Goal: Task Accomplishment & Management: Use online tool/utility

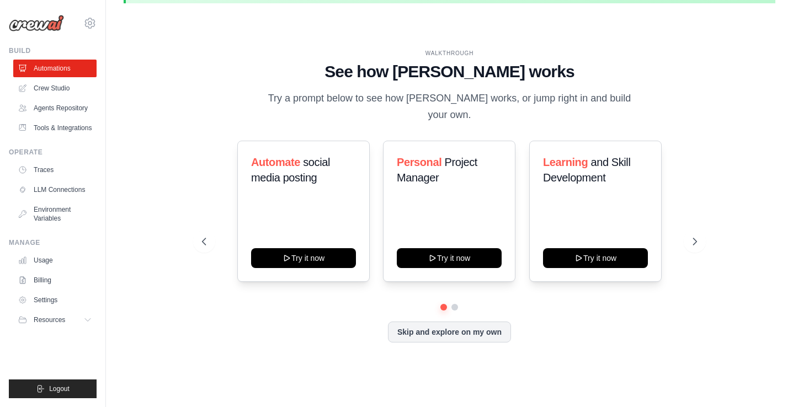
scroll to position [38, 0]
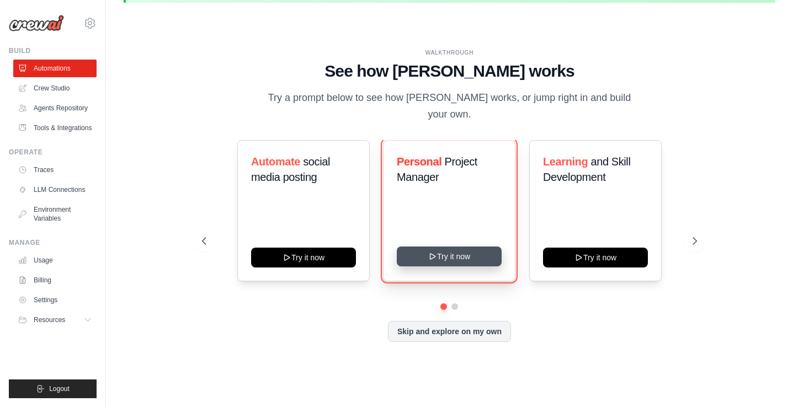
click at [448, 247] on button "Try it now" at bounding box center [449, 257] width 105 height 20
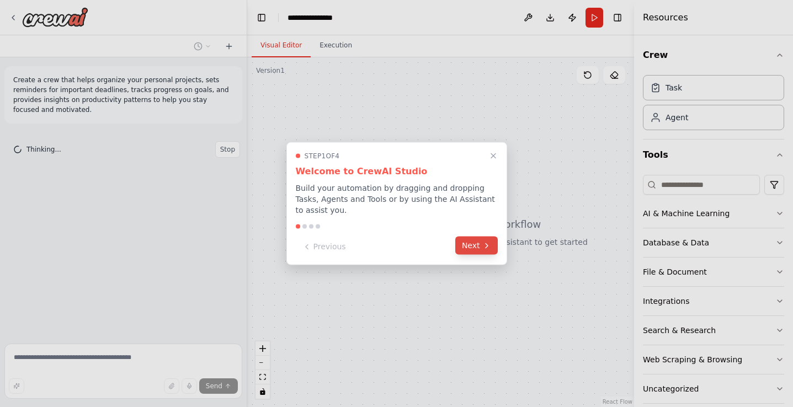
click at [472, 247] on button "Next" at bounding box center [476, 246] width 42 height 18
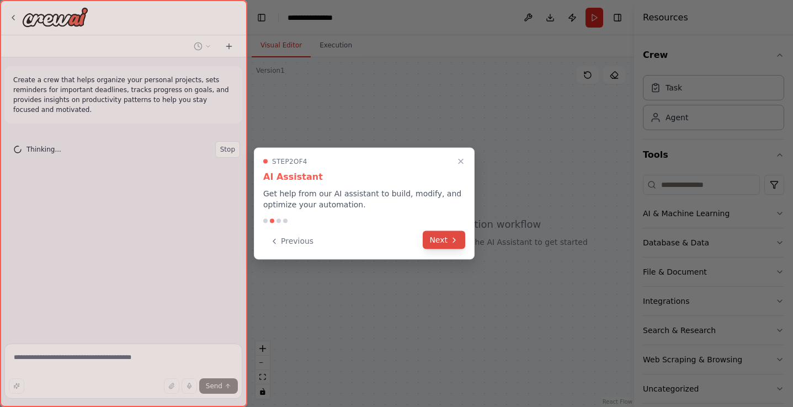
click at [451, 245] on button "Next" at bounding box center [443, 240] width 42 height 18
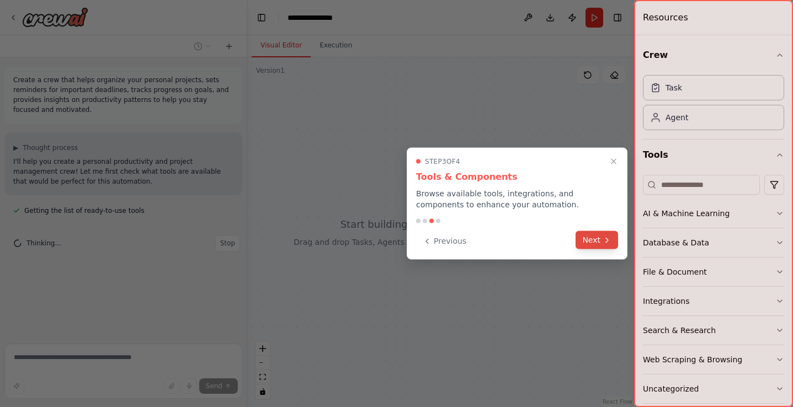
click at [591, 242] on button "Next" at bounding box center [596, 240] width 42 height 18
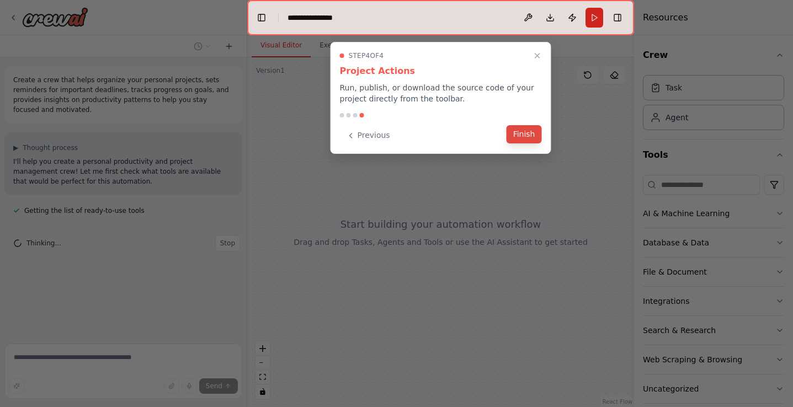
click at [520, 138] on button "Finish" at bounding box center [523, 134] width 35 height 18
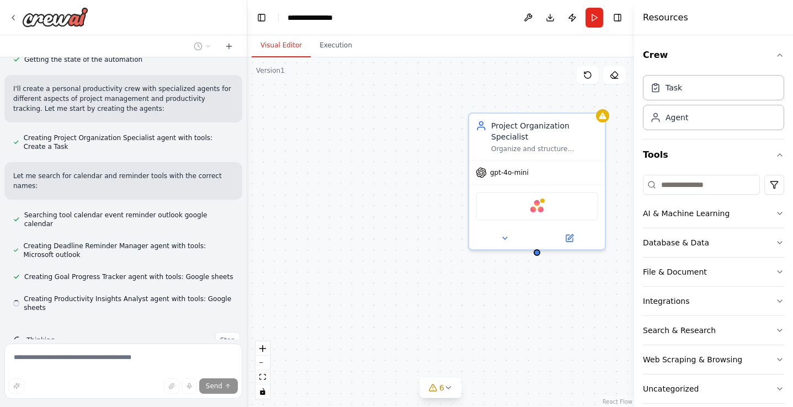
scroll to position [349, 0]
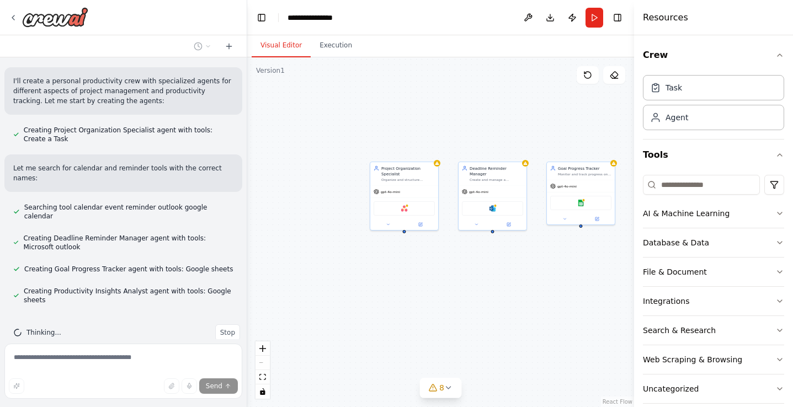
drag, startPoint x: 499, startPoint y: 251, endPoint x: 396, endPoint y: 255, distance: 103.2
click at [396, 255] on div "Project Organization Specialist Organize and structure personal projects by cre…" at bounding box center [440, 232] width 387 height 350
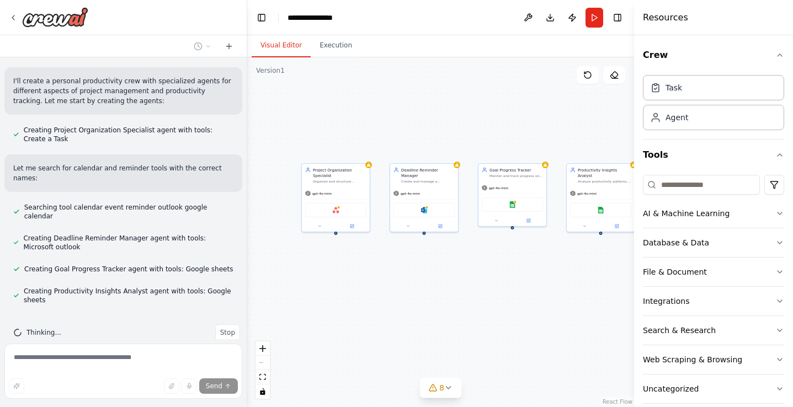
drag, startPoint x: 544, startPoint y: 273, endPoint x: 441, endPoint y: 277, distance: 103.8
click at [444, 278] on div "Project Organization Specialist Organize and structure personal projects by cre…" at bounding box center [440, 232] width 387 height 350
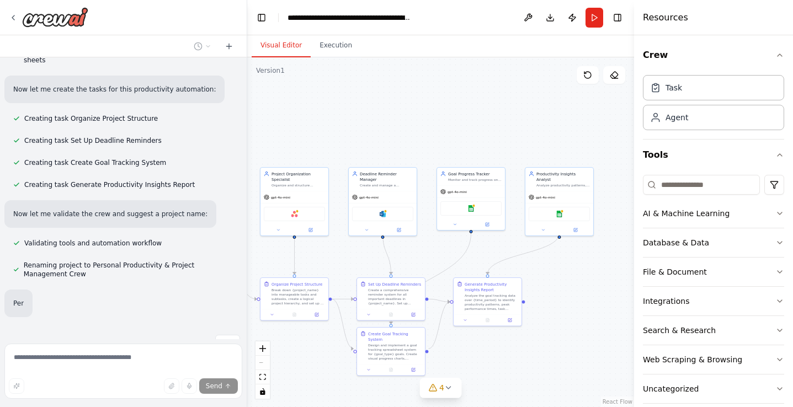
scroll to position [589, 0]
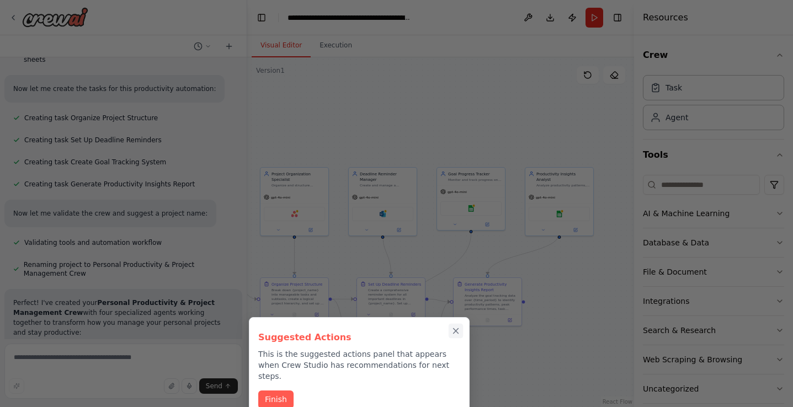
click at [457, 329] on icon "Close walkthrough" at bounding box center [455, 331] width 5 height 5
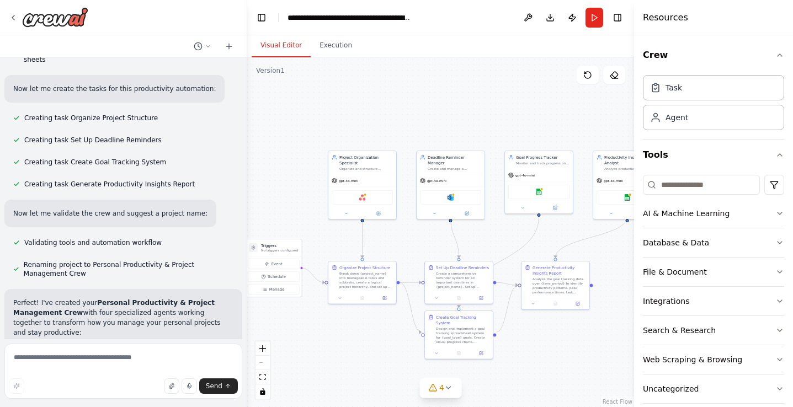
drag, startPoint x: 293, startPoint y: 132, endPoint x: 361, endPoint y: 115, distance: 70.0
click at [361, 115] on div ".deletable-edge-delete-btn { width: 20px; height: 20px; border: 0px solid #ffff…" at bounding box center [440, 232] width 387 height 350
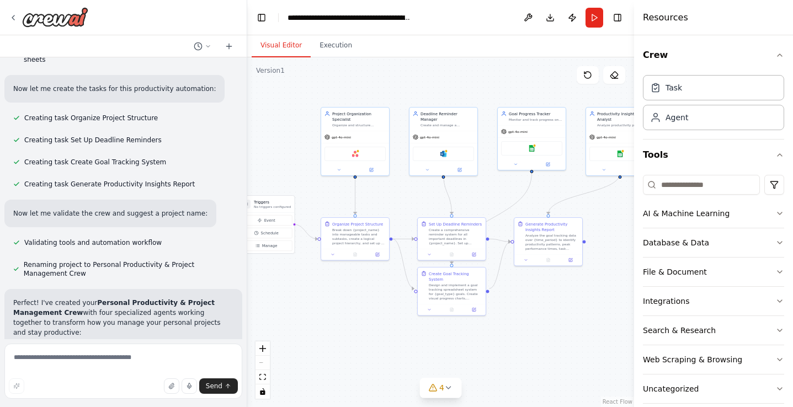
drag, startPoint x: 441, startPoint y: 128, endPoint x: 433, endPoint y: 85, distance: 43.6
click at [433, 85] on div ".deletable-edge-delete-btn { width: 20px; height: 20px; border: 0px solid #ffff…" at bounding box center [440, 232] width 387 height 350
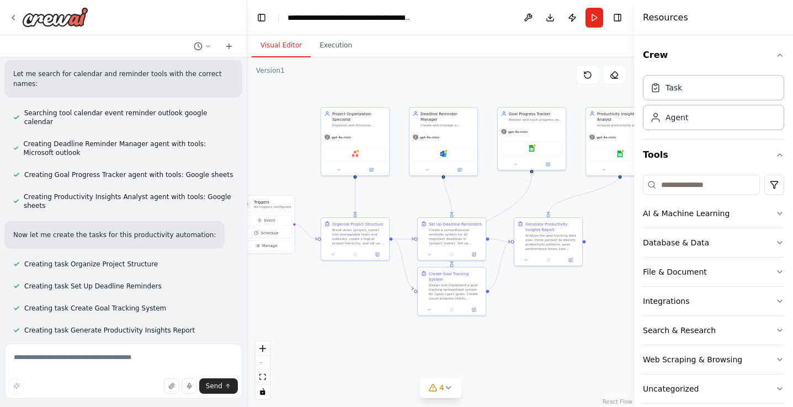
scroll to position [274, 0]
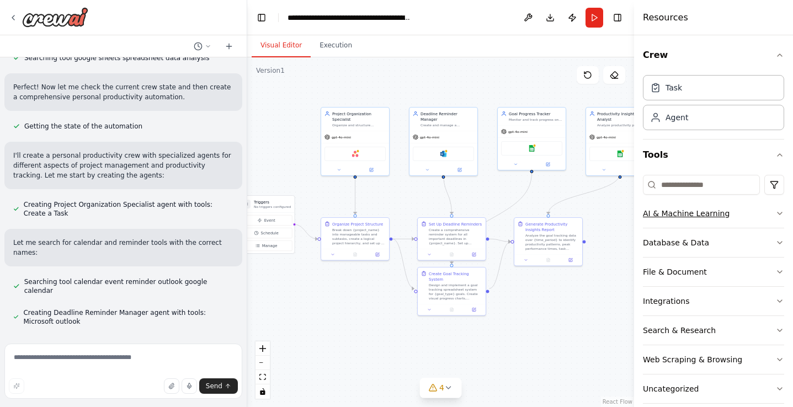
click at [752, 213] on button "AI & Machine Learning" at bounding box center [712, 213] width 141 height 29
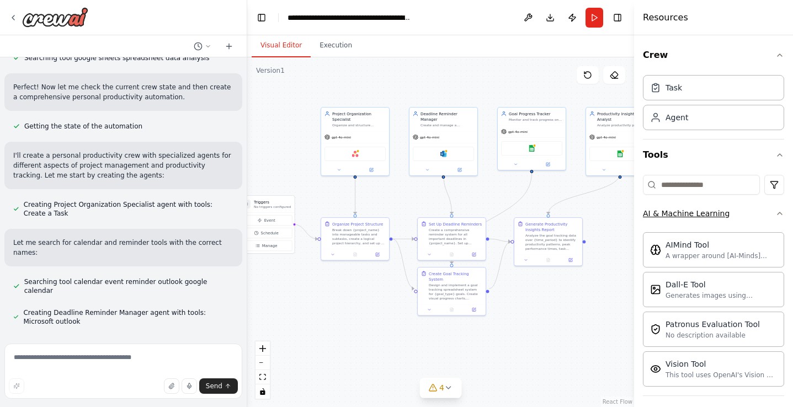
click at [752, 213] on button "AI & Machine Learning" at bounding box center [712, 213] width 141 height 29
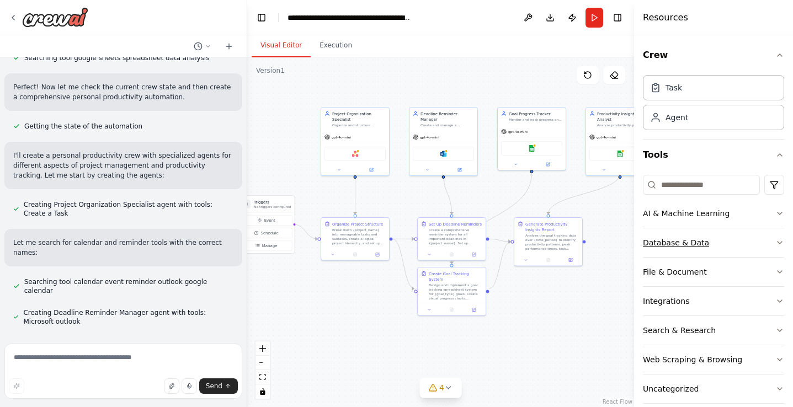
click at [749, 253] on button "Database & Data" at bounding box center [712, 242] width 141 height 29
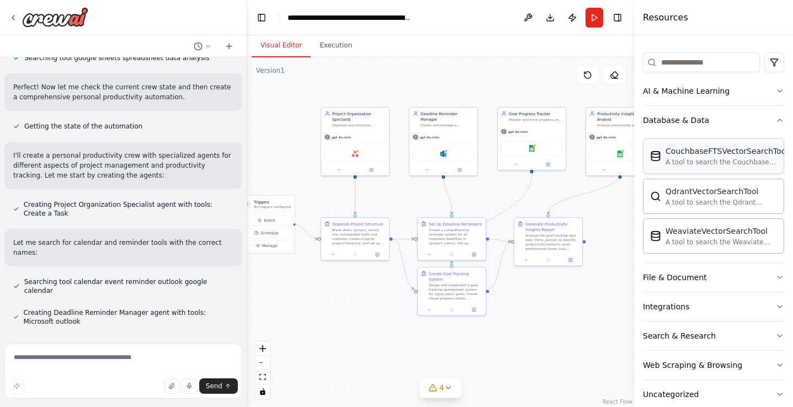
scroll to position [142, 0]
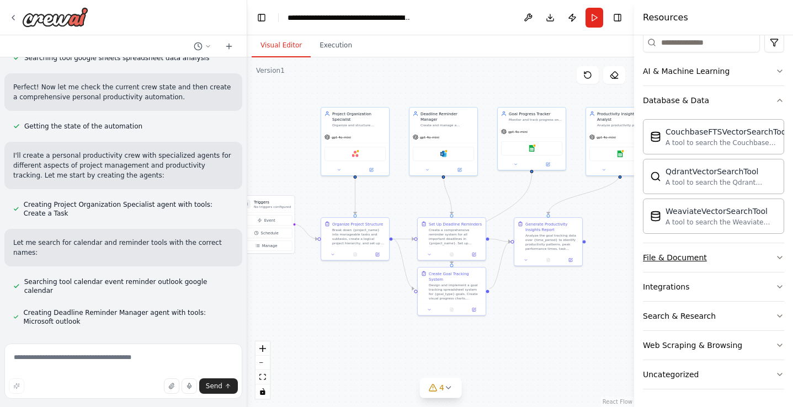
click at [753, 256] on button "File & Document" at bounding box center [712, 257] width 141 height 29
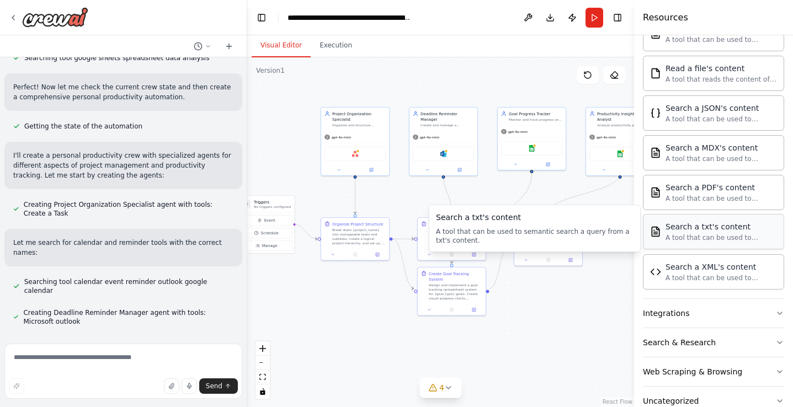
scroll to position [469, 0]
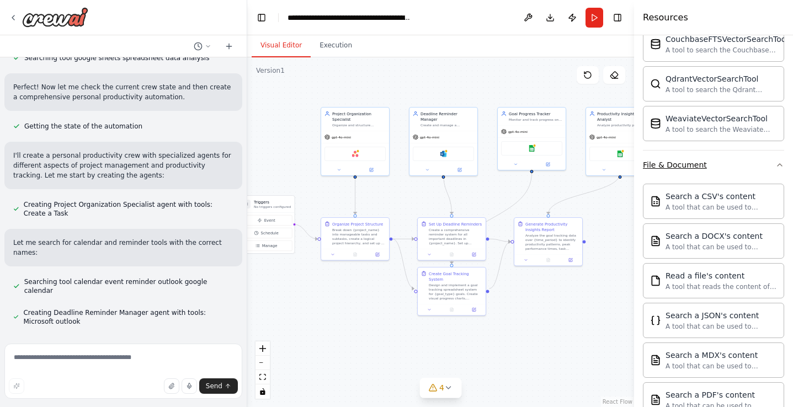
click at [733, 172] on button "File & Document" at bounding box center [712, 165] width 141 height 29
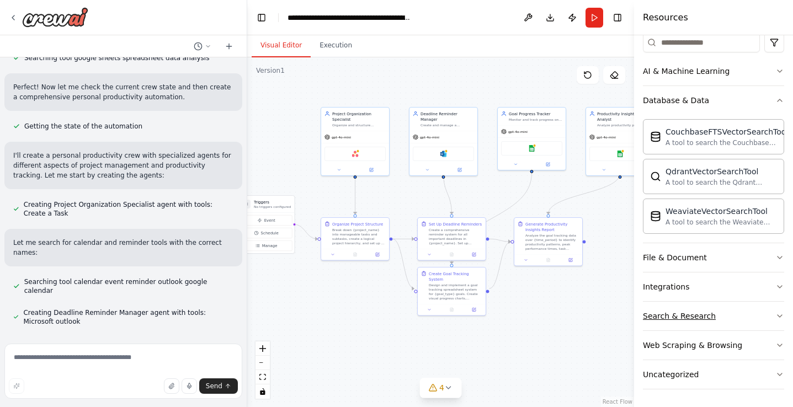
click at [744, 319] on button "Search & Research" at bounding box center [712, 316] width 141 height 29
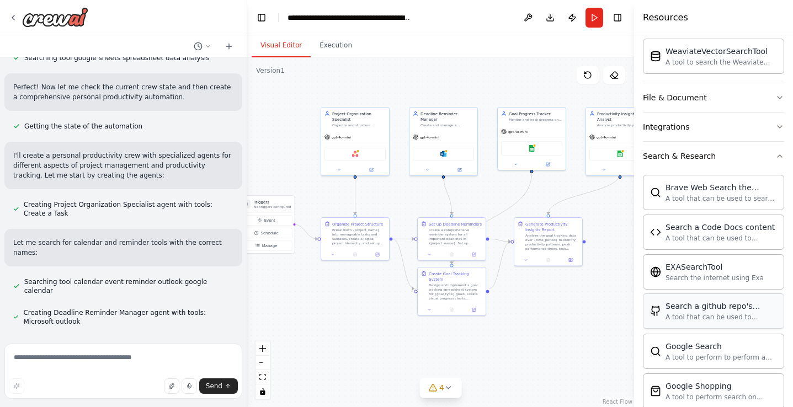
scroll to position [285, 0]
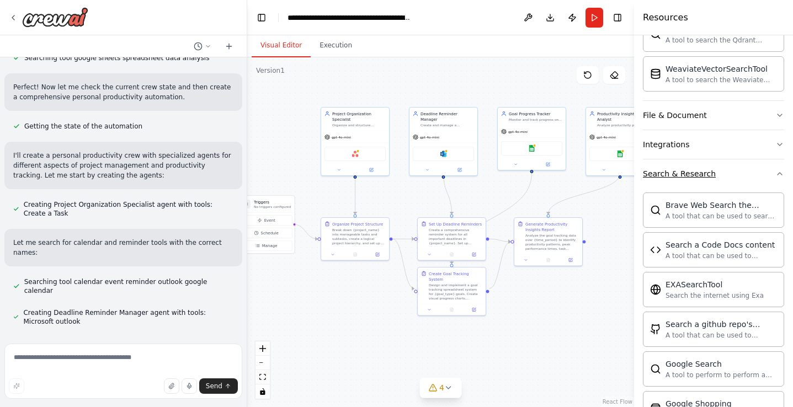
click at [727, 186] on button "Search & Research" at bounding box center [712, 173] width 141 height 29
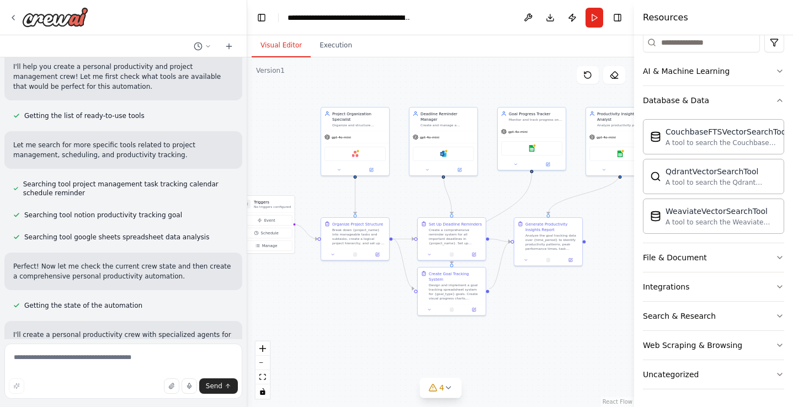
scroll to position [0, 0]
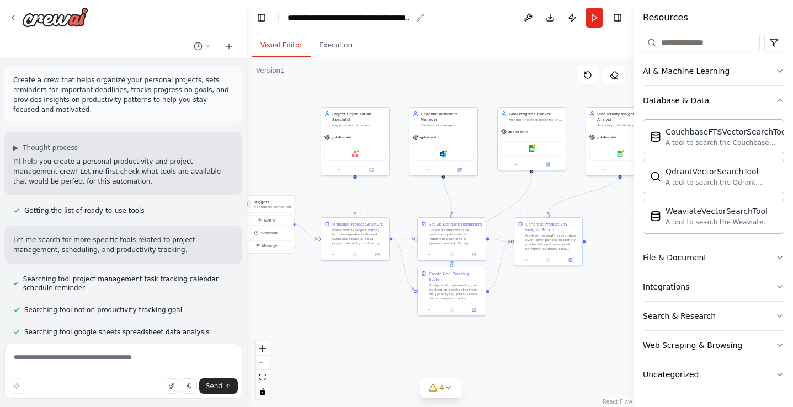
click at [384, 14] on div "**********" at bounding box center [349, 17] width 124 height 11
click at [266, 12] on button "Toggle Left Sidebar" at bounding box center [261, 17] width 15 height 15
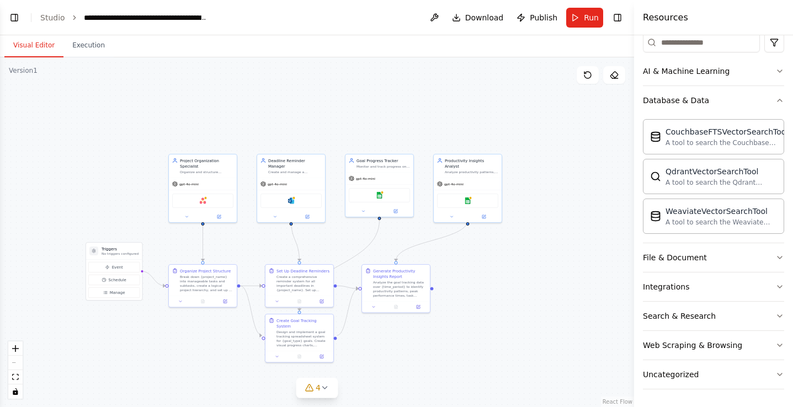
drag, startPoint x: 122, startPoint y: 69, endPoint x: 217, endPoint y: 116, distance: 105.8
click at [217, 116] on div ".deletable-edge-delete-btn { width: 20px; height: 20px; border: 0px solid #ffff…" at bounding box center [317, 232] width 634 height 350
click at [577, 12] on button "Run" at bounding box center [584, 18] width 37 height 20
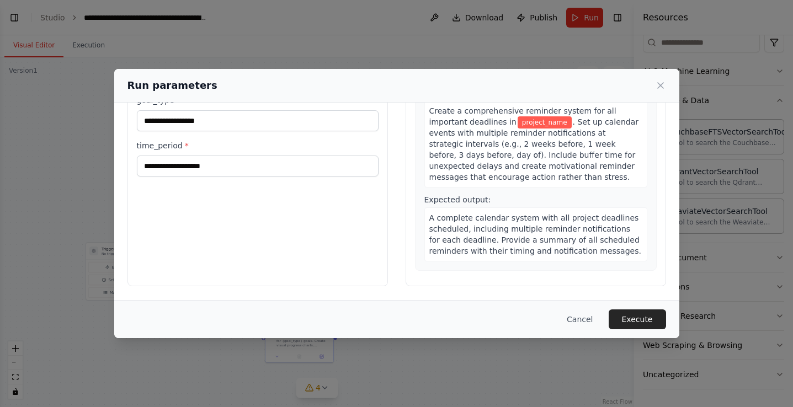
scroll to position [241, 0]
click at [582, 316] on button "Cancel" at bounding box center [580, 319] width 44 height 20
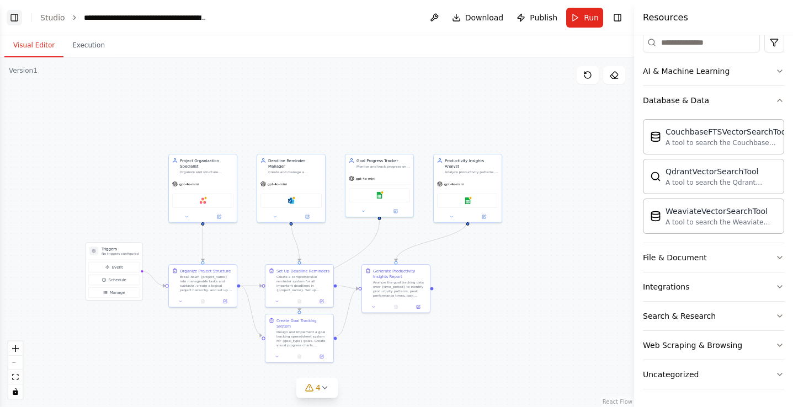
click at [10, 18] on button "Toggle Left Sidebar" at bounding box center [14, 17] width 15 height 15
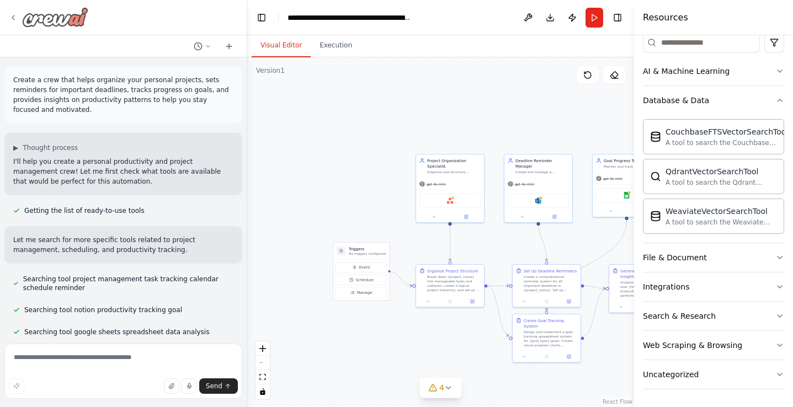
click at [14, 19] on icon at bounding box center [13, 17] width 9 height 9
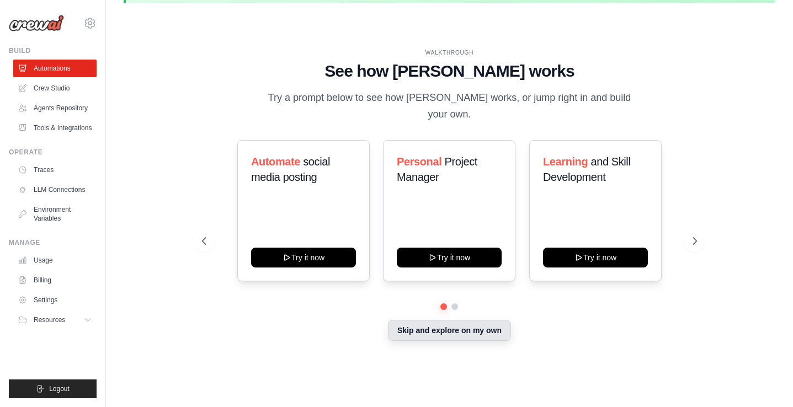
click at [421, 320] on button "Skip and explore on my own" at bounding box center [449, 330] width 123 height 21
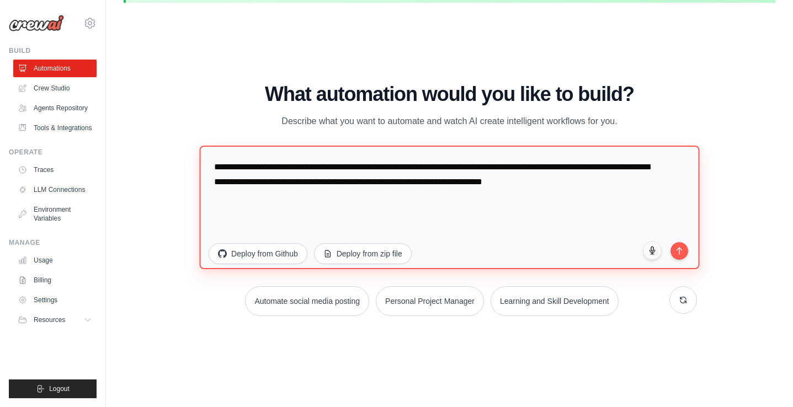
click at [436, 163] on textarea "**********" at bounding box center [450, 208] width 500 height 124
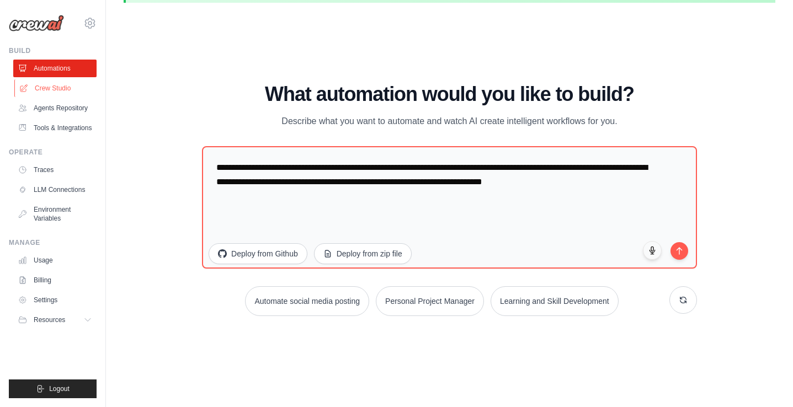
click at [66, 87] on link "Crew Studio" at bounding box center [55, 88] width 83 height 18
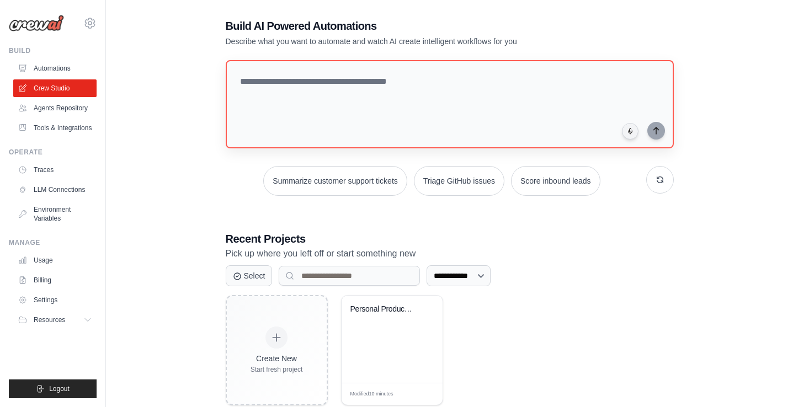
scroll to position [76, 0]
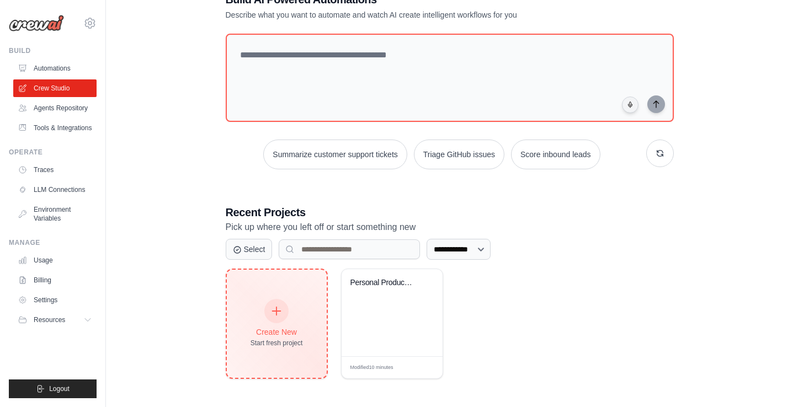
click at [272, 312] on icon at bounding box center [276, 311] width 12 height 12
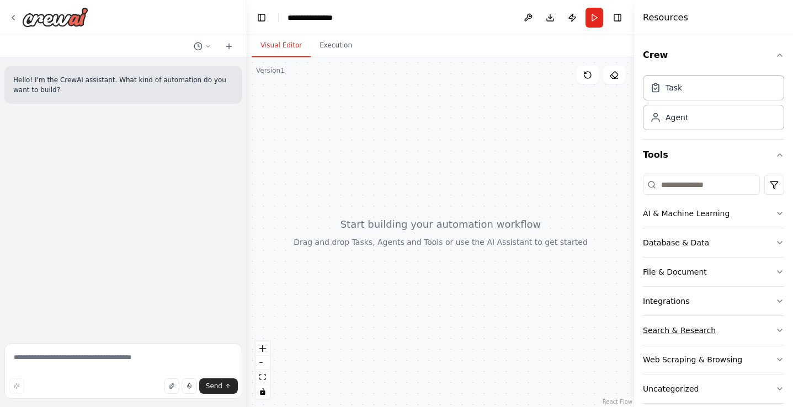
scroll to position [14, 0]
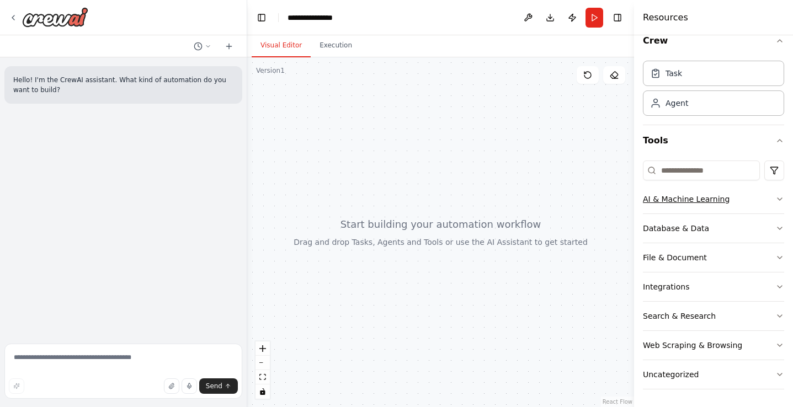
click at [781, 204] on button "AI & Machine Learning" at bounding box center [712, 199] width 141 height 29
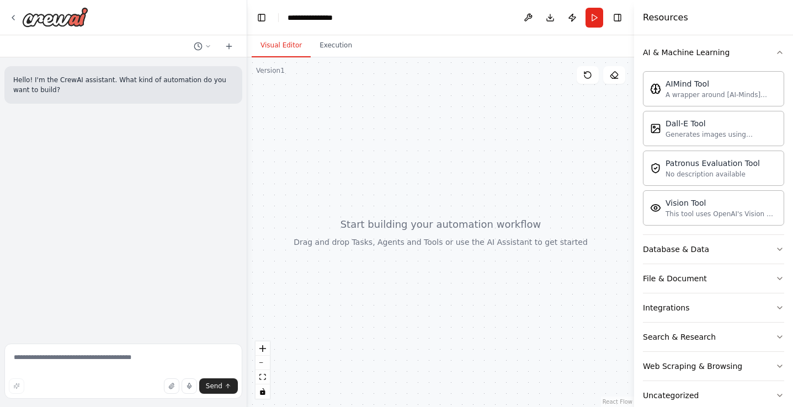
scroll to position [182, 0]
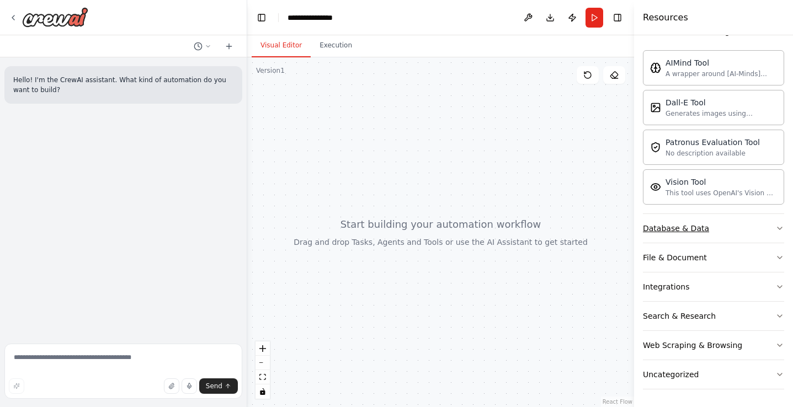
click at [675, 235] on button "Database & Data" at bounding box center [712, 228] width 141 height 29
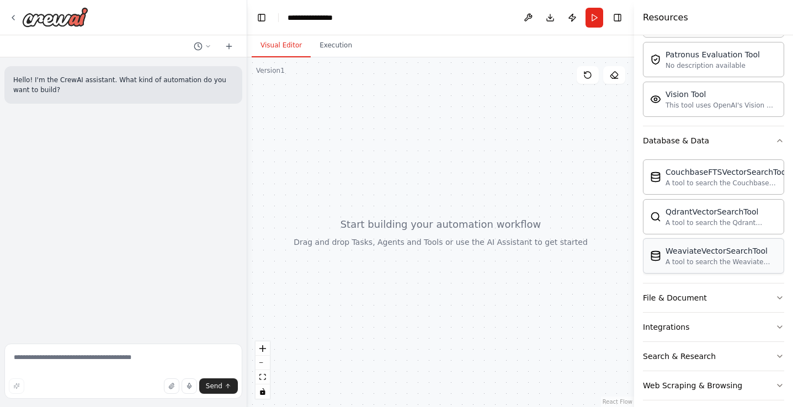
scroll to position [310, 0]
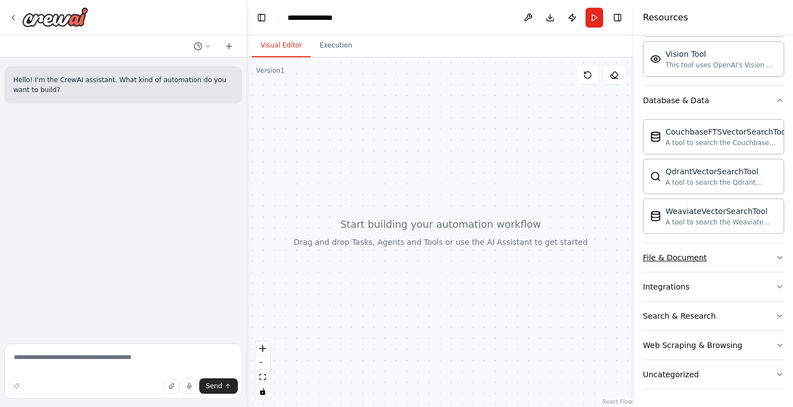
click at [709, 253] on button "File & Document" at bounding box center [712, 257] width 141 height 29
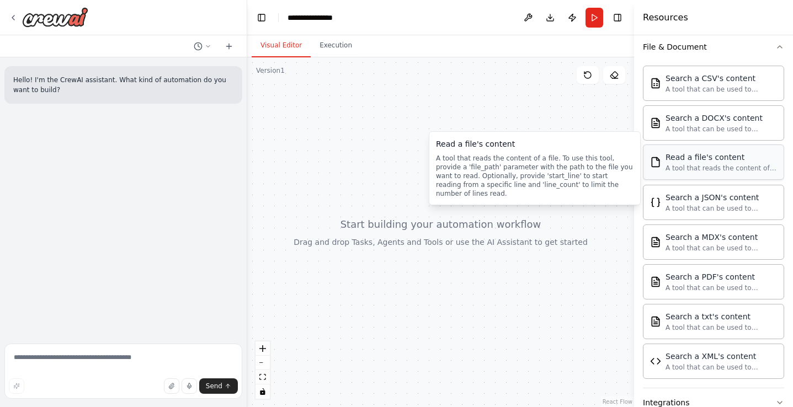
scroll to position [522, 0]
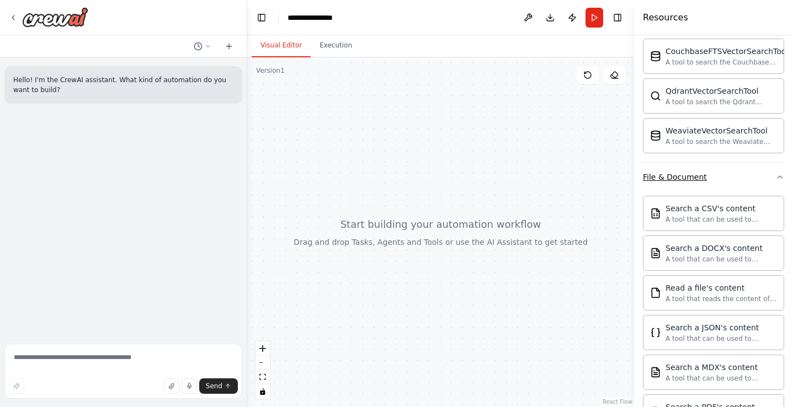
click at [697, 173] on div "File & Document" at bounding box center [674, 177] width 64 height 11
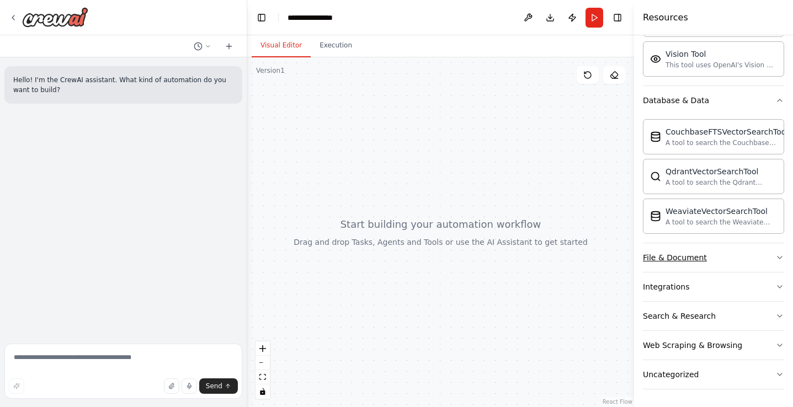
click at [756, 256] on button "File & Document" at bounding box center [712, 257] width 141 height 29
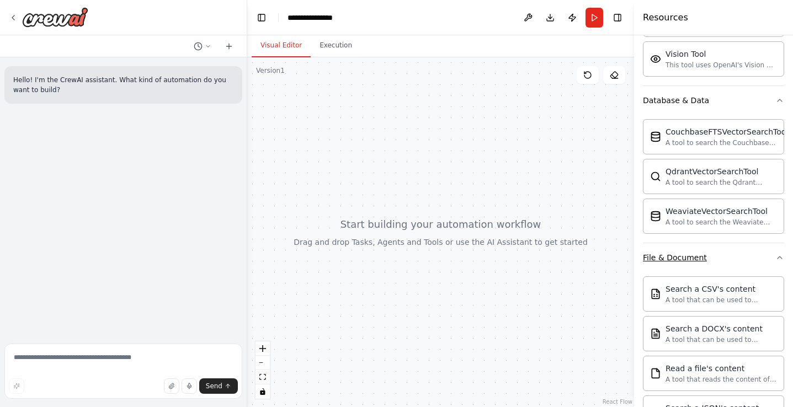
scroll to position [390, 0]
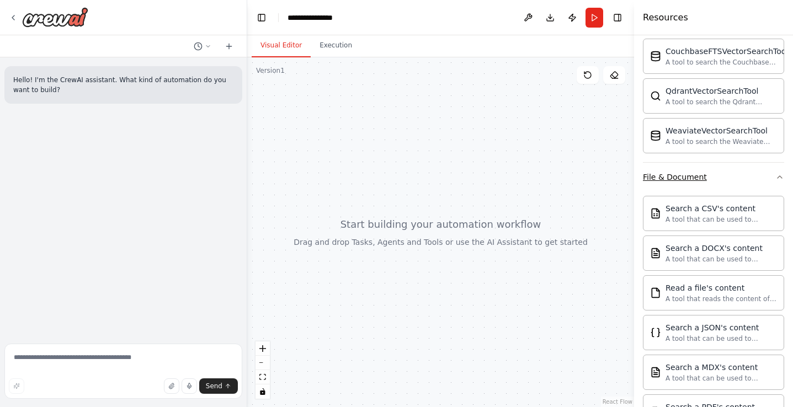
click at [757, 174] on button "File & Document" at bounding box center [712, 177] width 141 height 29
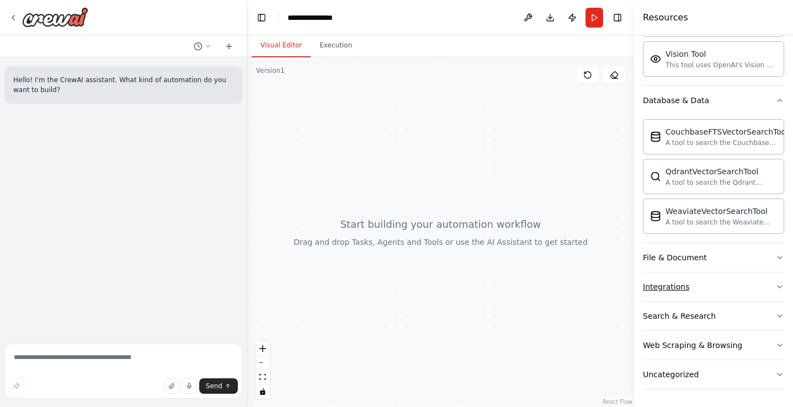
click at [730, 292] on button "Integrations" at bounding box center [712, 286] width 141 height 29
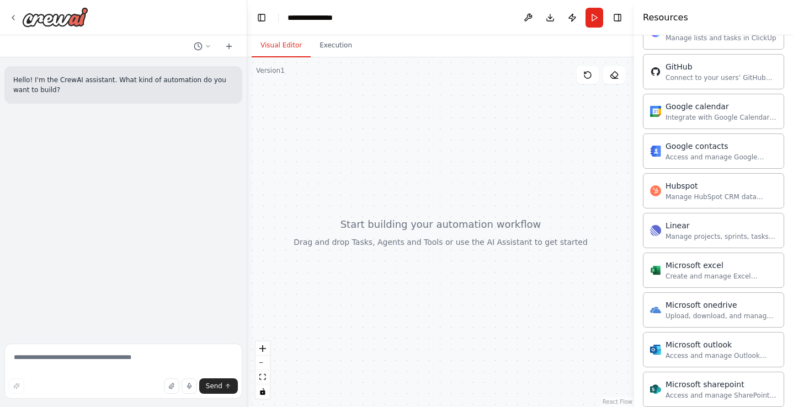
scroll to position [671, 0]
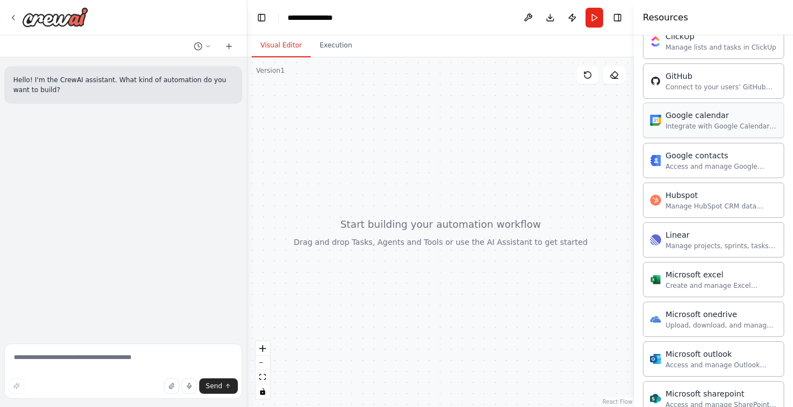
click at [710, 120] on div "Google calendar" at bounding box center [720, 115] width 111 height 11
click at [710, 119] on div "Google calendar" at bounding box center [720, 115] width 111 height 11
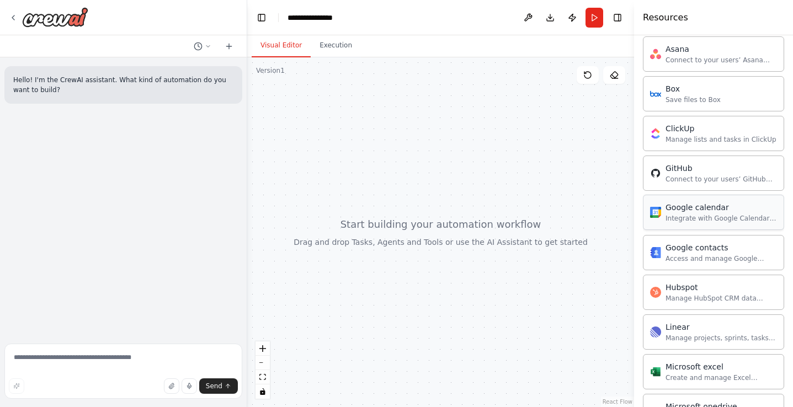
scroll to position [397, 0]
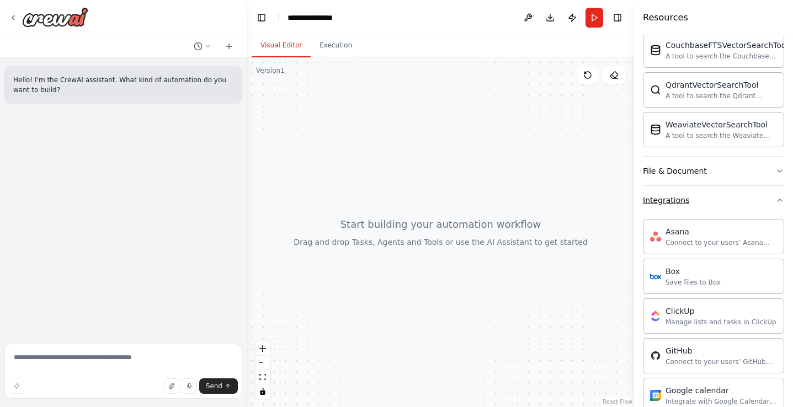
click at [673, 207] on button "Integrations" at bounding box center [712, 200] width 141 height 29
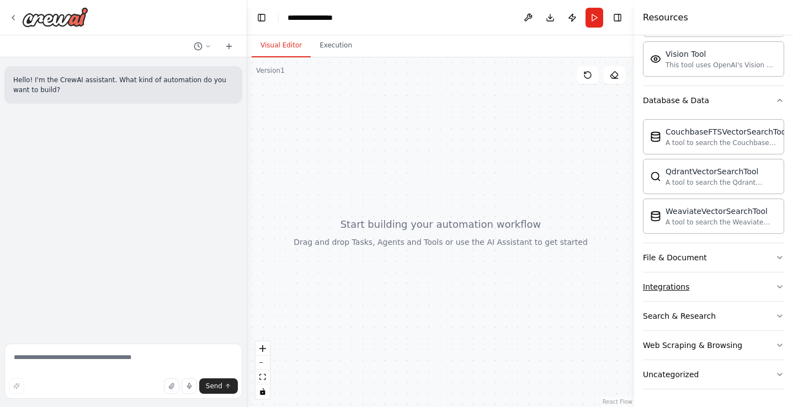
scroll to position [310, 0]
click at [682, 311] on div "Search & Research" at bounding box center [678, 315] width 73 height 11
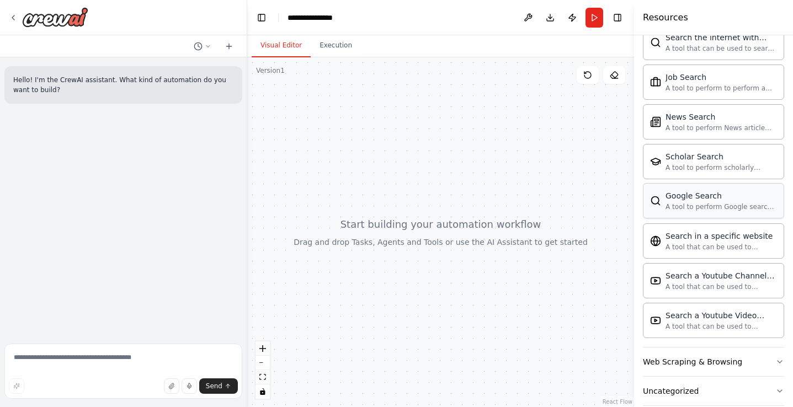
scroll to position [875, 0]
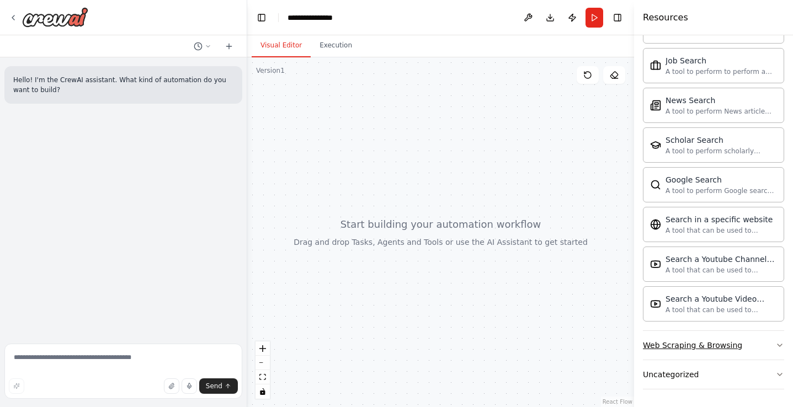
click at [672, 349] on div "Web Scraping & Browsing" at bounding box center [691, 345] width 99 height 11
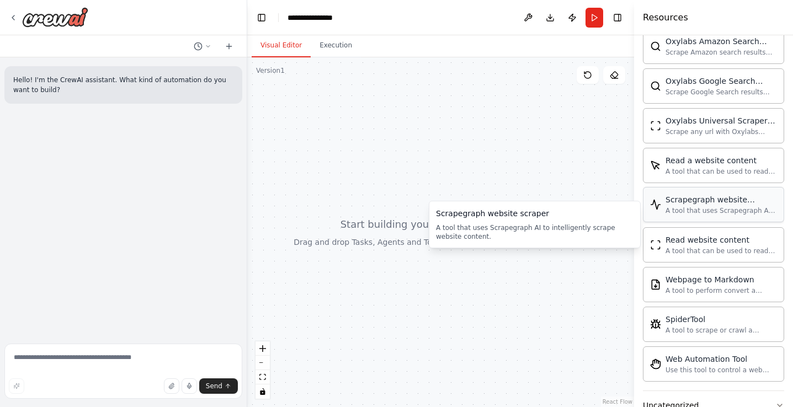
scroll to position [1479, 0]
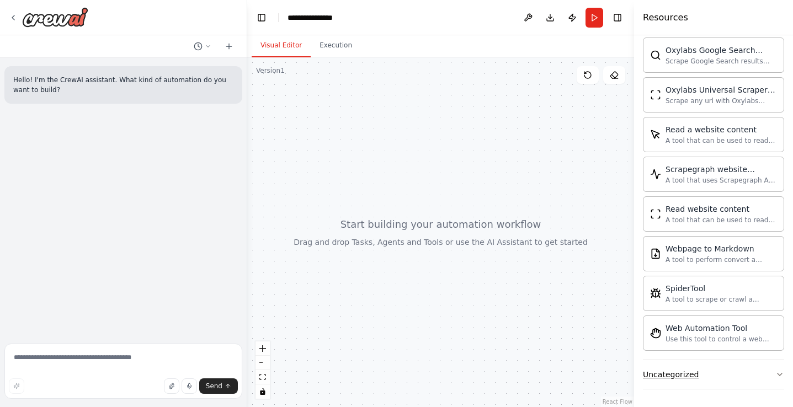
click at [708, 372] on button "Uncategorized" at bounding box center [712, 374] width 141 height 29
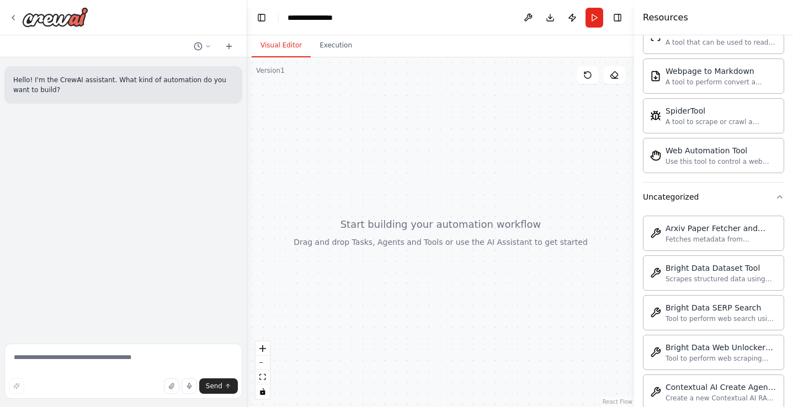
scroll to position [1625, 0]
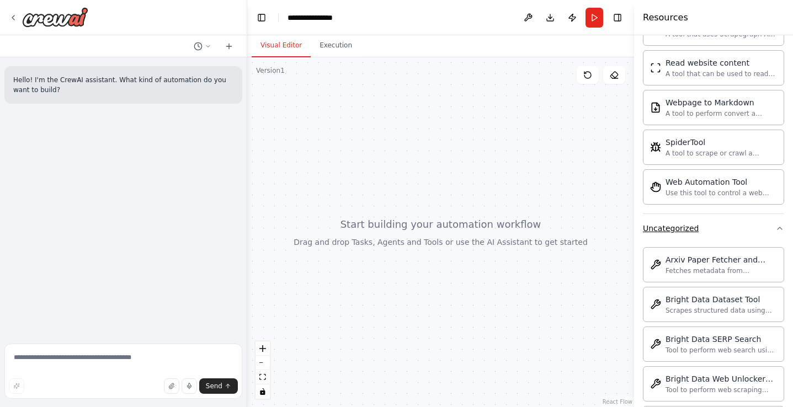
click at [682, 238] on button "Uncategorized" at bounding box center [712, 228] width 141 height 29
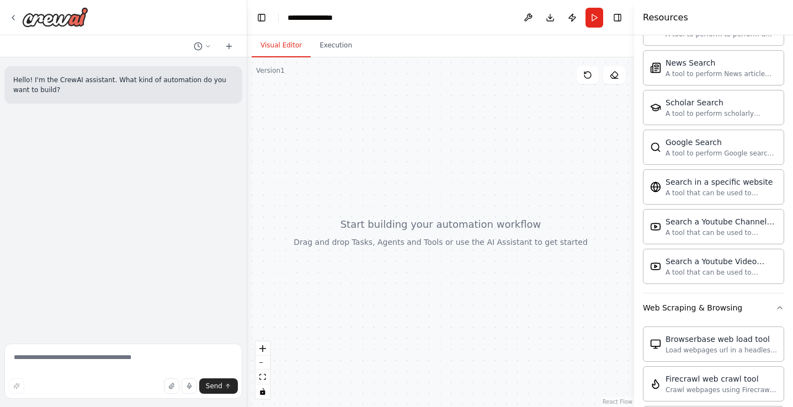
scroll to position [907, 0]
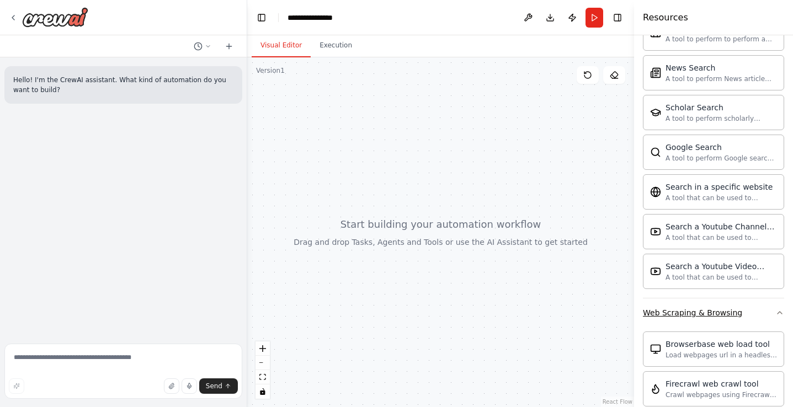
click at [698, 313] on div "Web Scraping & Browsing" at bounding box center [691, 312] width 99 height 11
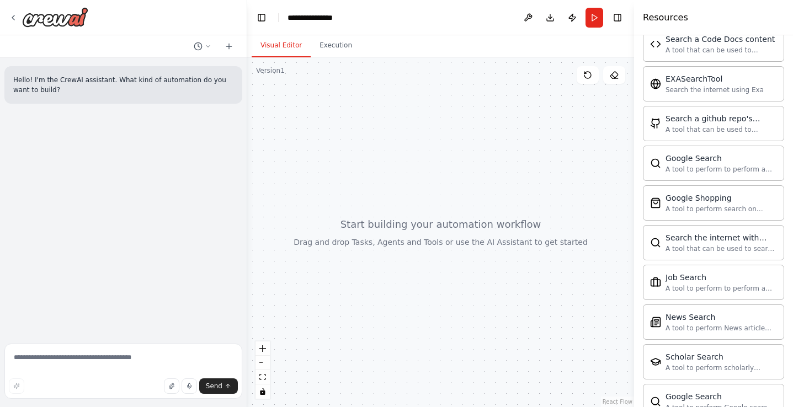
scroll to position [653, 0]
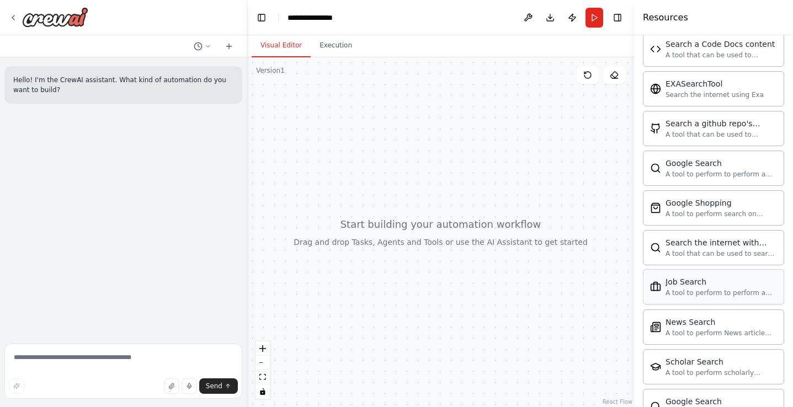
click at [679, 297] on div "Job Search A tool to perform to perform a job search in the US with a search_qu…" at bounding box center [712, 286] width 141 height 35
click at [662, 279] on div "Job Search A tool to perform to perform a job search in the US with a search_qu…" at bounding box center [713, 286] width 127 height 21
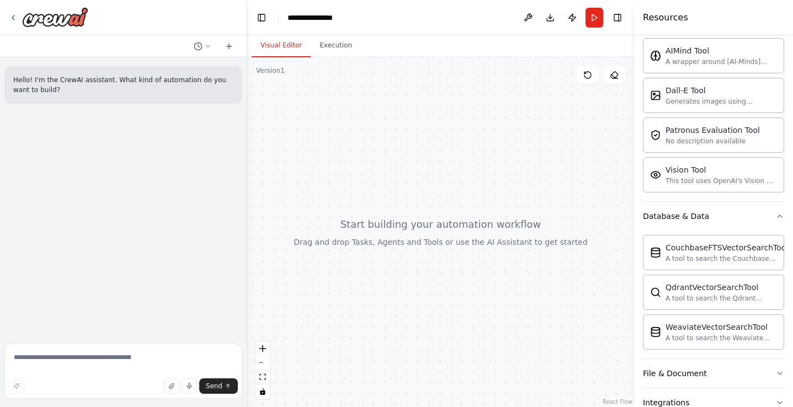
scroll to position [0, 0]
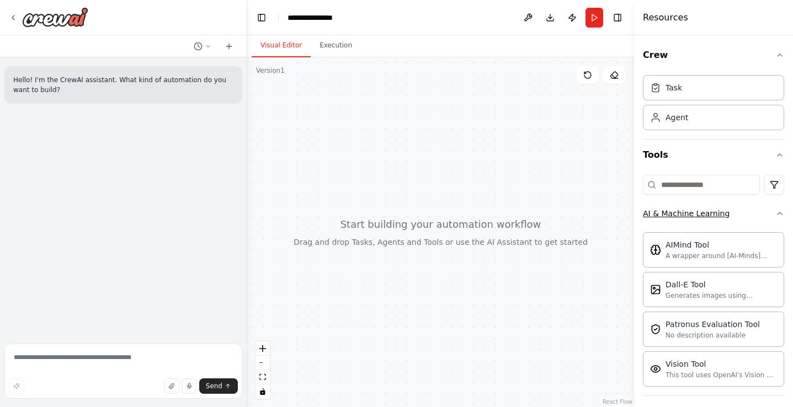
click at [781, 209] on icon "button" at bounding box center [779, 213] width 9 height 9
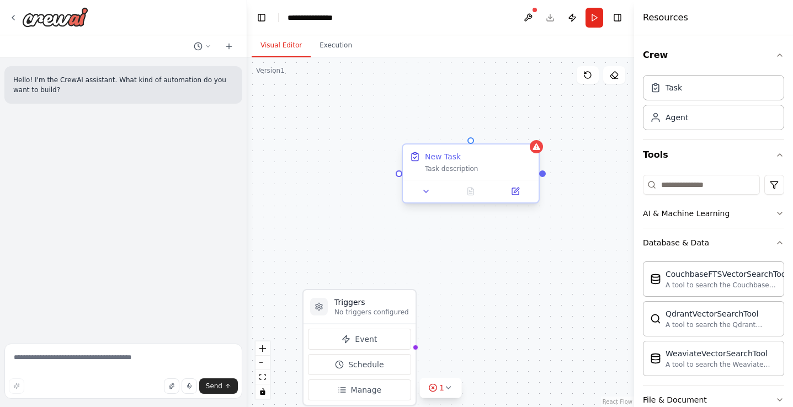
click at [449, 160] on div "New Task" at bounding box center [443, 156] width 36 height 11
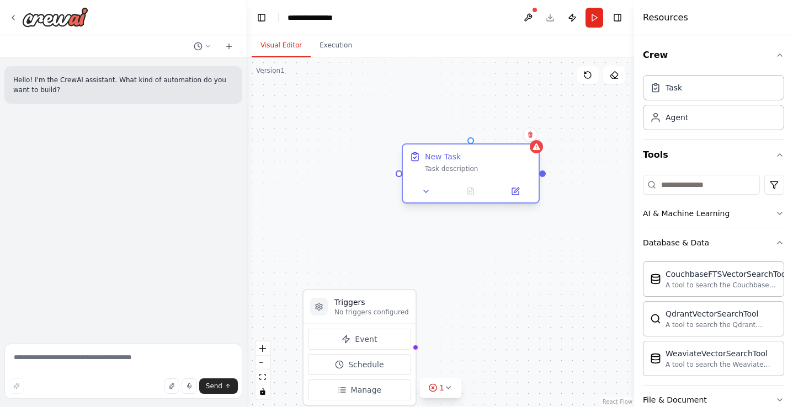
click at [449, 160] on div "New Task" at bounding box center [443, 156] width 36 height 11
click at [510, 195] on button at bounding box center [515, 191] width 38 height 13
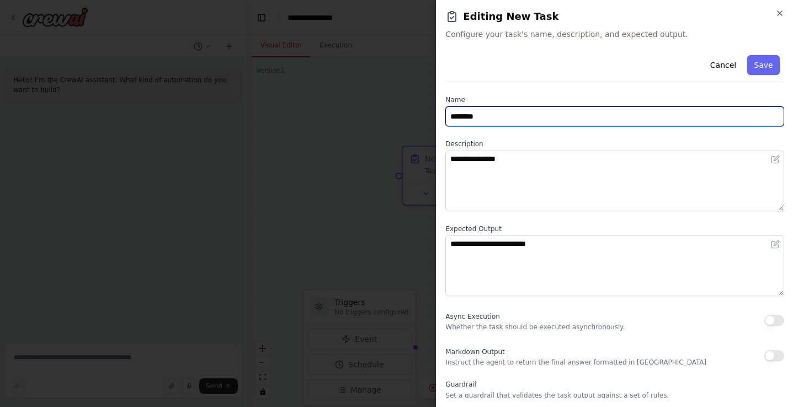
click at [526, 122] on input "********" at bounding box center [614, 116] width 339 height 20
type input "**********"
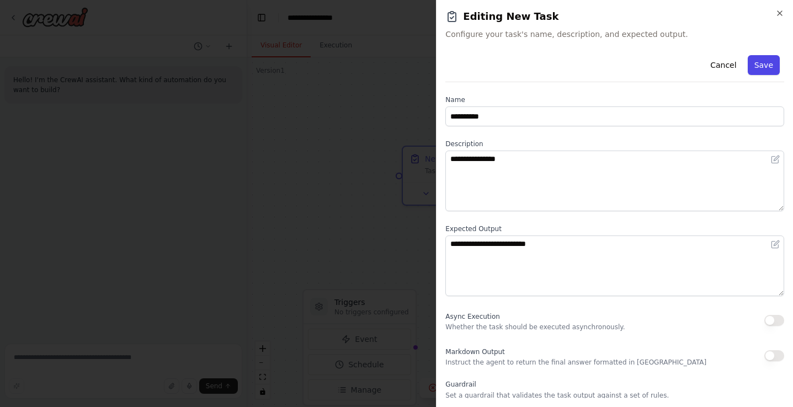
click at [757, 66] on button "Save" at bounding box center [763, 65] width 32 height 20
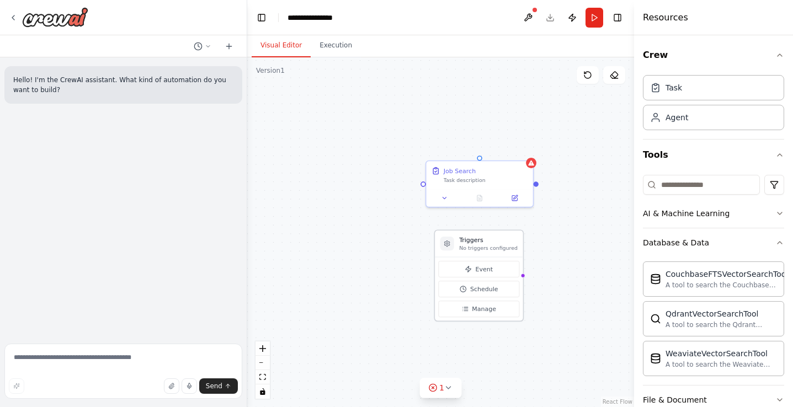
drag, startPoint x: 397, startPoint y: 291, endPoint x: 479, endPoint y: 251, distance: 91.5
click at [479, 251] on div "Triggers No triggers configured" at bounding box center [479, 244] width 88 height 26
click at [493, 272] on button "Event" at bounding box center [478, 269] width 81 height 17
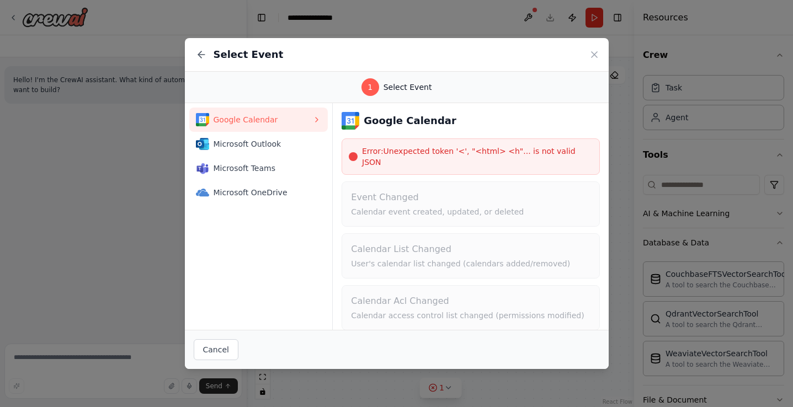
click at [516, 149] on span "Error: Unexpected token '<', "<html> <h"... is not valid JSON" at bounding box center [477, 157] width 231 height 22
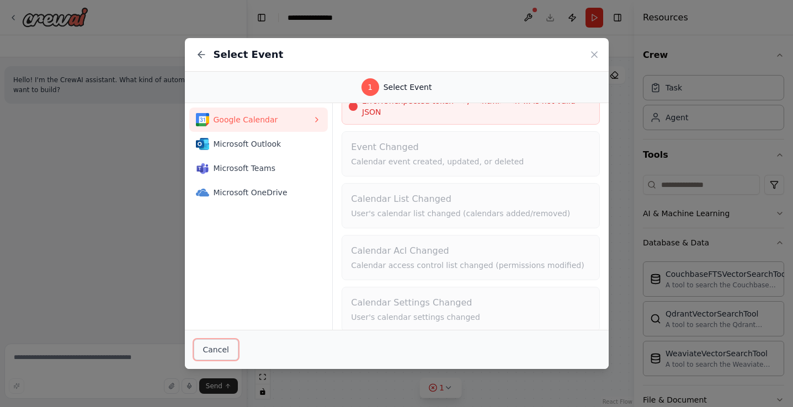
click at [227, 349] on button "Cancel" at bounding box center [216, 349] width 45 height 21
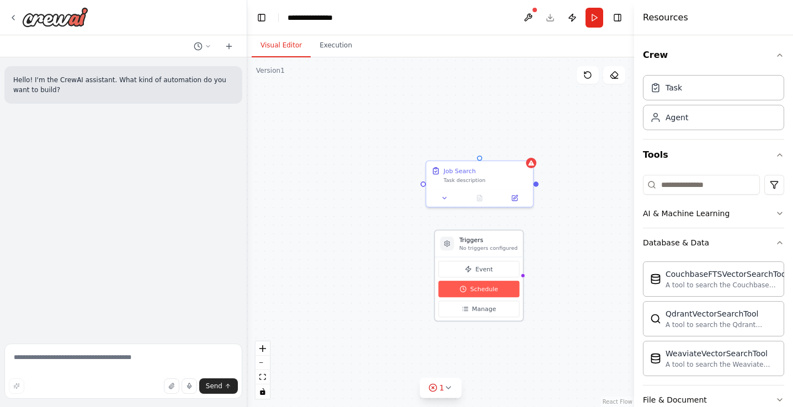
click at [488, 293] on button "Schedule" at bounding box center [478, 289] width 81 height 17
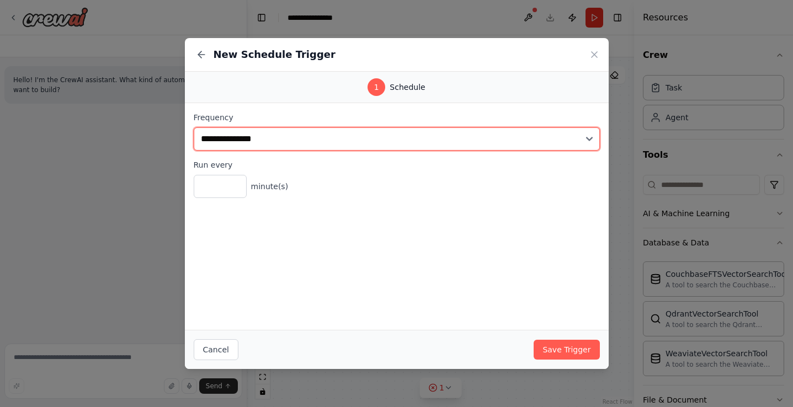
click at [406, 139] on select "**********" at bounding box center [397, 138] width 406 height 23
select select "*****"
click at [194, 127] on select "**********" at bounding box center [397, 138] width 406 height 23
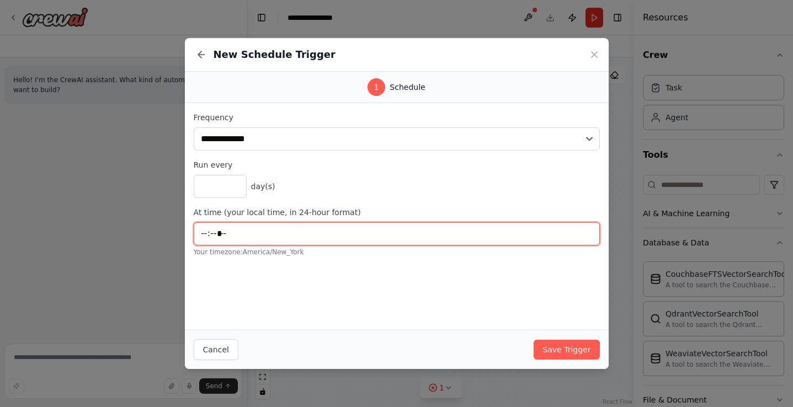
click at [247, 231] on input "*****" at bounding box center [397, 233] width 406 height 23
click at [255, 231] on input "*****" at bounding box center [397, 233] width 406 height 23
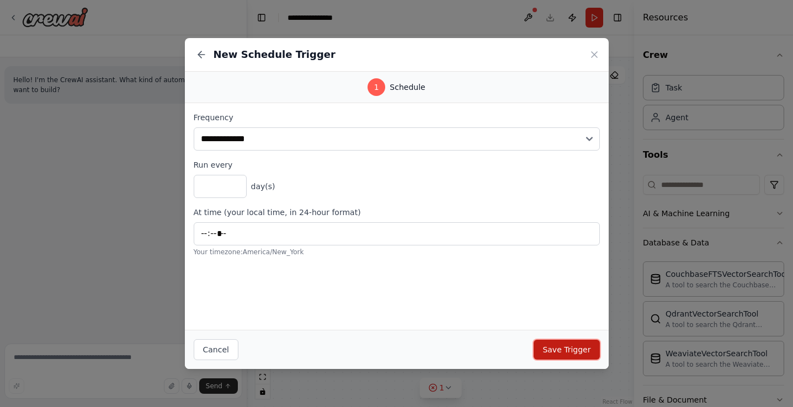
click at [555, 347] on button "Save Trigger" at bounding box center [566, 350] width 66 height 20
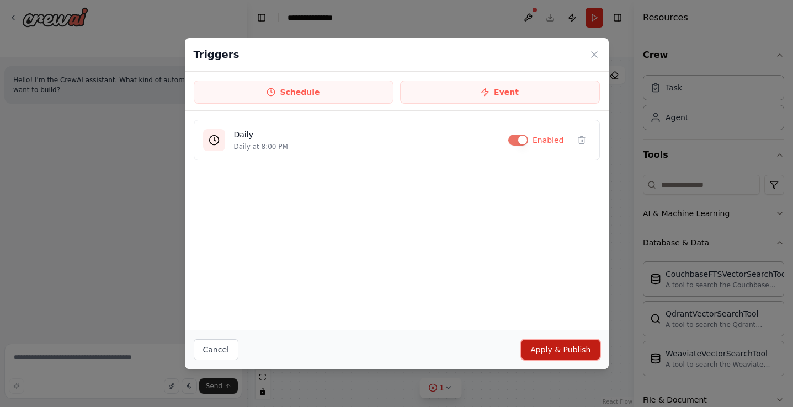
click at [590, 349] on button "Apply & Publish" at bounding box center [560, 350] width 78 height 20
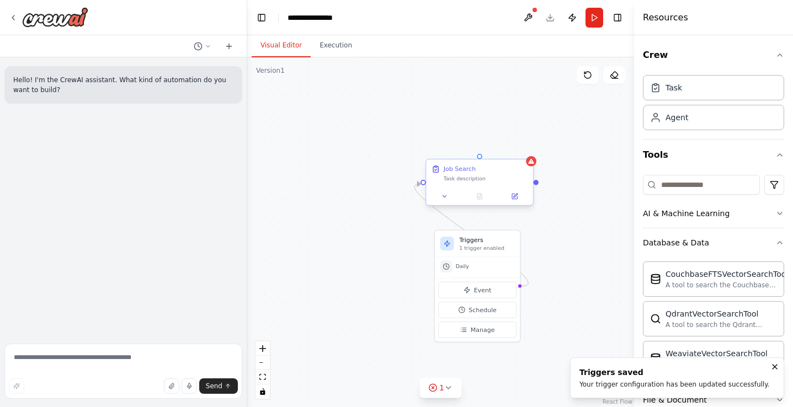
click at [464, 169] on div "Job Search" at bounding box center [459, 169] width 32 height 9
click at [517, 203] on div at bounding box center [479, 197] width 106 height 18
click at [517, 196] on icon at bounding box center [514, 196] width 7 height 7
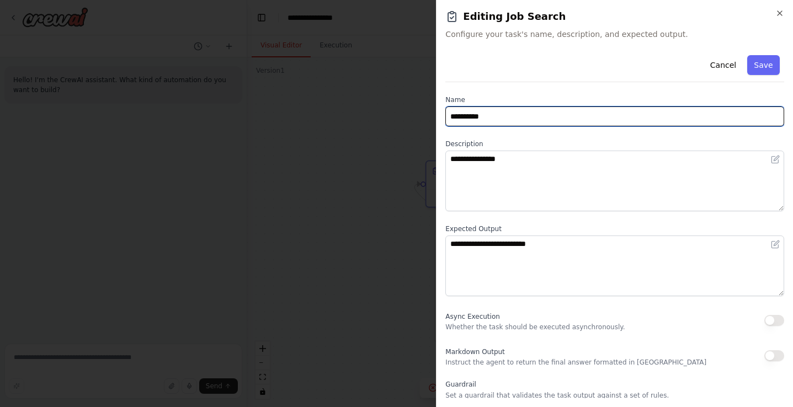
click at [489, 119] on input "**********" at bounding box center [614, 116] width 339 height 20
type input "**********"
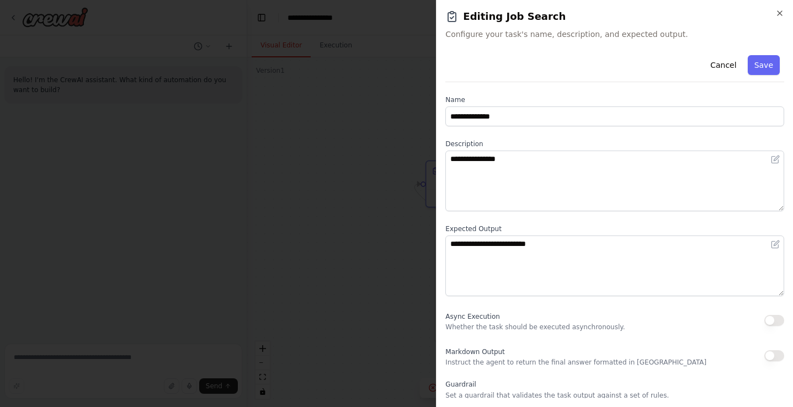
click at [539, 55] on div "Cancel Save" at bounding box center [614, 66] width 339 height 31
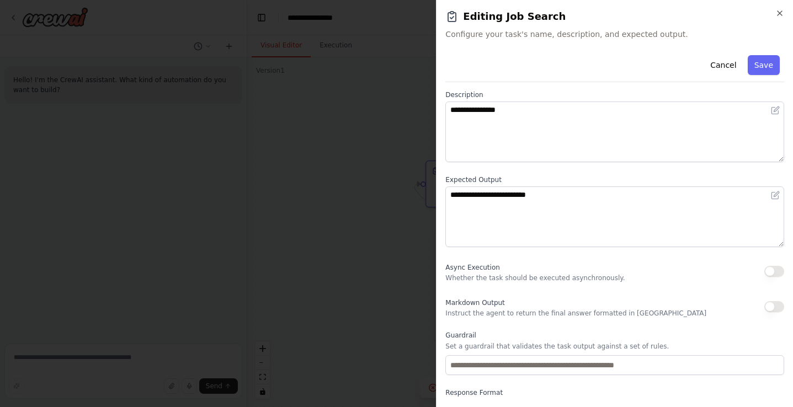
scroll to position [19, 0]
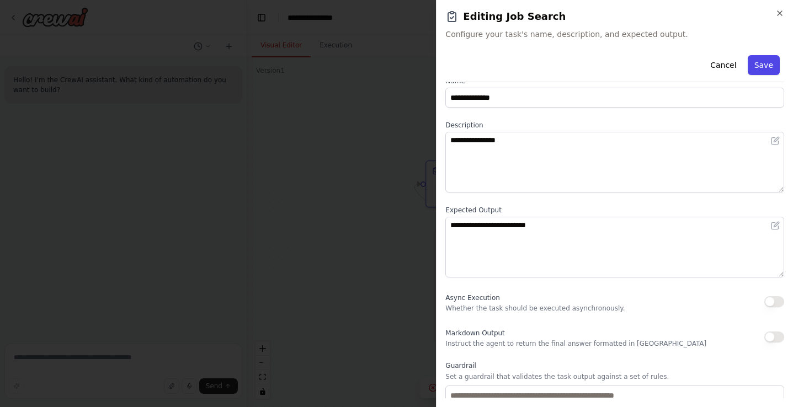
click at [760, 67] on button "Save" at bounding box center [763, 65] width 32 height 20
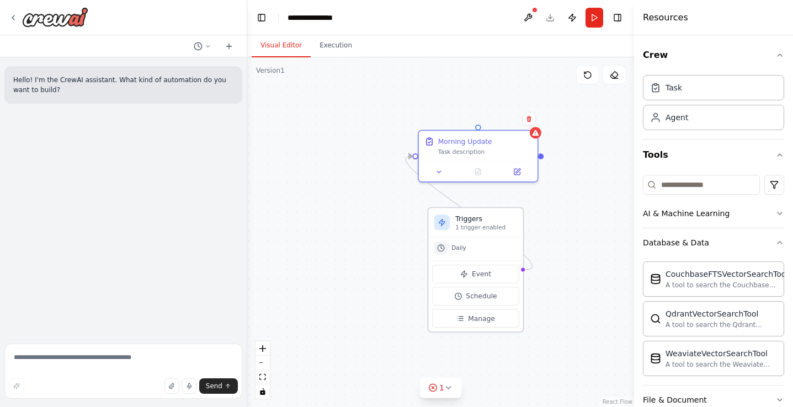
click at [467, 249] on div "Daily" at bounding box center [475, 247] width 83 height 13
click at [489, 293] on span "Schedule" at bounding box center [480, 295] width 31 height 9
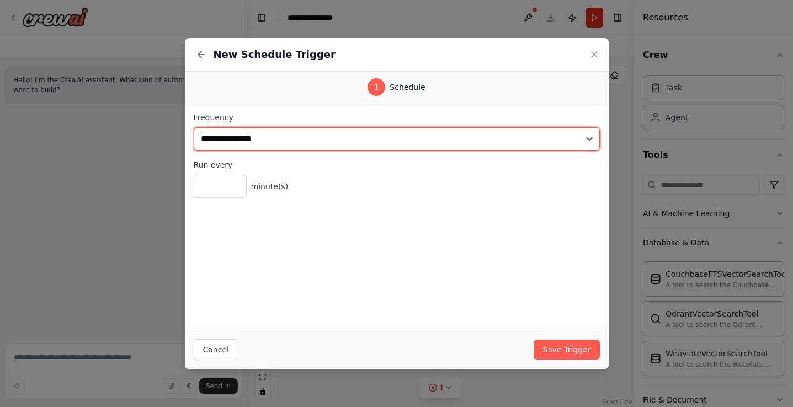
click at [366, 137] on select "**********" at bounding box center [397, 138] width 406 height 23
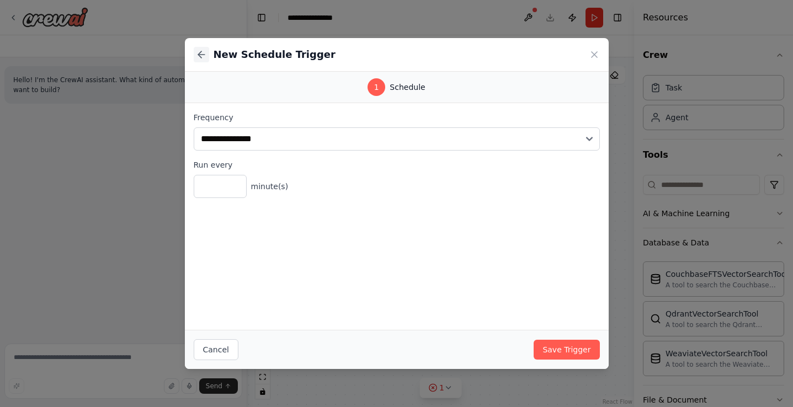
click at [205, 61] on button at bounding box center [201, 54] width 15 height 15
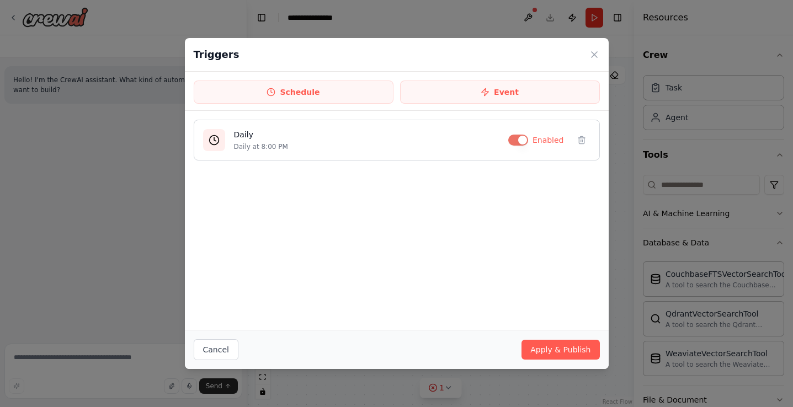
click at [227, 133] on div "Daily Daily at 8:00 PM Enabled" at bounding box center [397, 140] width 406 height 41
click at [580, 138] on icon at bounding box center [581, 137] width 3 height 2
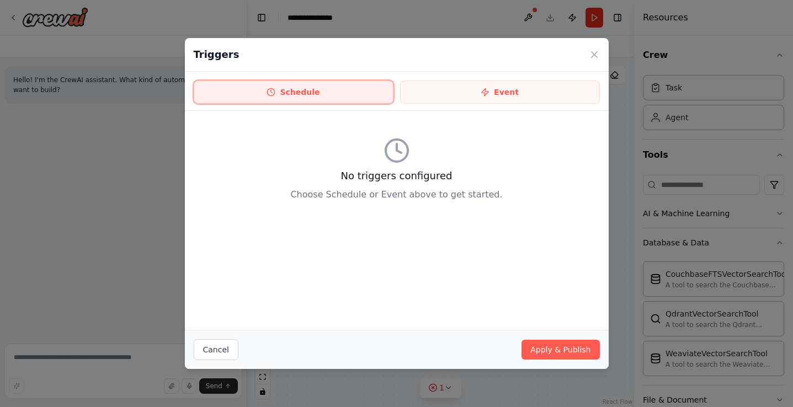
click at [306, 86] on button "Schedule" at bounding box center [294, 92] width 200 height 23
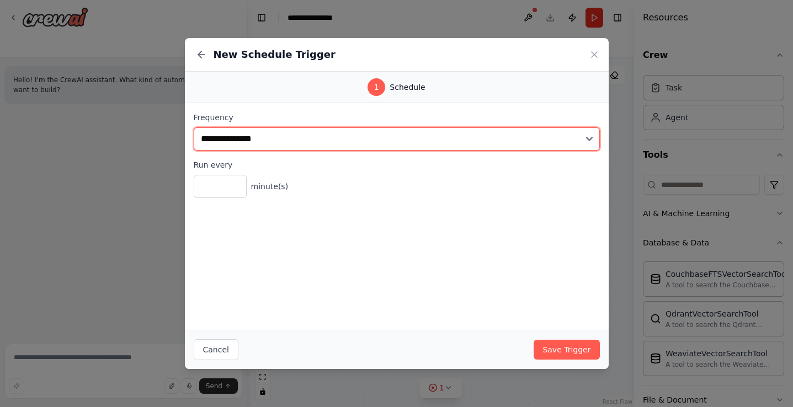
click at [303, 148] on select "**********" at bounding box center [397, 138] width 406 height 23
select select "*****"
click at [194, 127] on select "**********" at bounding box center [397, 138] width 406 height 23
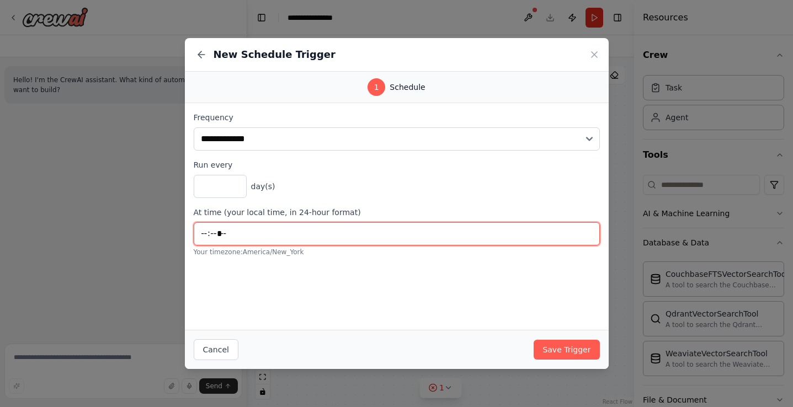
click at [243, 229] on input "*****" at bounding box center [397, 233] width 406 height 23
type input "*****"
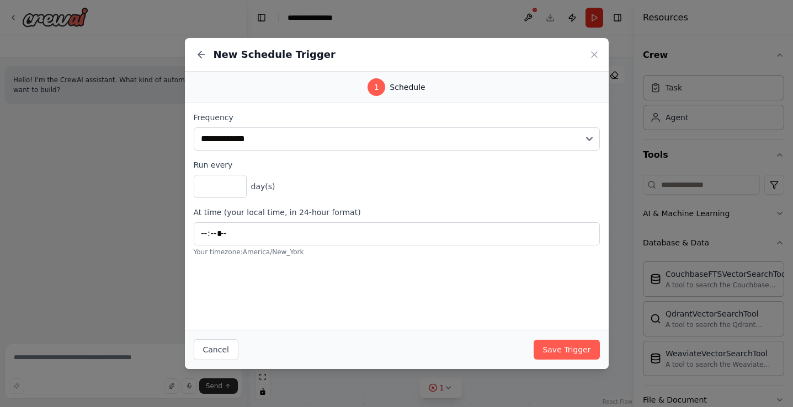
click at [326, 285] on div "**********" at bounding box center [397, 216] width 424 height 227
click at [556, 352] on button "Save Trigger" at bounding box center [566, 350] width 66 height 20
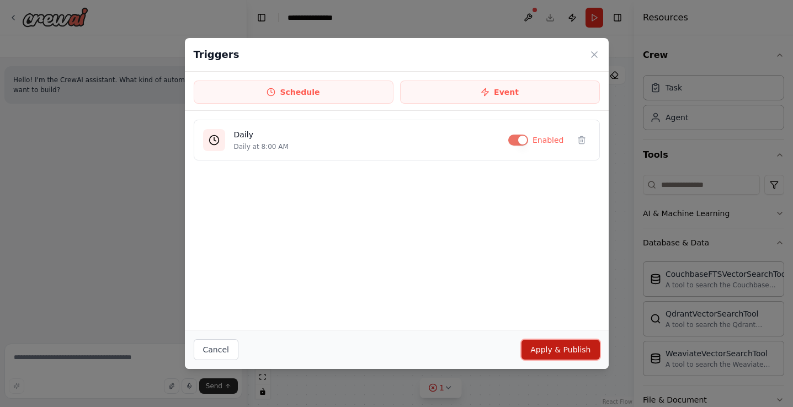
click at [556, 352] on button "Apply & Publish" at bounding box center [560, 350] width 78 height 20
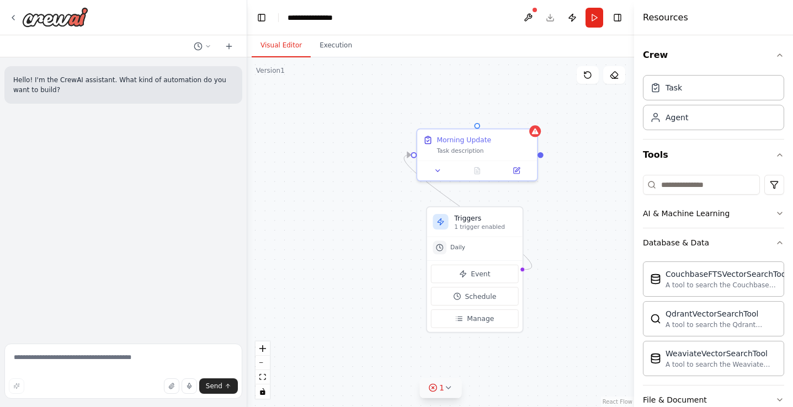
click at [443, 379] on button "1" at bounding box center [440, 388] width 42 height 20
click at [542, 336] on div "Triggers 1 trigger enabled Daily Event Schedule Manage Morning Update Task desc…" at bounding box center [440, 232] width 387 height 350
click at [599, 226] on div "Triggers 1 trigger enabled Daily Event Schedule Manage Morning Update Task desc…" at bounding box center [440, 232] width 387 height 350
click at [515, 345] on button "1" at bounding box center [440, 338] width 177 height 20
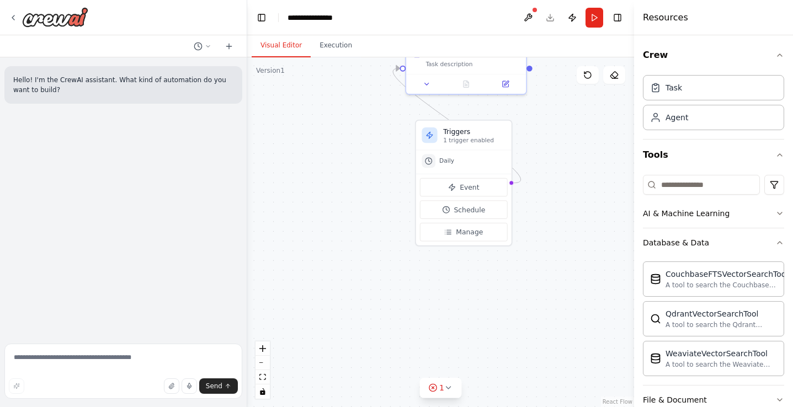
drag, startPoint x: 598, startPoint y: 199, endPoint x: 586, endPoint y: 111, distance: 88.5
click at [586, 111] on div "Triggers 1 trigger enabled Daily Event Schedule Manage Morning Update Task desc…" at bounding box center [440, 232] width 387 height 350
click at [334, 294] on div "Role of the agent" at bounding box center [364, 294] width 94 height 10
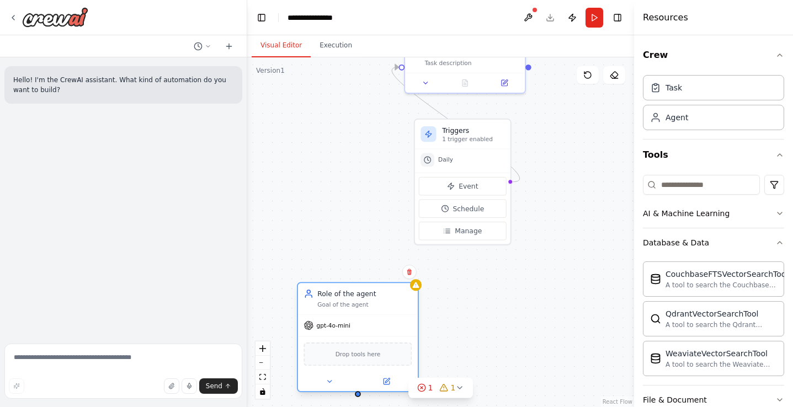
click at [352, 298] on div "Role of the agent" at bounding box center [364, 294] width 94 height 10
click at [335, 360] on div "Drop tools here" at bounding box center [357, 353] width 108 height 23
click at [384, 381] on icon at bounding box center [386, 381] width 6 height 6
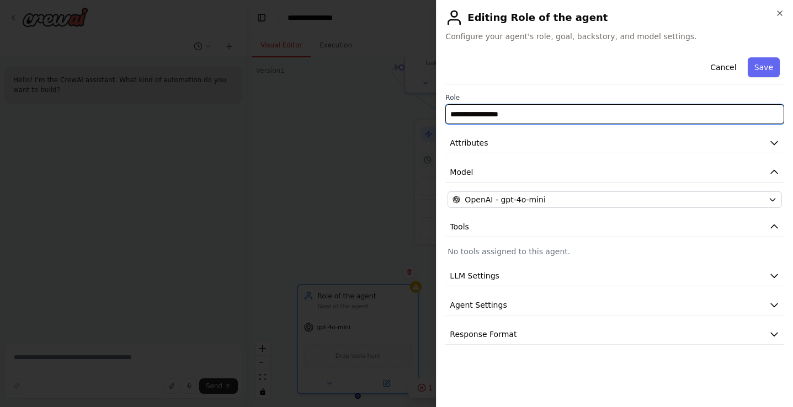
click at [510, 111] on input "**********" at bounding box center [614, 114] width 339 height 20
click at [509, 120] on input "**********" at bounding box center [614, 114] width 339 height 20
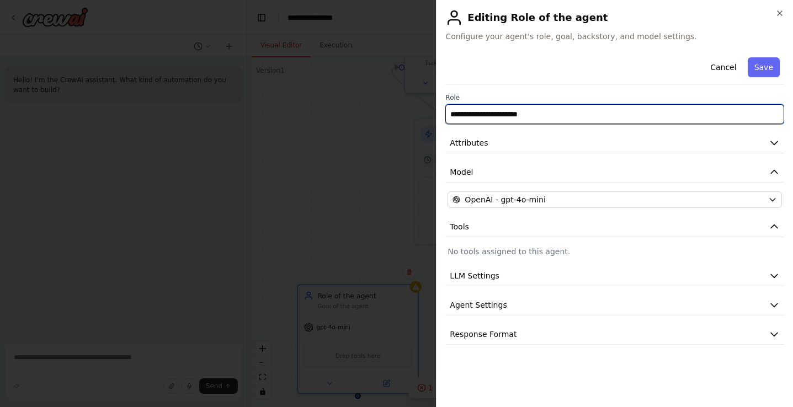
click at [509, 120] on input "**********" at bounding box center [614, 114] width 339 height 20
type input "**********"
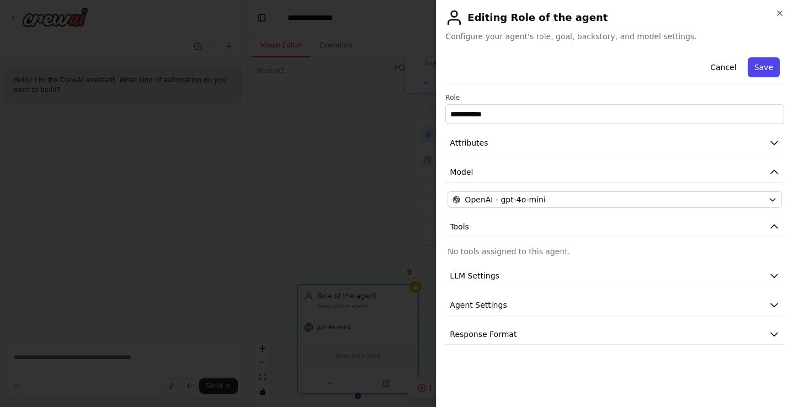
click at [754, 57] on button "Save" at bounding box center [763, 67] width 32 height 20
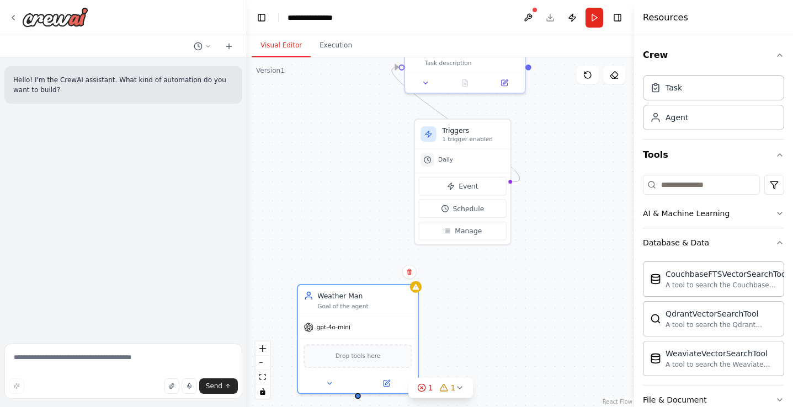
click at [395, 224] on div "Triggers 1 trigger enabled Daily Event Schedule Manage Morning Update Task desc…" at bounding box center [440, 232] width 387 height 350
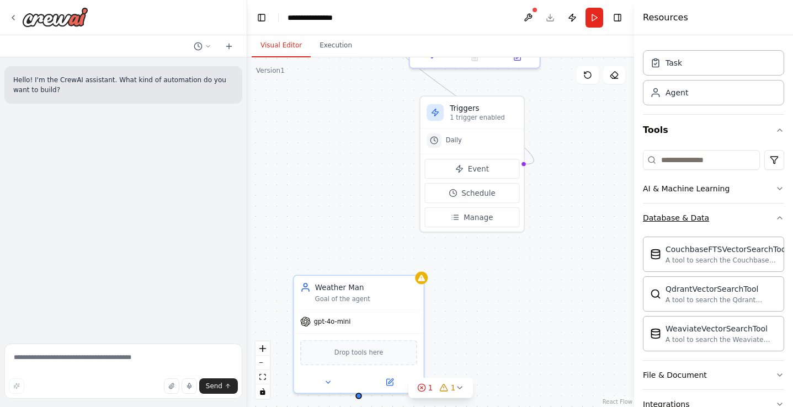
scroll to position [29, 0]
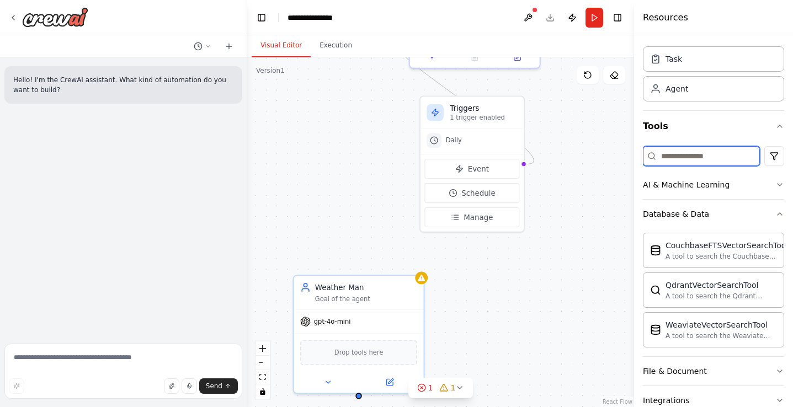
click at [712, 157] on input at bounding box center [700, 156] width 117 height 20
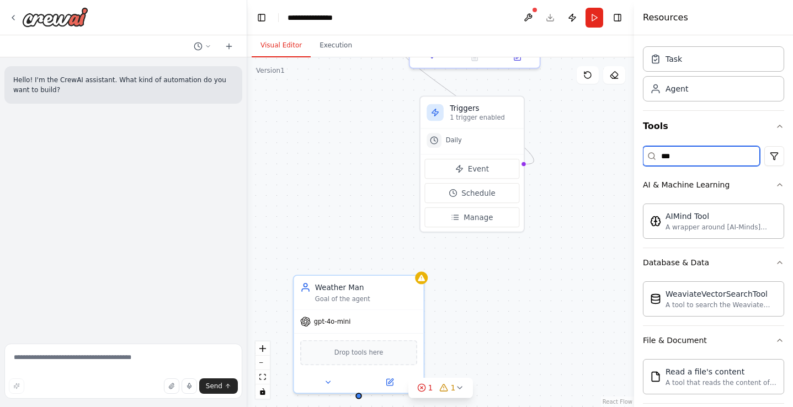
scroll to position [0, 0]
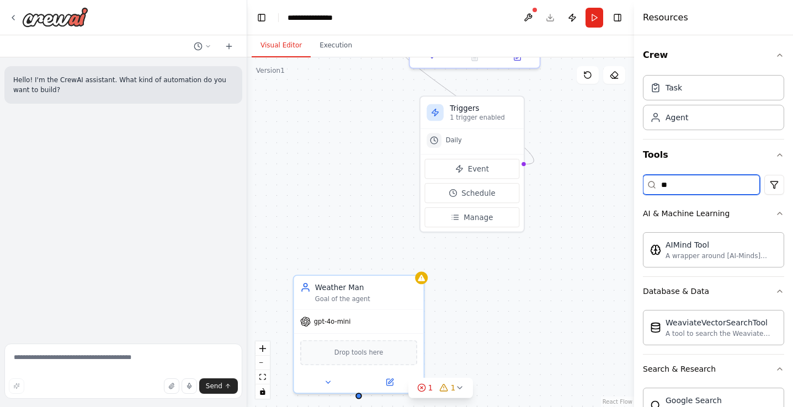
type input "*"
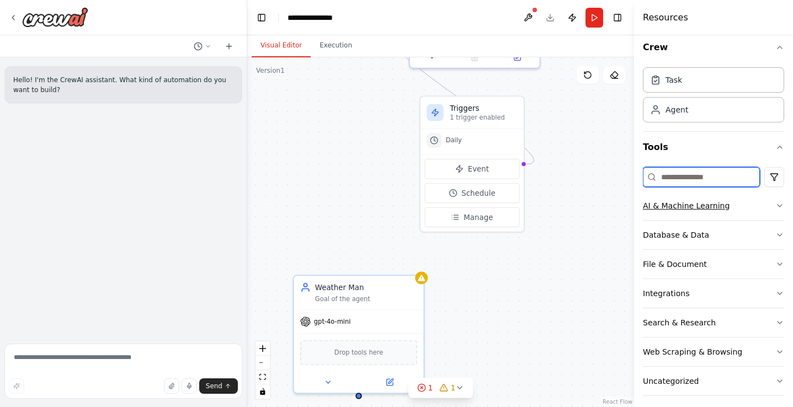
scroll to position [14, 0]
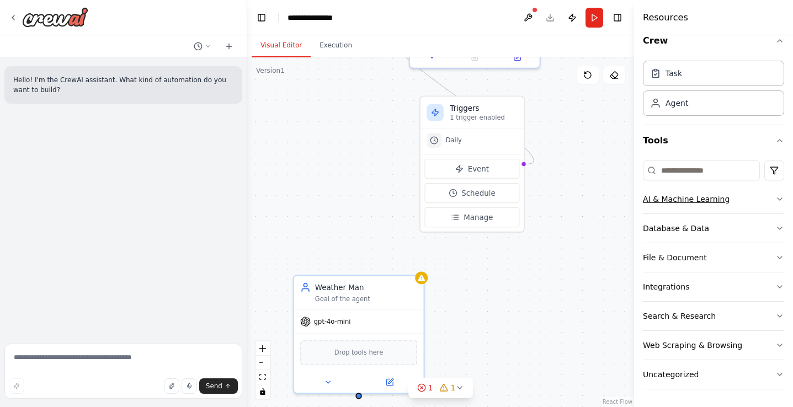
click at [758, 198] on button "AI & Machine Learning" at bounding box center [712, 199] width 141 height 29
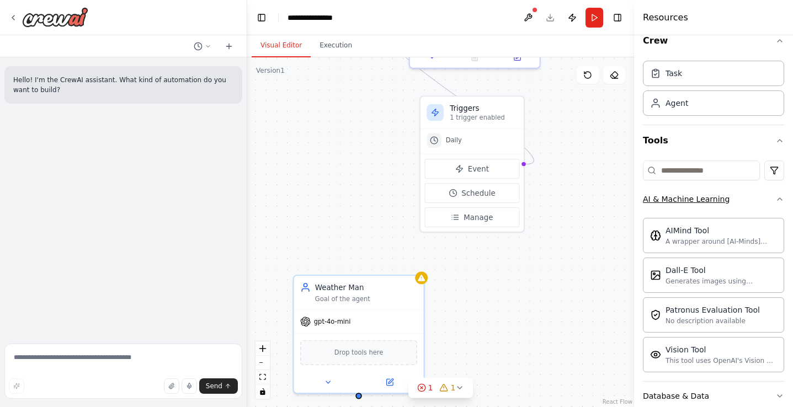
click at [758, 198] on button "AI & Machine Learning" at bounding box center [712, 199] width 141 height 29
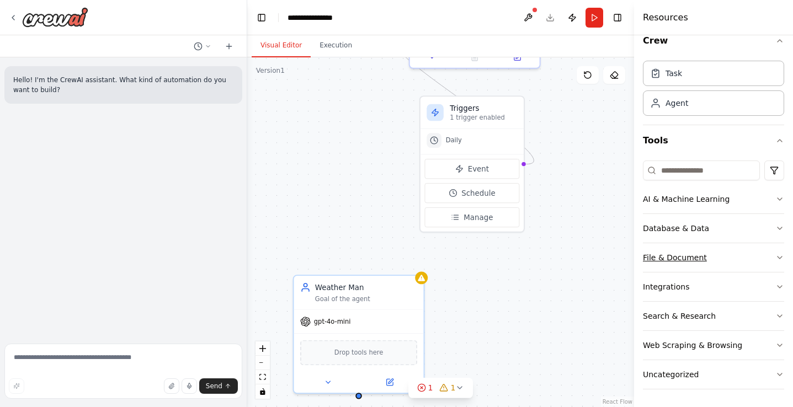
click at [775, 254] on icon "button" at bounding box center [779, 257] width 9 height 9
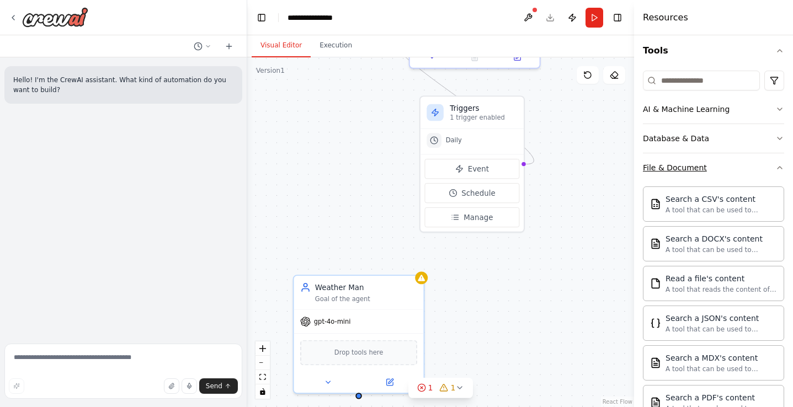
click at [778, 174] on button "File & Document" at bounding box center [712, 167] width 141 height 29
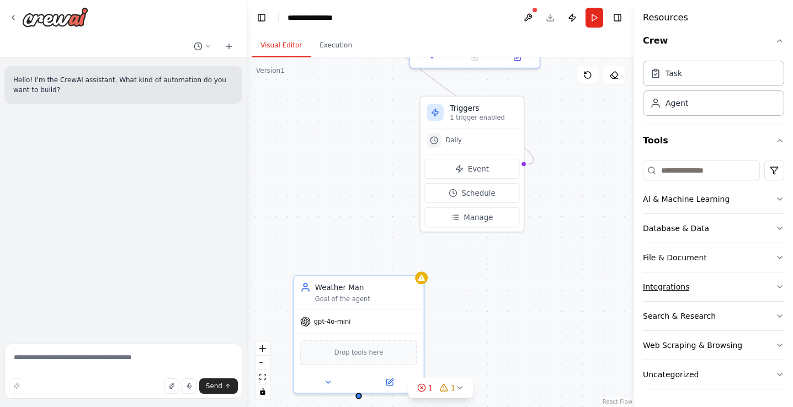
click at [730, 286] on button "Integrations" at bounding box center [712, 286] width 141 height 29
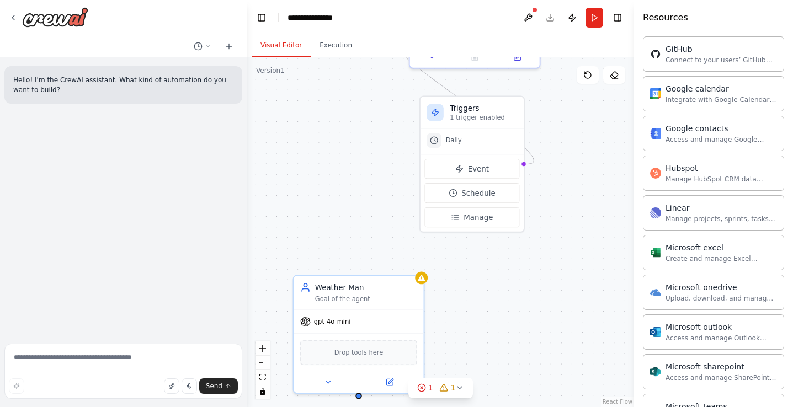
scroll to position [91, 0]
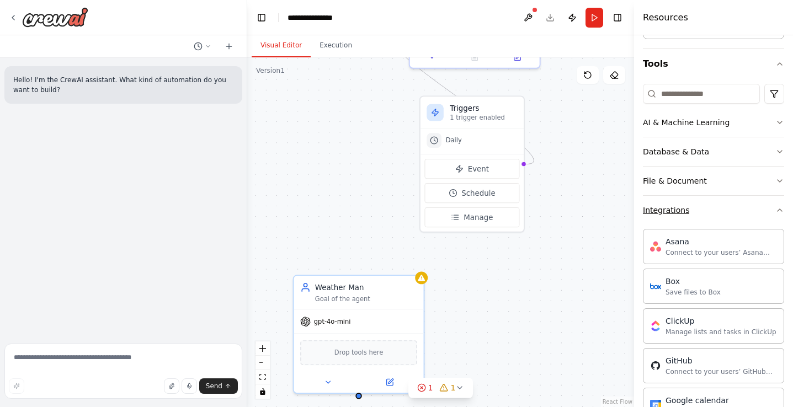
click at [749, 205] on button "Integrations" at bounding box center [712, 210] width 141 height 29
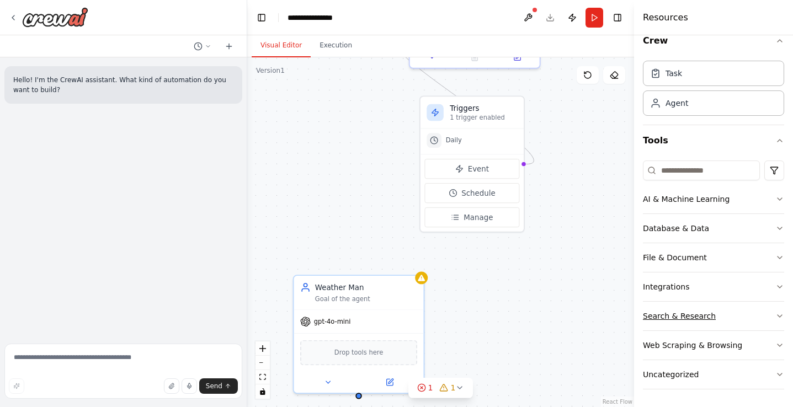
click at [735, 324] on button "Search & Research" at bounding box center [712, 316] width 141 height 29
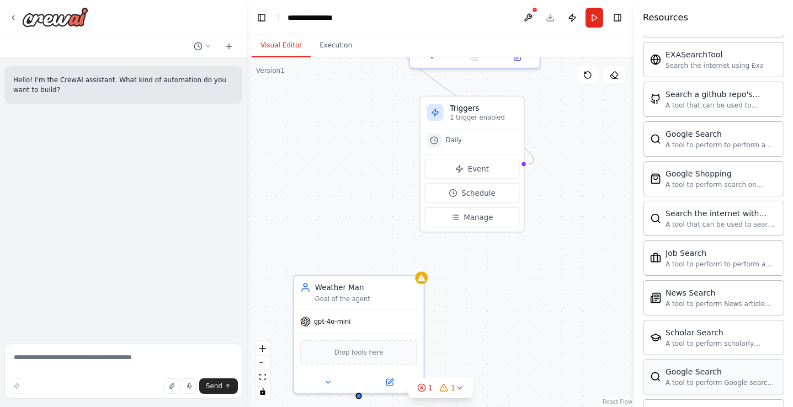
scroll to position [384, 0]
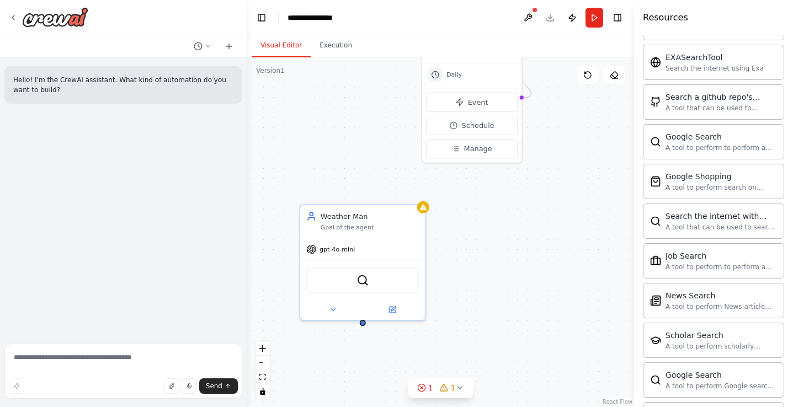
drag, startPoint x: 472, startPoint y: 341, endPoint x: 475, endPoint y: 267, distance: 74.0
click at [475, 267] on div "Triggers 1 trigger enabled Daily Event Schedule Manage Morning Update Task desc…" at bounding box center [440, 232] width 387 height 350
click at [356, 279] on div "SerpApiGoogleSearchTool" at bounding box center [362, 278] width 113 height 26
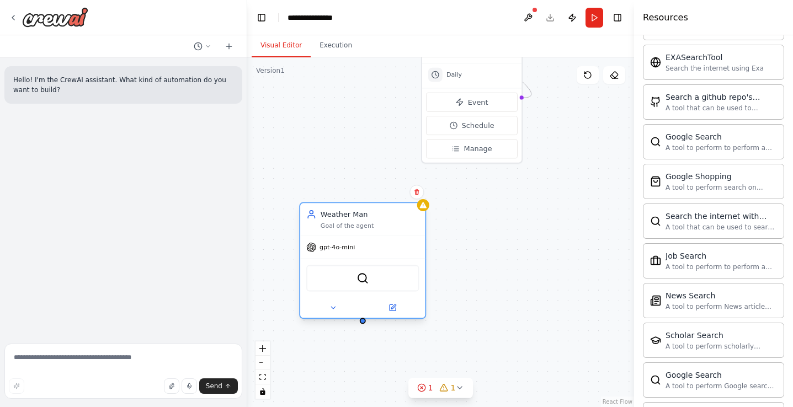
click at [356, 279] on div "SerpApiGoogleSearchTool" at bounding box center [362, 278] width 113 height 26
click at [390, 307] on icon at bounding box center [392, 307] width 6 height 6
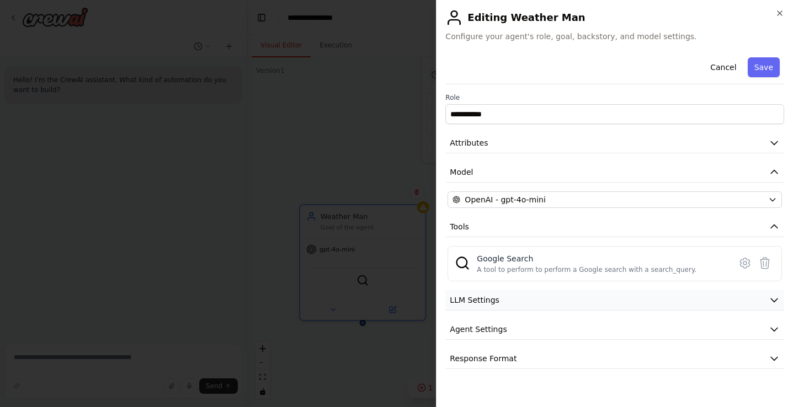
click at [503, 298] on button "LLM Settings" at bounding box center [614, 300] width 339 height 20
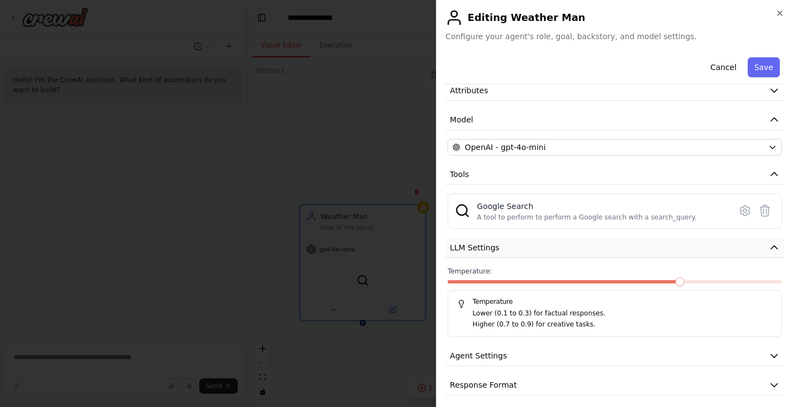
scroll to position [58, 0]
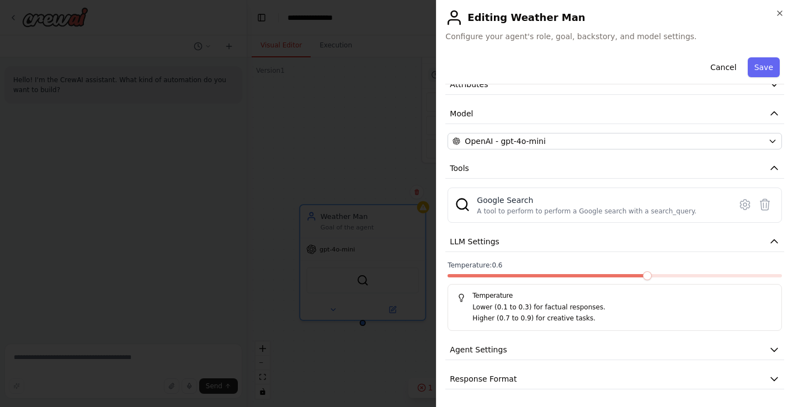
click at [651, 277] on span at bounding box center [646, 275] width 9 height 9
click at [555, 278] on div at bounding box center [614, 278] width 334 height 8
click at [586, 254] on div "**********" at bounding box center [614, 191] width 339 height 395
click at [609, 235] on button "LLM Settings" at bounding box center [614, 242] width 339 height 20
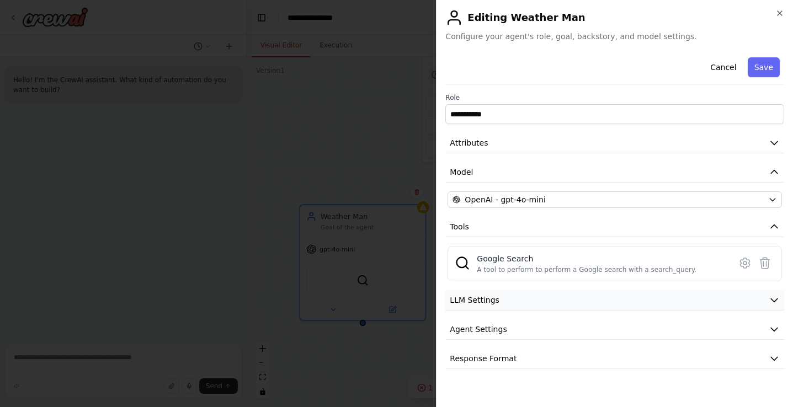
scroll to position [0, 0]
click at [580, 325] on button "Agent Settings" at bounding box center [614, 329] width 339 height 20
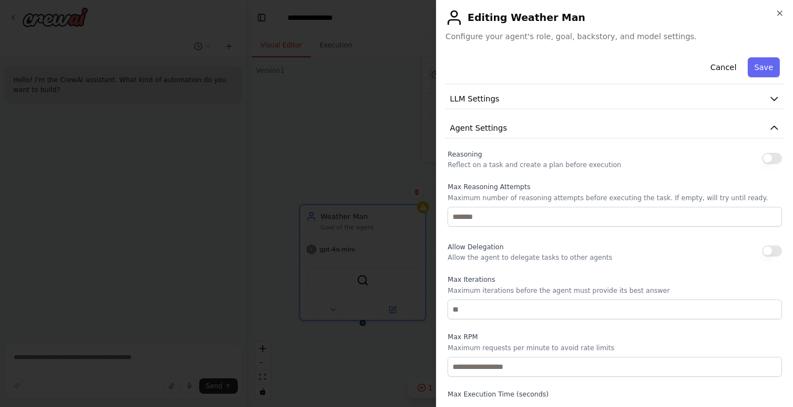
scroll to position [130, 0]
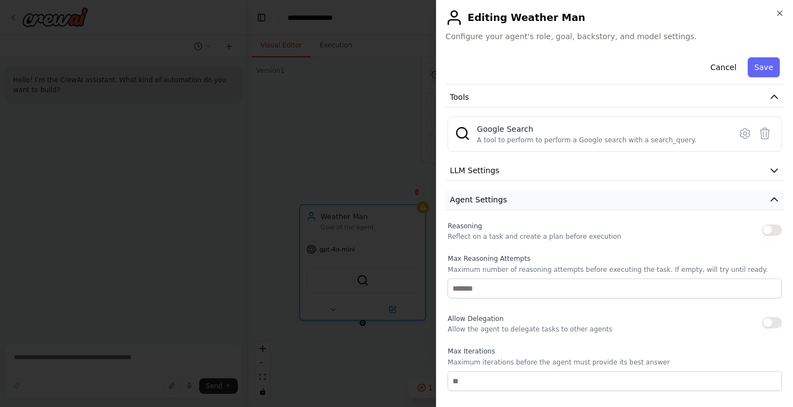
click at [631, 191] on button "Agent Settings" at bounding box center [614, 200] width 339 height 20
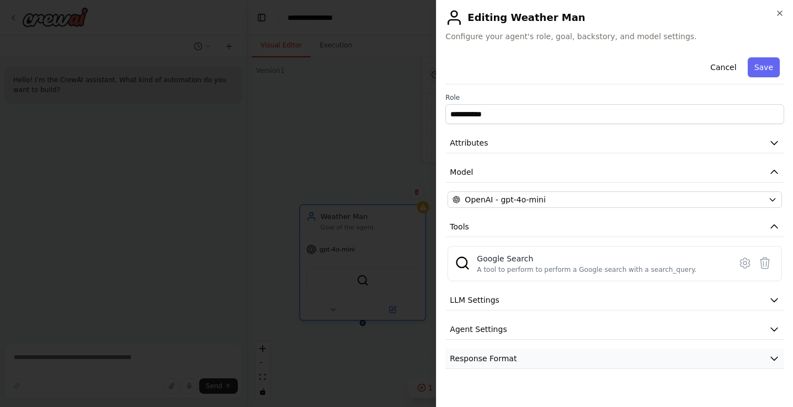
click at [571, 367] on button "Response Format" at bounding box center [614, 359] width 339 height 20
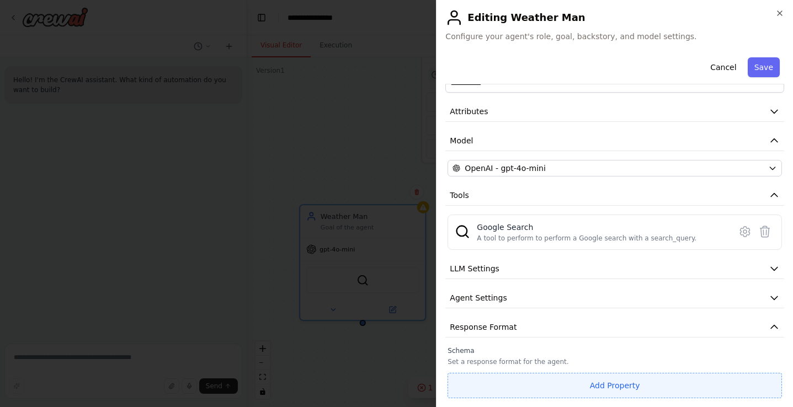
click at [583, 382] on button "Add Property" at bounding box center [614, 385] width 334 height 25
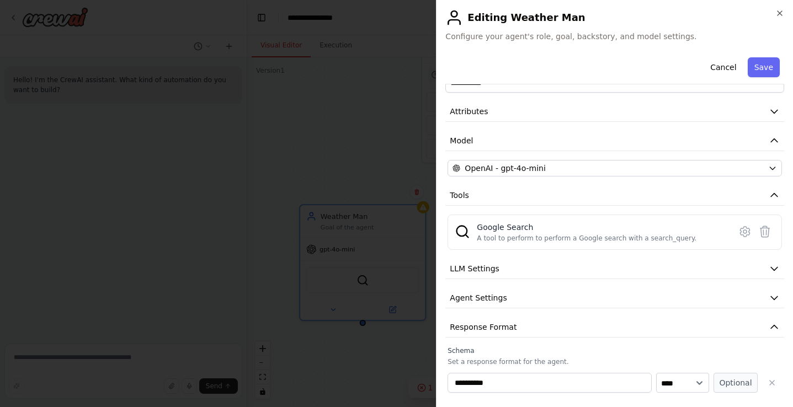
scroll to position [34, 0]
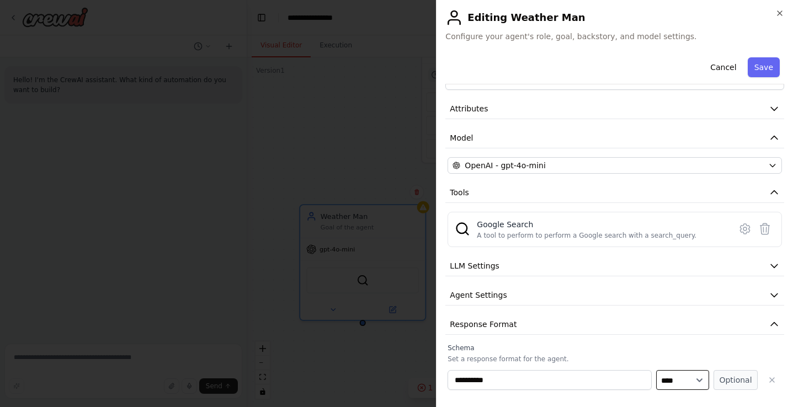
click at [676, 376] on select "**** ******* ******* **** ******" at bounding box center [682, 380] width 53 height 20
click at [624, 328] on button "Response Format" at bounding box center [614, 324] width 339 height 20
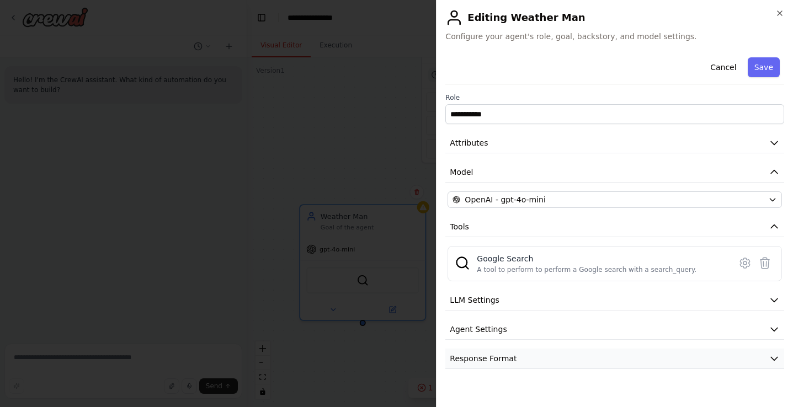
scroll to position [0, 0]
click at [766, 63] on button "Save" at bounding box center [763, 67] width 32 height 20
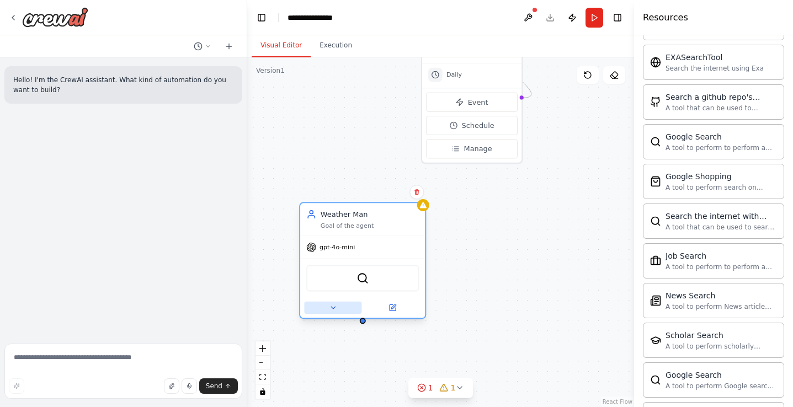
click at [345, 309] on button at bounding box center [332, 308] width 57 height 12
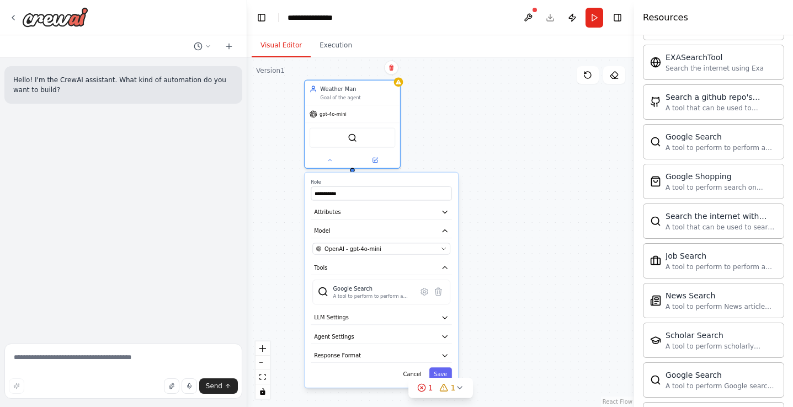
drag, startPoint x: 442, startPoint y: 291, endPoint x: 436, endPoint y: 142, distance: 149.6
click at [436, 142] on div "**********" at bounding box center [440, 232] width 387 height 350
click at [331, 159] on icon at bounding box center [329, 159] width 3 height 2
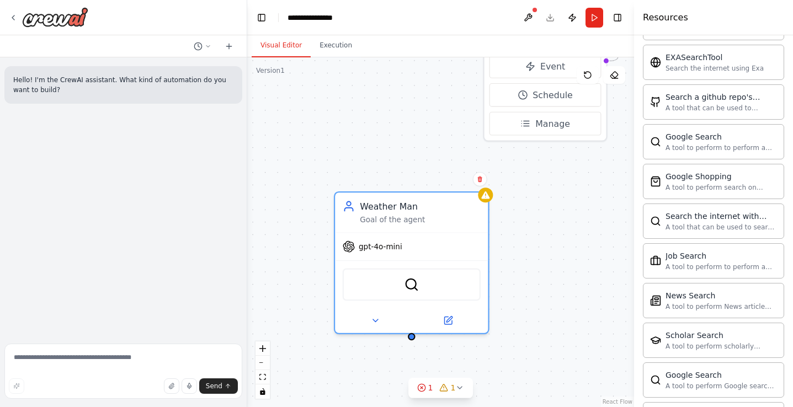
drag, startPoint x: 412, startPoint y: 149, endPoint x: 474, endPoint y: 326, distance: 187.0
click at [474, 326] on div "Triggers 1 trigger enabled Daily Event Schedule Manage Morning Update Task desc…" at bounding box center [440, 232] width 387 height 350
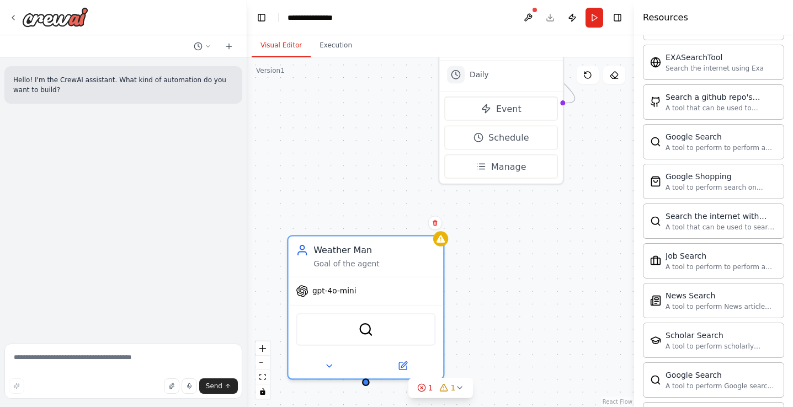
drag, startPoint x: 541, startPoint y: 196, endPoint x: 512, endPoint y: 247, distance: 58.8
click at [512, 247] on div "Triggers 1 trigger enabled Daily Event Schedule Manage Morning Update Task desc…" at bounding box center [440, 232] width 387 height 350
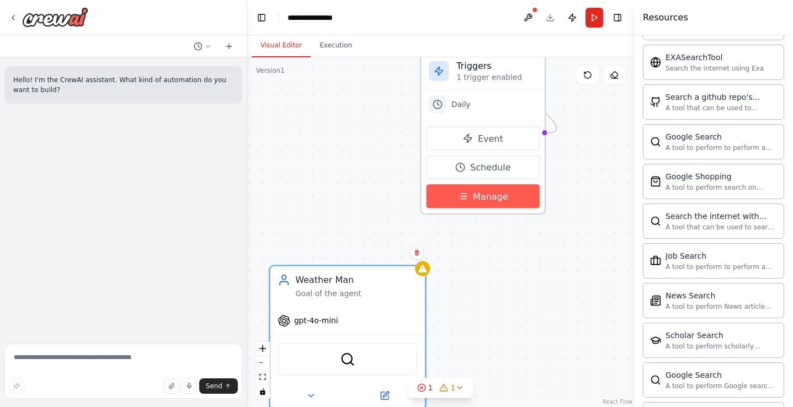
click at [507, 196] on button "Manage" at bounding box center [482, 196] width 113 height 24
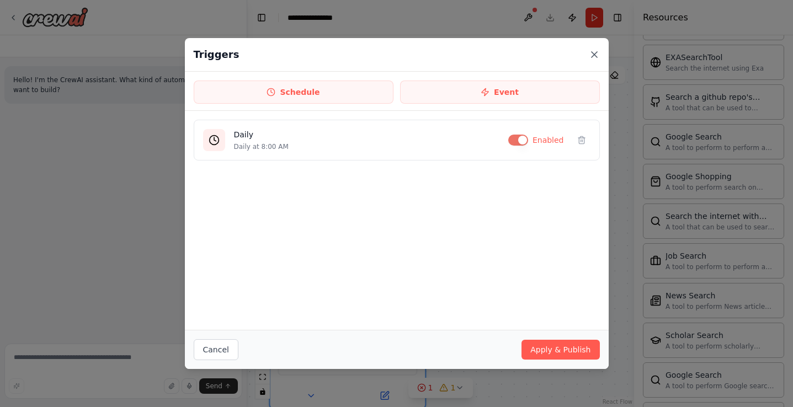
click at [598, 49] on icon at bounding box center [593, 54] width 11 height 11
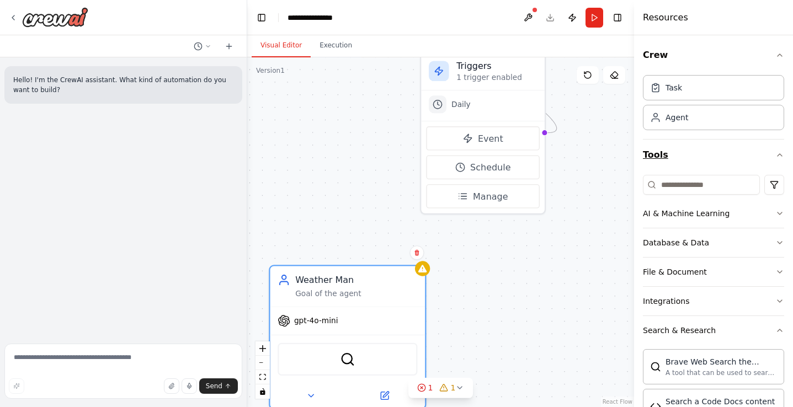
click at [777, 152] on icon "button" at bounding box center [779, 155] width 9 height 9
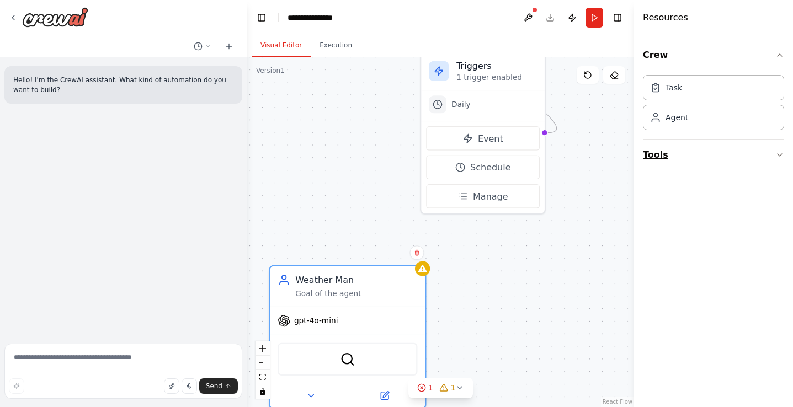
click at [777, 152] on icon "button" at bounding box center [779, 155] width 9 height 9
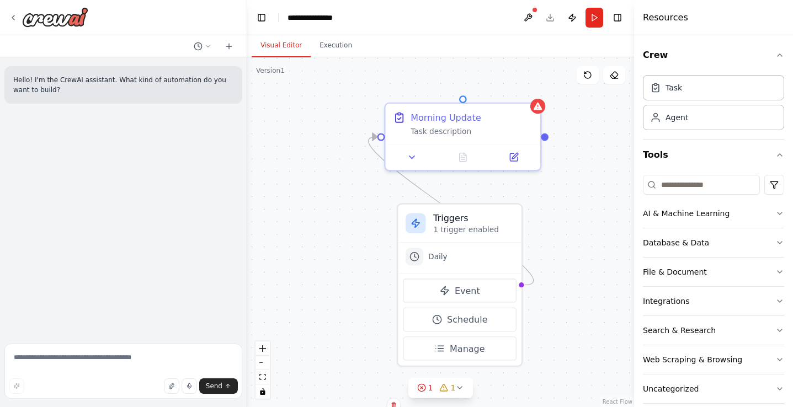
drag, startPoint x: 595, startPoint y: 179, endPoint x: 570, endPoint y: 331, distance: 154.2
click at [570, 331] on div "Triggers 1 trigger enabled Daily Event Schedule Manage Morning Update Task desc…" at bounding box center [440, 232] width 387 height 350
click at [510, 162] on div at bounding box center [461, 155] width 155 height 26
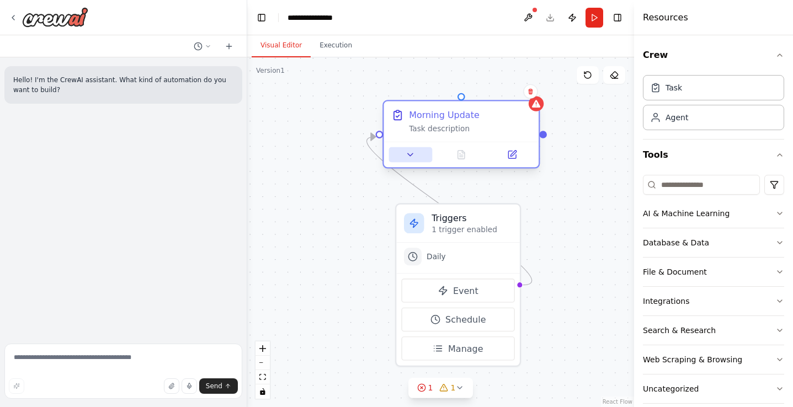
click at [413, 159] on icon at bounding box center [410, 154] width 10 height 10
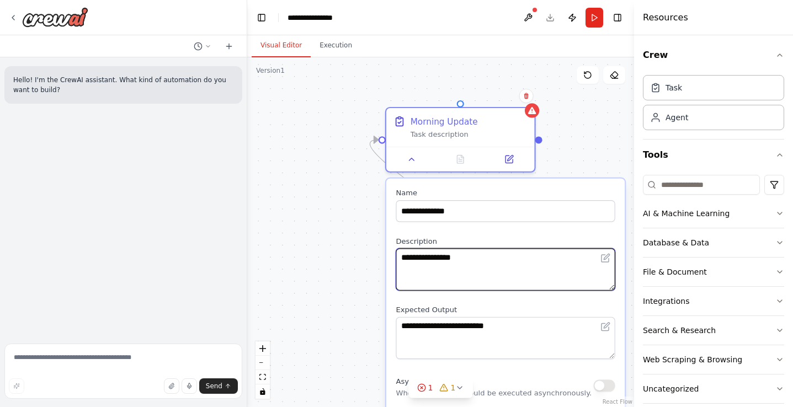
click at [429, 263] on textarea "**********" at bounding box center [504, 269] width 219 height 42
type textarea "**********"
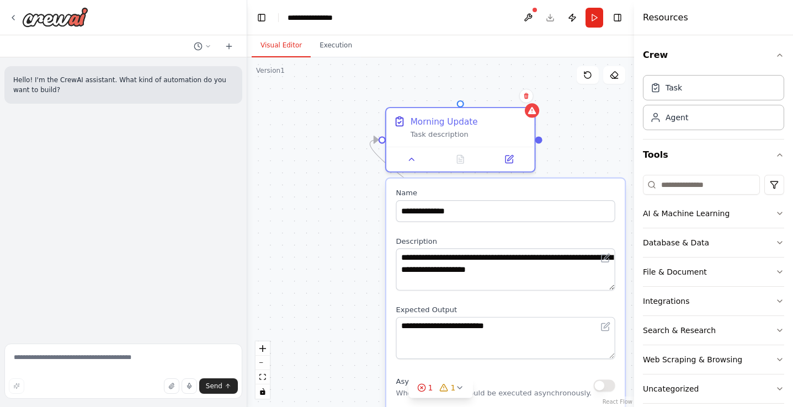
click at [561, 291] on div "**********" at bounding box center [505, 412] width 238 height 466
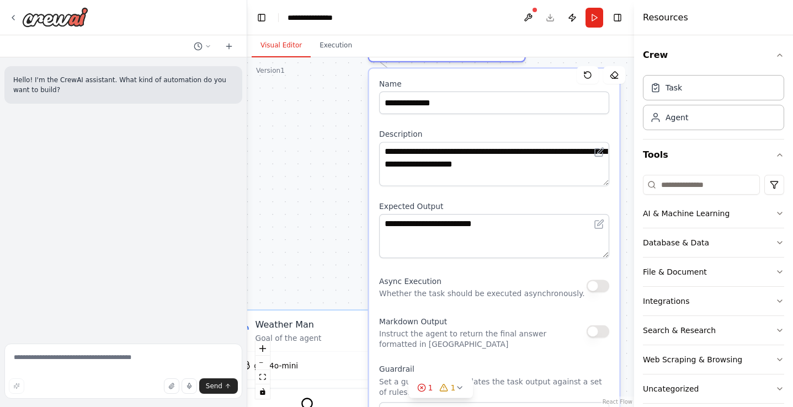
drag, startPoint x: 590, startPoint y: 145, endPoint x: 581, endPoint y: 42, distance: 103.5
click at [581, 41] on div "**********" at bounding box center [440, 221] width 387 height 372
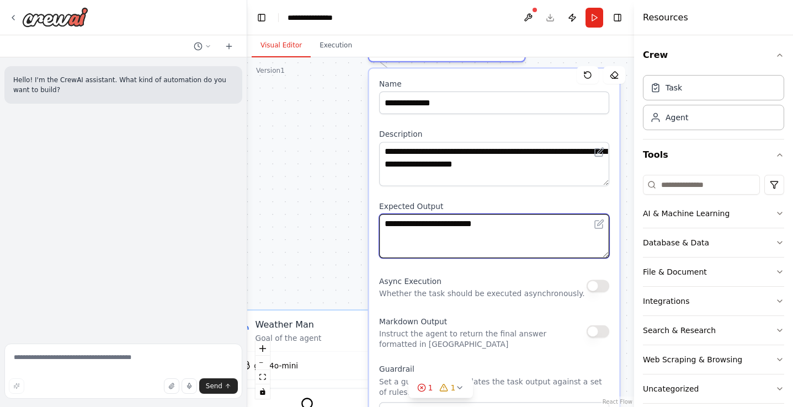
click at [449, 218] on textarea "**********" at bounding box center [494, 236] width 230 height 44
type textarea "**********"
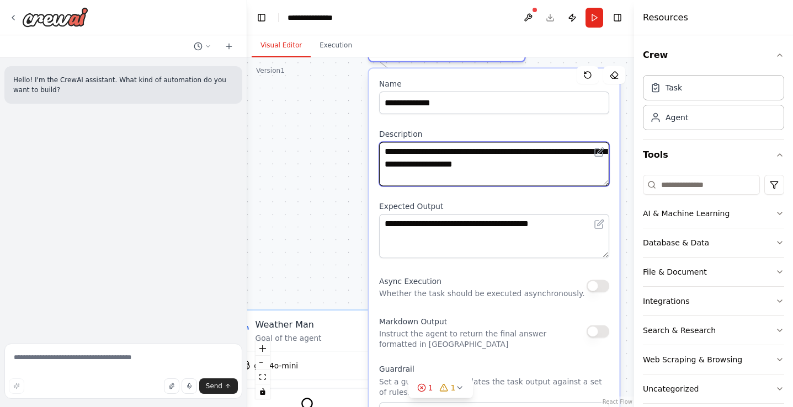
click at [576, 164] on textarea "**********" at bounding box center [494, 164] width 230 height 44
type textarea "**********"
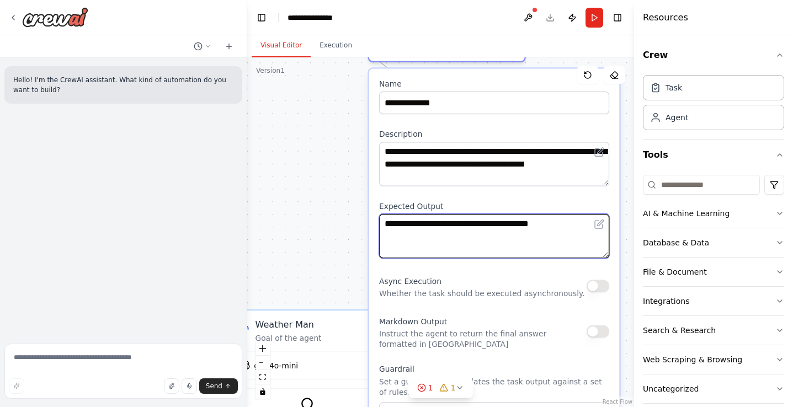
click at [571, 222] on textarea "**********" at bounding box center [494, 236] width 230 height 44
type textarea "**********"
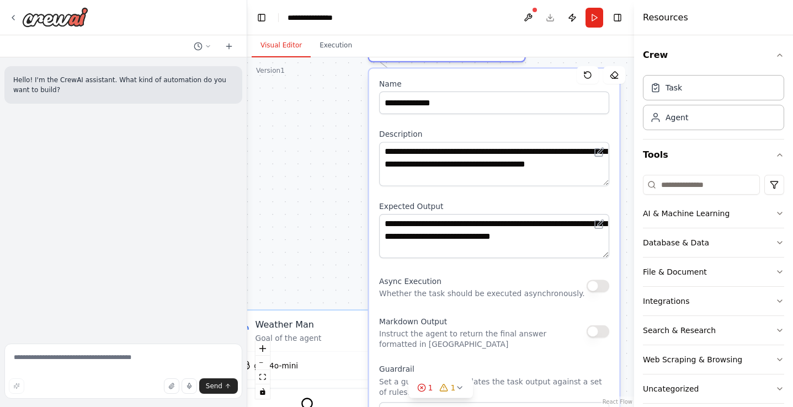
click at [588, 193] on div "**********" at bounding box center [494, 313] width 250 height 489
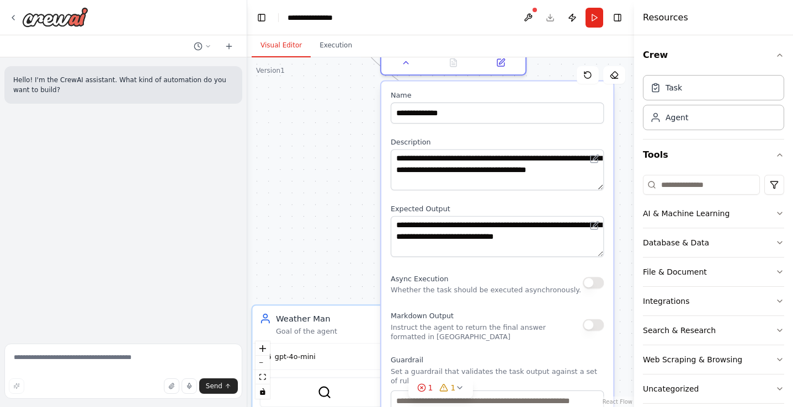
click at [317, 221] on div "**********" at bounding box center [440, 232] width 387 height 350
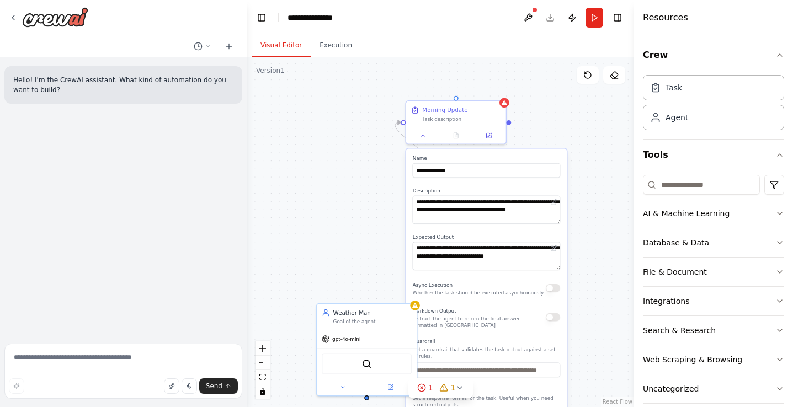
click at [536, 126] on div "**********" at bounding box center [440, 232] width 387 height 350
click at [489, 106] on div "Morning Update" at bounding box center [461, 108] width 79 height 8
click at [496, 90] on icon at bounding box center [497, 89] width 7 height 7
click at [499, 90] on icon at bounding box center [497, 89] width 7 height 7
click at [559, 146] on div "**********" at bounding box center [440, 232] width 387 height 350
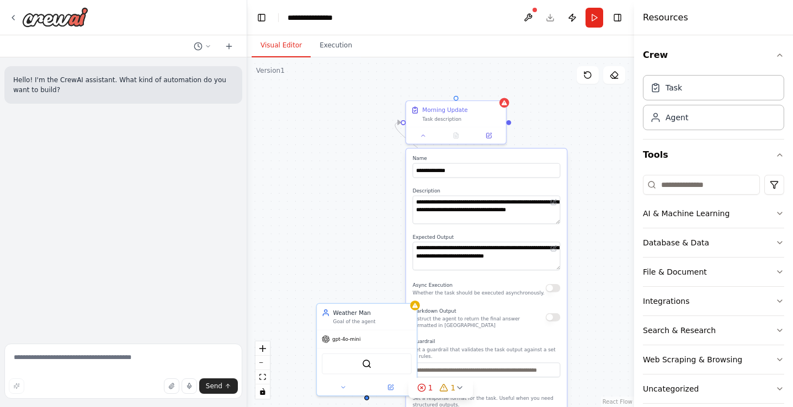
click at [547, 191] on label "Description" at bounding box center [487, 191] width 148 height 7
click at [502, 104] on icon at bounding box center [504, 101] width 7 height 7
click at [496, 84] on button at bounding box center [497, 89] width 14 height 14
click at [500, 89] on icon at bounding box center [497, 89] width 7 height 7
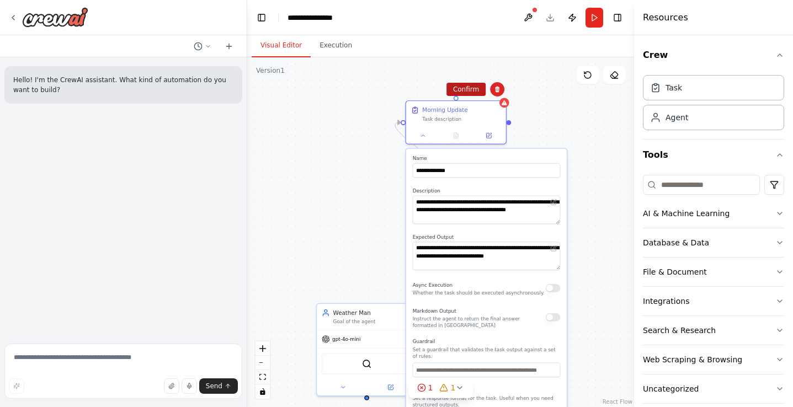
click at [470, 89] on button "Confirm" at bounding box center [465, 89] width 39 height 13
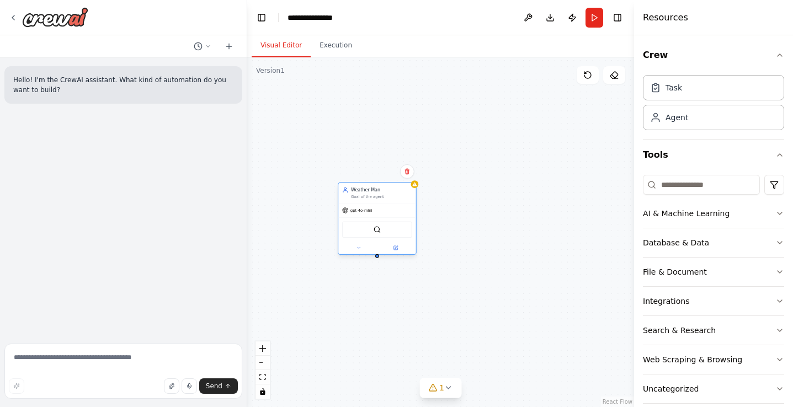
drag, startPoint x: 392, startPoint y: 296, endPoint x: 395, endPoint y: 206, distance: 90.5
click at [395, 206] on div "gpt-4o-mini" at bounding box center [377, 211] width 78 height 14
click at [445, 225] on div "Weather Man Goal of the agent gpt-4o-mini SerpApiGoogleSearchTool" at bounding box center [440, 232] width 387 height 350
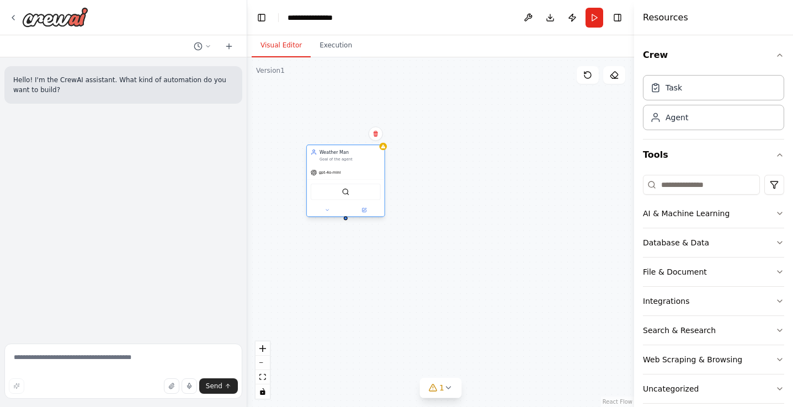
drag, startPoint x: 398, startPoint y: 206, endPoint x: 362, endPoint y: 167, distance: 52.7
click at [362, 167] on div "gpt-4o-mini" at bounding box center [346, 172] width 78 height 14
click at [356, 212] on button at bounding box center [358, 210] width 36 height 8
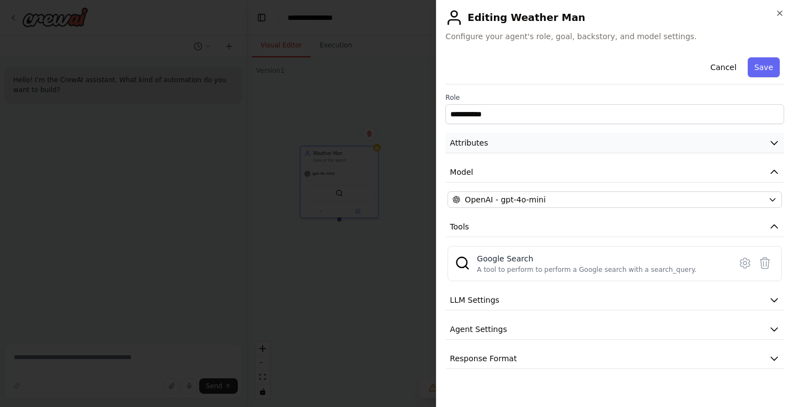
click at [523, 141] on button "Attributes" at bounding box center [614, 143] width 339 height 20
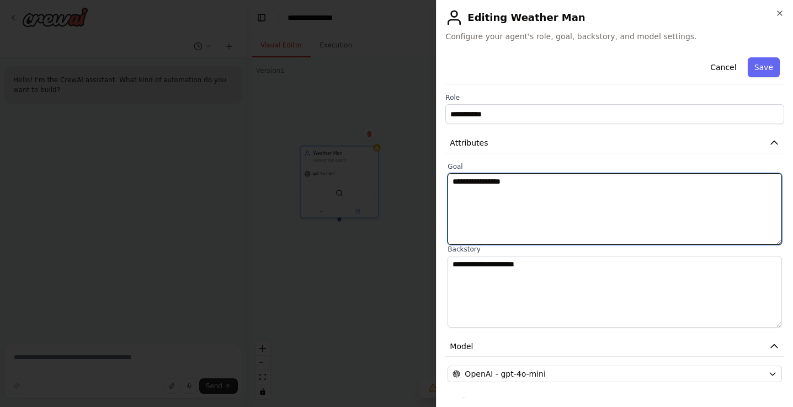
click at [502, 177] on textarea "**********" at bounding box center [614, 209] width 334 height 72
type textarea "**********"
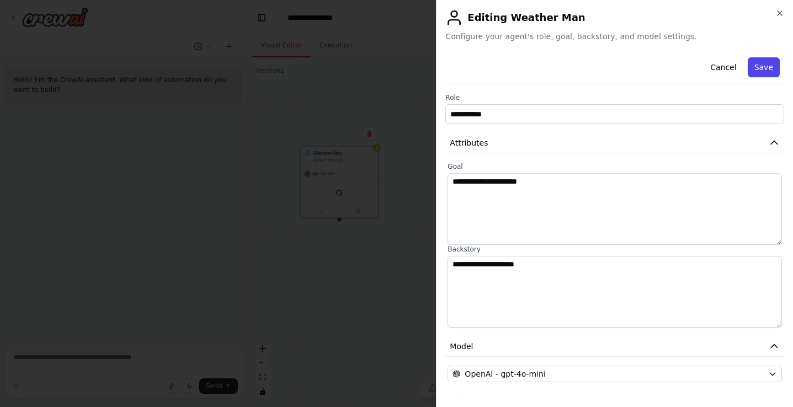
click at [762, 63] on button "Save" at bounding box center [763, 67] width 32 height 20
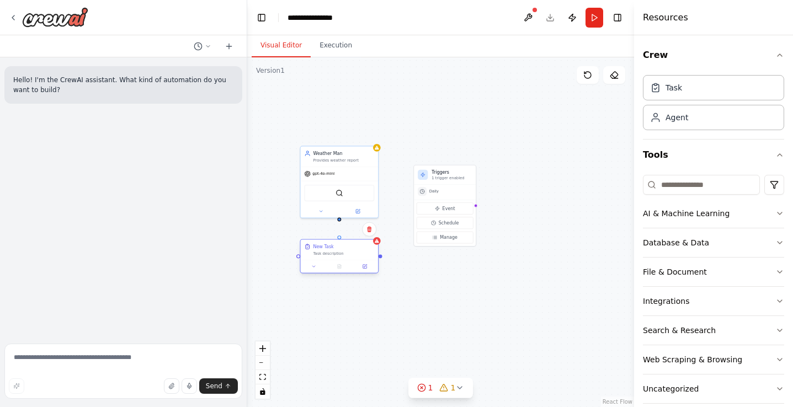
drag, startPoint x: 360, startPoint y: 269, endPoint x: 354, endPoint y: 248, distance: 21.8
click at [354, 248] on div "New Task Task description" at bounding box center [343, 249] width 61 height 13
drag, startPoint x: 350, startPoint y: 251, endPoint x: 349, endPoint y: 297, distance: 45.3
click at [349, 297] on div "Task description" at bounding box center [343, 297] width 61 height 5
drag, startPoint x: 340, startPoint y: 218, endPoint x: 339, endPoint y: 287, distance: 68.9
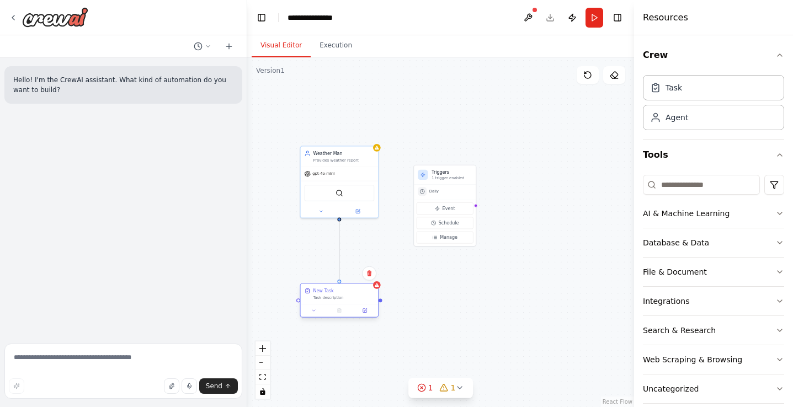
click at [339, 264] on div "Triggers 1 trigger enabled Daily Event Schedule Manage Weather Man Provides wea…" at bounding box center [429, 164] width 221 height 200
click at [328, 291] on div "New Task" at bounding box center [323, 290] width 20 height 6
click at [324, 293] on div "New Task" at bounding box center [323, 290] width 20 height 6
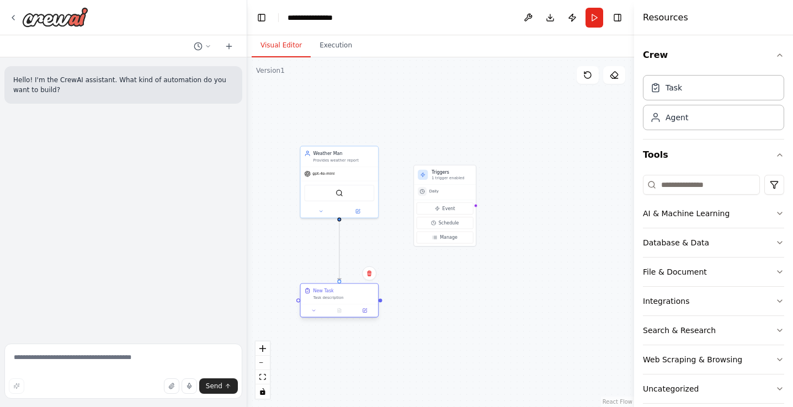
click at [324, 293] on div "New Task" at bounding box center [323, 290] width 20 height 6
click at [364, 312] on icon at bounding box center [365, 311] width 4 height 4
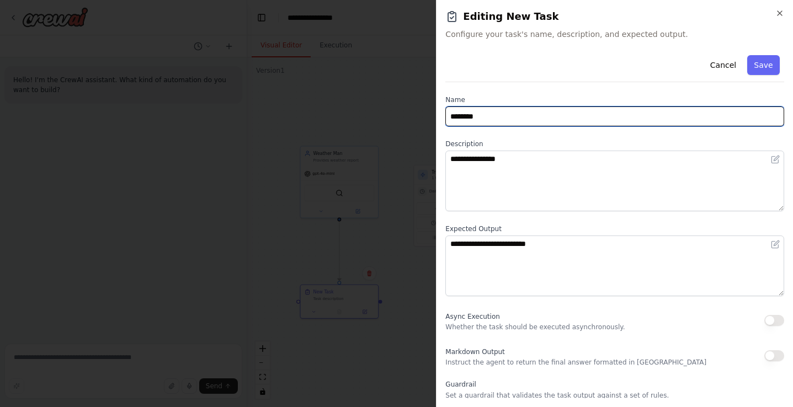
click at [510, 115] on input "********" at bounding box center [614, 116] width 339 height 20
type input "**********"
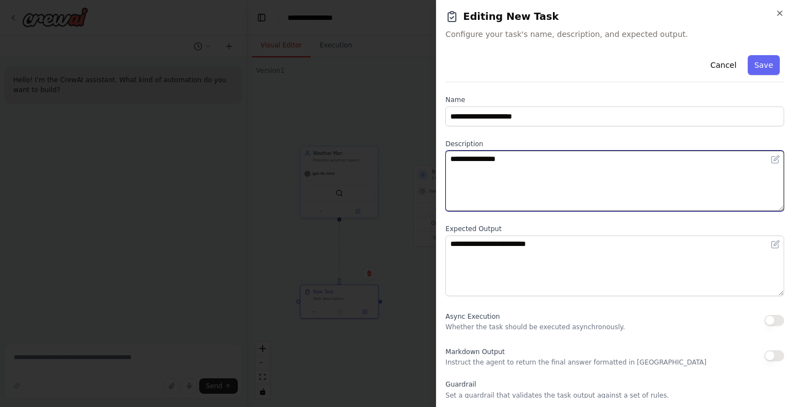
click at [501, 162] on textarea "**********" at bounding box center [614, 181] width 339 height 61
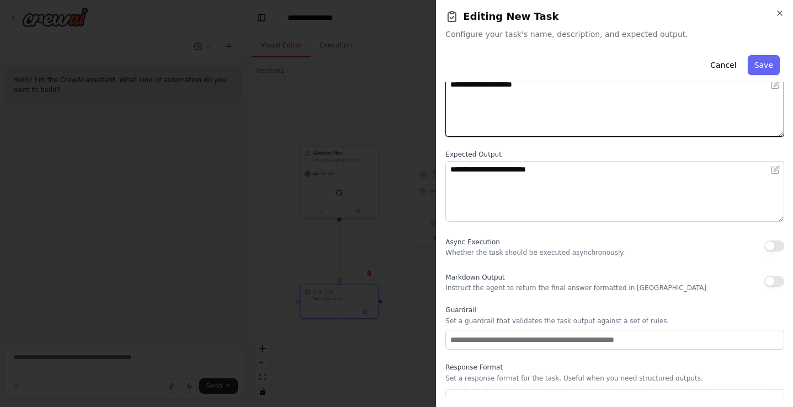
scroll to position [91, 0]
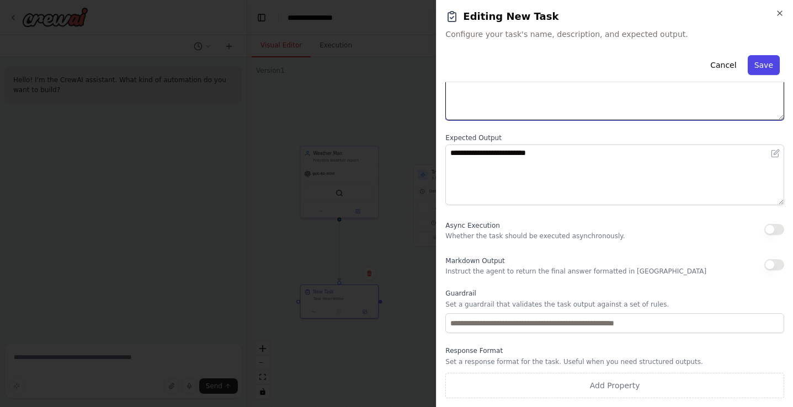
type textarea "**********"
click at [760, 58] on button "Save" at bounding box center [763, 65] width 32 height 20
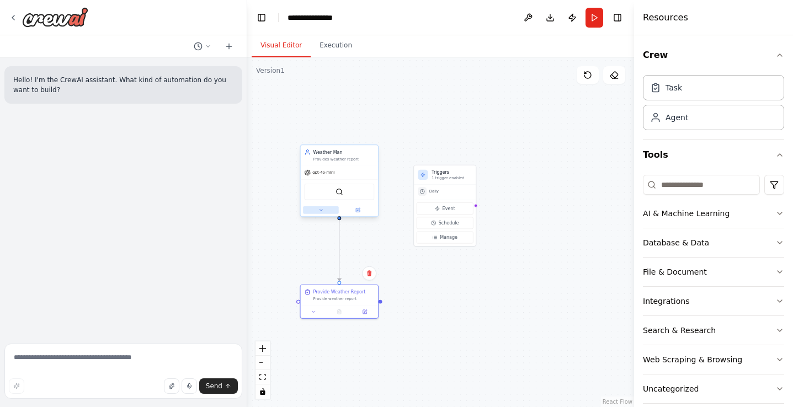
click at [322, 211] on icon at bounding box center [320, 209] width 5 height 5
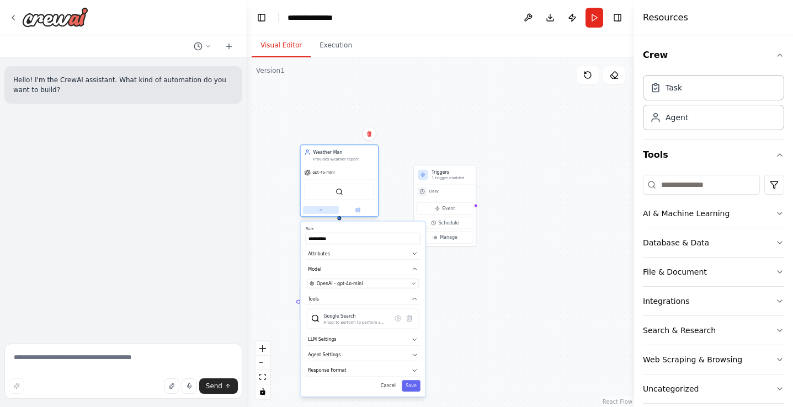
click at [322, 209] on icon at bounding box center [320, 209] width 5 height 5
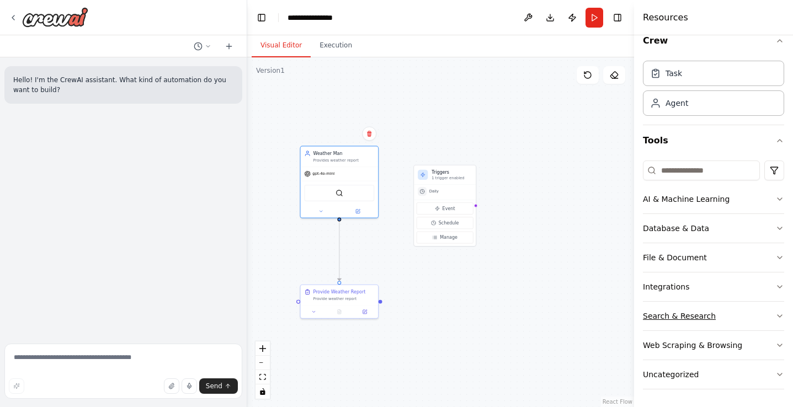
scroll to position [0, 0]
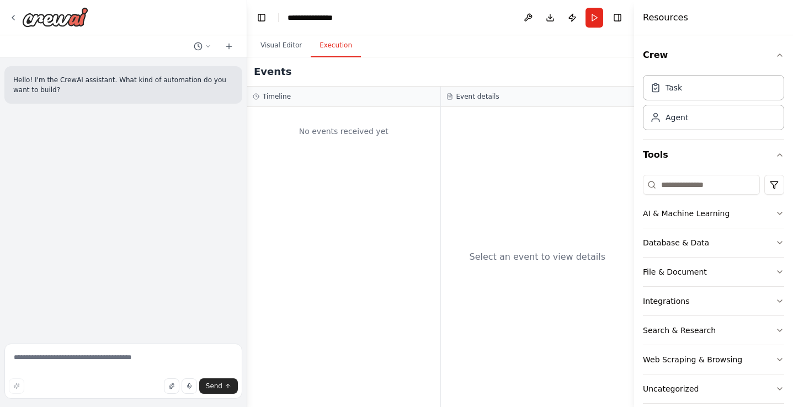
click at [345, 53] on button "Execution" at bounding box center [335, 45] width 50 height 23
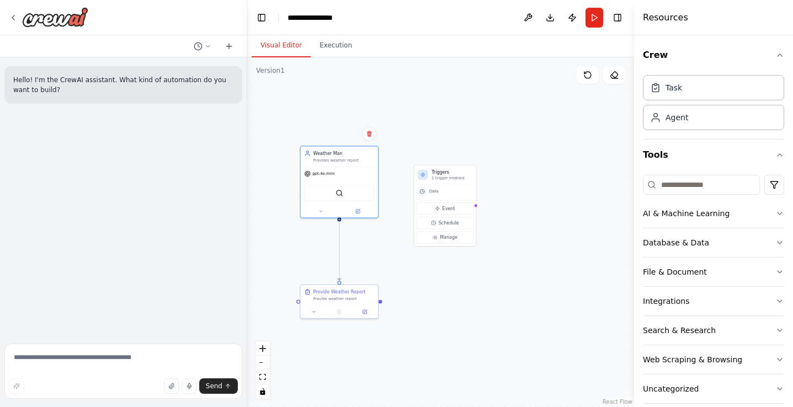
click at [290, 46] on button "Visual Editor" at bounding box center [280, 45] width 59 height 23
drag, startPoint x: 476, startPoint y: 205, endPoint x: 341, endPoint y: 219, distance: 135.9
click at [341, 219] on div ".deletable-edge-delete-btn { width: 20px; height: 20px; border: 0px solid #ffff…" at bounding box center [440, 232] width 387 height 350
drag, startPoint x: 459, startPoint y: 185, endPoint x: 458, endPoint y: 85, distance: 99.8
click at [458, 85] on div "Daily" at bounding box center [445, 91] width 62 height 15
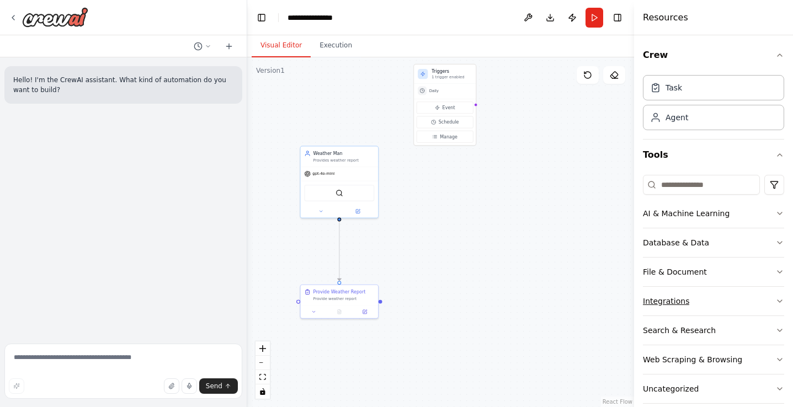
click at [676, 303] on div "Integrations" at bounding box center [665, 301] width 46 height 11
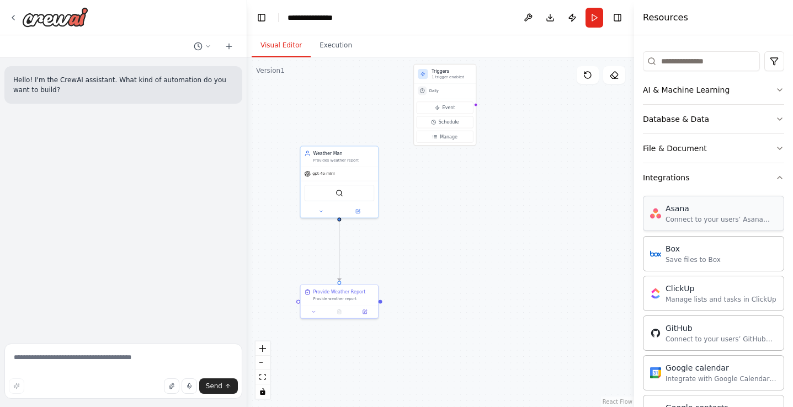
scroll to position [98, 0]
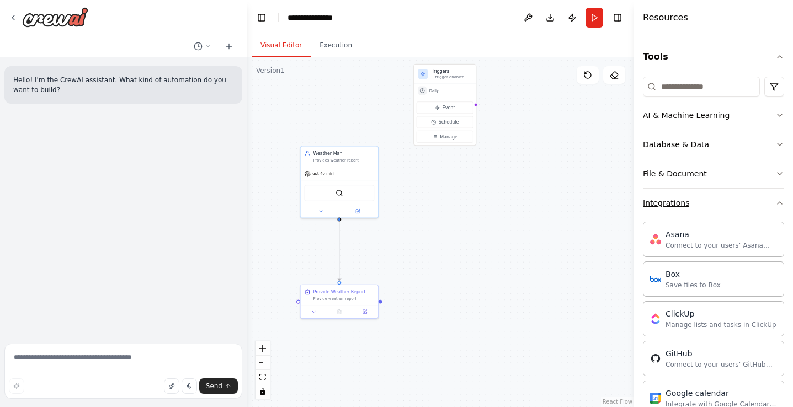
click at [778, 195] on button "Integrations" at bounding box center [712, 203] width 141 height 29
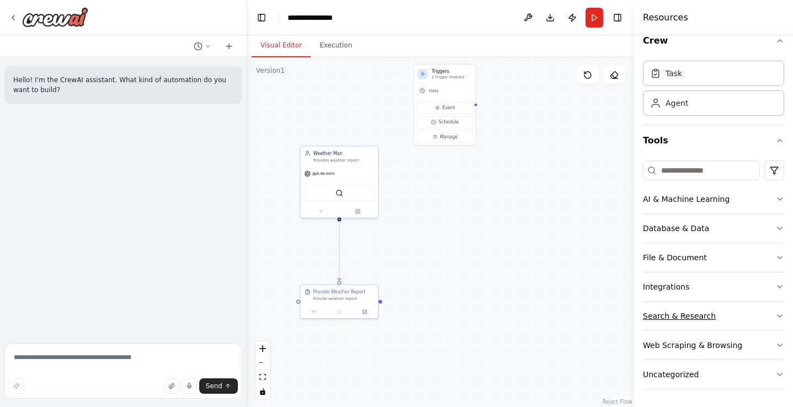
scroll to position [0, 0]
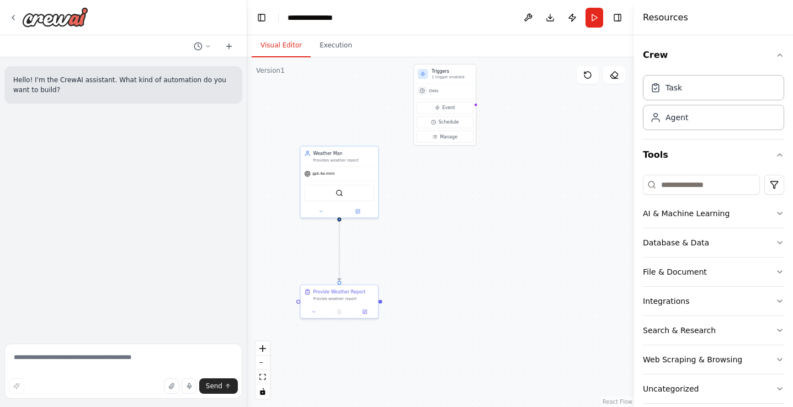
click at [490, 253] on div ".deletable-edge-delete-btn { width: 20px; height: 20px; border: 0px solid #ffff…" at bounding box center [440, 232] width 387 height 350
click at [154, 357] on textarea at bounding box center [123, 371] width 238 height 55
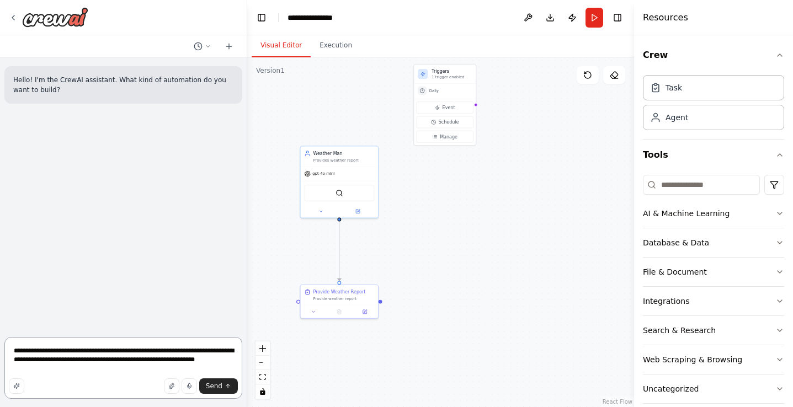
type textarea "**********"
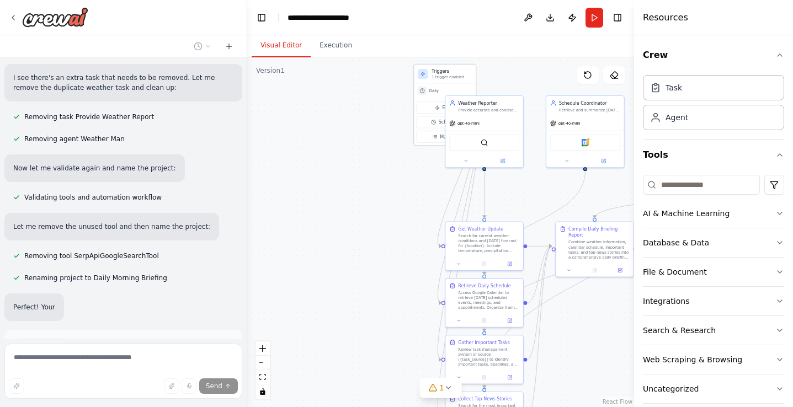
scroll to position [849, 0]
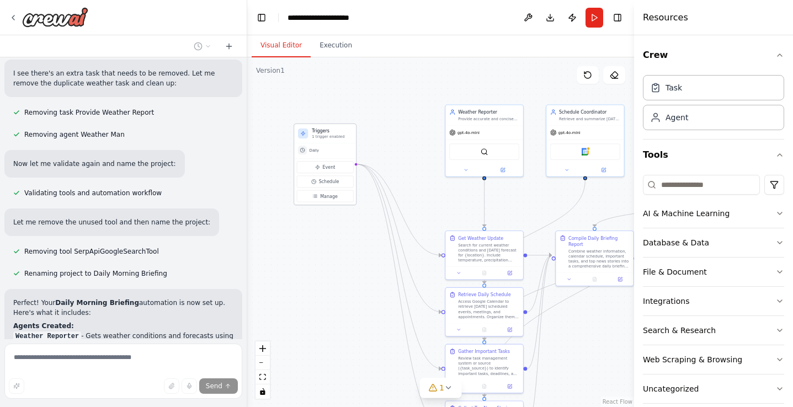
drag, startPoint x: 440, startPoint y: 74, endPoint x: 322, endPoint y: 135, distance: 132.4
click at [322, 135] on p "1 trigger enabled" at bounding box center [332, 136] width 40 height 5
drag, startPoint x: 335, startPoint y: 136, endPoint x: 385, endPoint y: 286, distance: 158.4
click at [385, 286] on p "1 trigger enabled" at bounding box center [382, 287] width 40 height 5
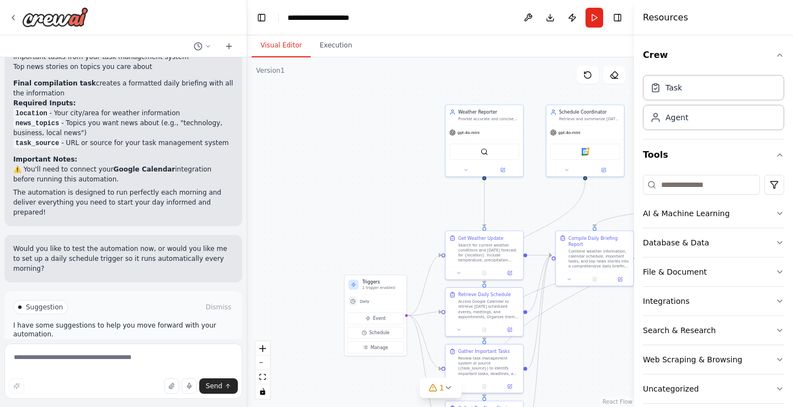
scroll to position [1279, 0]
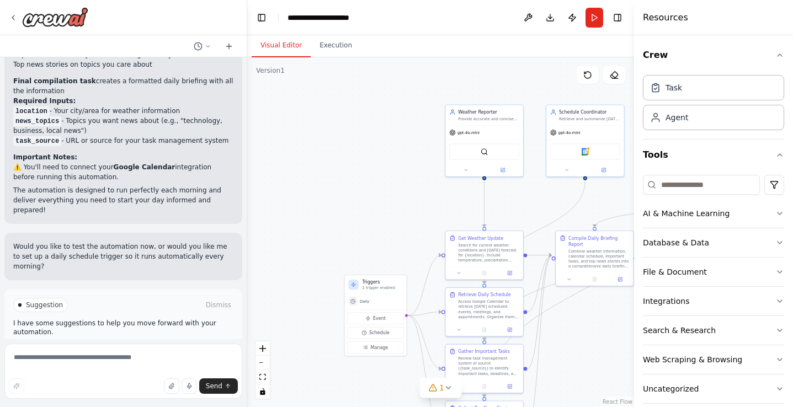
click at [144, 347] on span "Run Automation" at bounding box center [127, 351] width 53 height 9
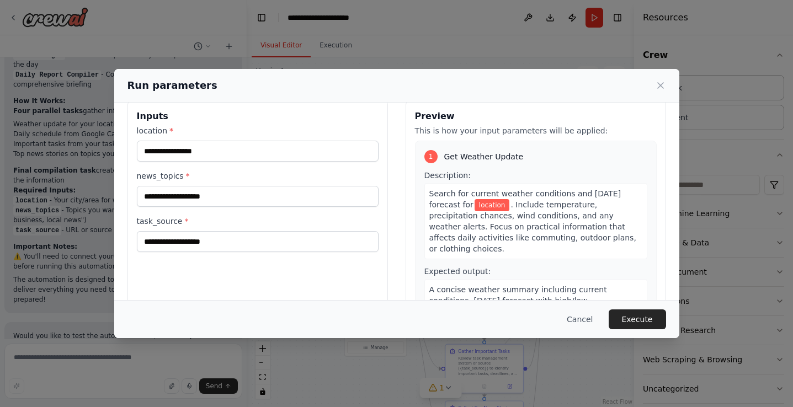
scroll to position [0, 0]
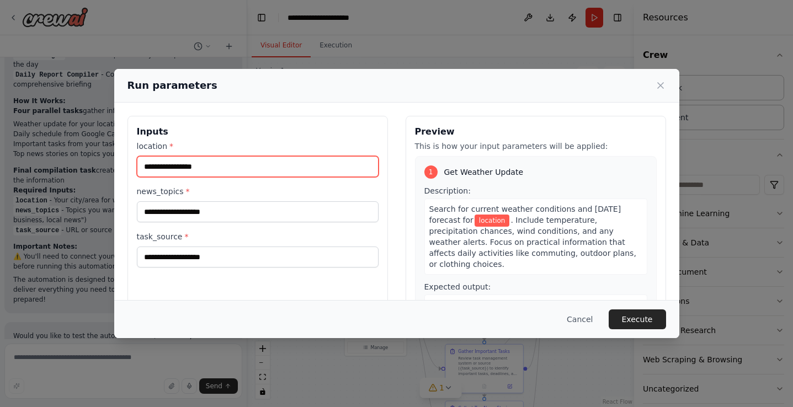
click at [189, 163] on input "location *" at bounding box center [258, 166] width 242 height 21
type input "**********"
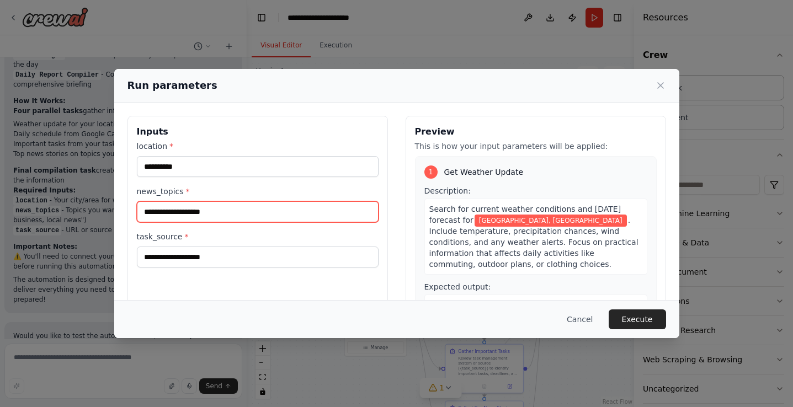
click at [189, 207] on input "news_topics *" at bounding box center [258, 211] width 242 height 21
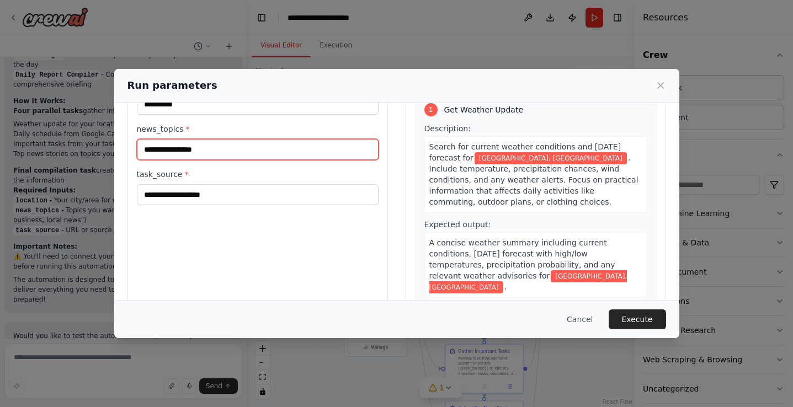
scroll to position [61, 0]
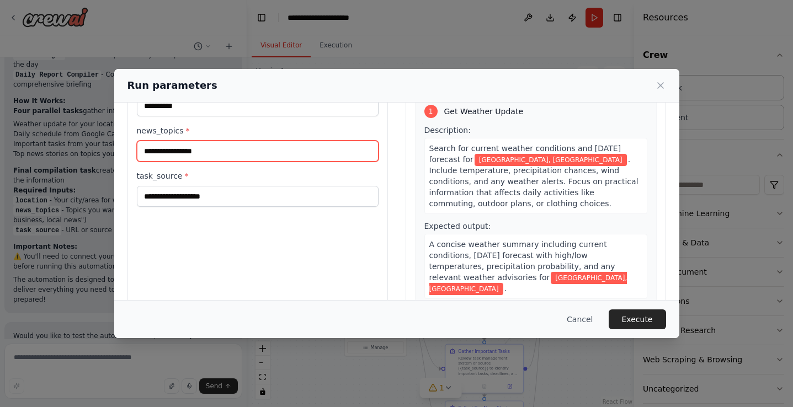
type input "**********"
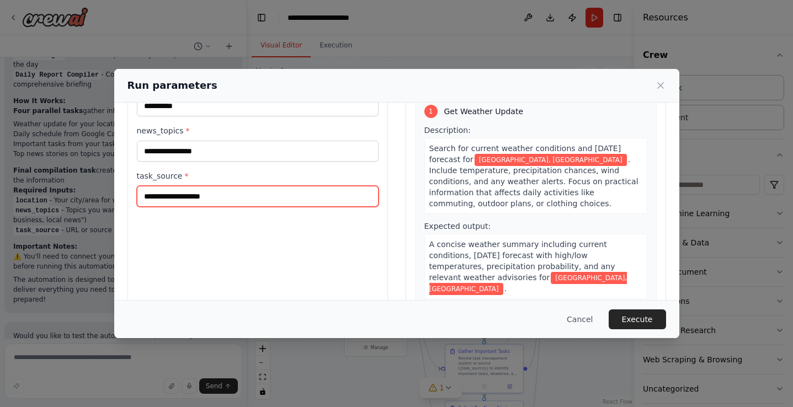
click at [192, 201] on input "task_source *" at bounding box center [258, 196] width 242 height 21
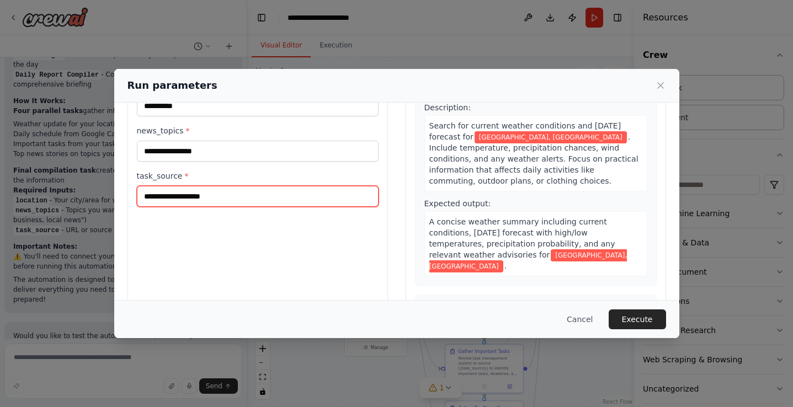
scroll to position [0, 0]
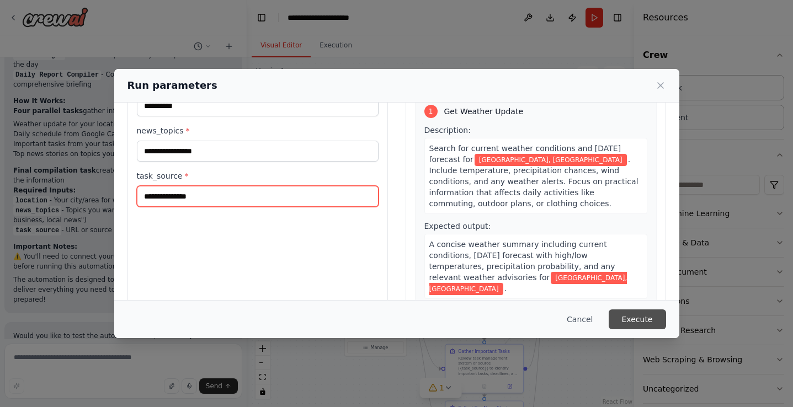
type input "**********"
click at [630, 322] on button "Execute" at bounding box center [636, 319] width 57 height 20
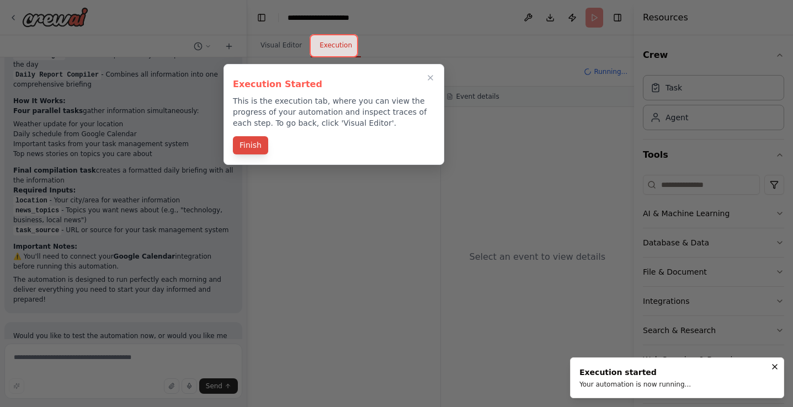
click at [252, 146] on button "Finish" at bounding box center [250, 145] width 35 height 18
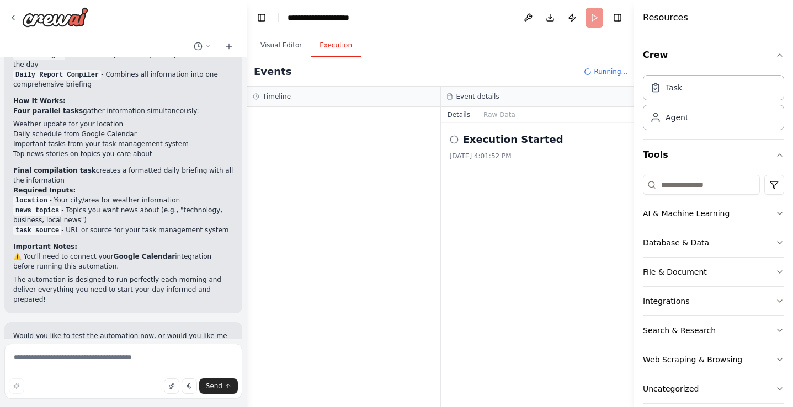
click at [501, 155] on div "10/6/2025, 4:01:52 PM" at bounding box center [537, 156] width 176 height 9
click at [456, 138] on icon at bounding box center [453, 139] width 9 height 9
click at [494, 146] on h2 "Execution Started" at bounding box center [513, 139] width 100 height 15
click at [487, 152] on div "10/6/2025, 4:01:52 PM" at bounding box center [537, 156] width 176 height 9
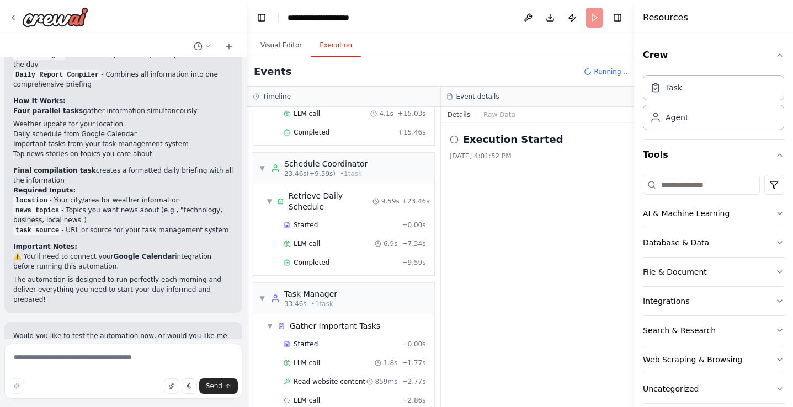
scroll to position [144, 0]
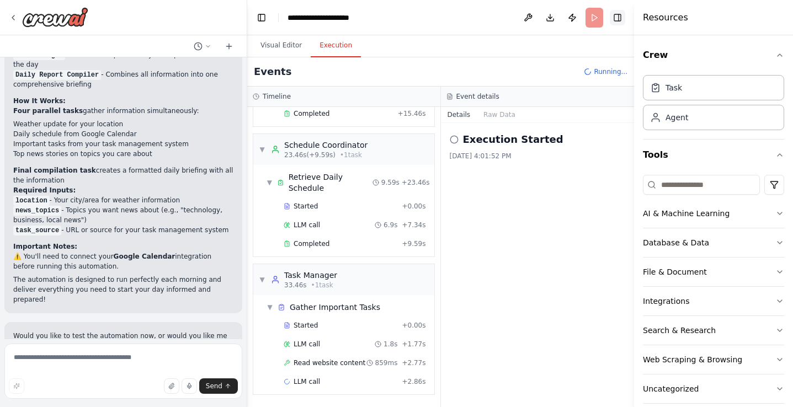
click at [622, 17] on button "Toggle Right Sidebar" at bounding box center [616, 17] width 15 height 15
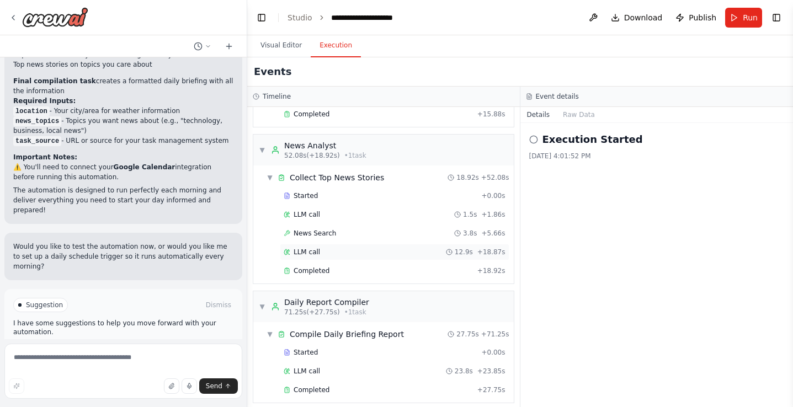
scroll to position [419, 0]
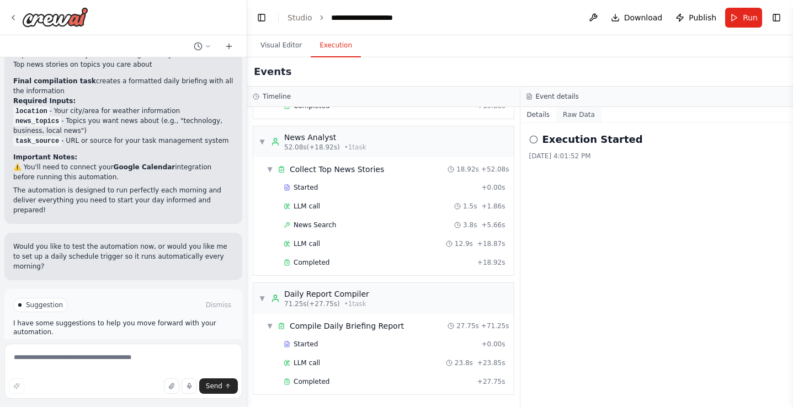
click at [572, 117] on button "Raw Data" at bounding box center [578, 114] width 45 height 15
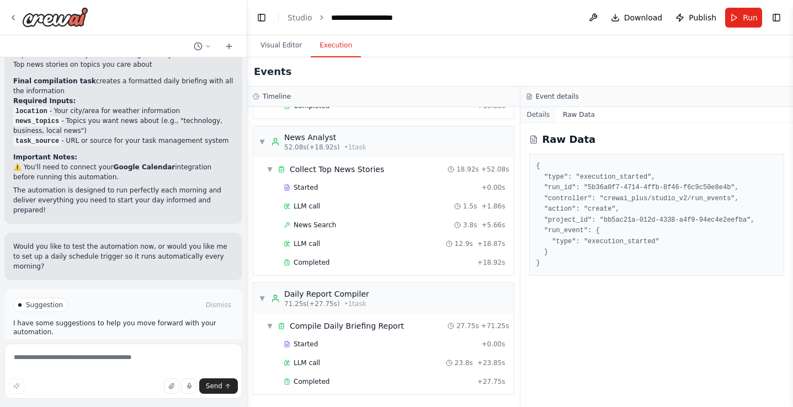
click at [544, 117] on button "Details" at bounding box center [538, 114] width 36 height 15
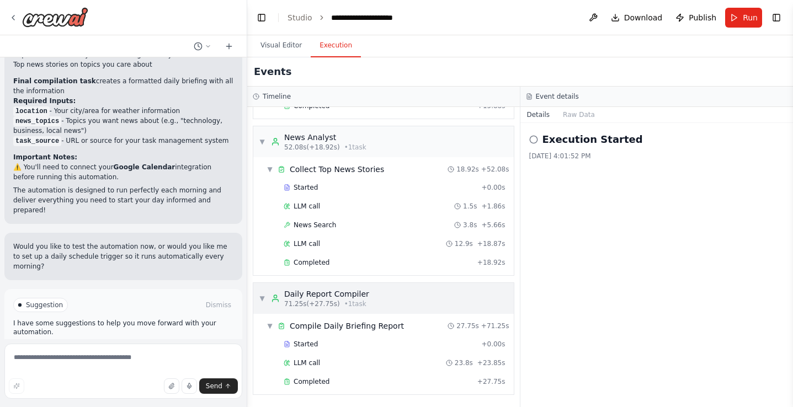
click at [261, 297] on span "▼" at bounding box center [262, 298] width 7 height 9
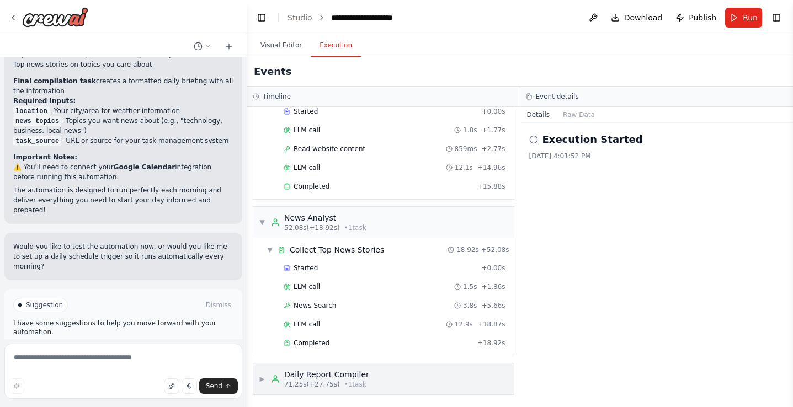
scroll to position [339, 0]
click at [261, 227] on div "▼ News Analyst 52.08s (+18.92s) • 1 task" at bounding box center [313, 222] width 108 height 20
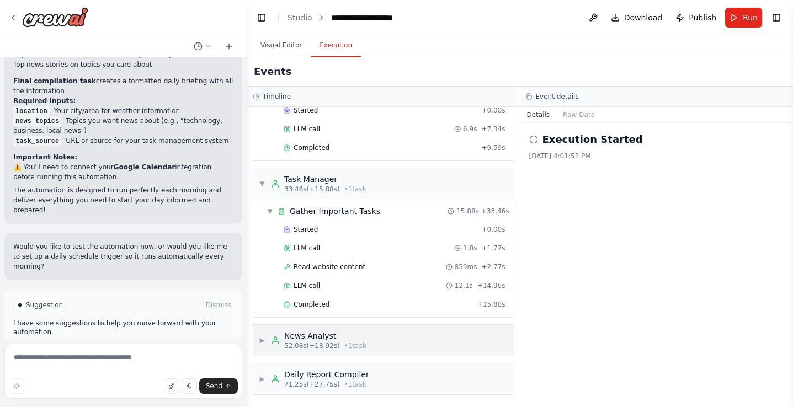
scroll to position [221, 0]
click at [263, 187] on span "▼" at bounding box center [262, 183] width 7 height 9
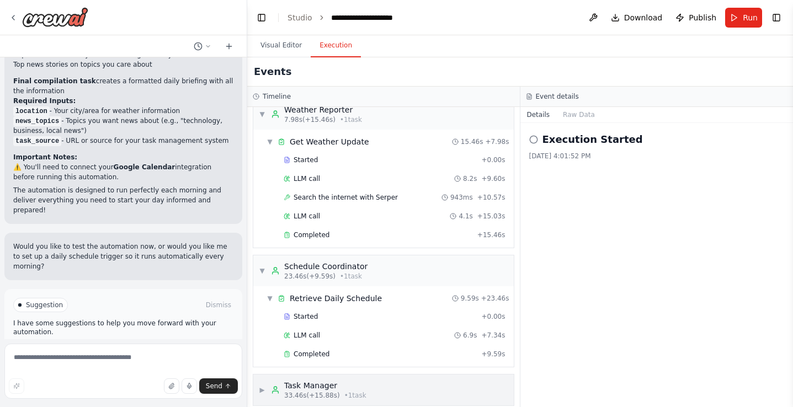
scroll to position [0, 0]
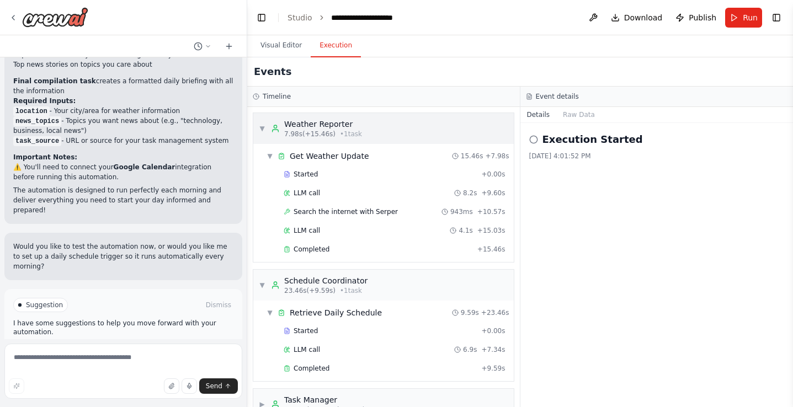
click at [262, 131] on span "▼" at bounding box center [262, 128] width 7 height 9
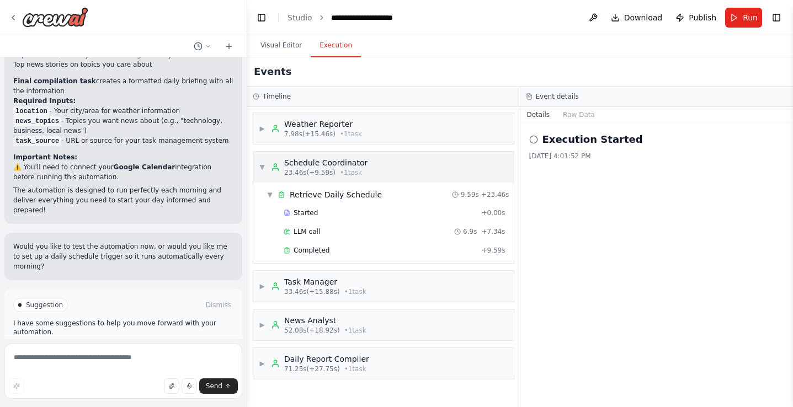
click at [262, 163] on span "▼" at bounding box center [262, 167] width 7 height 9
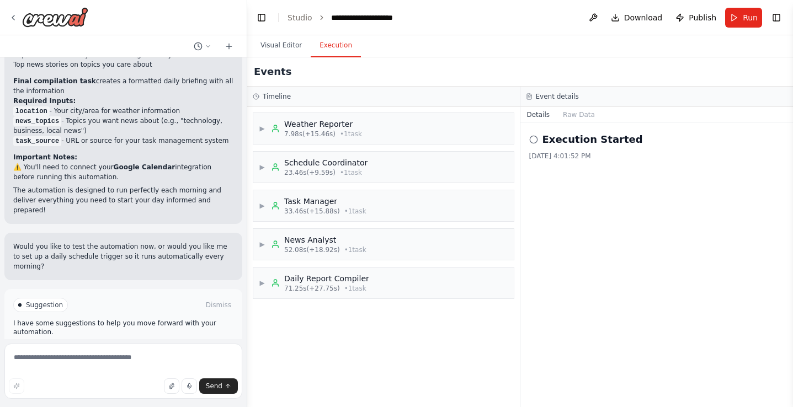
click at [559, 163] on div "Execution Started 10/6/2025, 4:01:52 PM" at bounding box center [656, 265] width 273 height 284
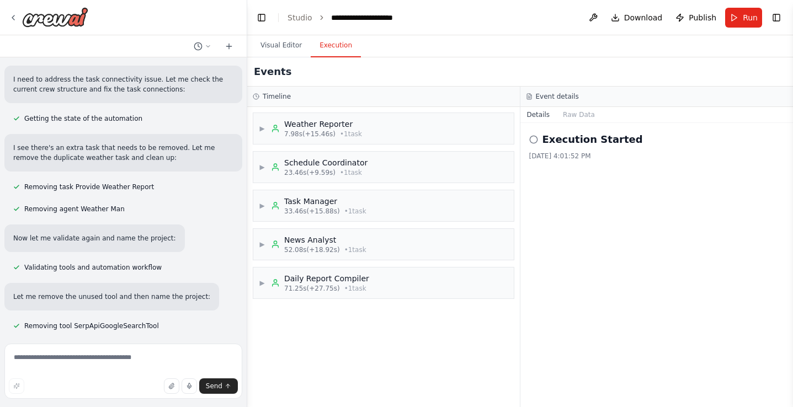
scroll to position [1279, 0]
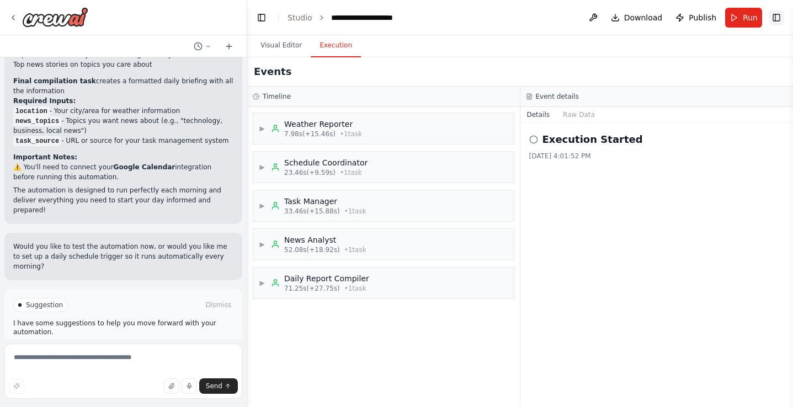
click at [776, 19] on button "Toggle Right Sidebar" at bounding box center [775, 17] width 15 height 15
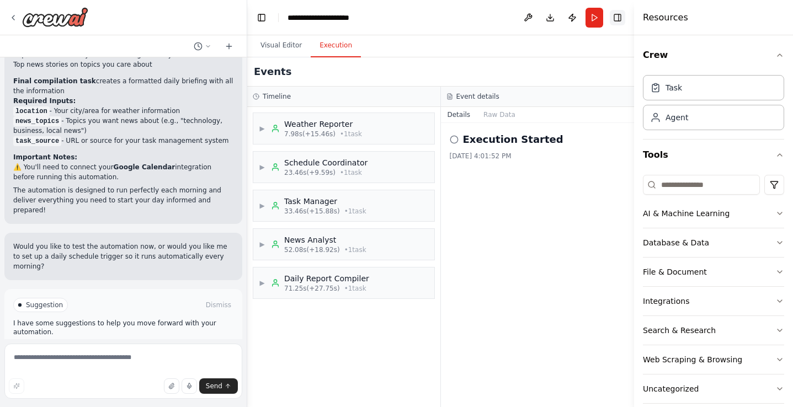
click at [621, 20] on button "Toggle Right Sidebar" at bounding box center [616, 17] width 15 height 15
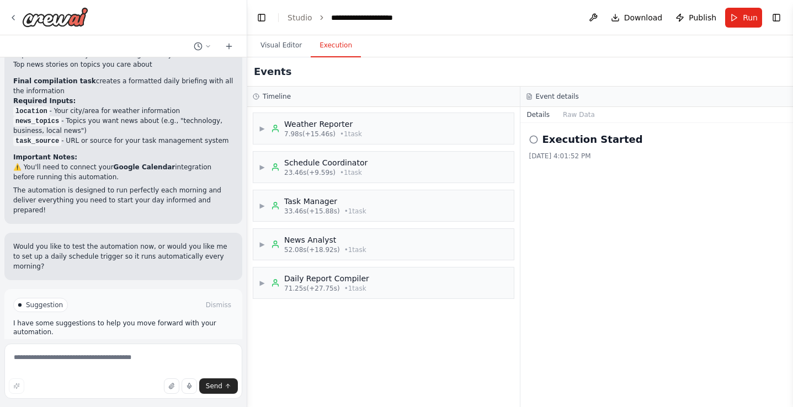
click at [534, 140] on icon at bounding box center [533, 139] width 9 height 9
click at [557, 152] on div "10/6/2025, 4:01:52 PM" at bounding box center [656, 156] width 255 height 9
click at [555, 97] on h3 "Event details" at bounding box center [557, 96] width 43 height 9
click at [138, 343] on button "Improve automation" at bounding box center [123, 352] width 220 height 18
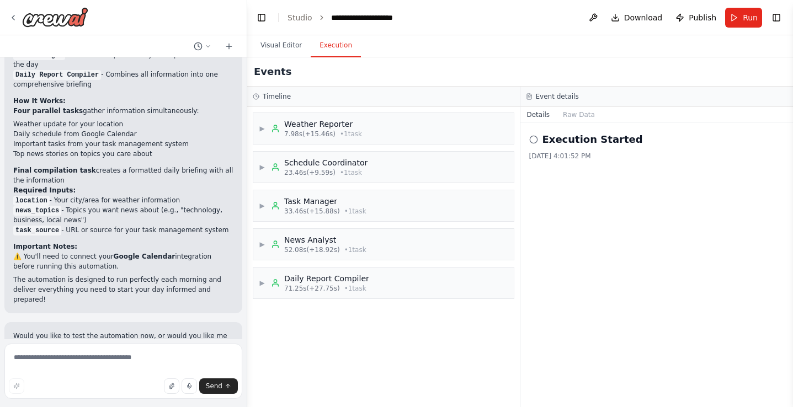
scroll to position [1233, 0]
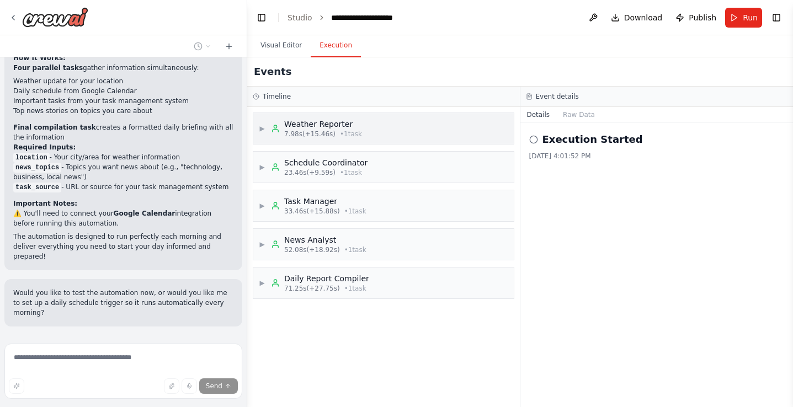
click at [262, 128] on span "▶" at bounding box center [262, 128] width 7 height 9
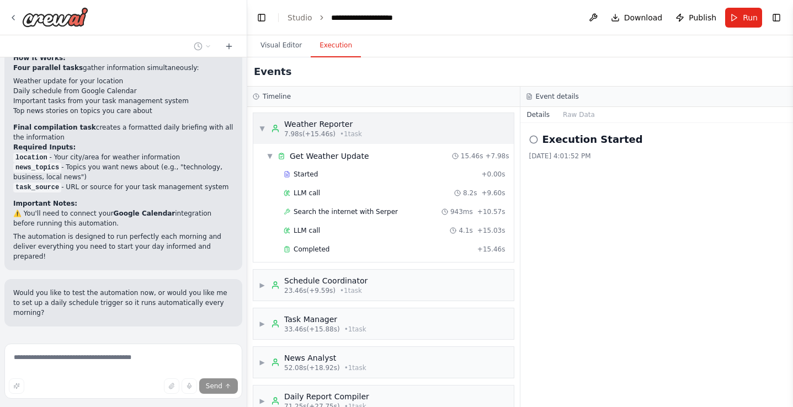
click at [262, 128] on span "▼" at bounding box center [262, 128] width 7 height 9
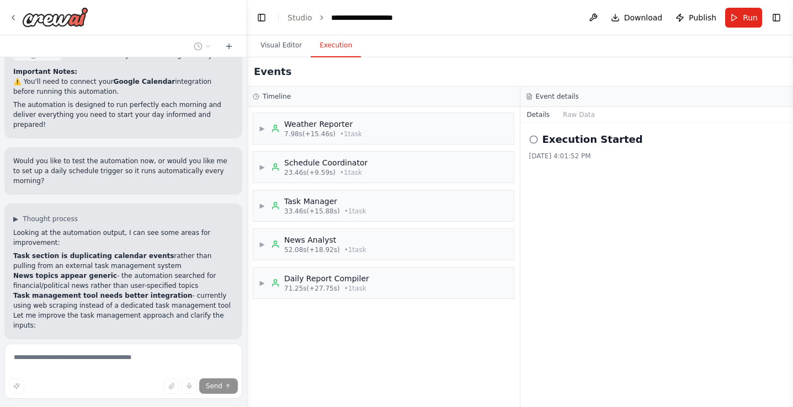
scroll to position [1787, 0]
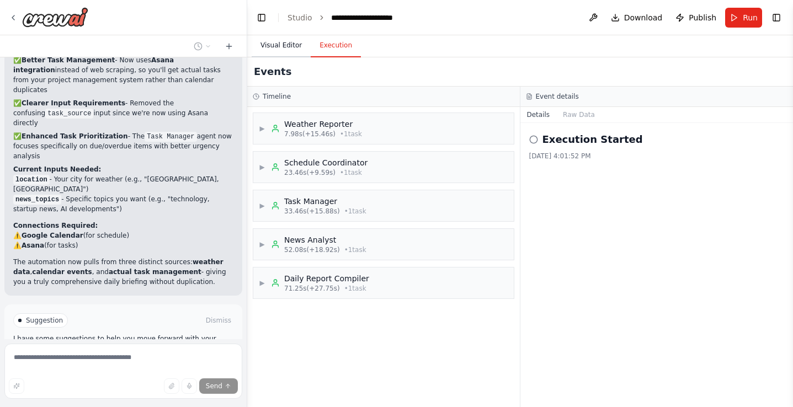
click at [281, 46] on button "Visual Editor" at bounding box center [280, 45] width 59 height 23
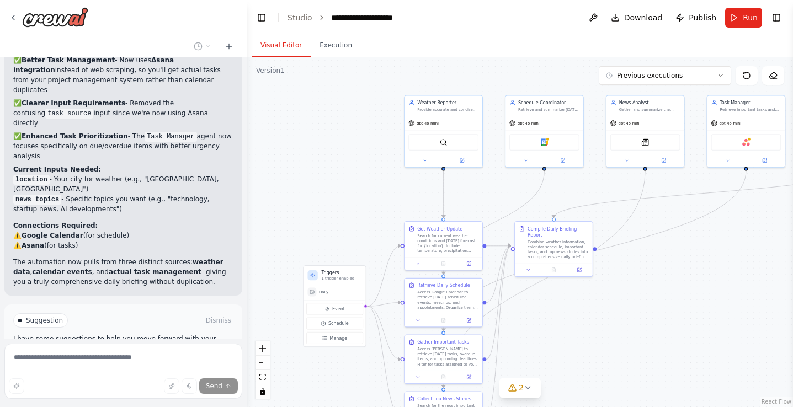
drag, startPoint x: 382, startPoint y: 218, endPoint x: 338, endPoint y: 208, distance: 45.8
click at [338, 208] on div ".deletable-edge-delete-btn { width: 20px; height: 20px; border: 0px solid #ffff…" at bounding box center [519, 232] width 545 height 350
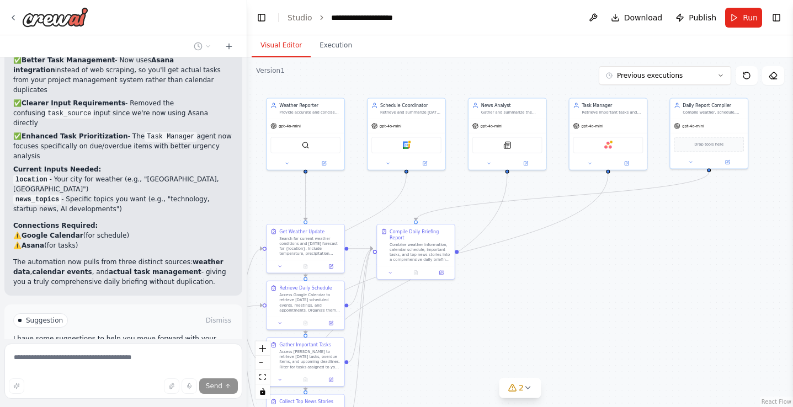
drag, startPoint x: 680, startPoint y: 286, endPoint x: 540, endPoint y: 288, distance: 139.5
click at [540, 288] on div ".deletable-edge-delete-btn { width: 20px; height: 20px; border: 0px solid #ffff…" at bounding box center [519, 232] width 545 height 350
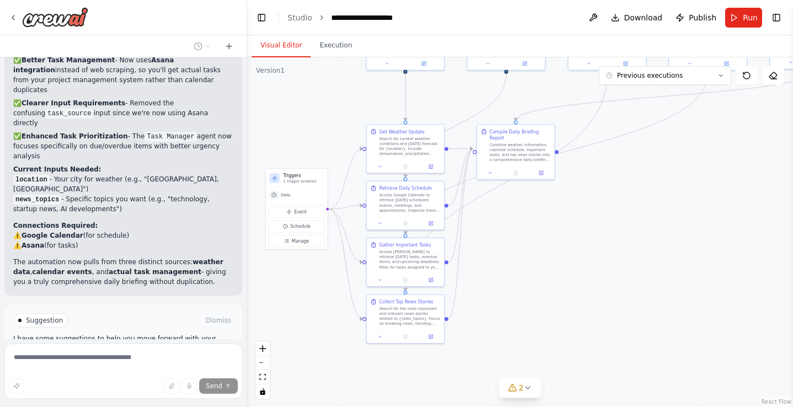
drag, startPoint x: 571, startPoint y: 286, endPoint x: 677, endPoint y: 188, distance: 144.4
click at [677, 188] on div ".deletable-edge-delete-btn { width: 20px; height: 20px; border: 0px solid #ffff…" at bounding box center [519, 232] width 545 height 350
click at [149, 403] on div "Thinking... Stop" at bounding box center [126, 411] width 227 height 17
click at [232, 406] on span "Stop" at bounding box center [227, 410] width 15 height 9
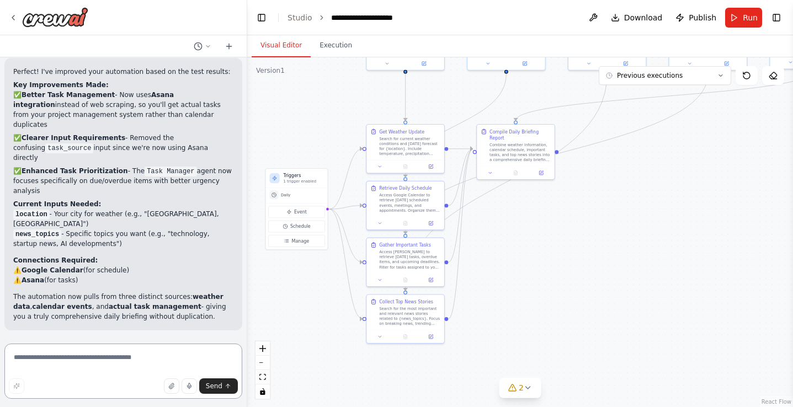
scroll to position [1654, 0]
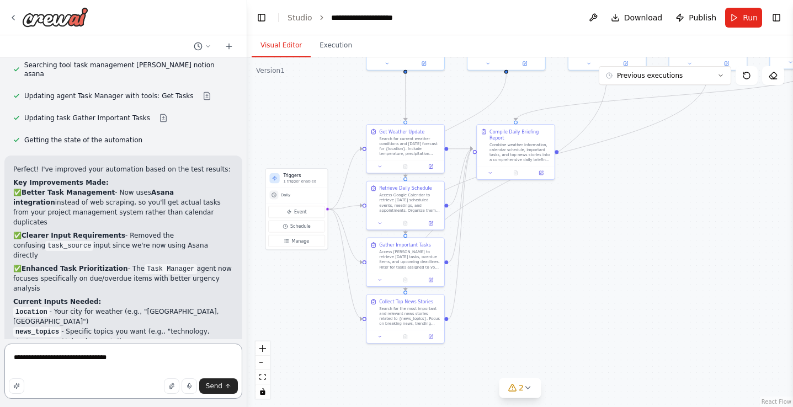
type textarea "**********"
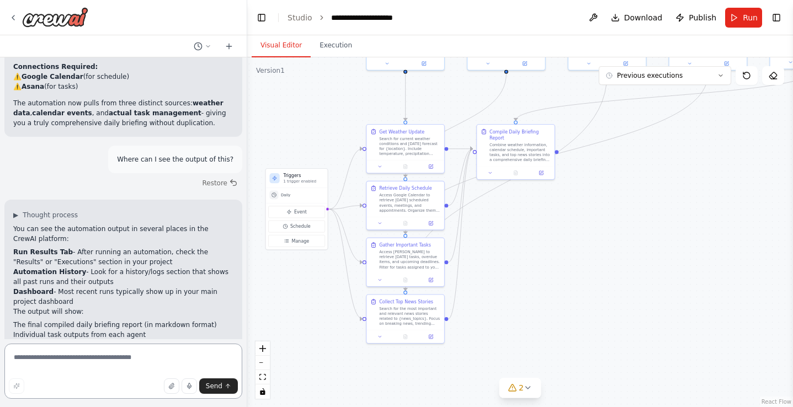
scroll to position [1956, 0]
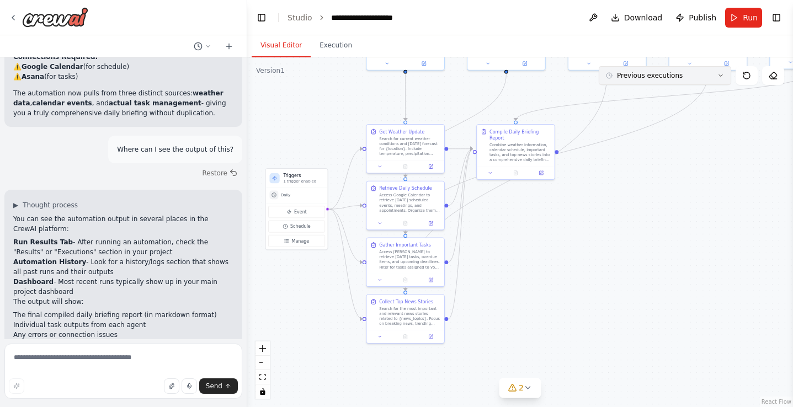
click at [715, 82] on button "Previous executions" at bounding box center [664, 75] width 132 height 19
click at [708, 132] on div ".deletable-edge-delete-btn { width: 20px; height: 20px; border: 0px solid #ffff…" at bounding box center [519, 232] width 545 height 350
click at [778, 12] on button "Toggle Right Sidebar" at bounding box center [775, 17] width 15 height 15
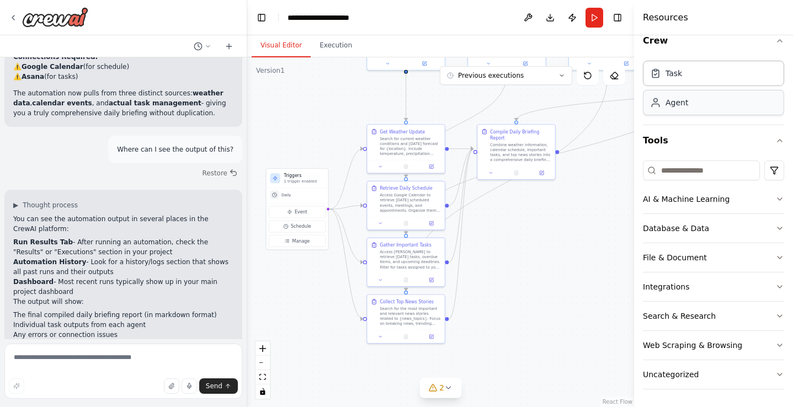
scroll to position [0, 0]
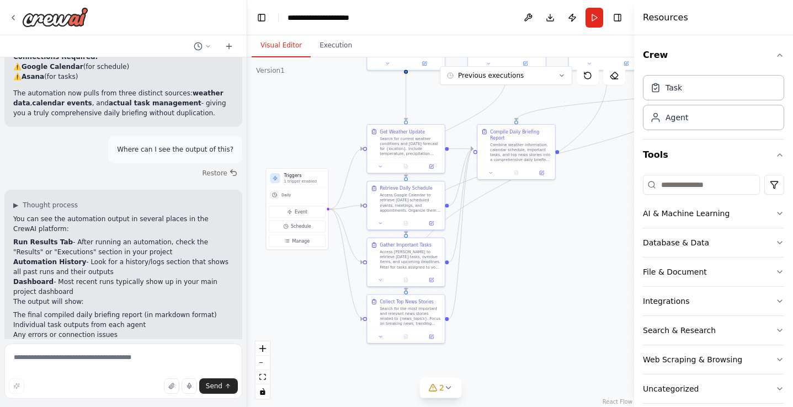
click at [625, 20] on header "**********" at bounding box center [440, 17] width 387 height 35
click at [621, 20] on button "Toggle Right Sidebar" at bounding box center [616, 17] width 15 height 15
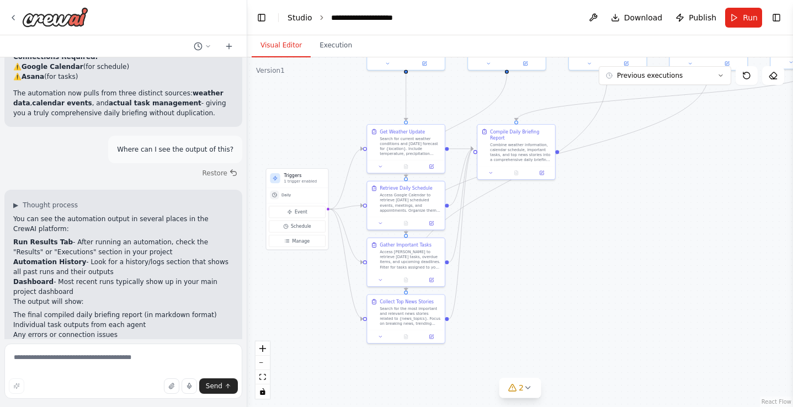
click at [307, 17] on link "Studio" at bounding box center [299, 17] width 25 height 9
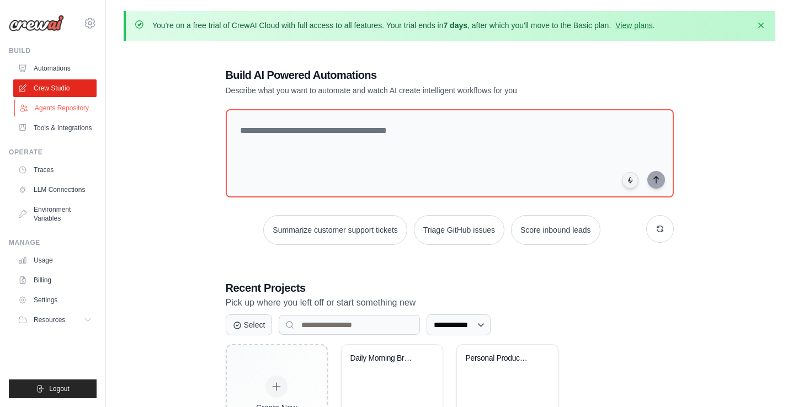
click at [78, 110] on link "Agents Repository" at bounding box center [55, 108] width 83 height 18
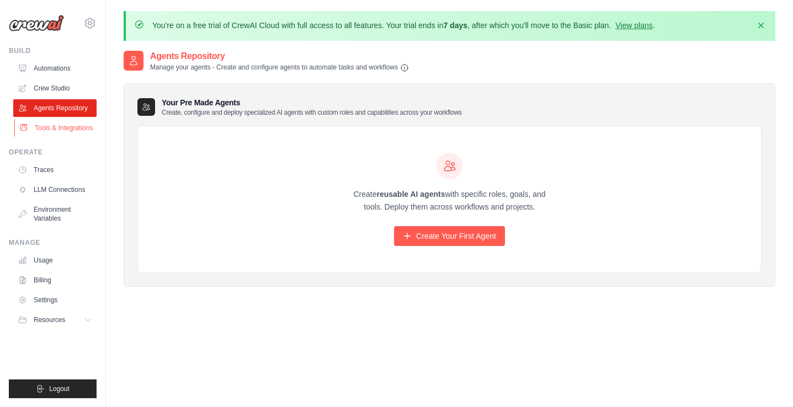
click at [74, 125] on link "Tools & Integrations" at bounding box center [55, 128] width 83 height 18
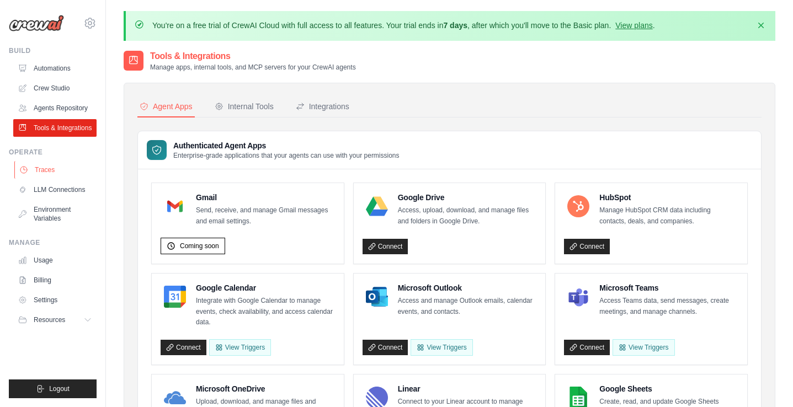
click at [46, 170] on link "Traces" at bounding box center [55, 170] width 83 height 18
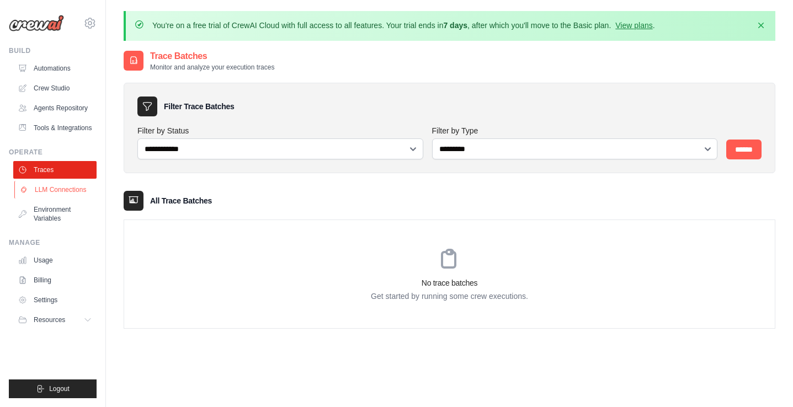
click at [49, 195] on link "LLM Connections" at bounding box center [55, 190] width 83 height 18
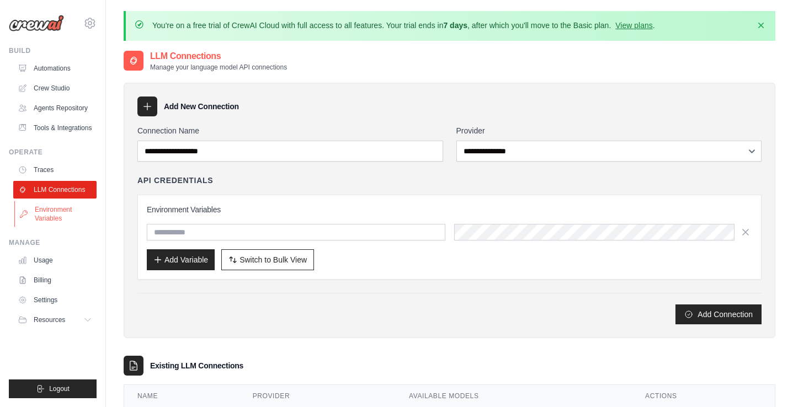
click at [48, 215] on link "Environment Variables" at bounding box center [55, 214] width 83 height 26
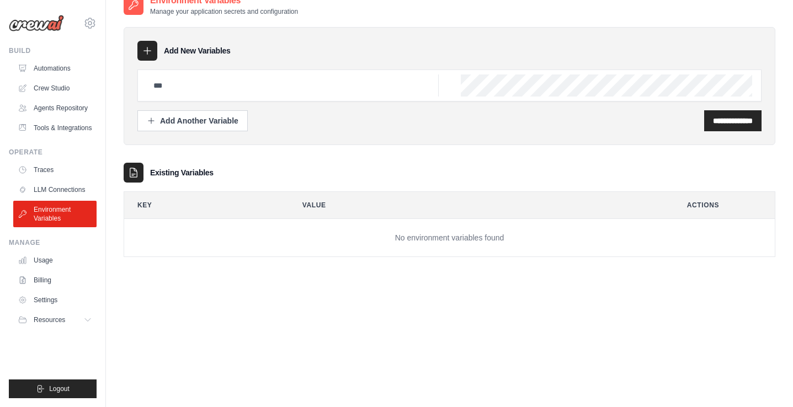
scroll to position [60, 0]
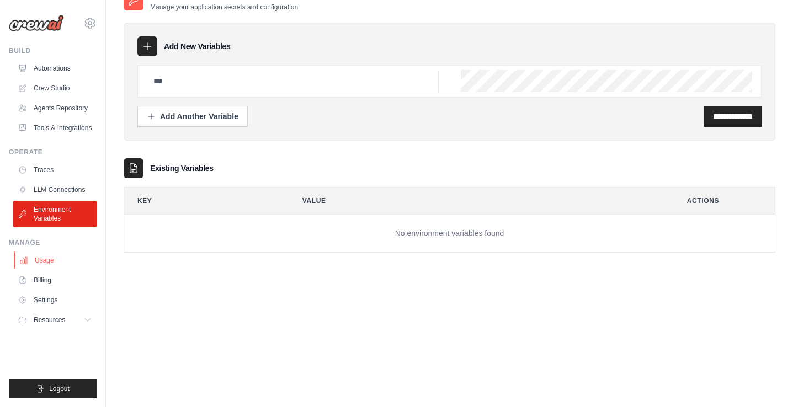
click at [42, 256] on link "Usage" at bounding box center [55, 260] width 83 height 18
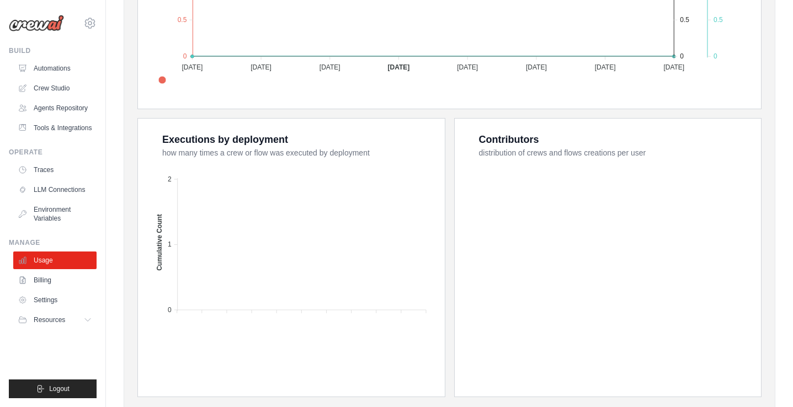
scroll to position [424, 0]
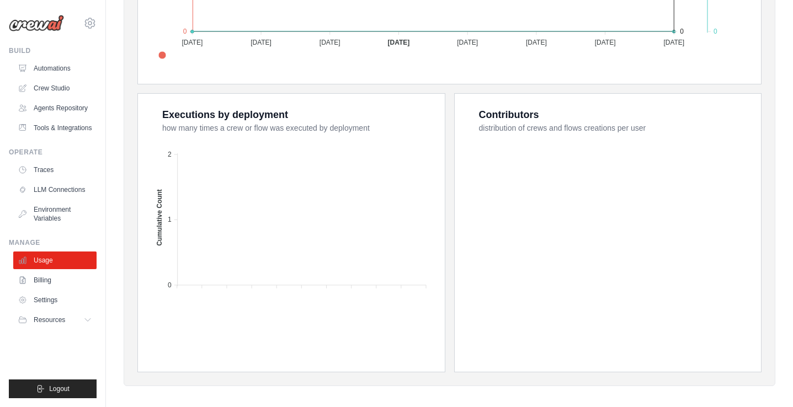
click at [218, 280] on foreignobject at bounding box center [292, 234] width 278 height 193
click at [72, 280] on link "Billing" at bounding box center [55, 280] width 83 height 18
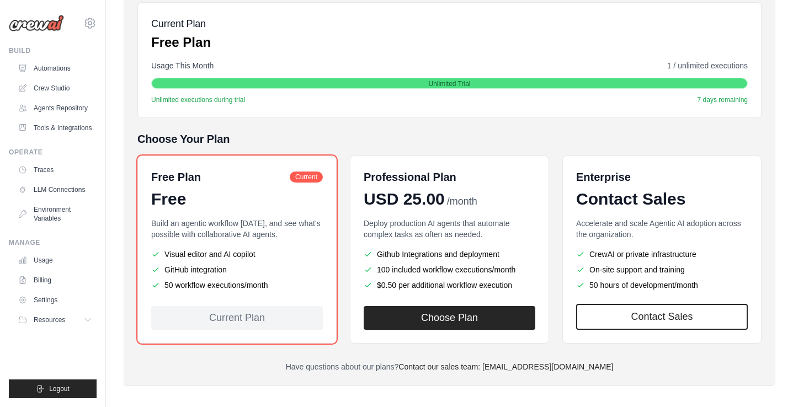
scroll to position [171, 0]
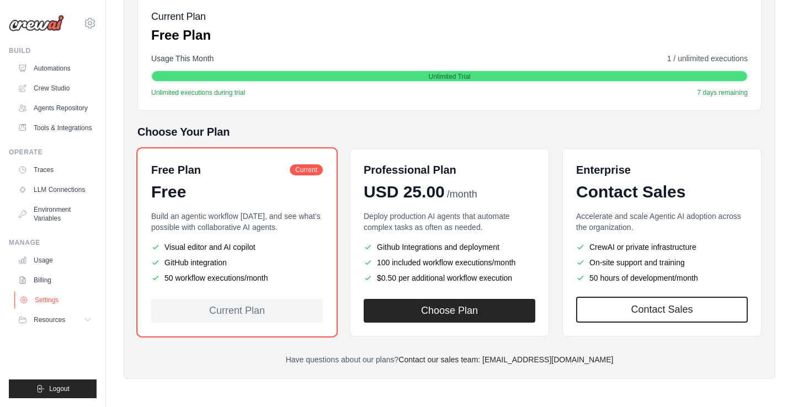
click at [51, 299] on link "Settings" at bounding box center [55, 300] width 83 height 18
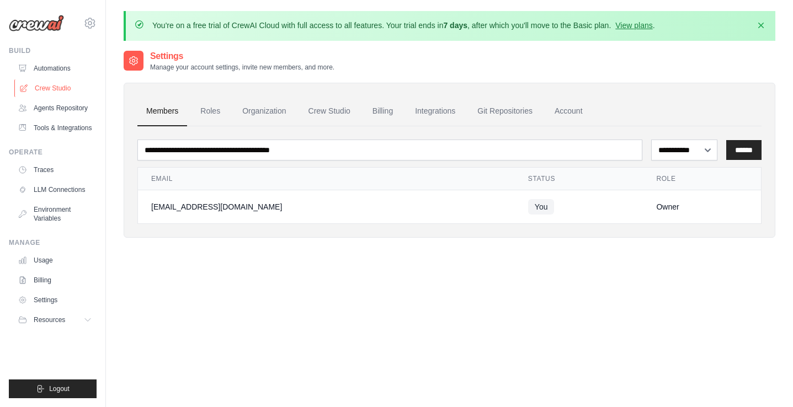
click at [60, 82] on link "Crew Studio" at bounding box center [55, 88] width 83 height 18
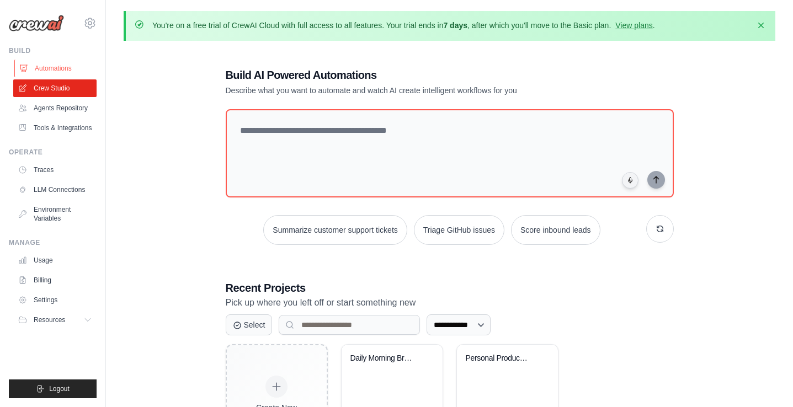
click at [64, 67] on link "Automations" at bounding box center [55, 69] width 83 height 18
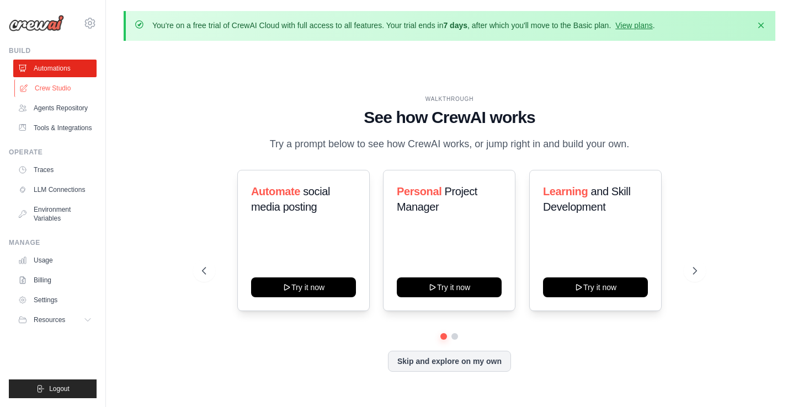
click at [60, 92] on link "Crew Studio" at bounding box center [55, 88] width 83 height 18
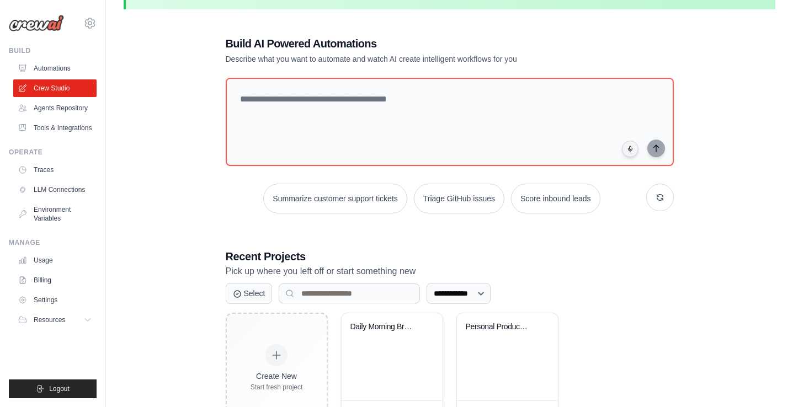
scroll to position [64, 0]
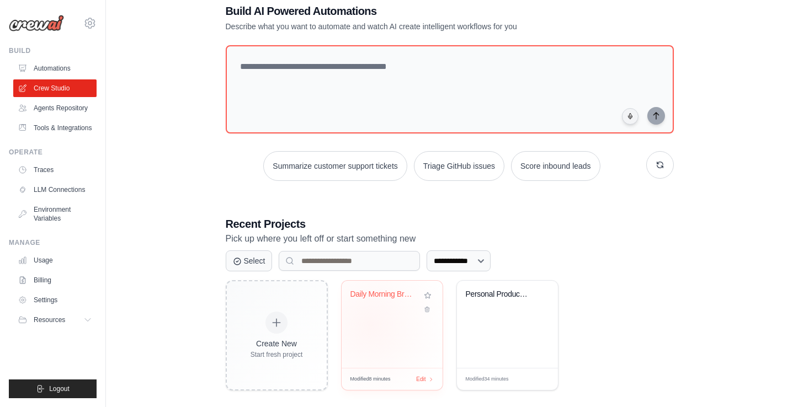
click at [371, 325] on div "Daily Morning Briefing" at bounding box center [391, 324] width 101 height 87
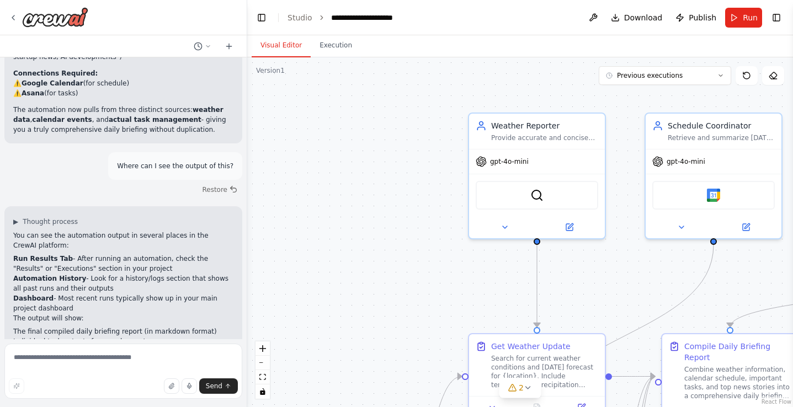
scroll to position [1956, 0]
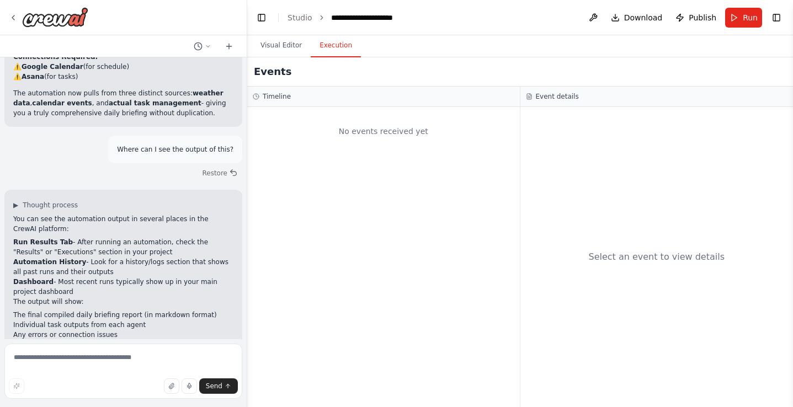
click at [335, 47] on button "Execution" at bounding box center [335, 45] width 50 height 23
click at [371, 130] on div "No events received yet" at bounding box center [383, 132] width 261 height 38
click at [570, 101] on div "Event details" at bounding box center [656, 97] width 273 height 20
click at [294, 48] on button "Visual Editor" at bounding box center [280, 45] width 59 height 23
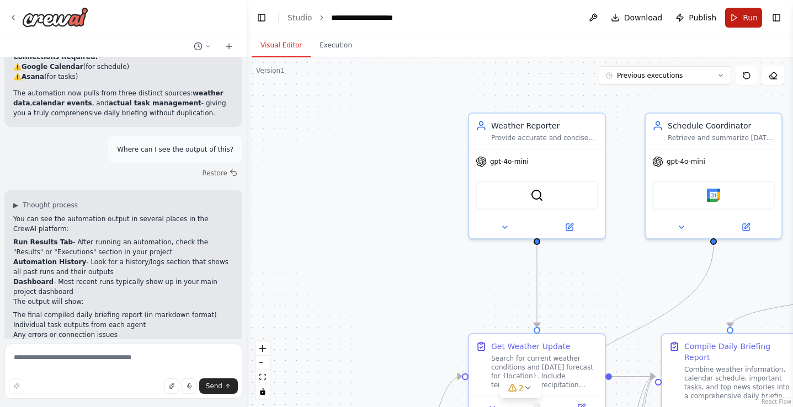
click at [746, 18] on span "Run" at bounding box center [749, 17] width 15 height 11
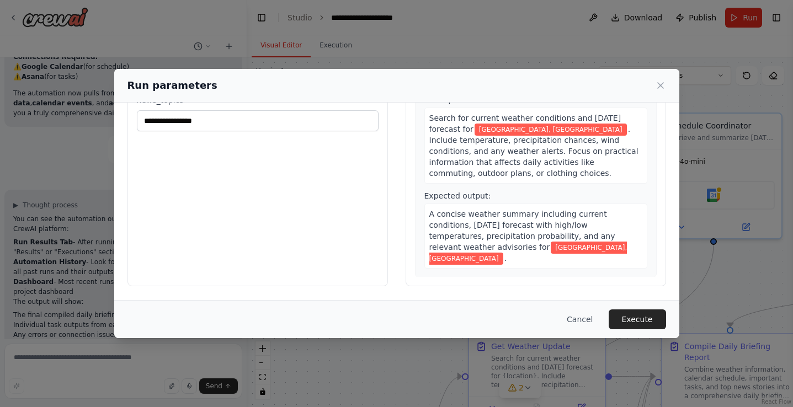
scroll to position [0, 0]
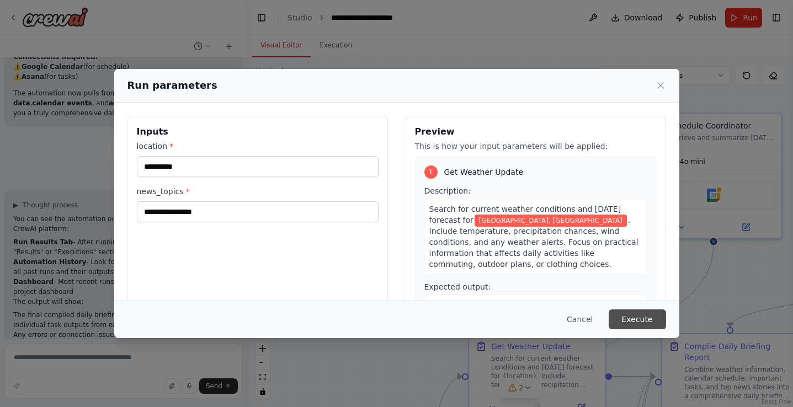
click at [622, 314] on button "Execute" at bounding box center [636, 319] width 57 height 20
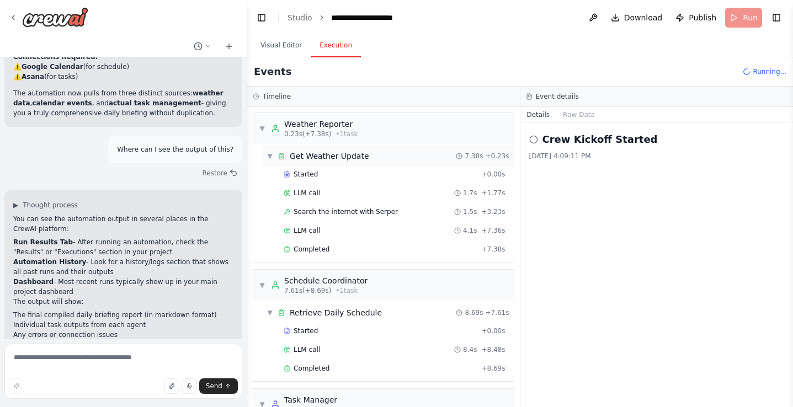
click at [271, 154] on span "▼" at bounding box center [269, 156] width 7 height 9
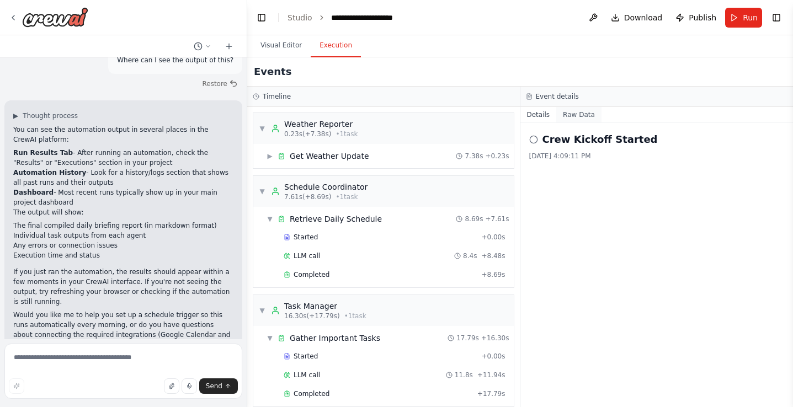
click at [576, 118] on button "Raw Data" at bounding box center [578, 114] width 45 height 15
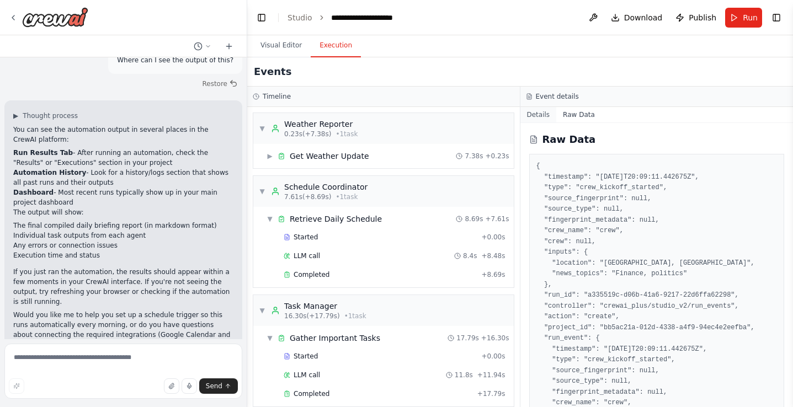
click at [533, 113] on button "Details" at bounding box center [538, 114] width 36 height 15
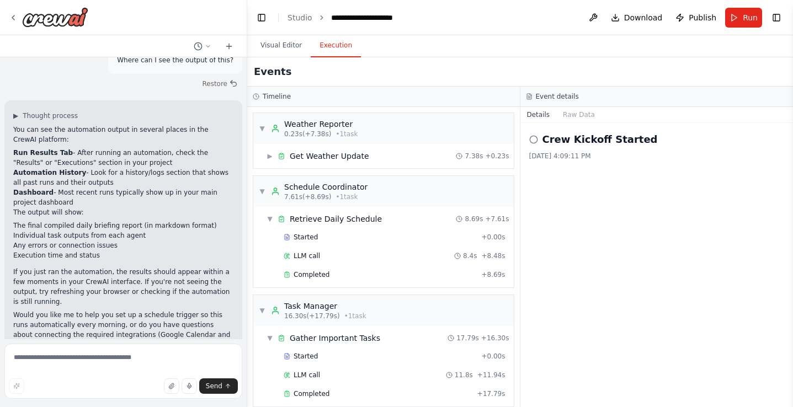
click at [533, 138] on icon at bounding box center [533, 139] width 9 height 9
click at [543, 151] on div "Crew Kickoff Started [DATE] 4:09:11 PM" at bounding box center [656, 146] width 255 height 29
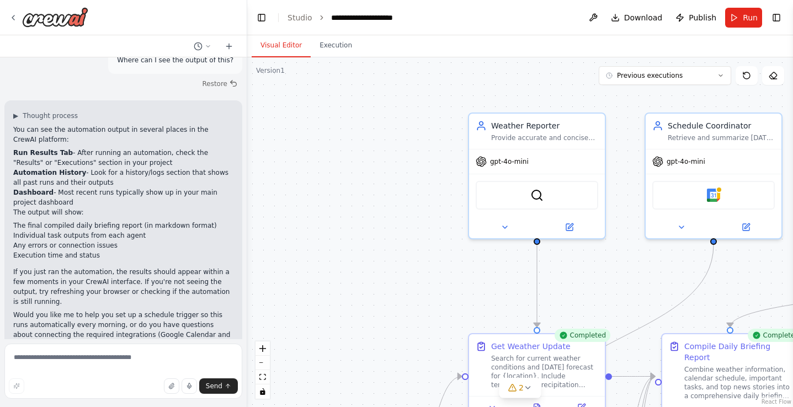
click at [278, 44] on button "Visual Editor" at bounding box center [280, 45] width 59 height 23
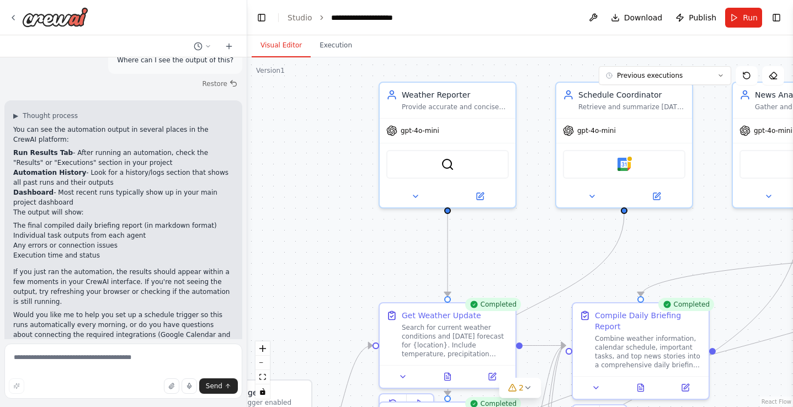
drag, startPoint x: 417, startPoint y: 225, endPoint x: 320, endPoint y: 189, distance: 103.5
click at [320, 189] on div ".deletable-edge-delete-btn { width: 20px; height: 20px; border: 0px solid #ffff…" at bounding box center [519, 232] width 545 height 350
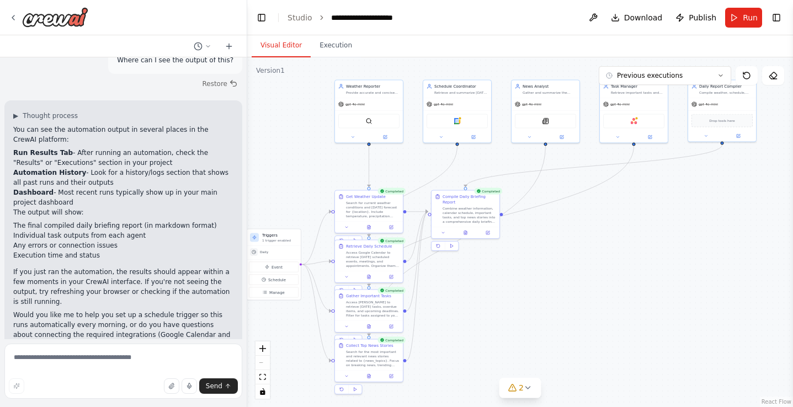
drag, startPoint x: 583, startPoint y: 376, endPoint x: 478, endPoint y: 280, distance: 141.7
click at [479, 281] on div ".deletable-edge-delete-btn { width: 20px; height: 20px; border: 0px solid #ffff…" at bounding box center [519, 232] width 545 height 350
click at [467, 229] on icon at bounding box center [465, 231] width 4 height 4
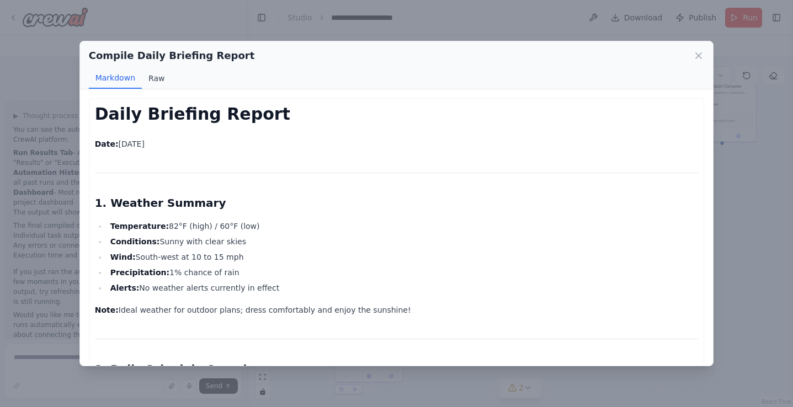
click at [150, 79] on button "Raw" at bounding box center [156, 78] width 29 height 21
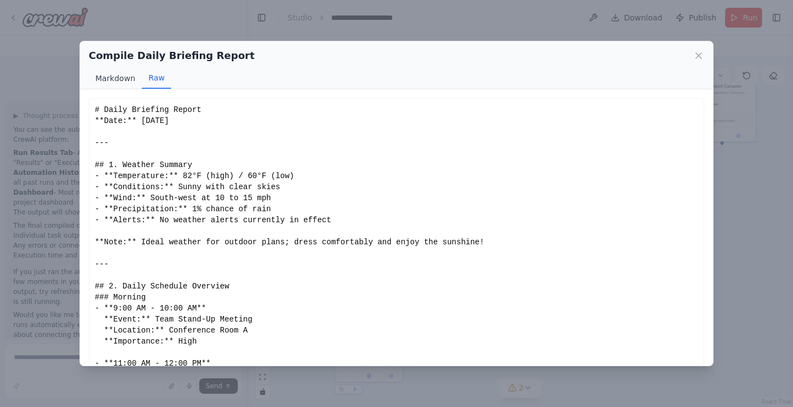
click at [107, 76] on button "Markdown" at bounding box center [115, 78] width 53 height 21
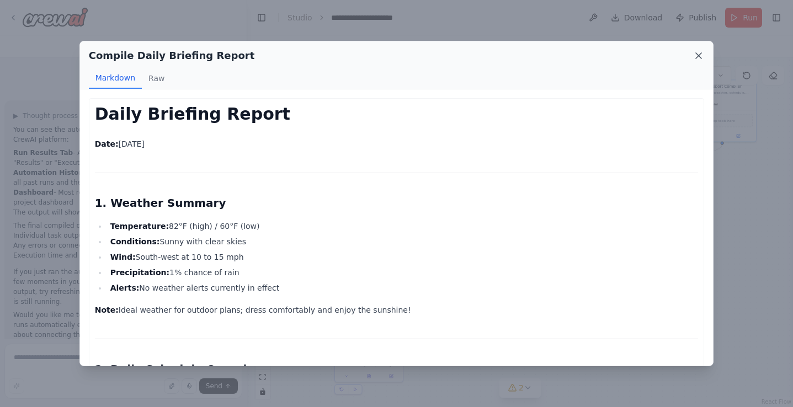
click at [698, 53] on icon at bounding box center [698, 55] width 11 height 11
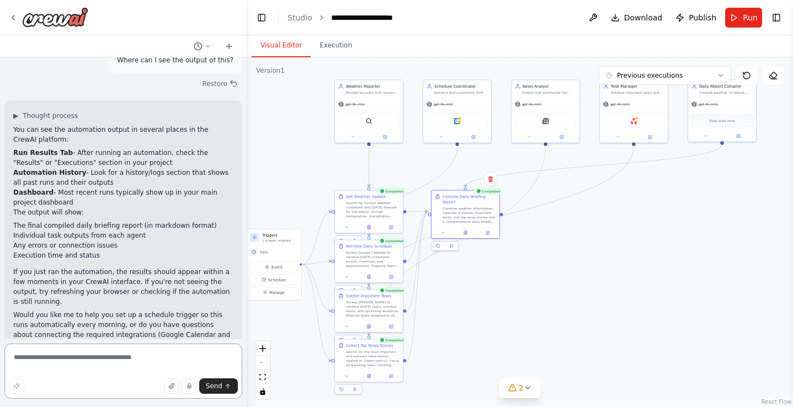
click at [144, 356] on textarea at bounding box center [123, 371] width 238 height 55
type textarea "**********"
click at [219, 385] on span "Send" at bounding box center [214, 386] width 17 height 9
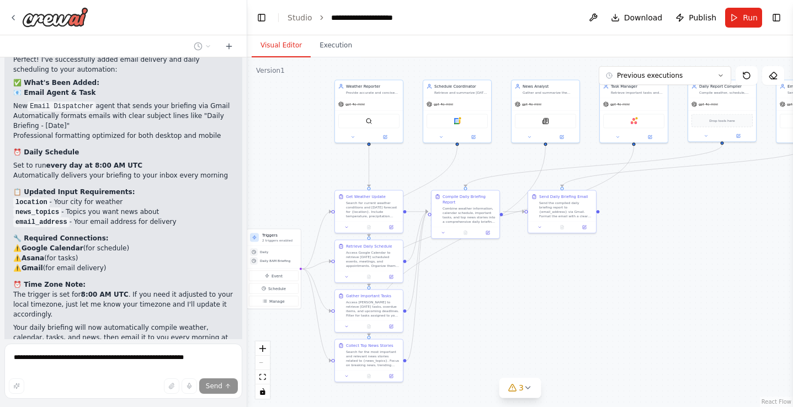
scroll to position [2874, 0]
click at [10, 18] on icon at bounding box center [13, 17] width 9 height 9
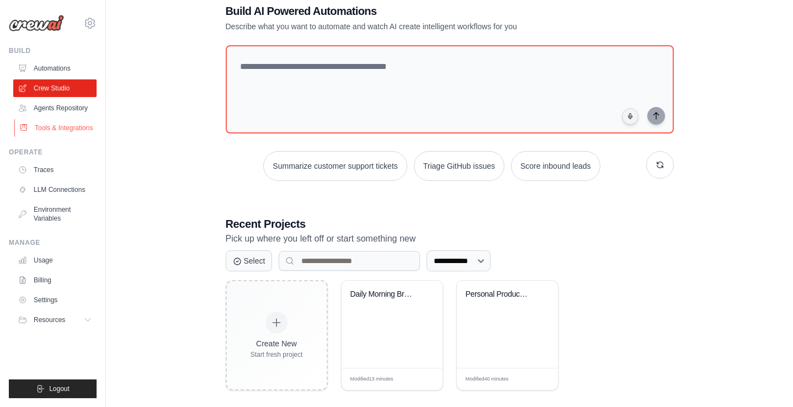
click at [60, 127] on link "Tools & Integrations" at bounding box center [55, 128] width 83 height 18
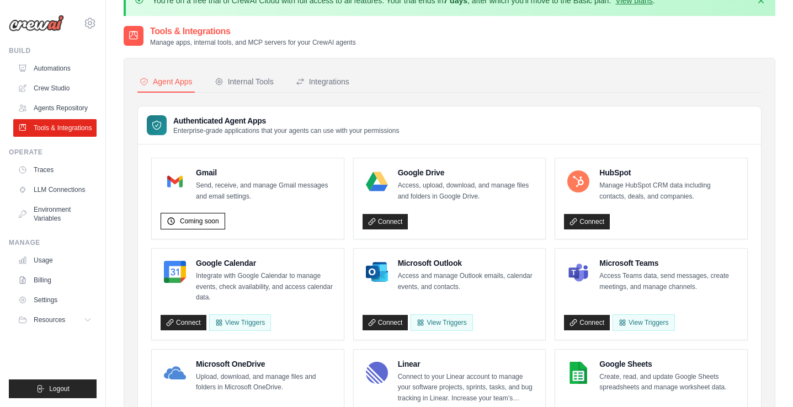
scroll to position [42, 0]
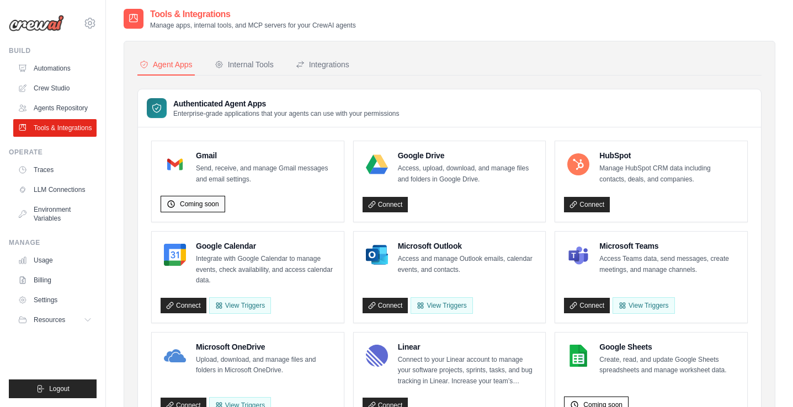
click at [192, 203] on span "Coming soon" at bounding box center [199, 204] width 39 height 9
click at [251, 204] on div "Coming soon" at bounding box center [247, 202] width 174 height 22
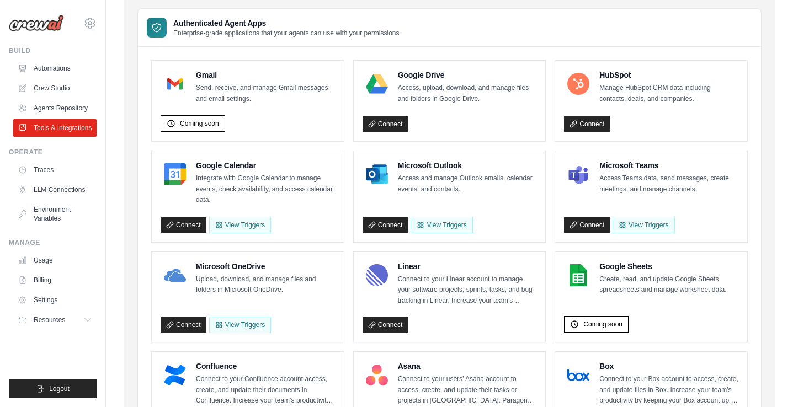
scroll to position [126, 0]
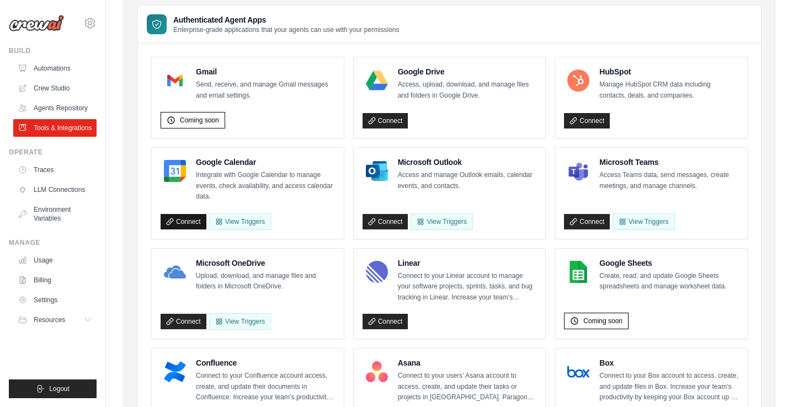
click at [192, 221] on link "Connect" at bounding box center [183, 221] width 46 height 15
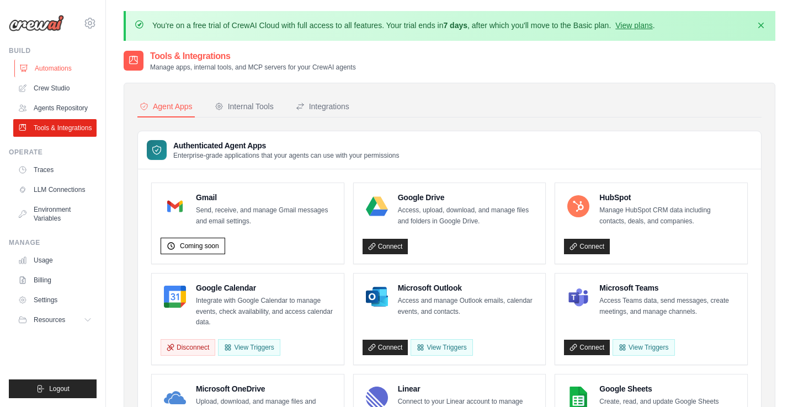
click at [59, 69] on link "Automations" at bounding box center [55, 69] width 83 height 18
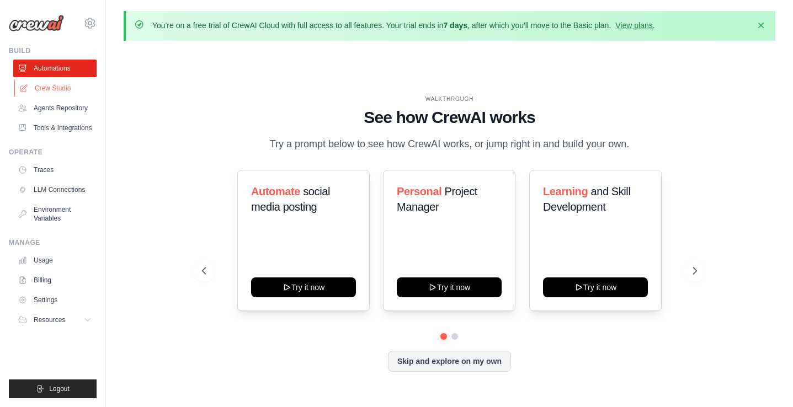
click at [56, 89] on link "Crew Studio" at bounding box center [55, 88] width 83 height 18
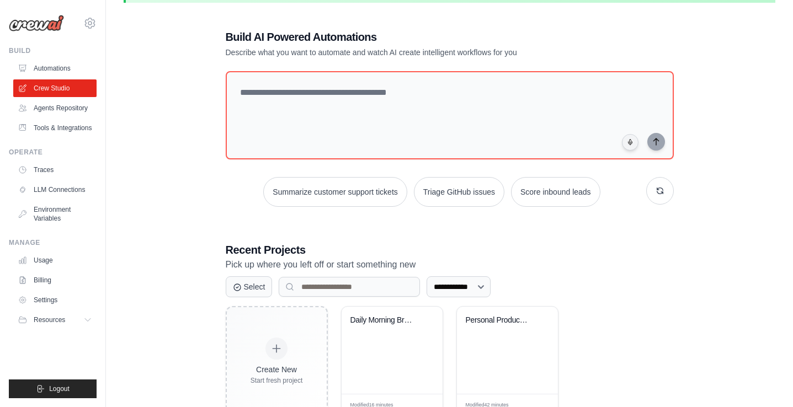
scroll to position [76, 0]
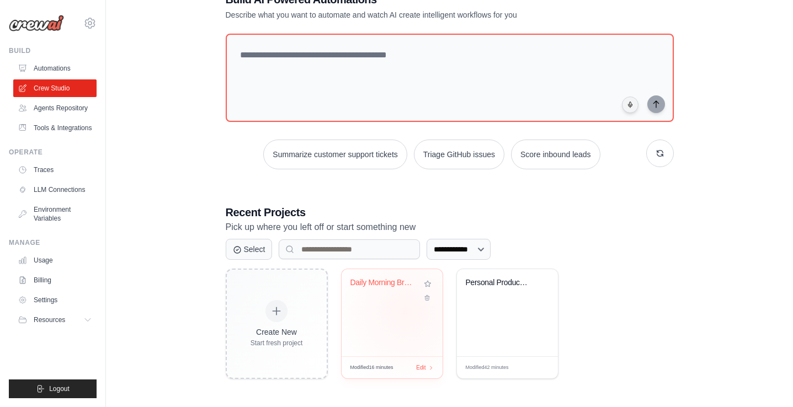
click at [405, 311] on div "Daily Morning Briefing" at bounding box center [391, 312] width 101 height 87
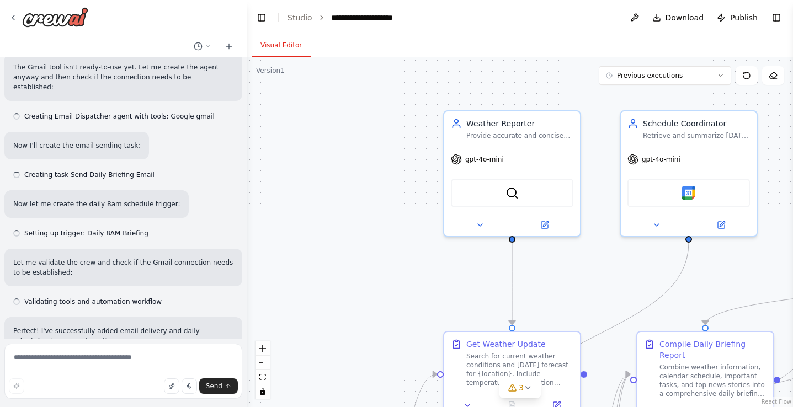
drag, startPoint x: 430, startPoint y: 307, endPoint x: 302, endPoint y: 233, distance: 147.8
click at [302, 233] on div ".deletable-edge-delete-btn { width: 20px; height: 20px; border: 0px solid #ffff…" at bounding box center [519, 232] width 545 height 350
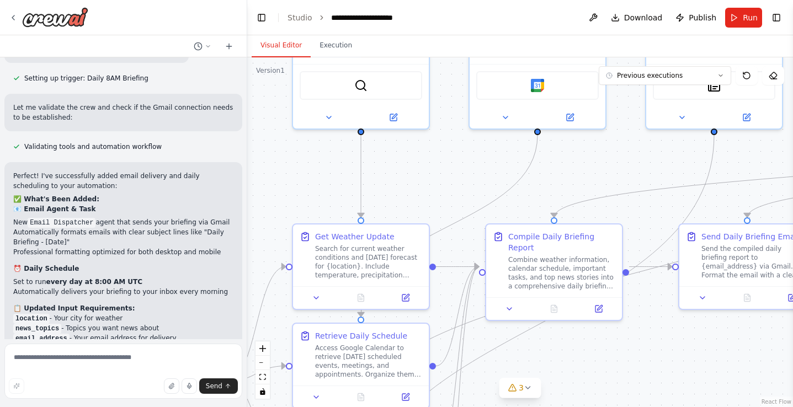
drag, startPoint x: 452, startPoint y: 236, endPoint x: 378, endPoint y: 163, distance: 104.5
click at [378, 163] on div ".deletable-edge-delete-btn { width: 20px; height: 20px; border: 0px solid #ffff…" at bounding box center [519, 232] width 545 height 350
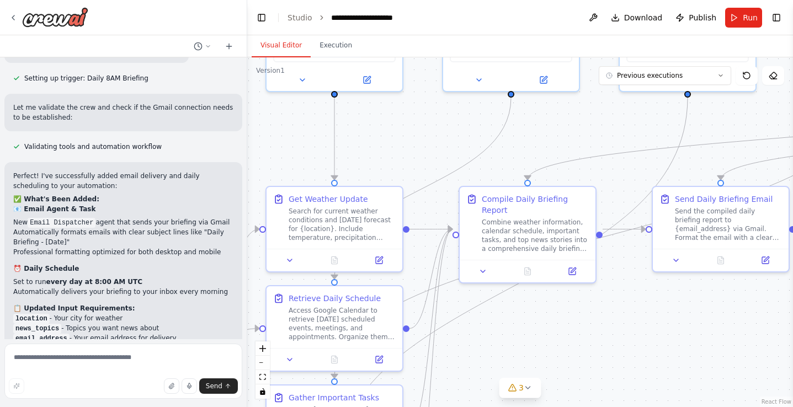
drag, startPoint x: 584, startPoint y: 126, endPoint x: 464, endPoint y: 127, distance: 119.7
click at [464, 127] on div ".deletable-edge-delete-btn { width: 20px; height: 20px; border: 0px solid #ffff…" at bounding box center [519, 232] width 545 height 350
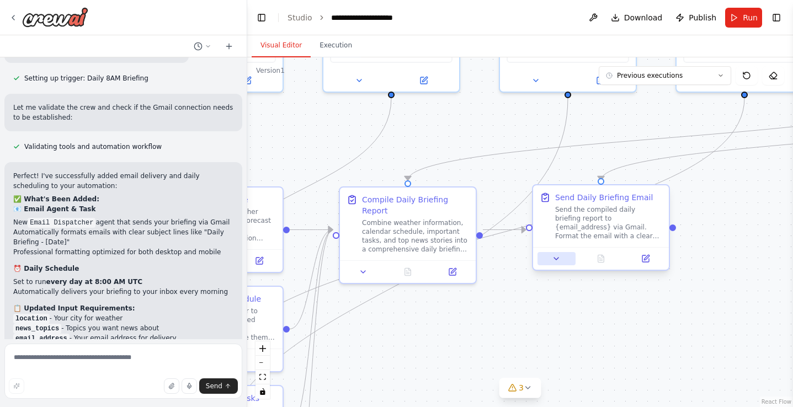
click at [554, 263] on icon at bounding box center [555, 258] width 9 height 9
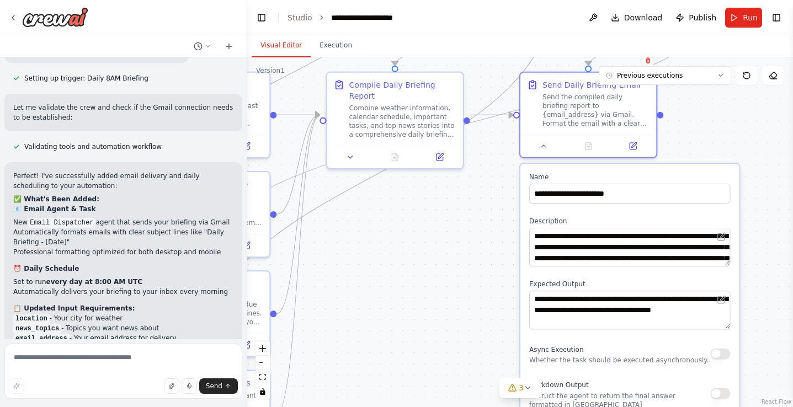
drag, startPoint x: 513, startPoint y: 348, endPoint x: 501, endPoint y: 226, distance: 123.0
click at [501, 226] on div ".deletable-edge-delete-btn { width: 20px; height: 20px; border: 0px solid #ffff…" at bounding box center [519, 232] width 545 height 350
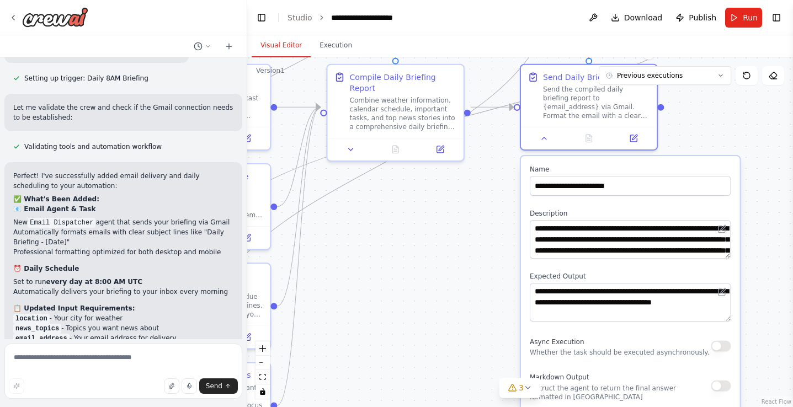
drag, startPoint x: 499, startPoint y: 251, endPoint x: 499, endPoint y: 215, distance: 36.4
click at [499, 231] on div ".deletable-edge-delete-btn { width: 20px; height: 20px; border: 0px solid #ffff…" at bounding box center [519, 232] width 545 height 350
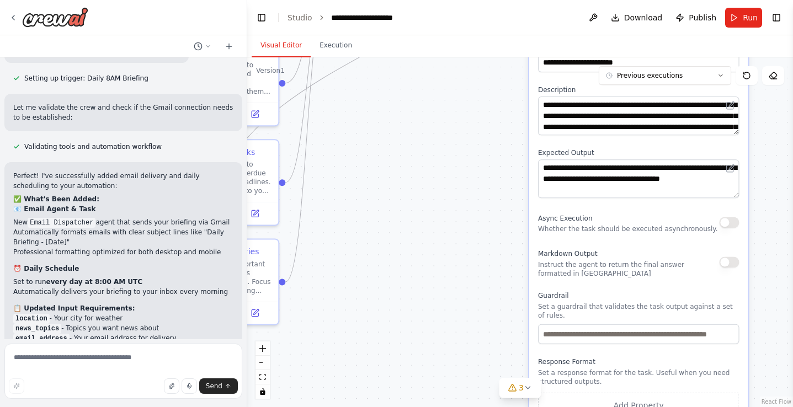
drag, startPoint x: 499, startPoint y: 215, endPoint x: 502, endPoint y: 101, distance: 113.7
click at [502, 101] on div ".deletable-edge-delete-btn { width: 20px; height: 20px; border: 0px solid #ffff…" at bounding box center [519, 232] width 545 height 350
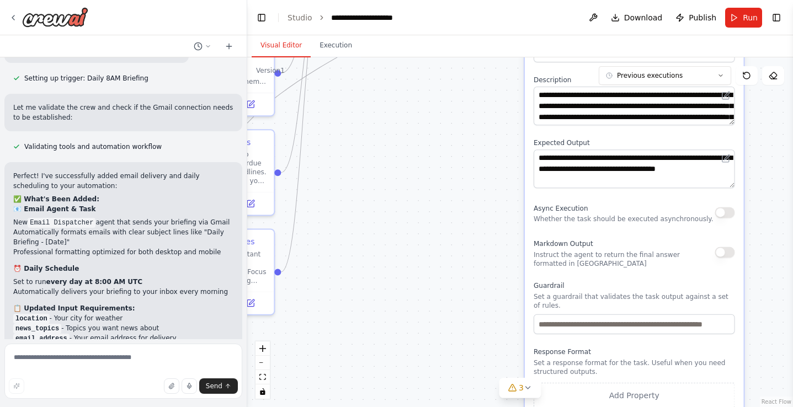
drag, startPoint x: 498, startPoint y: 200, endPoint x: 498, endPoint y: 177, distance: 22.6
click at [498, 177] on div ".deletable-edge-delete-btn { width: 20px; height: 20px; border: 0px solid #ffff…" at bounding box center [519, 232] width 545 height 350
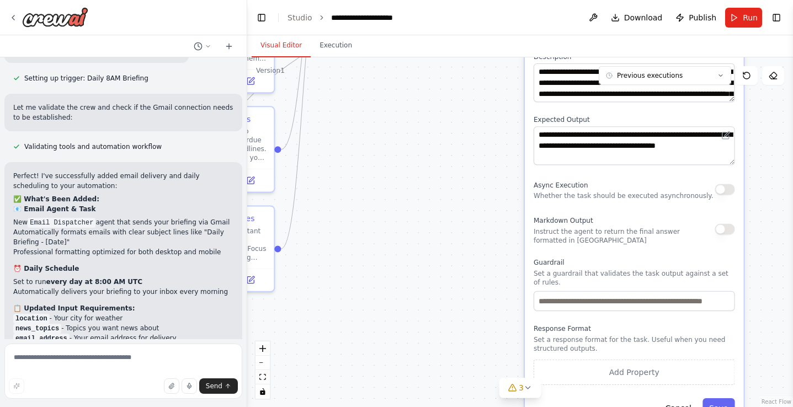
drag, startPoint x: 501, startPoint y: 178, endPoint x: 504, endPoint y: 138, distance: 39.8
click at [504, 138] on div ".deletable-edge-delete-btn { width: 20px; height: 20px; border: 0px solid #ffff…" at bounding box center [519, 232] width 545 height 350
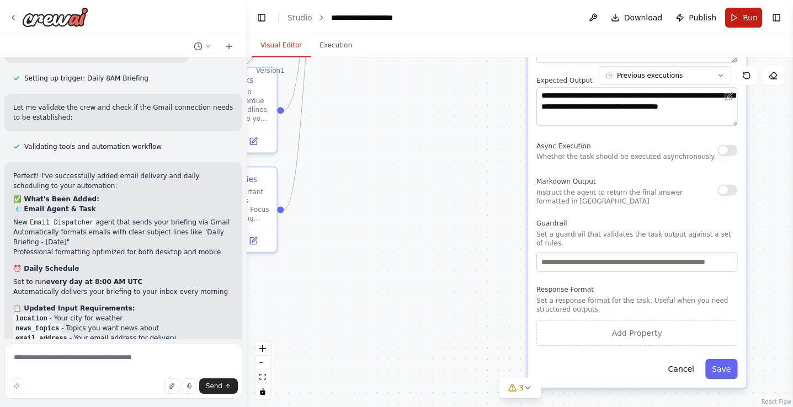
click at [744, 17] on span "Run" at bounding box center [749, 17] width 15 height 11
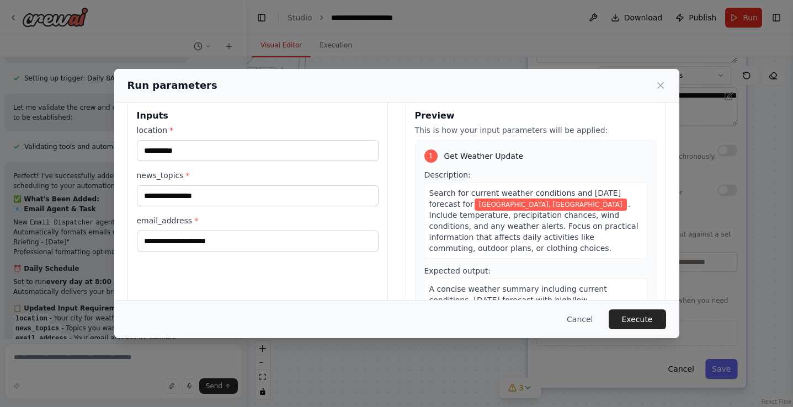
scroll to position [28, 0]
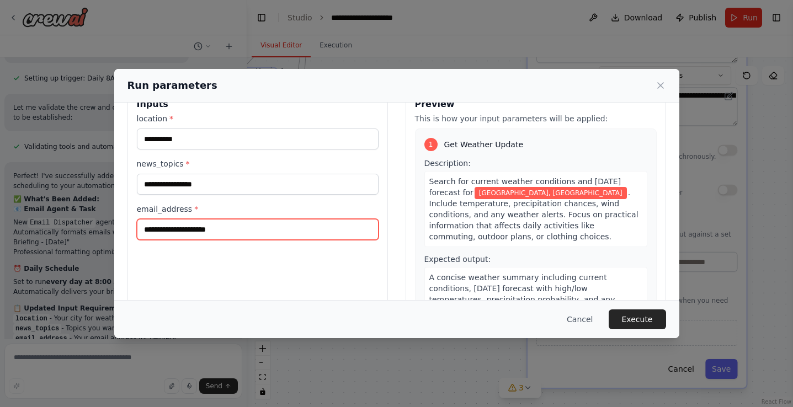
click at [210, 230] on input "email_address *" at bounding box center [258, 229] width 242 height 21
type input "**********"
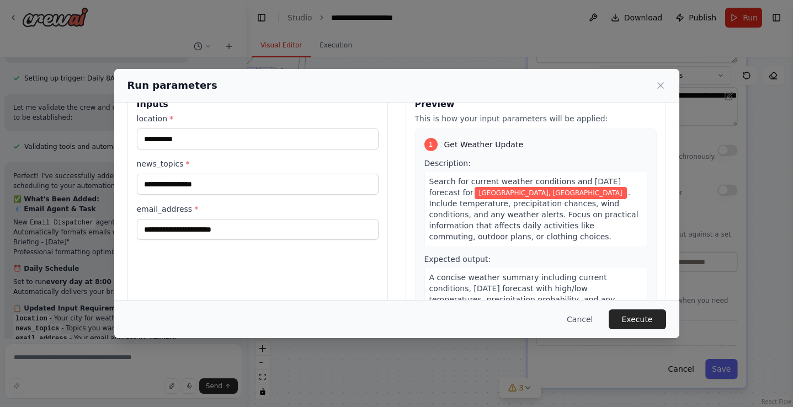
click at [294, 258] on div "**********" at bounding box center [257, 218] width 260 height 261
click at [629, 320] on button "Execute" at bounding box center [636, 319] width 57 height 20
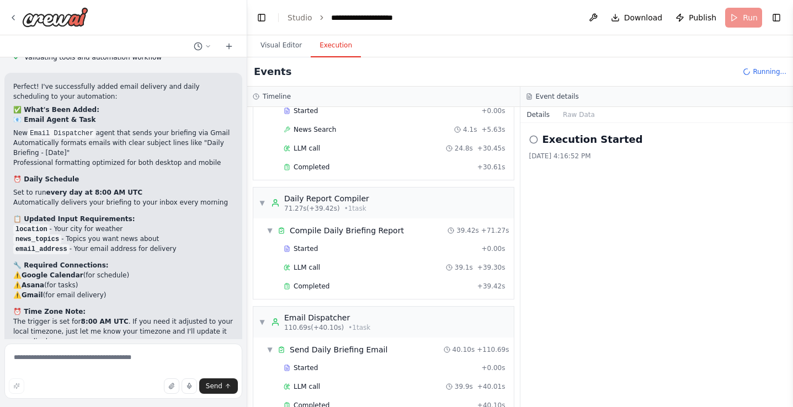
scroll to position [538, 0]
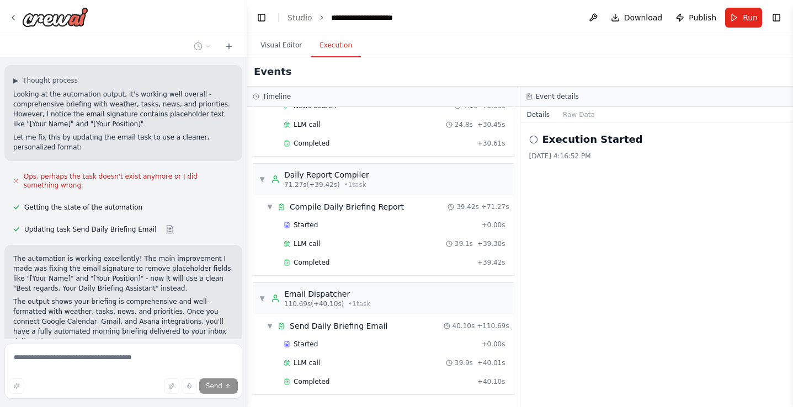
scroll to position [0, 0]
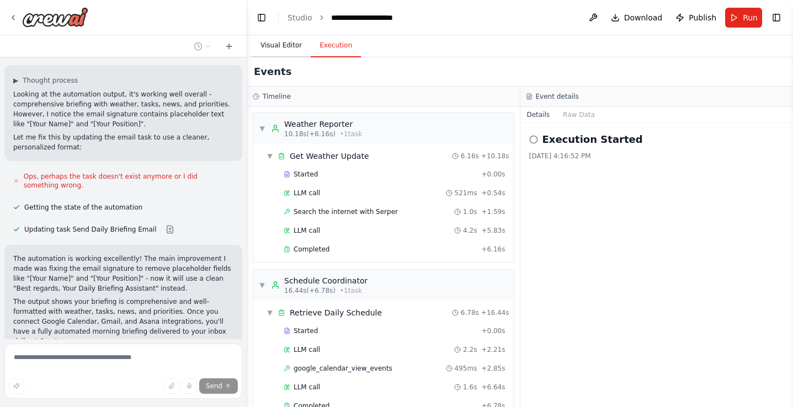
click at [271, 46] on button "Visual Editor" at bounding box center [280, 45] width 59 height 23
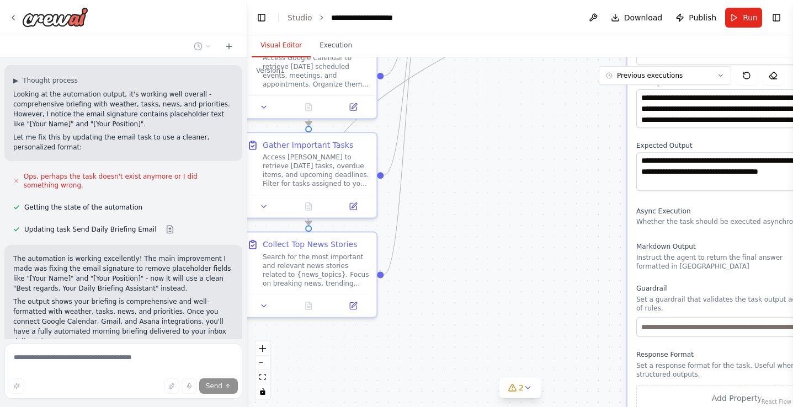
drag, startPoint x: 381, startPoint y: 174, endPoint x: 481, endPoint y: 239, distance: 119.2
click at [481, 239] on div ".deletable-edge-delete-btn { width: 20px; height: 20px; border: 0px solid #ffff…" at bounding box center [519, 232] width 545 height 350
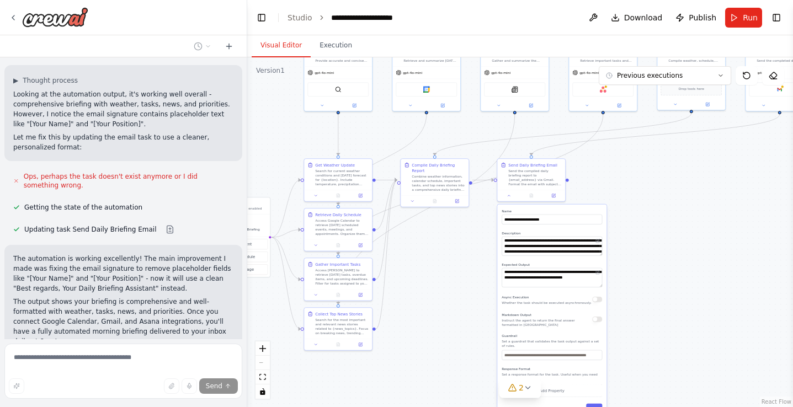
drag, startPoint x: 491, startPoint y: 213, endPoint x: 430, endPoint y: 291, distance: 99.4
click at [430, 291] on div ".deletable-edge-delete-btn { width: 20px; height: 20px; border: 0px solid #ffff…" at bounding box center [519, 232] width 545 height 350
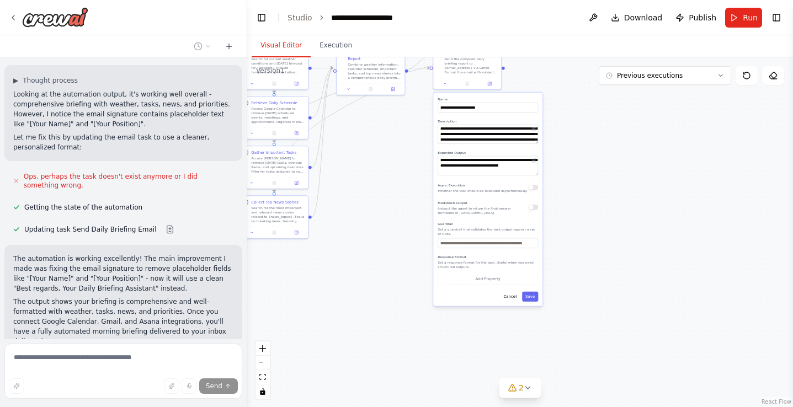
drag, startPoint x: 694, startPoint y: 219, endPoint x: 634, endPoint y: 101, distance: 132.2
click at [634, 101] on div ".deletable-edge-delete-btn { width: 20px; height: 20px; border: 0px solid #ffff…" at bounding box center [519, 232] width 545 height 350
click at [532, 296] on button "Save" at bounding box center [530, 297] width 16 height 10
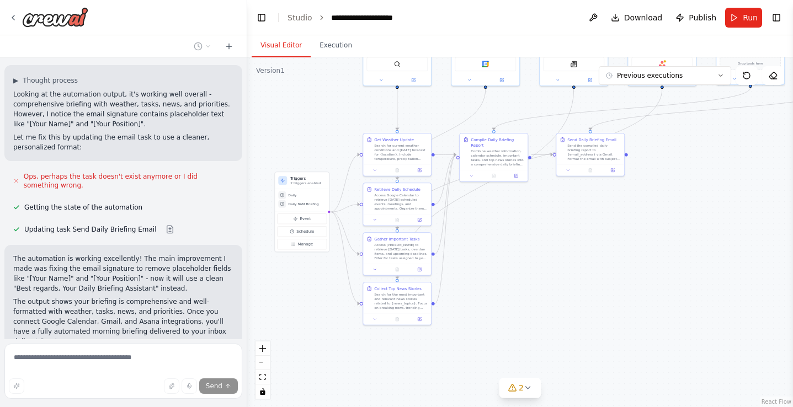
drag, startPoint x: 563, startPoint y: 229, endPoint x: 687, endPoint y: 317, distance: 151.5
click at [687, 317] on div ".deletable-edge-delete-btn { width: 20px; height: 20px; border: 0px solid #ffff…" at bounding box center [519, 232] width 545 height 350
click at [527, 388] on icon at bounding box center [528, 388] width 4 height 2
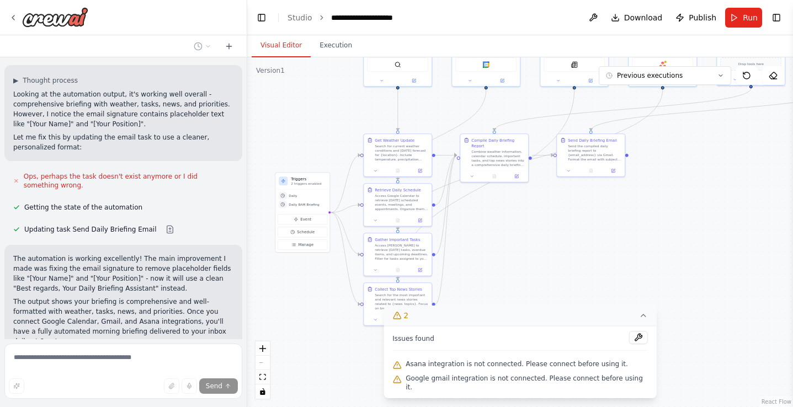
click at [510, 387] on span "Google gmail integration is not connected. Please connect before using it." at bounding box center [526, 383] width 242 height 18
click at [563, 388] on span "Google gmail integration is not connected. Please connect before using it." at bounding box center [526, 383] width 242 height 18
click at [629, 344] on button at bounding box center [638, 337] width 19 height 13
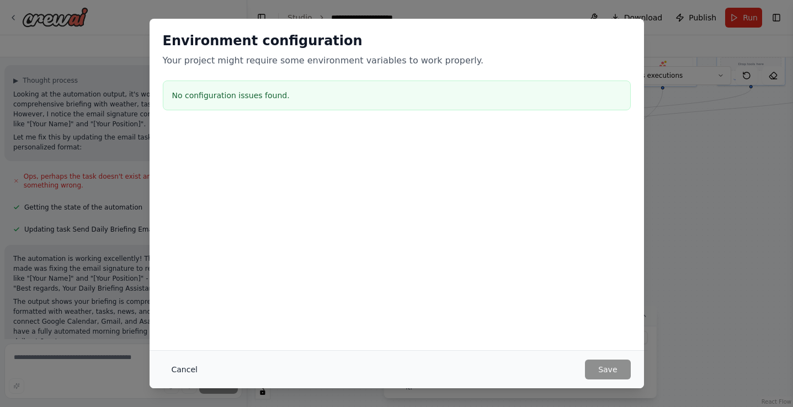
click at [189, 370] on button "Cancel" at bounding box center [185, 370] width 44 height 20
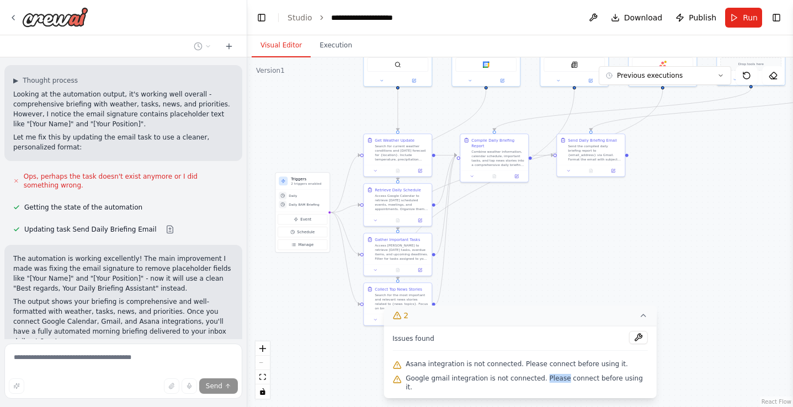
click at [639, 320] on icon at bounding box center [643, 315] width 9 height 9
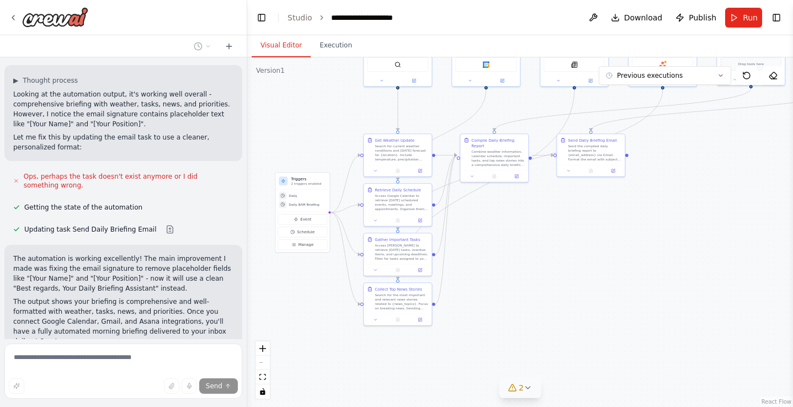
click at [532, 390] on button "2" at bounding box center [520, 388] width 42 height 20
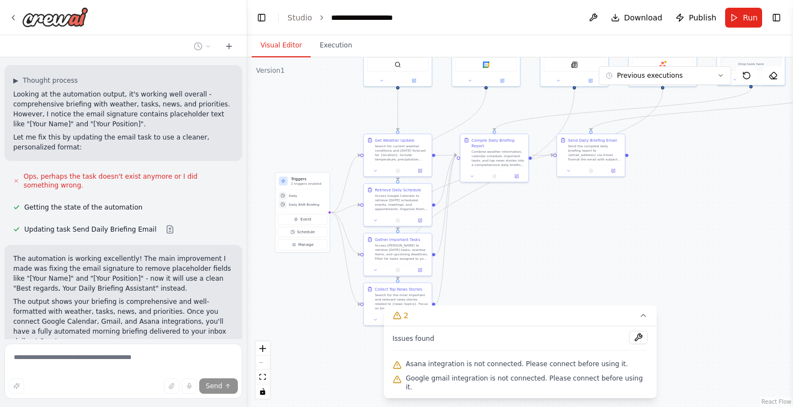
click at [614, 243] on div ".deletable-edge-delete-btn { width: 20px; height: 20px; border: 0px solid #ffff…" at bounding box center [519, 232] width 545 height 350
click at [677, 76] on span "Previous executions" at bounding box center [650, 75] width 66 height 9
click at [623, 98] on div "4m ago" at bounding box center [671, 96] width 110 height 9
click at [606, 151] on div "Send the compiled daily briefing report to {email_address} via Gmail. Format th…" at bounding box center [593, 152] width 53 height 18
click at [678, 154] on div ".deletable-edge-delete-btn { width: 20px; height: 20px; border: 0px solid #ffff…" at bounding box center [519, 232] width 545 height 350
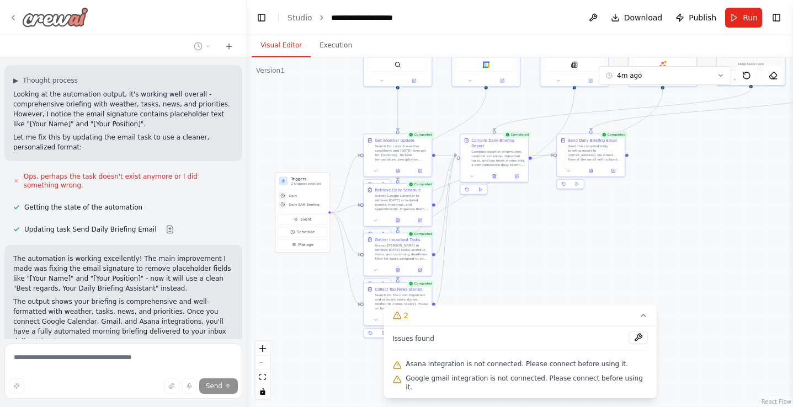
click at [16, 18] on icon at bounding box center [13, 17] width 9 height 9
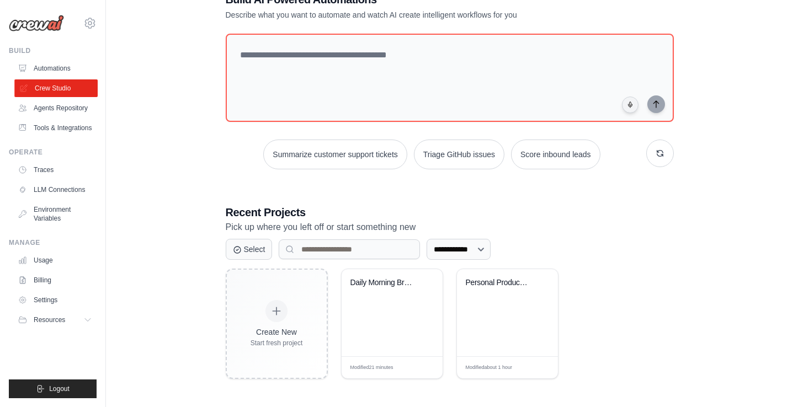
click at [53, 91] on link "Crew Studio" at bounding box center [55, 88] width 83 height 18
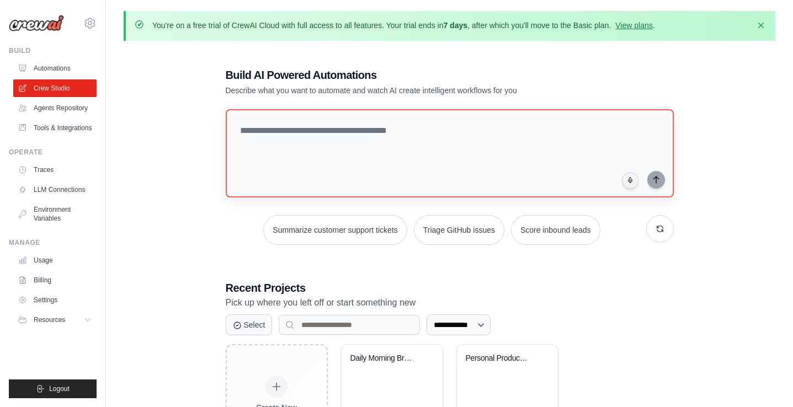
scroll to position [76, 0]
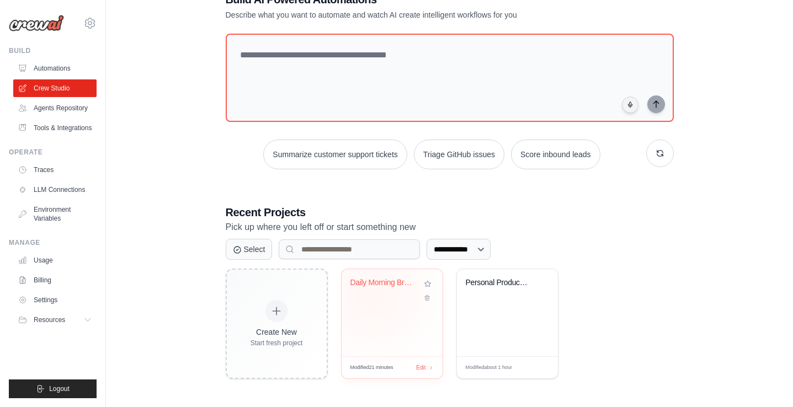
click at [373, 294] on div "Daily Morning Briefing" at bounding box center [391, 290] width 83 height 25
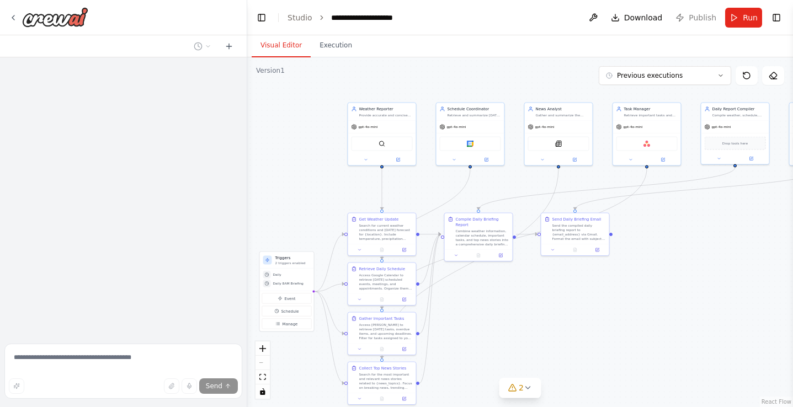
drag, startPoint x: 398, startPoint y: 243, endPoint x: 305, endPoint y: 172, distance: 117.2
click at [305, 172] on div ".deletable-edge-delete-btn { width: 20px; height: 20px; border: 0px solid #ffff…" at bounding box center [519, 232] width 545 height 350
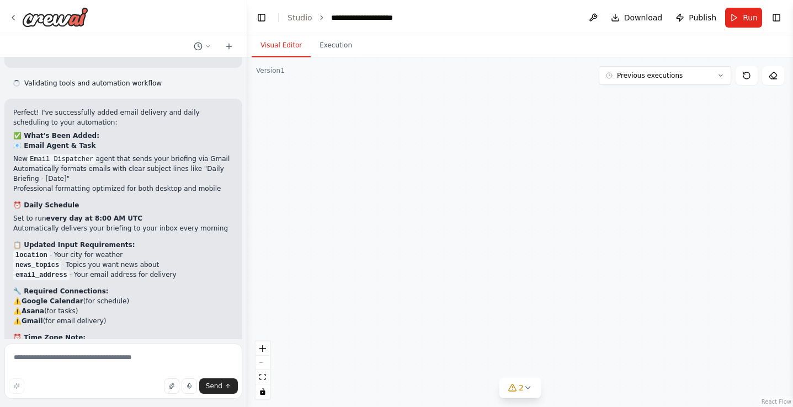
scroll to position [3049, 0]
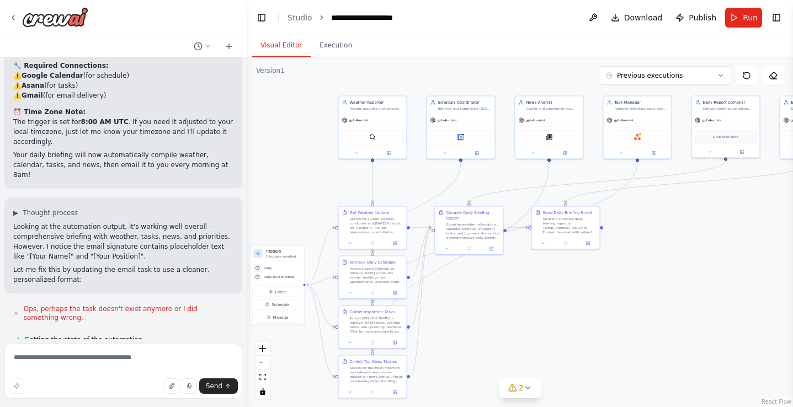
drag, startPoint x: 507, startPoint y: 330, endPoint x: 497, endPoint y: 325, distance: 11.4
click at [497, 325] on div ".deletable-edge-delete-btn { width: 20px; height: 20px; border: 0px solid #ffff…" at bounding box center [519, 232] width 545 height 350
click at [19, 22] on div at bounding box center [48, 17] width 79 height 20
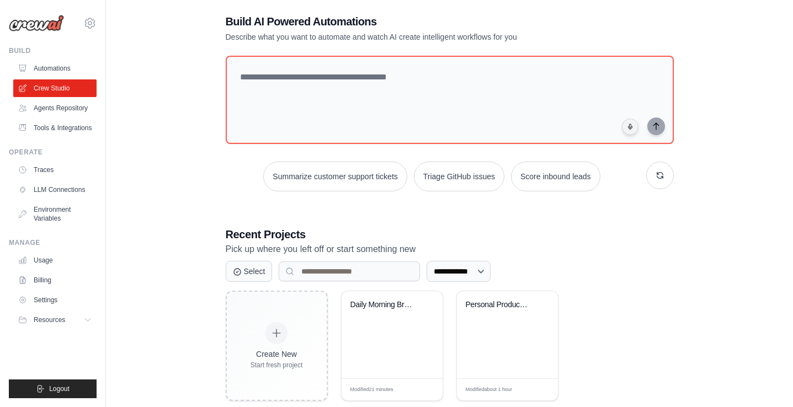
scroll to position [76, 0]
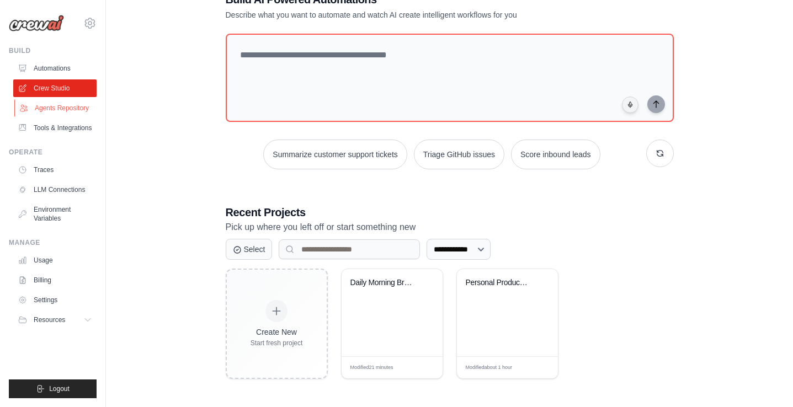
click at [49, 103] on link "Agents Repository" at bounding box center [55, 108] width 83 height 18
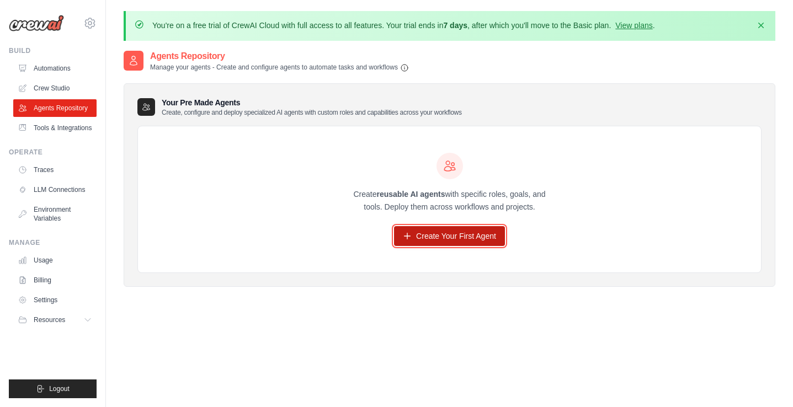
click at [414, 234] on link "Create Your First Agent" at bounding box center [449, 236] width 111 height 20
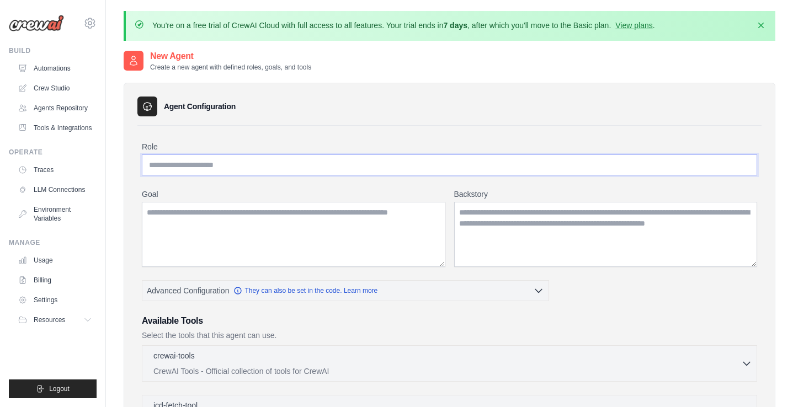
click at [238, 160] on input "Role" at bounding box center [449, 164] width 615 height 21
type input "**********"
click at [285, 224] on textarea "Goal" at bounding box center [293, 234] width 303 height 65
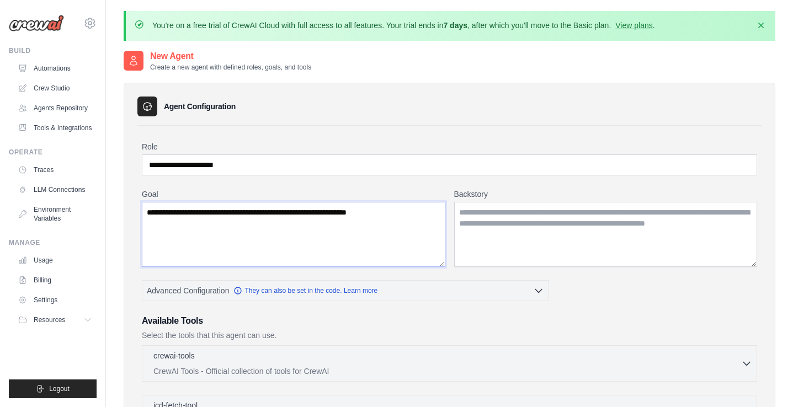
type textarea "**********"
click at [230, 163] on input "**********" at bounding box center [449, 164] width 615 height 21
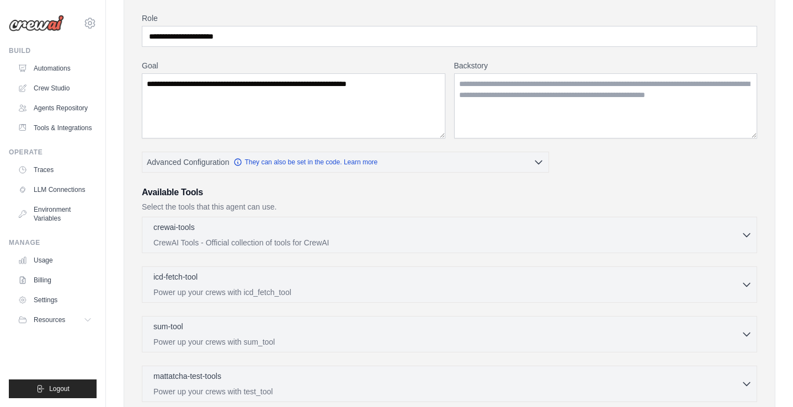
click at [274, 233] on div "crewai-tools 0 selected" at bounding box center [446, 228] width 587 height 13
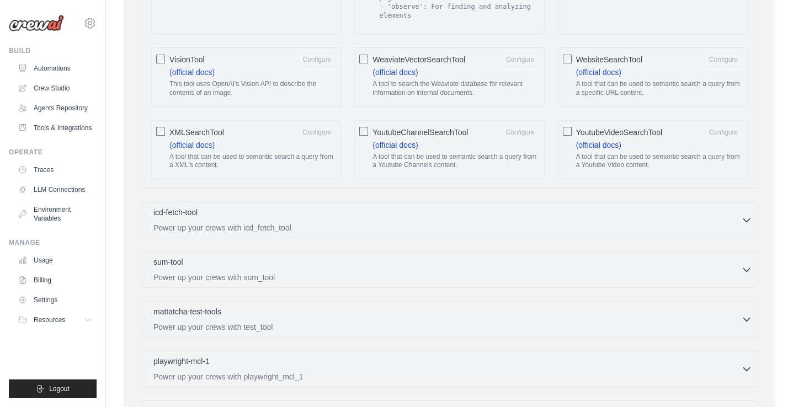
scroll to position [2060, 0]
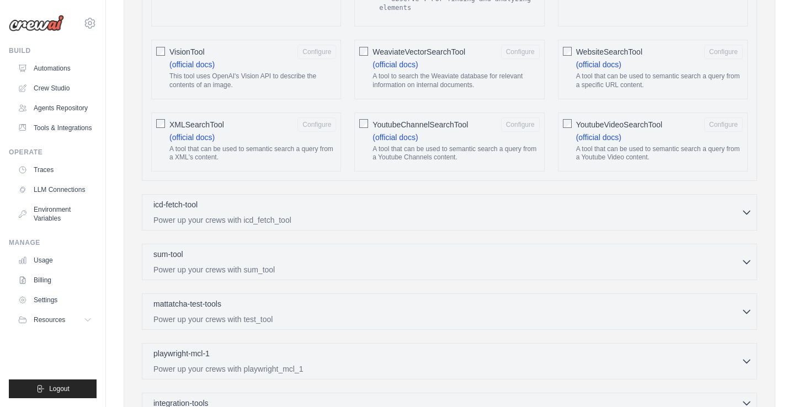
click at [278, 221] on p "Power up your crews with icd_fetch_tool" at bounding box center [446, 219] width 587 height 11
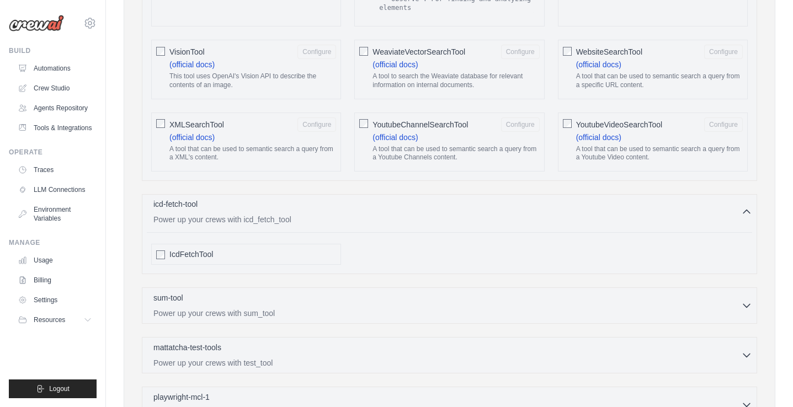
click at [278, 221] on p "Power up your crews with icd_fetch_tool" at bounding box center [446, 219] width 587 height 11
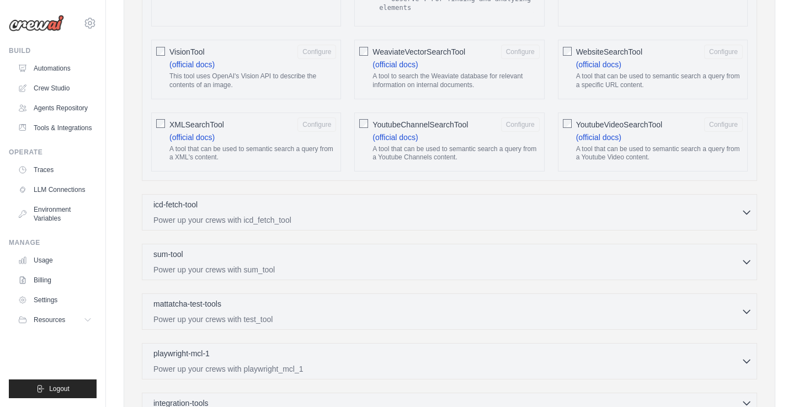
click at [275, 275] on div "sum-tool 0 selected Power up your crews with sum_tool SumTool" at bounding box center [449, 262] width 615 height 36
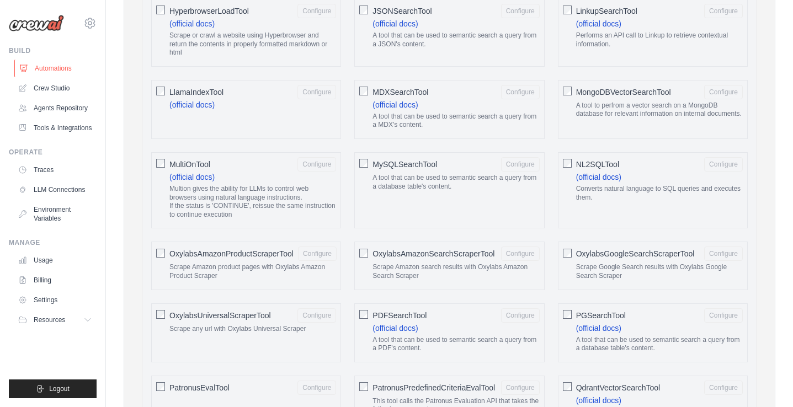
scroll to position [994, 0]
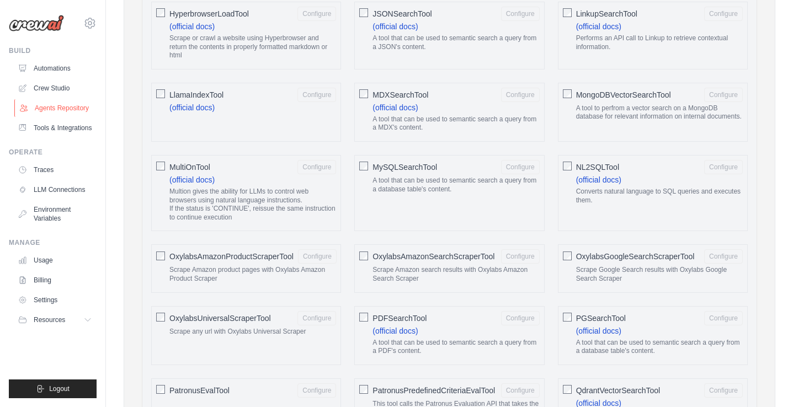
click at [56, 101] on link "Agents Repository" at bounding box center [55, 108] width 83 height 18
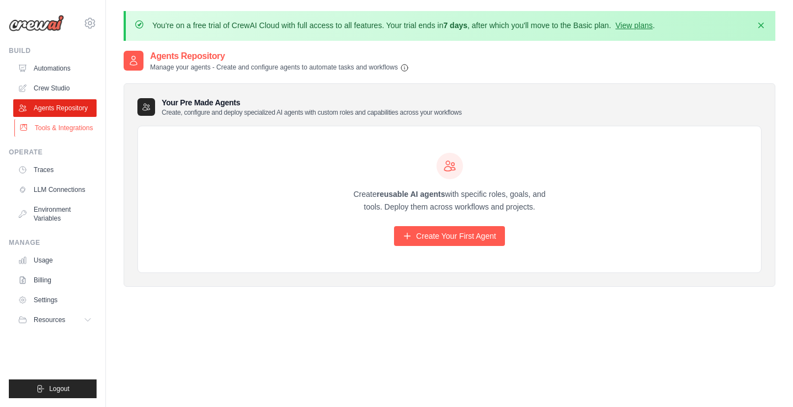
click at [57, 127] on link "Tools & Integrations" at bounding box center [55, 128] width 83 height 18
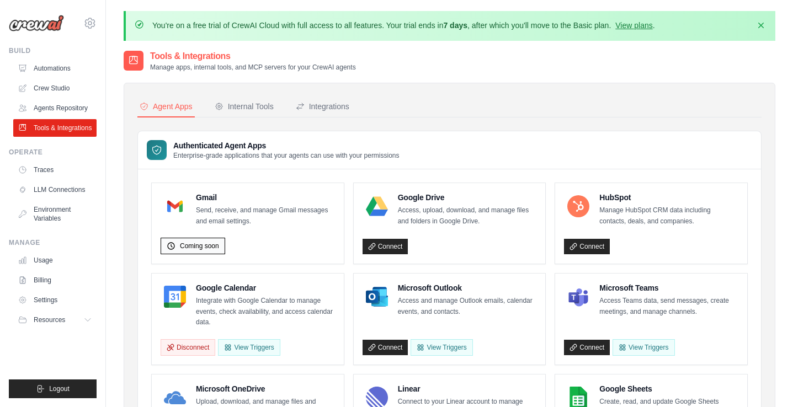
click at [196, 250] on div "Coming soon" at bounding box center [192, 246] width 65 height 17
click at [240, 112] on button "Internal Tools" at bounding box center [243, 107] width 63 height 21
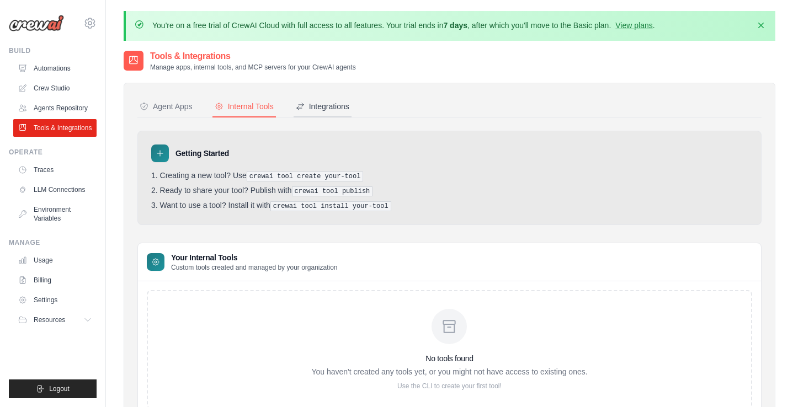
click at [321, 110] on div "Integrations" at bounding box center [322, 106] width 53 height 11
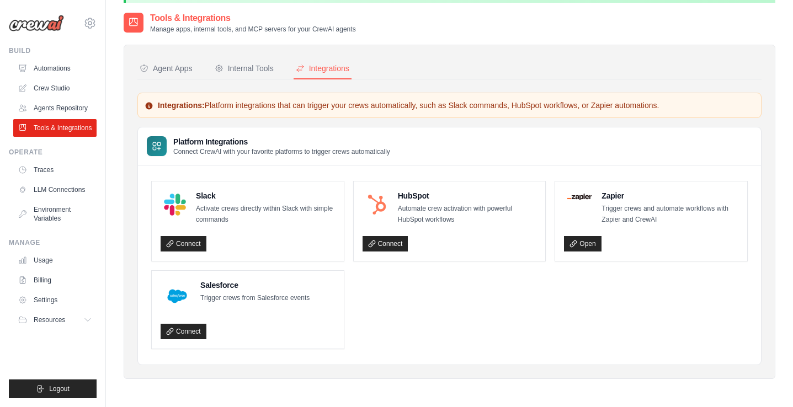
scroll to position [60, 0]
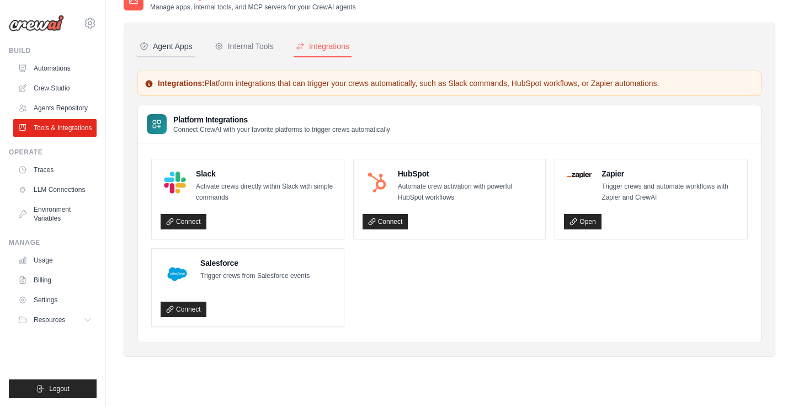
click at [176, 45] on div "Agent Apps" at bounding box center [166, 46] width 53 height 11
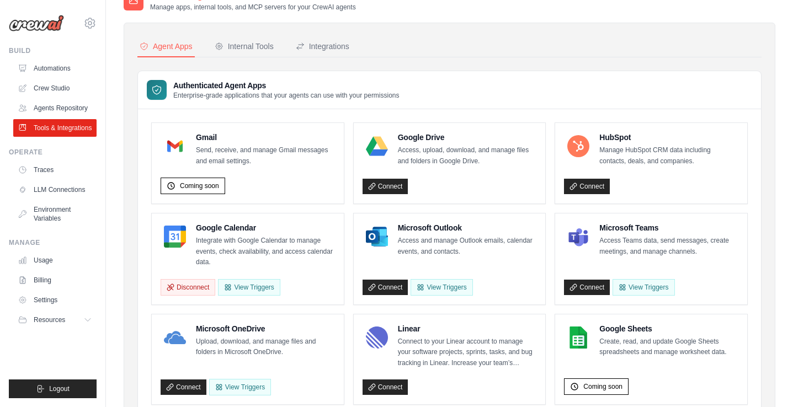
click at [192, 175] on div "Coming soon" at bounding box center [247, 184] width 174 height 22
click at [194, 183] on span "Coming soon" at bounding box center [199, 185] width 39 height 9
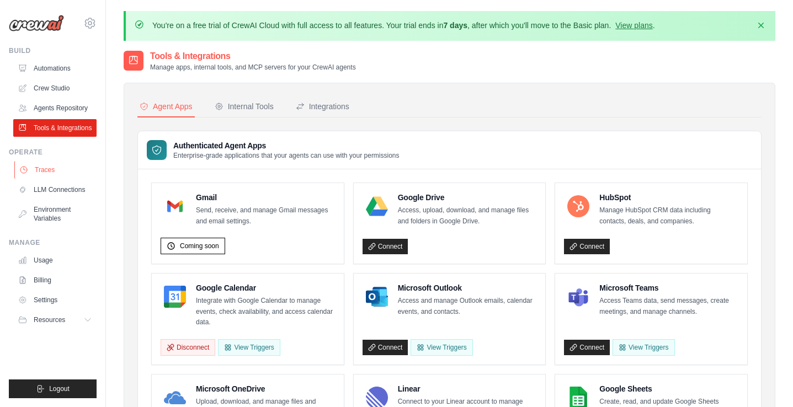
click at [84, 165] on link "Traces" at bounding box center [55, 170] width 83 height 18
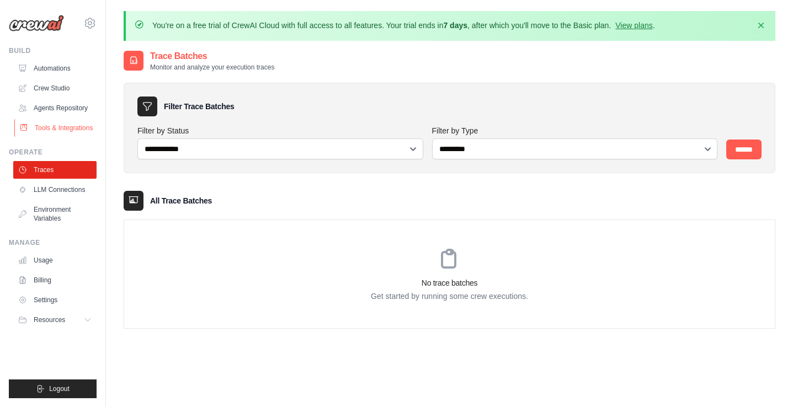
click at [72, 129] on link "Tools & Integrations" at bounding box center [55, 128] width 83 height 18
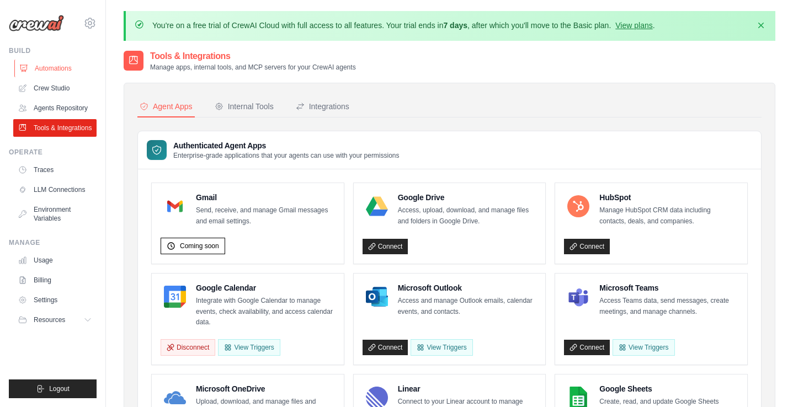
click at [78, 69] on link "Automations" at bounding box center [55, 69] width 83 height 18
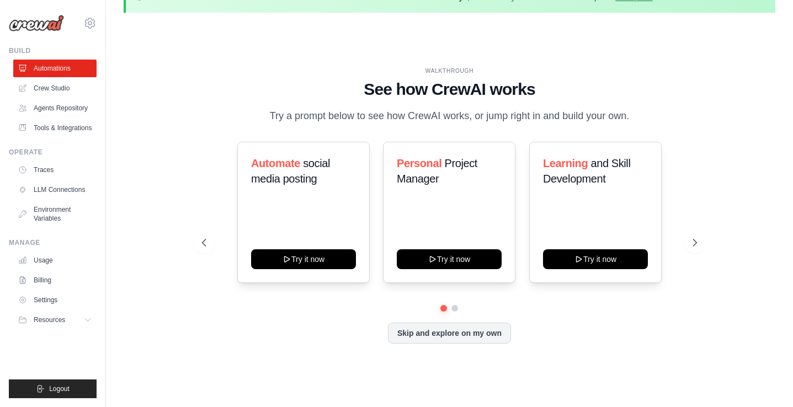
scroll to position [38, 0]
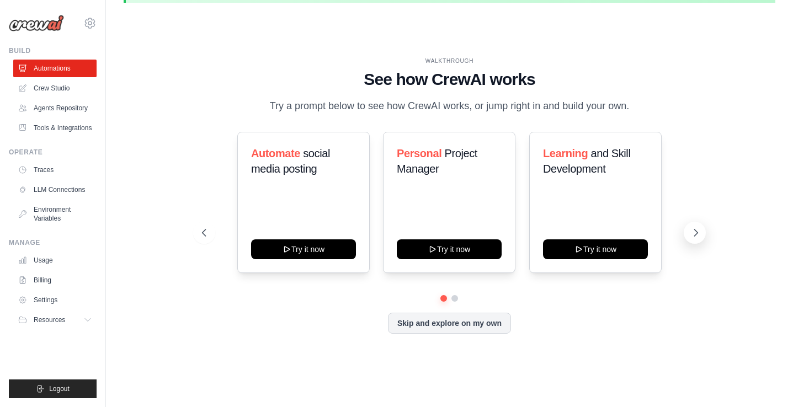
click at [695, 231] on icon at bounding box center [695, 232] width 3 height 7
click at [63, 91] on link "Crew Studio" at bounding box center [55, 88] width 83 height 18
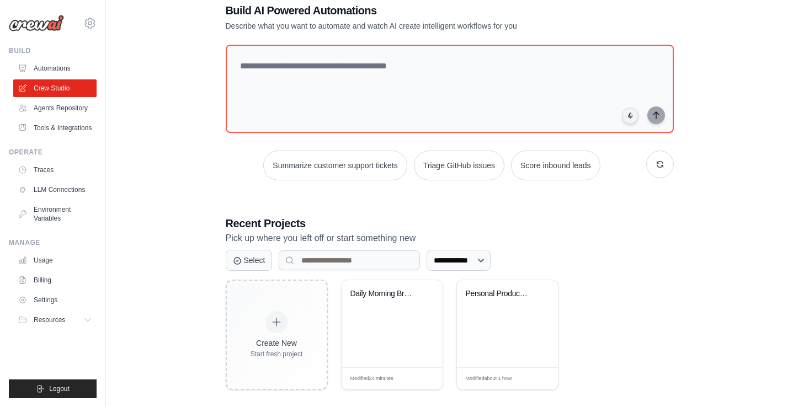
scroll to position [76, 0]
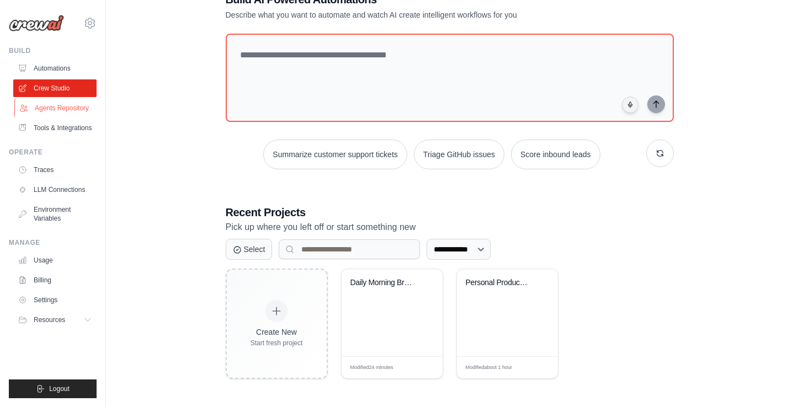
click at [77, 115] on link "Agents Repository" at bounding box center [55, 108] width 83 height 18
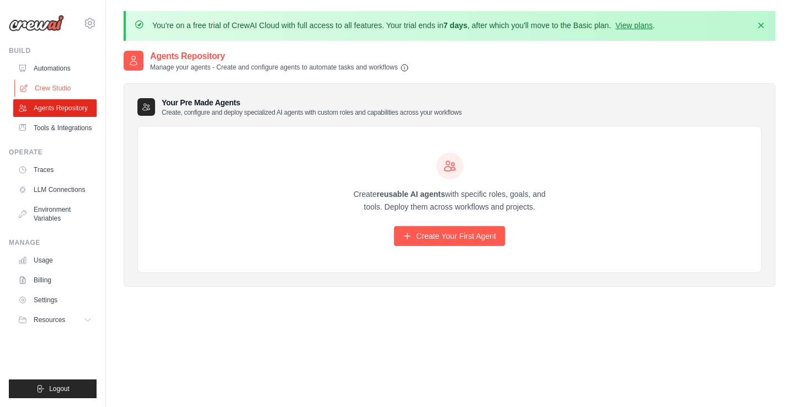
click at [72, 89] on link "Crew Studio" at bounding box center [55, 88] width 83 height 18
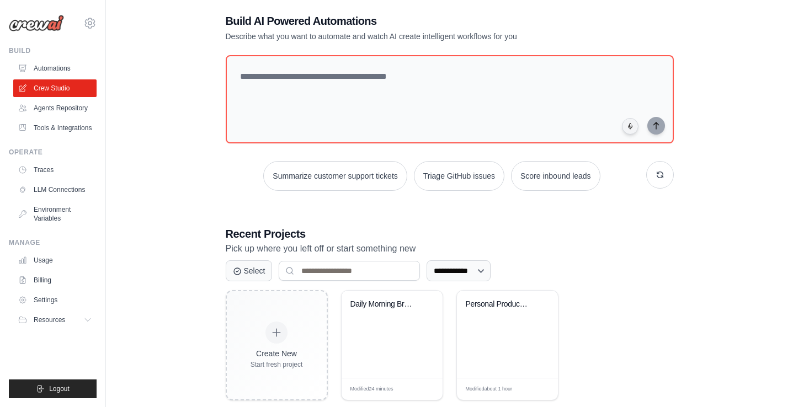
scroll to position [76, 0]
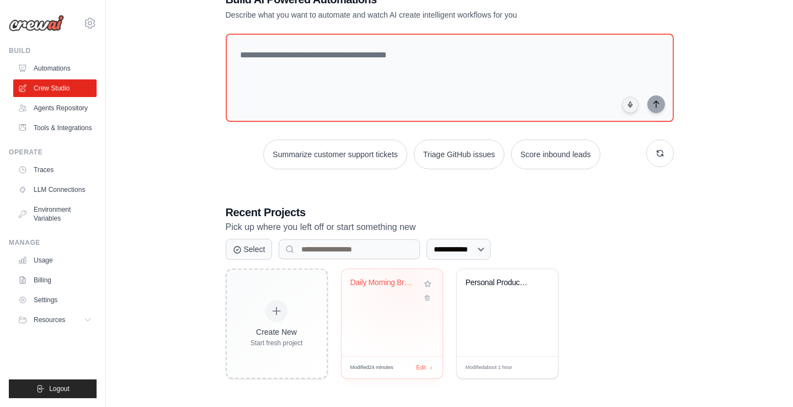
click at [402, 286] on div "Daily Morning Briefing" at bounding box center [383, 285] width 67 height 14
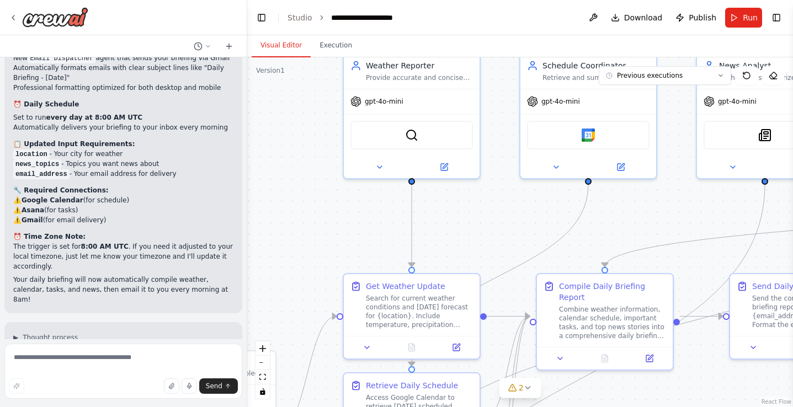
scroll to position [3049, 0]
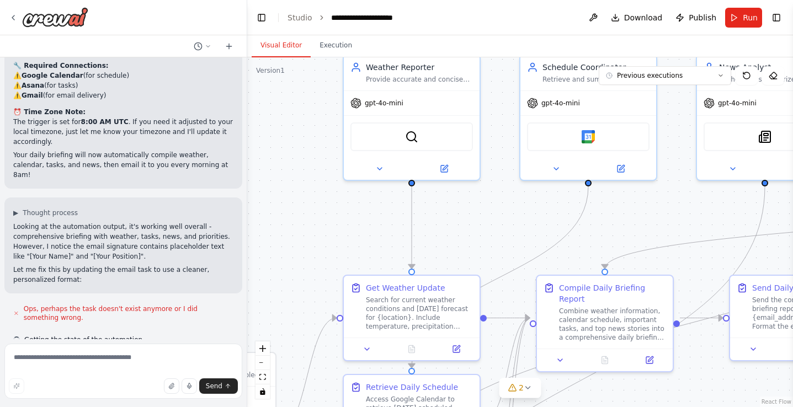
drag, startPoint x: 0, startPoint y: 0, endPoint x: 273, endPoint y: 235, distance: 360.2
click at [273, 235] on div ".deletable-edge-delete-btn { width: 20px; height: 20px; border: 0px solid #ffff…" at bounding box center [519, 232] width 545 height 350
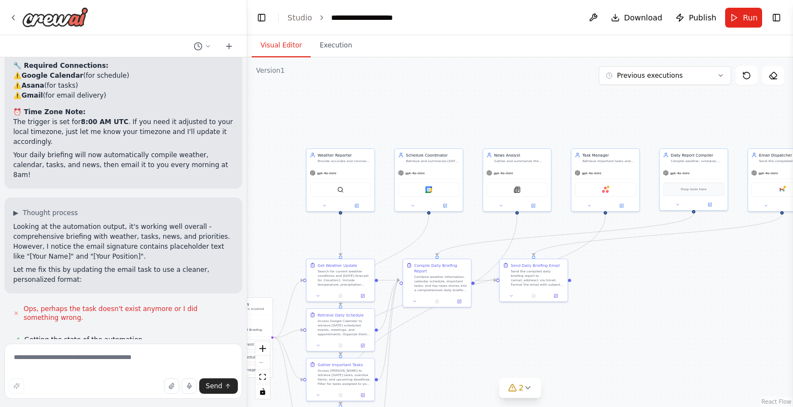
click at [162, 357] on button at bounding box center [170, 361] width 22 height 9
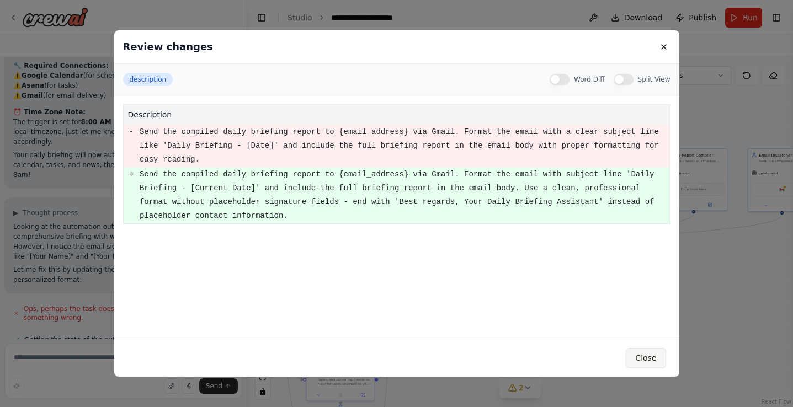
click at [650, 357] on button "Close" at bounding box center [645, 358] width 40 height 20
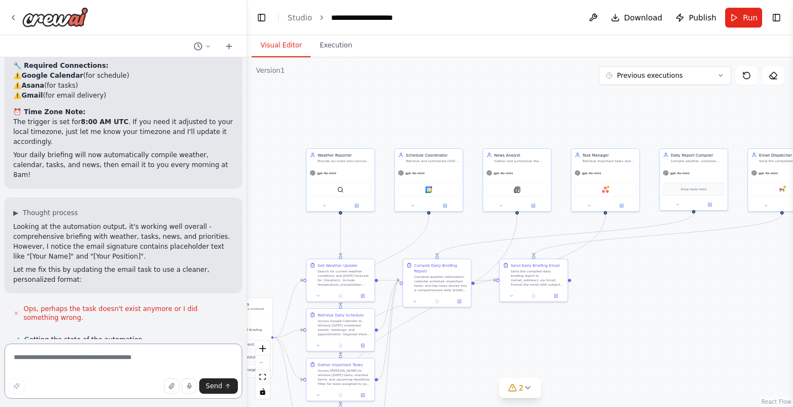
click at [119, 362] on textarea at bounding box center [123, 371] width 238 height 55
type textarea "**********"
click at [225, 386] on icon "submit" at bounding box center [227, 386] width 7 height 7
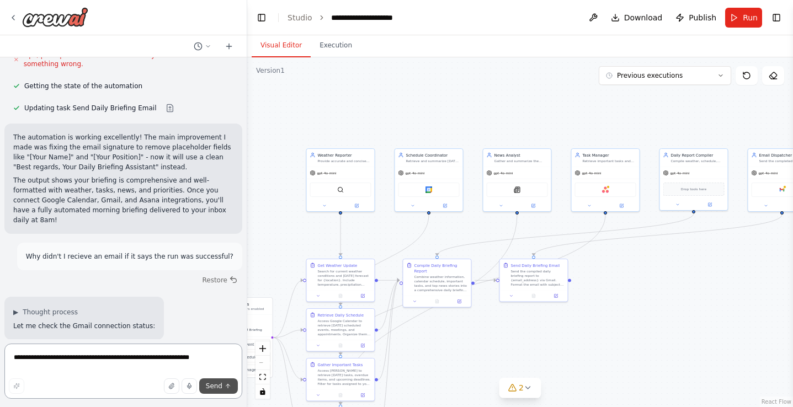
scroll to position [3312, 0]
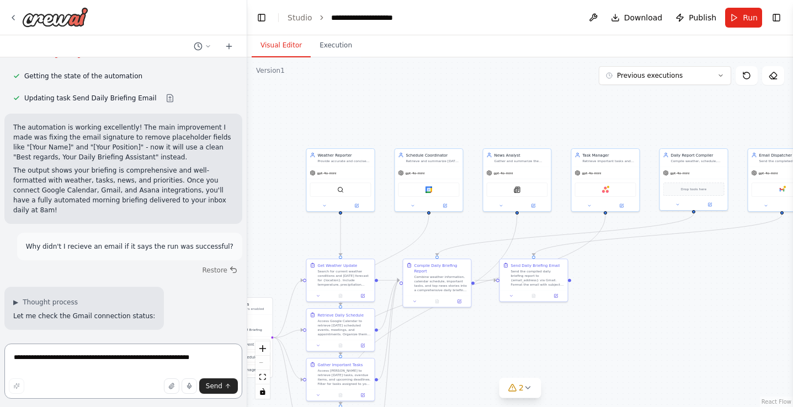
click at [106, 357] on textarea "**********" at bounding box center [123, 371] width 238 height 55
type textarea "**********"
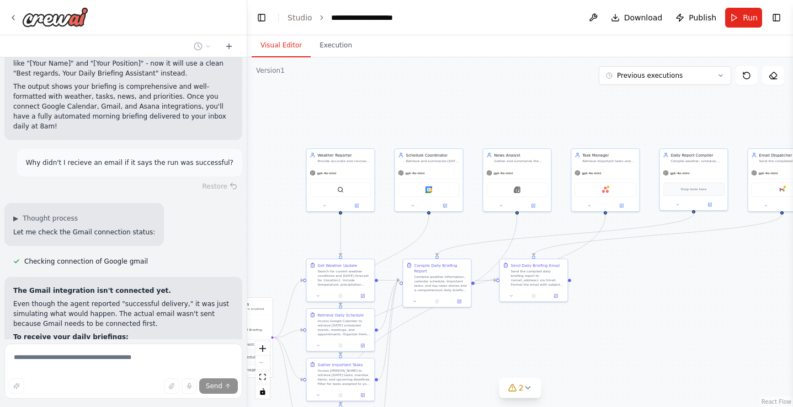
scroll to position [3409, 0]
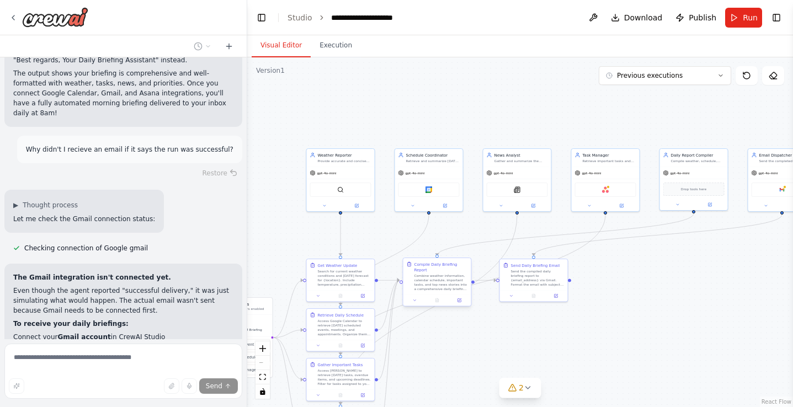
click at [451, 282] on div "Combine weather information, calendar schedule, important tasks, and top news s…" at bounding box center [440, 283] width 53 height 18
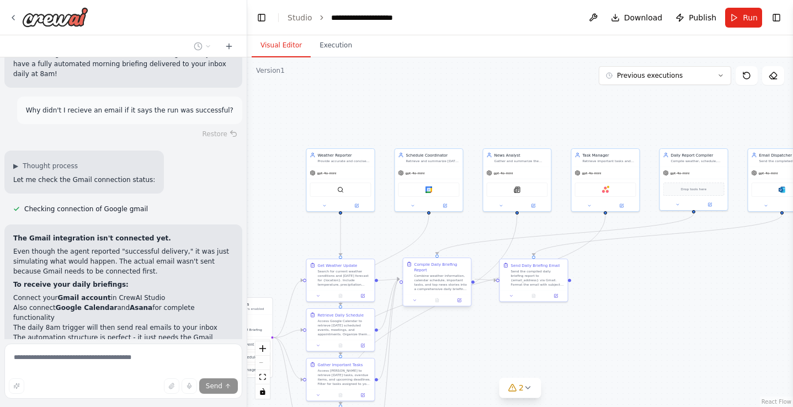
scroll to position [3453, 0]
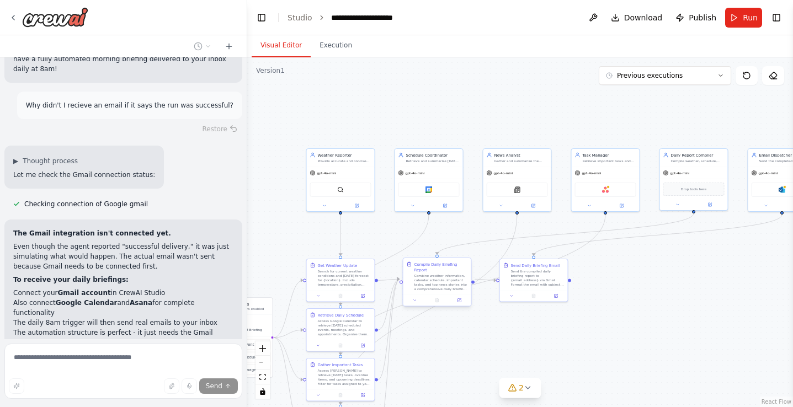
click at [418, 298] on div at bounding box center [437, 300] width 68 height 12
click at [414, 297] on button at bounding box center [414, 300] width 19 height 7
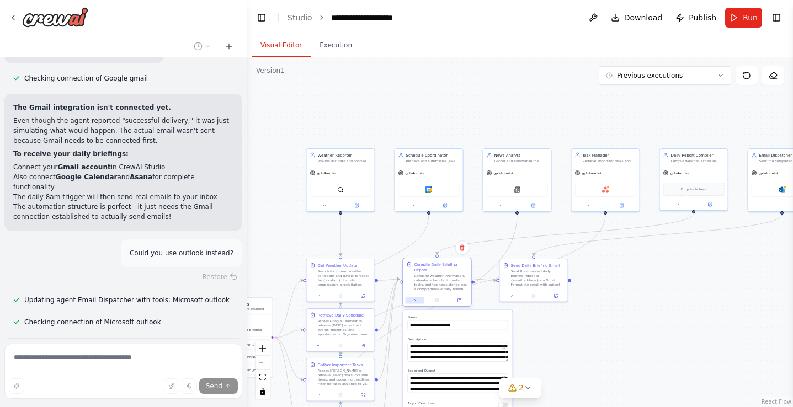
click at [414, 297] on button at bounding box center [414, 300] width 19 height 7
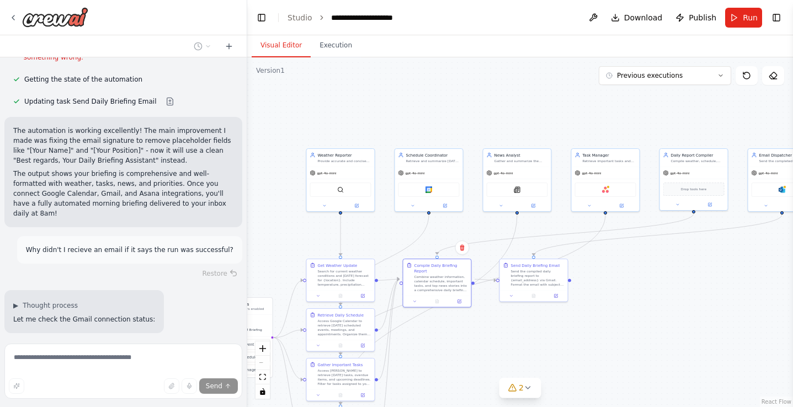
scroll to position [3705, 0]
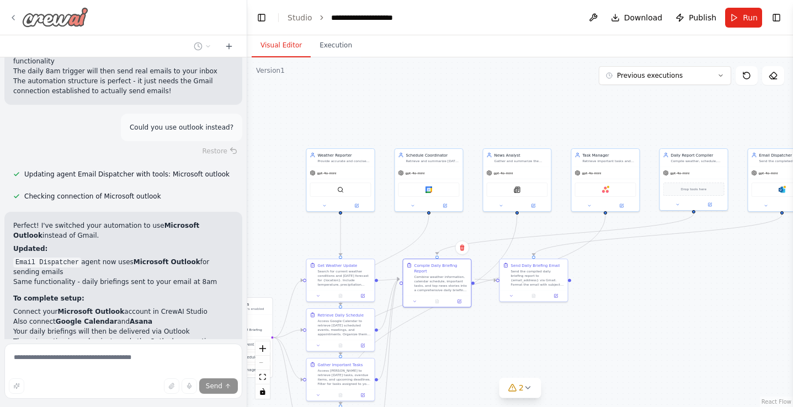
click at [12, 12] on div at bounding box center [48, 17] width 79 height 20
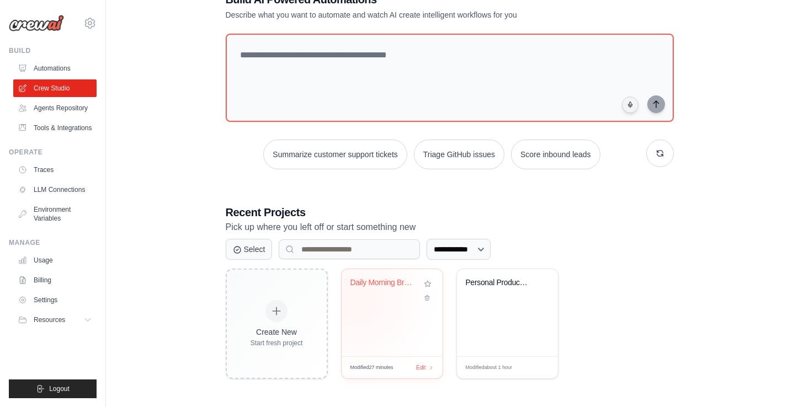
click at [357, 300] on div "Daily Morning Briefing" at bounding box center [391, 290] width 83 height 25
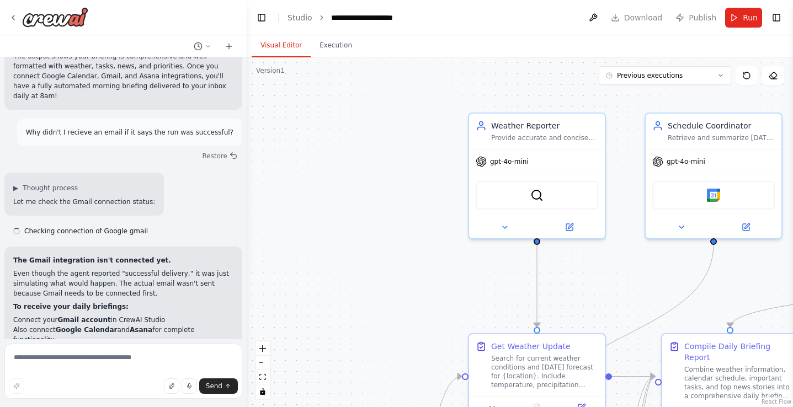
scroll to position [3573, 0]
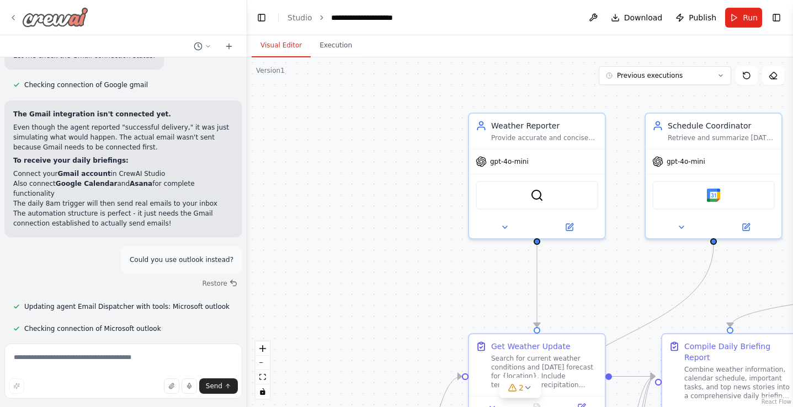
click at [15, 17] on icon at bounding box center [13, 17] width 9 height 9
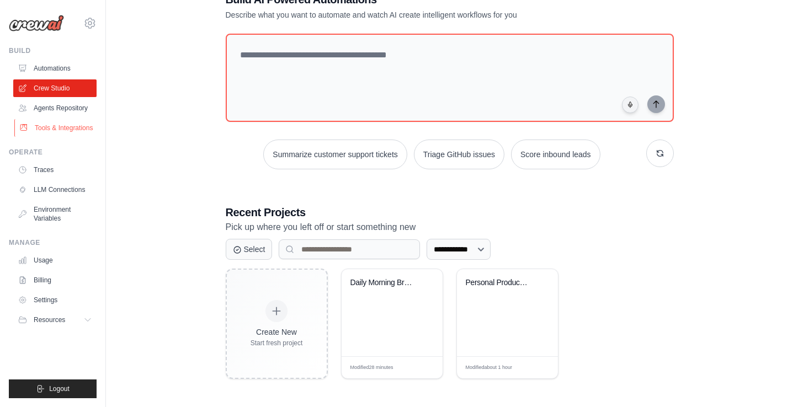
click at [61, 126] on link "Tools & Integrations" at bounding box center [55, 128] width 83 height 18
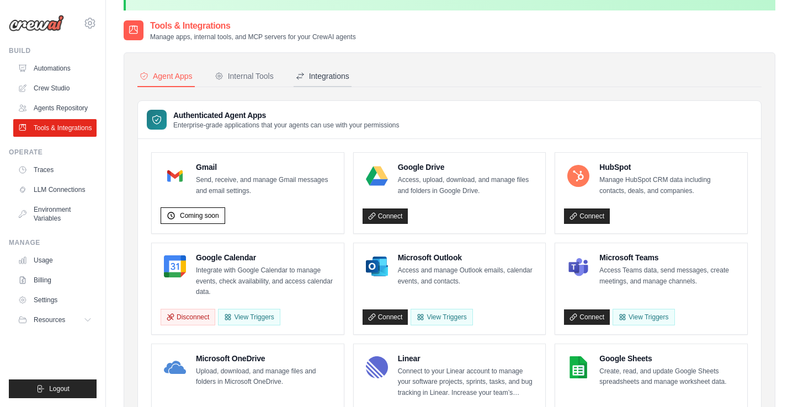
scroll to position [24, 0]
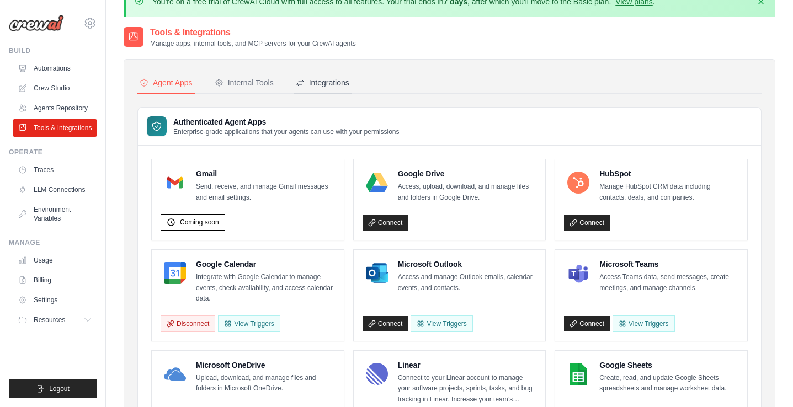
click at [315, 73] on button "Integrations" at bounding box center [322, 83] width 58 height 21
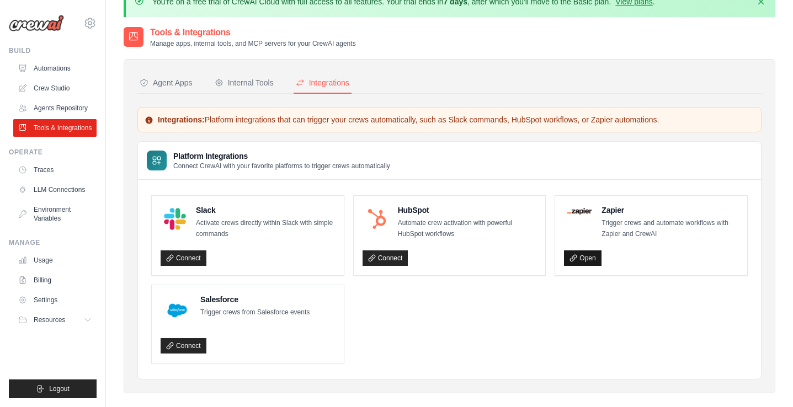
click at [588, 259] on link "Open" at bounding box center [582, 257] width 37 height 15
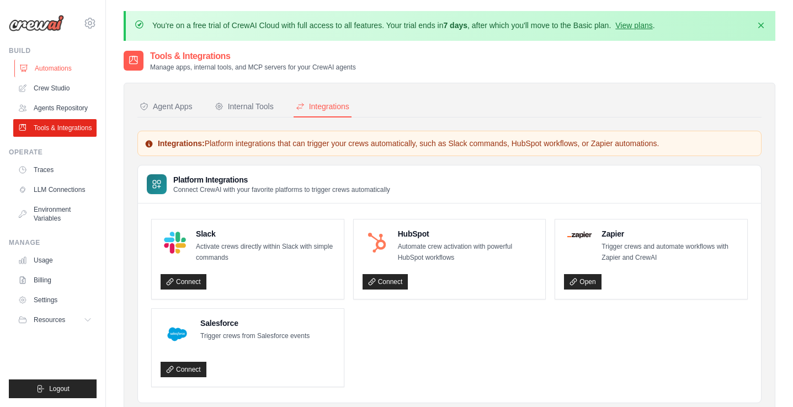
click at [69, 73] on link "Automations" at bounding box center [55, 69] width 83 height 18
click at [62, 87] on link "Crew Studio" at bounding box center [55, 88] width 83 height 18
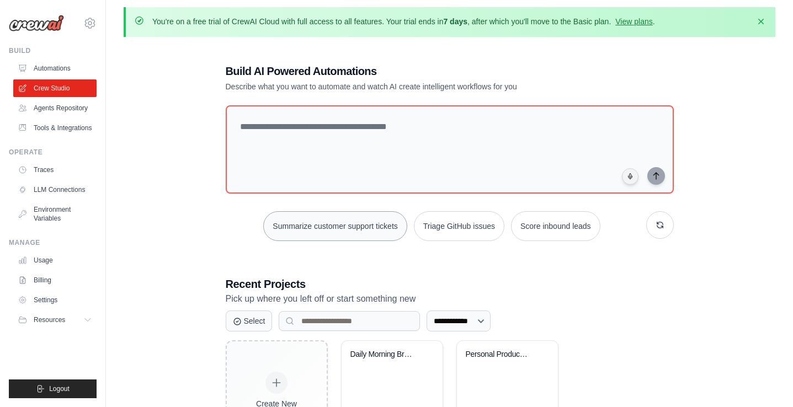
scroll to position [2, 0]
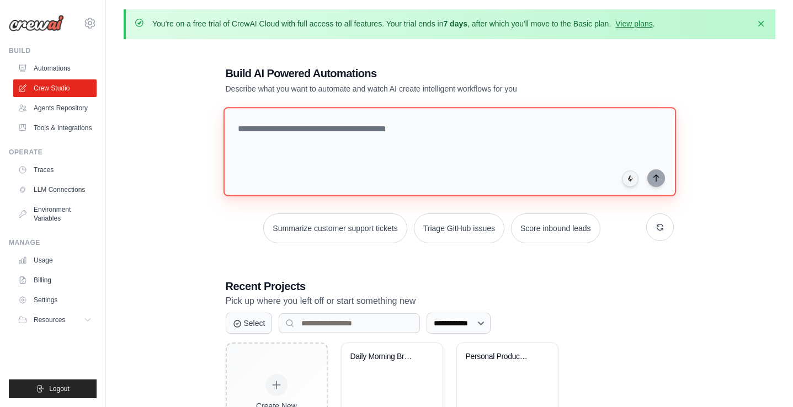
click at [307, 150] on textarea at bounding box center [449, 151] width 452 height 89
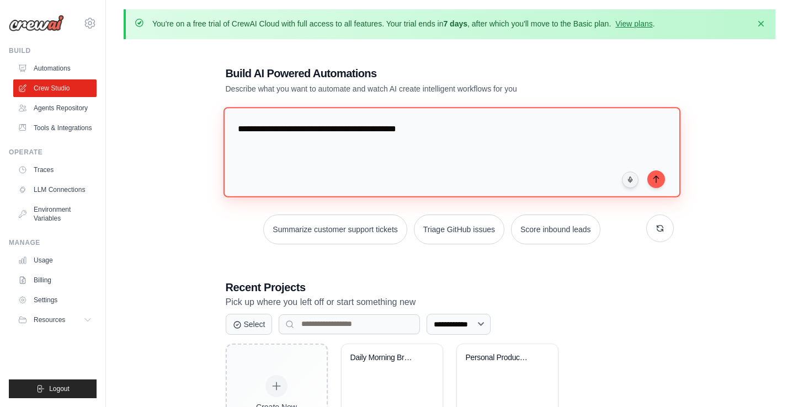
type textarea "**********"
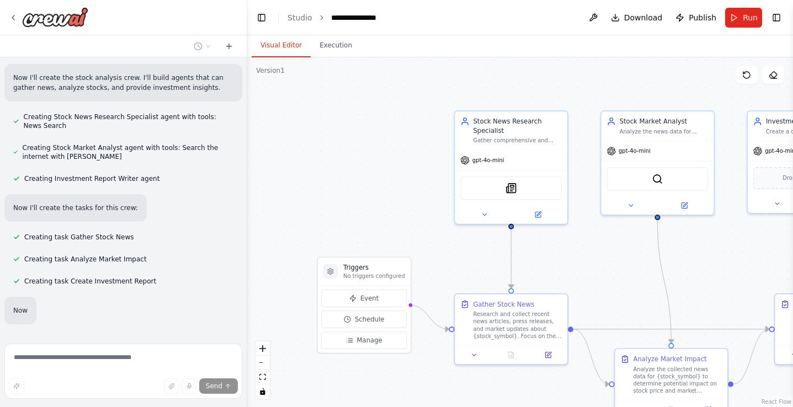
scroll to position [352, 0]
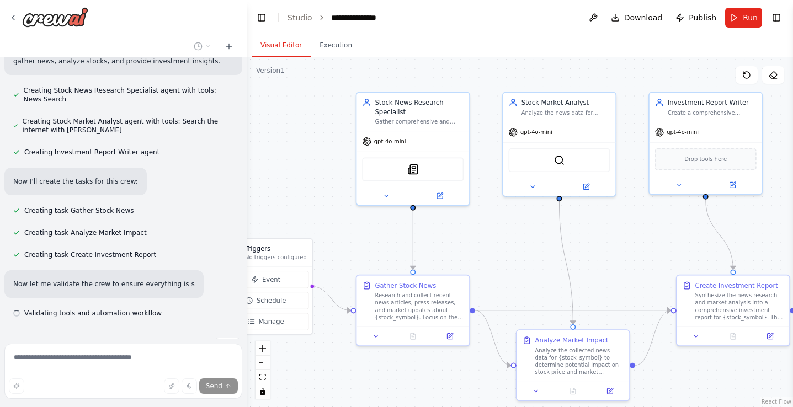
drag, startPoint x: 385, startPoint y: 169, endPoint x: 281, endPoint y: 151, distance: 105.4
click at [281, 150] on div ".deletable-edge-delete-btn { width: 20px; height: 20px; border: 0px solid #ffff…" at bounding box center [519, 232] width 545 height 350
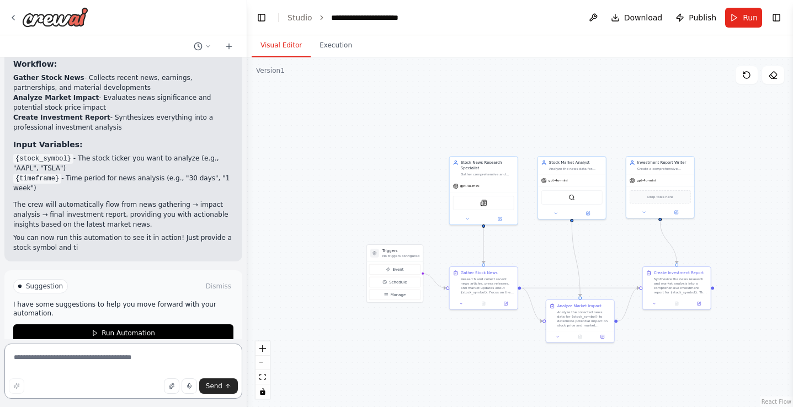
scroll to position [839, 0]
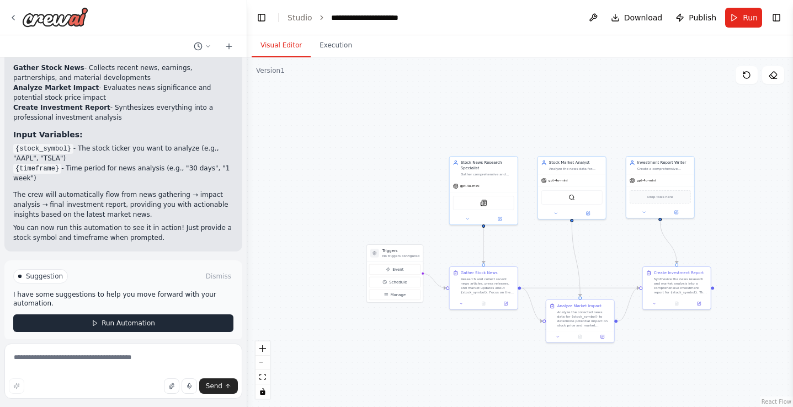
click at [185, 317] on button "Run Automation" at bounding box center [123, 323] width 220 height 18
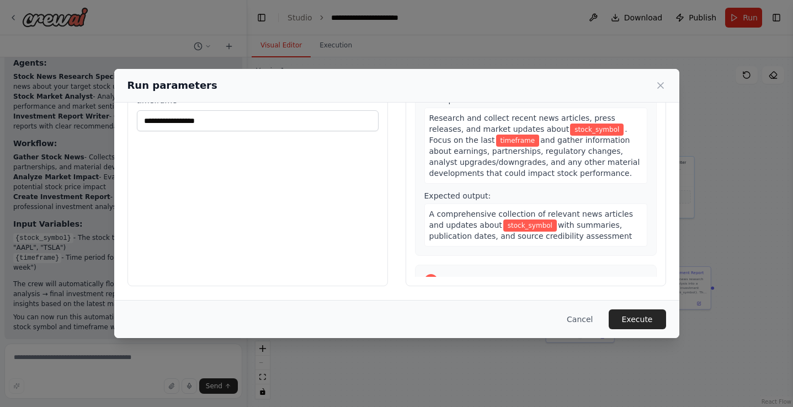
scroll to position [0, 0]
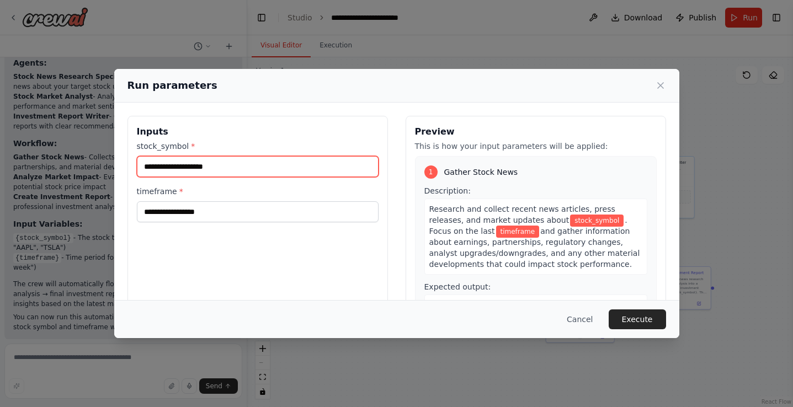
click at [211, 163] on input "stock_symbol *" at bounding box center [258, 166] width 242 height 21
type input "****"
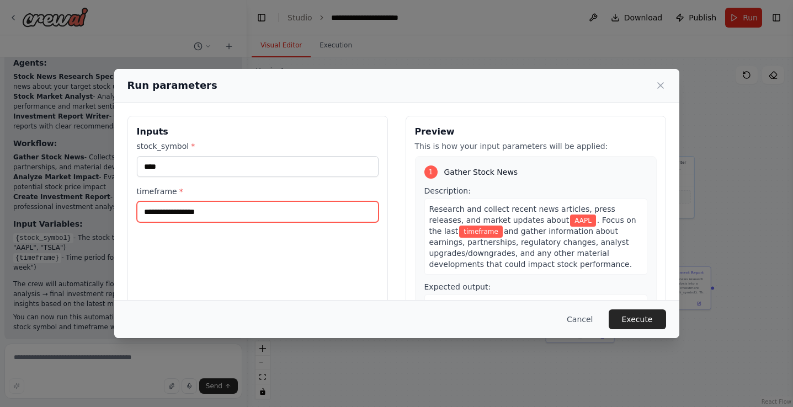
click at [202, 203] on input "timeframe *" at bounding box center [258, 211] width 242 height 21
type input "*****"
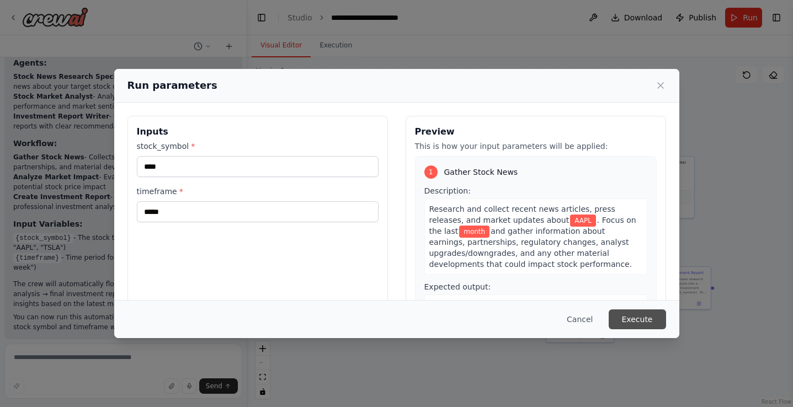
click at [657, 312] on button "Execute" at bounding box center [636, 319] width 57 height 20
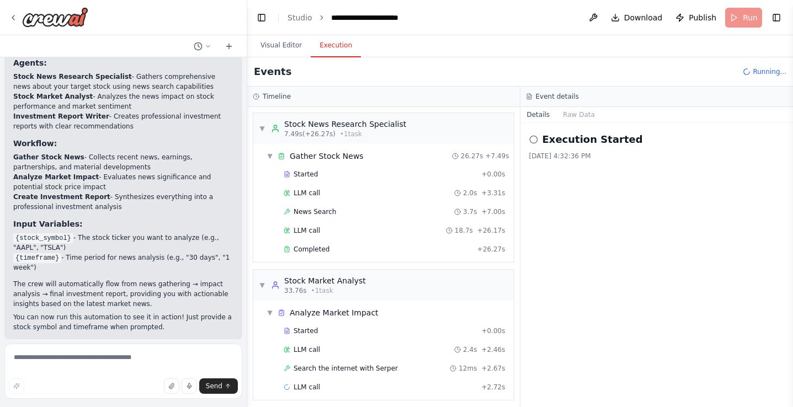
scroll to position [6, 0]
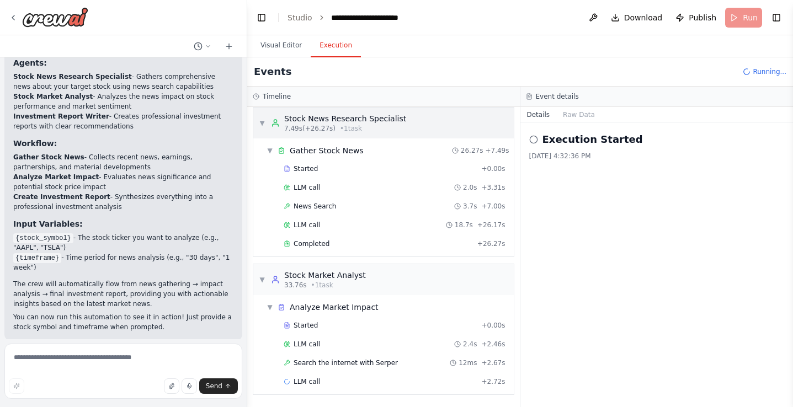
click at [260, 121] on span "▼" at bounding box center [262, 123] width 7 height 9
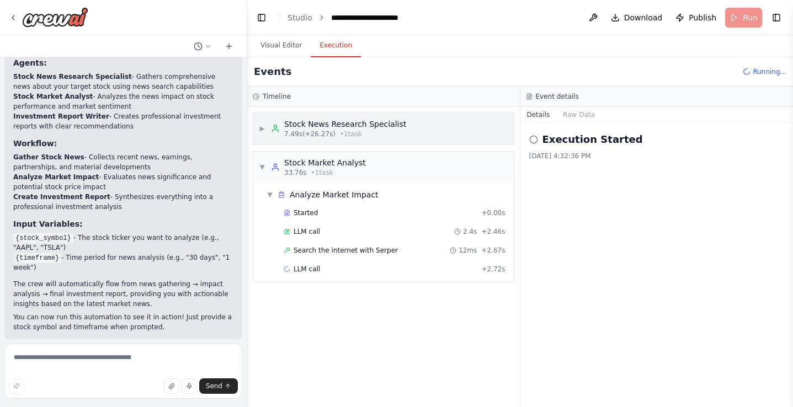
click at [260, 128] on span "▶" at bounding box center [262, 128] width 7 height 9
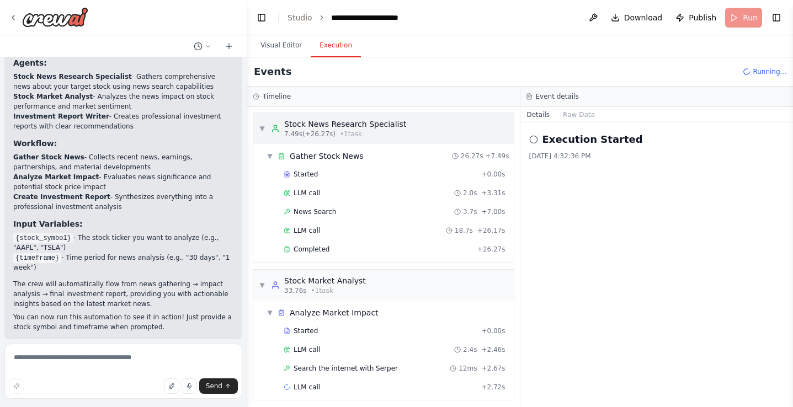
click at [260, 129] on span "▼" at bounding box center [262, 128] width 7 height 9
click at [264, 280] on div "▼ Stock Market Analyst 33.76s (+12.40s) • 1 task" at bounding box center [313, 285] width 108 height 20
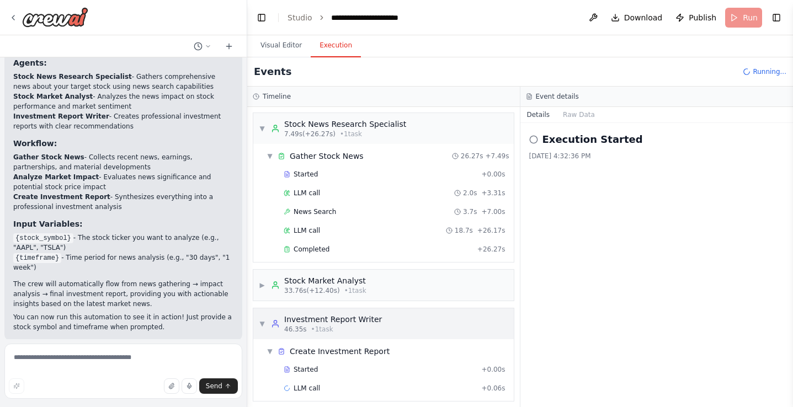
scroll to position [7, 0]
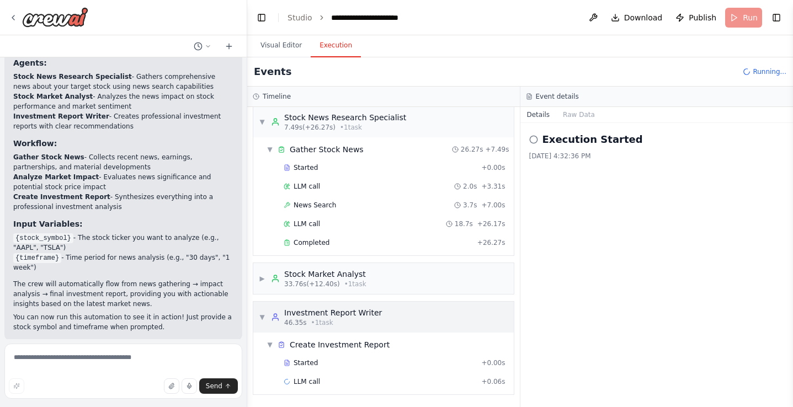
click at [260, 311] on div "▼ Investment Report Writer 46.35s • 1 task" at bounding box center [320, 317] width 123 height 20
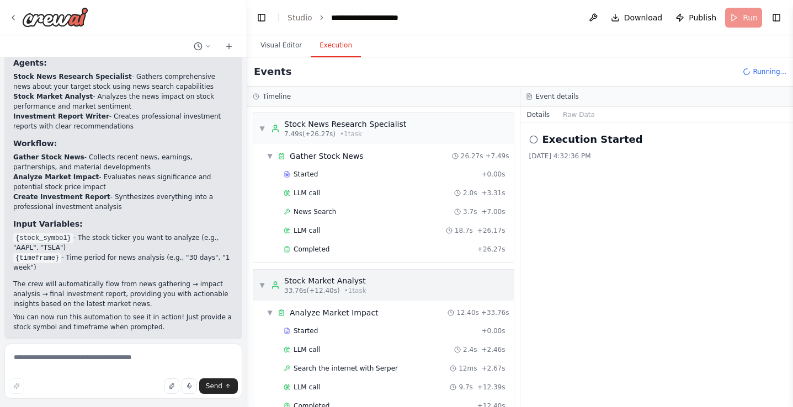
click at [262, 286] on span "▼" at bounding box center [262, 285] width 7 height 9
click at [261, 321] on div "▼ Analyze Market Impact 12.40s + 33.76s Started + 0.00s LLM call 2.4s + 2.46s S…" at bounding box center [383, 360] width 260 height 118
click at [267, 288] on div "▼ Stock Market Analyst 33.76s (+12.40s) • 1 task" at bounding box center [313, 285] width 108 height 20
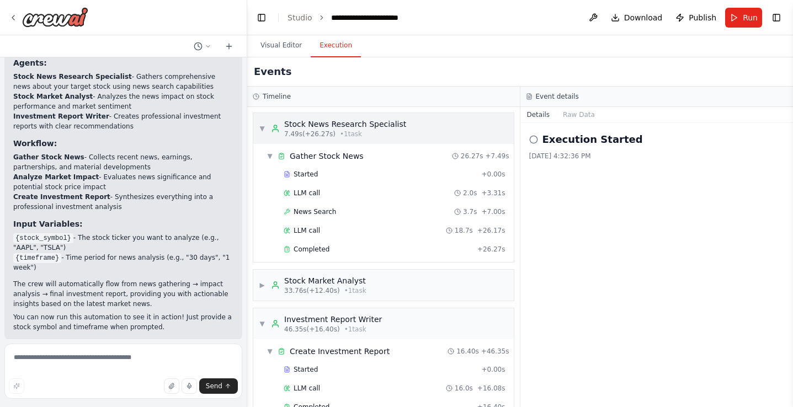
click at [265, 123] on div "▼ Stock News Research Specialist 7.49s (+26.27s) • 1 task" at bounding box center [332, 129] width 147 height 20
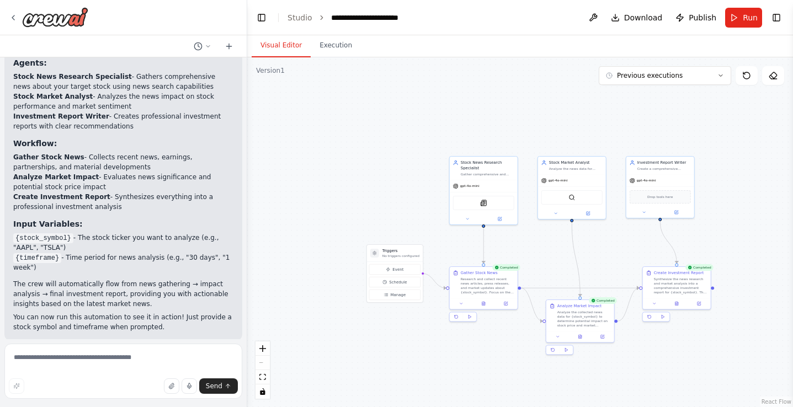
click at [280, 43] on button "Visual Editor" at bounding box center [280, 45] width 59 height 23
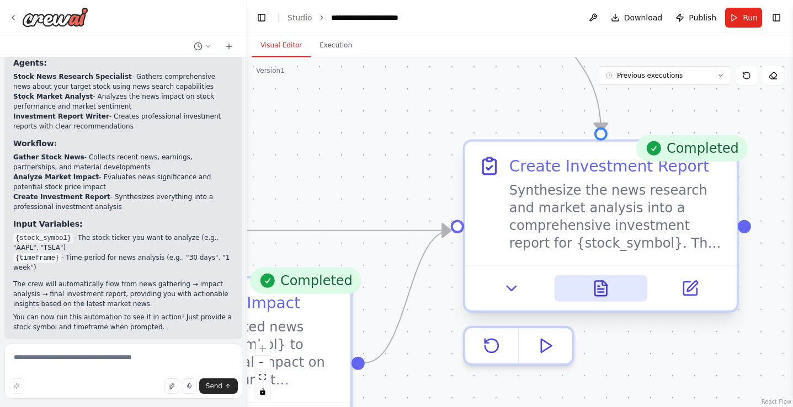
click at [604, 291] on icon at bounding box center [601, 288] width 12 height 15
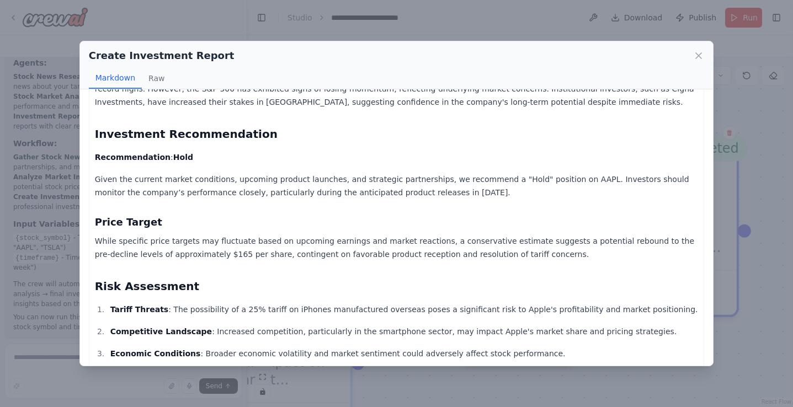
scroll to position [451, 0]
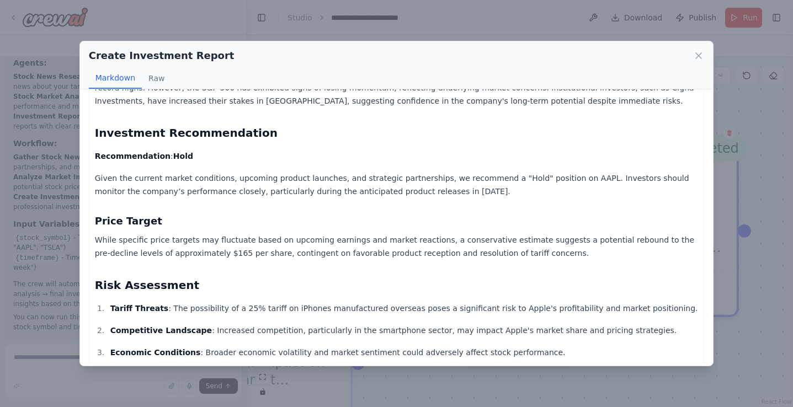
click at [277, 172] on p "Given the current market conditions, upcoming product launches, and strategic p…" at bounding box center [396, 185] width 603 height 26
click at [266, 213] on h3 "Price Target" at bounding box center [396, 220] width 603 height 15
click at [263, 233] on p "While specific price targets may fluctuate based on upcoming earnings and marke…" at bounding box center [396, 246] width 603 height 26
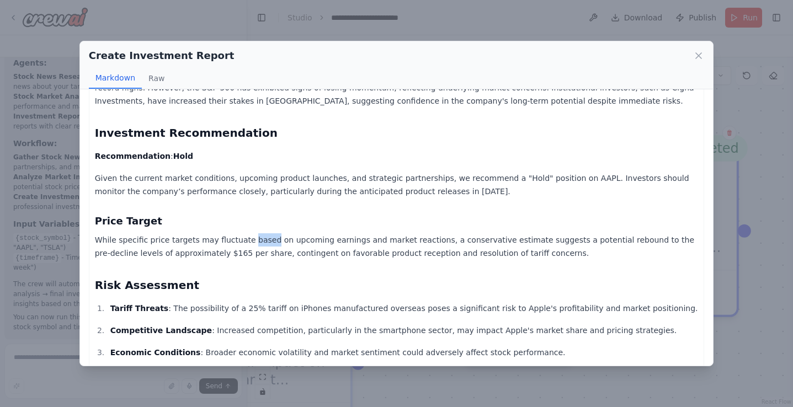
click at [263, 233] on p "While specific price targets may fluctuate based on upcoming earnings and marke…" at bounding box center [396, 246] width 603 height 26
click at [284, 233] on p "While specific price targets may fluctuate based on upcoming earnings and marke…" at bounding box center [396, 246] width 603 height 26
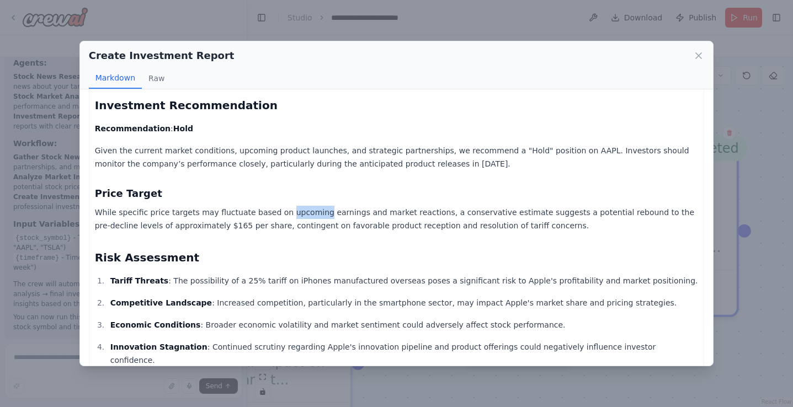
scroll to position [483, 0]
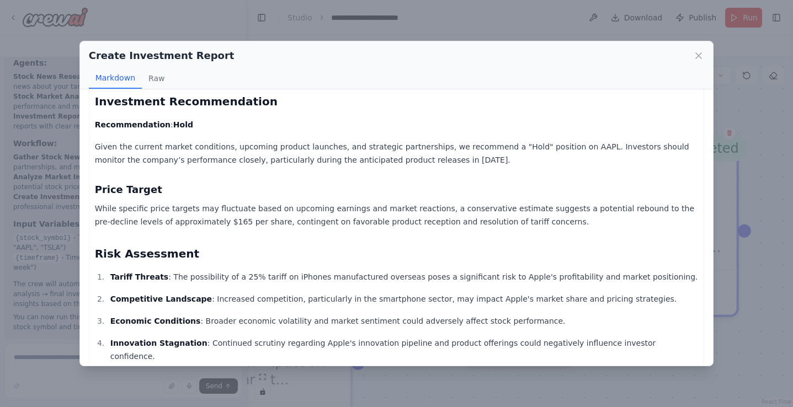
click at [284, 246] on h2 "Risk Assessment" at bounding box center [396, 253] width 603 height 15
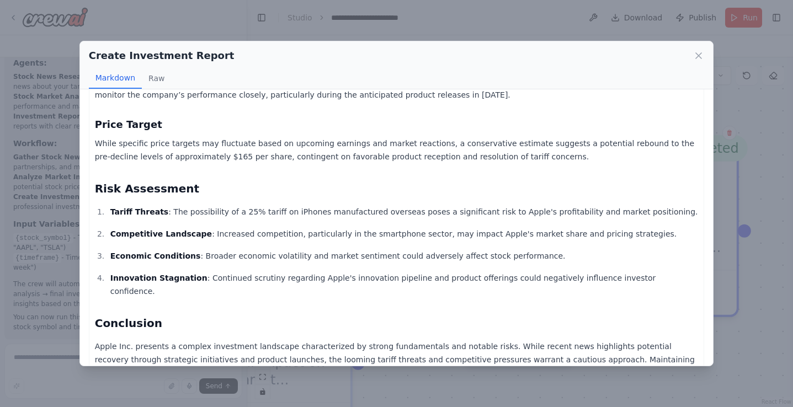
scroll to position [549, 0]
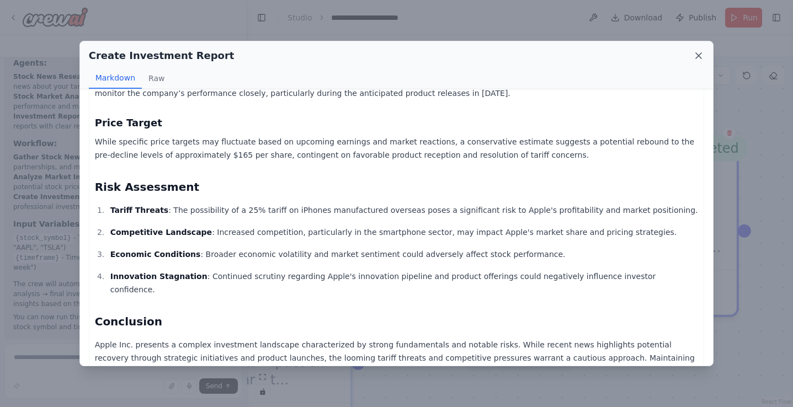
click at [693, 58] on icon at bounding box center [698, 55] width 11 height 11
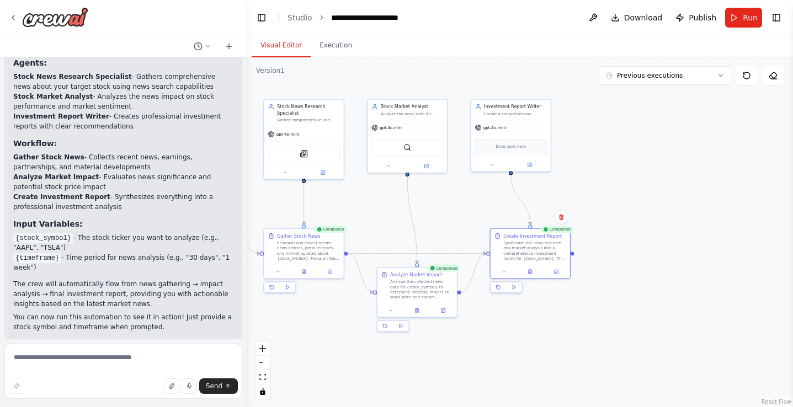
drag, startPoint x: 371, startPoint y: 158, endPoint x: 473, endPoint y: 232, distance: 125.7
click at [473, 232] on div ".deletable-edge-delete-btn { width: 20px; height: 20px; border: 0px solid #ffff…" at bounding box center [519, 232] width 545 height 350
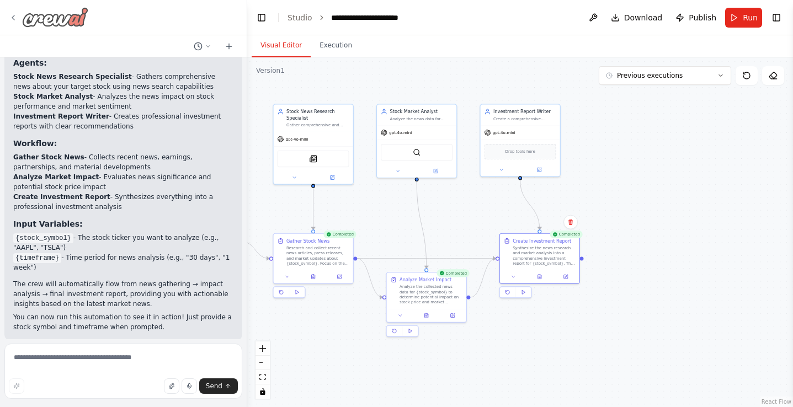
click at [15, 18] on icon at bounding box center [13, 17] width 9 height 9
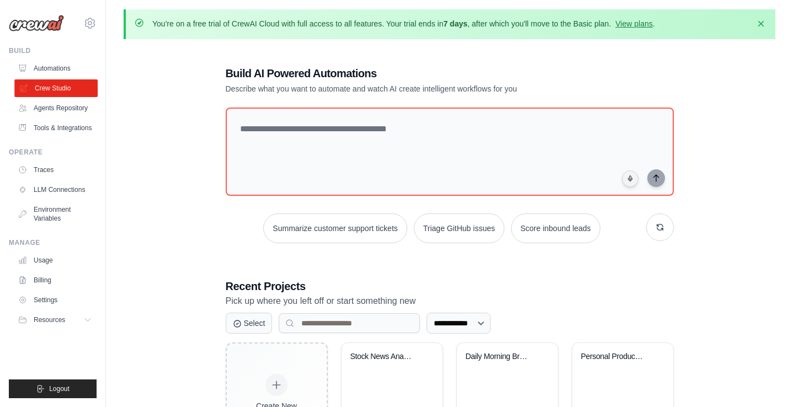
click at [72, 89] on link "Crew Studio" at bounding box center [55, 88] width 83 height 18
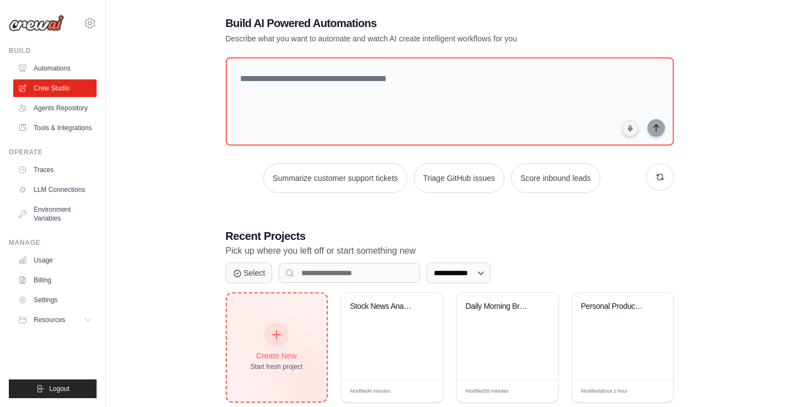
scroll to position [71, 0]
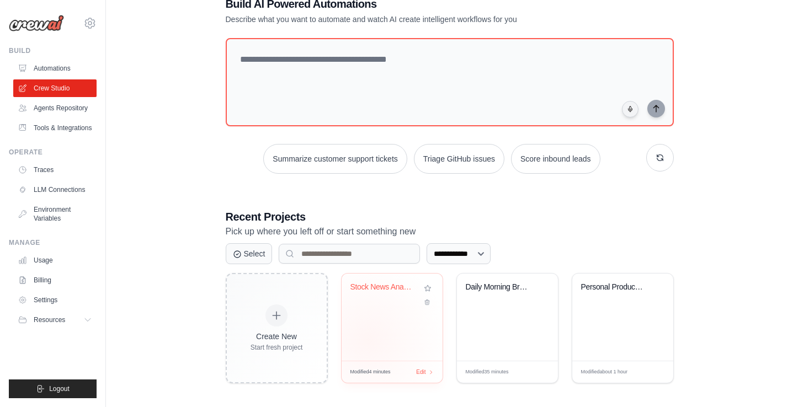
click at [367, 339] on div "Stock News Analysis Crew" at bounding box center [391, 317] width 101 height 87
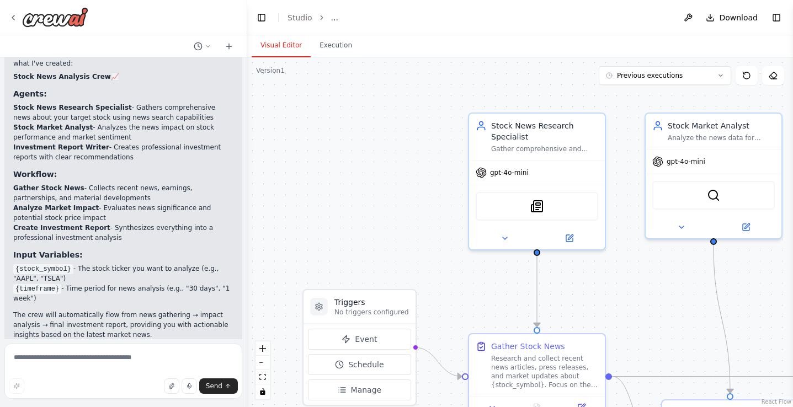
scroll to position [750, 0]
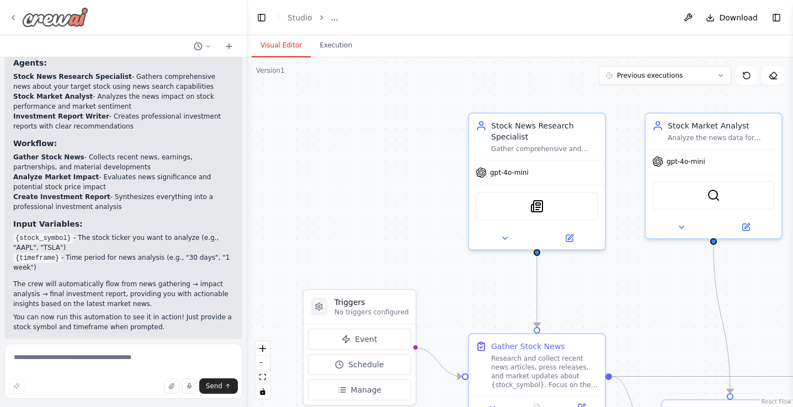
click at [10, 10] on div at bounding box center [48, 17] width 79 height 20
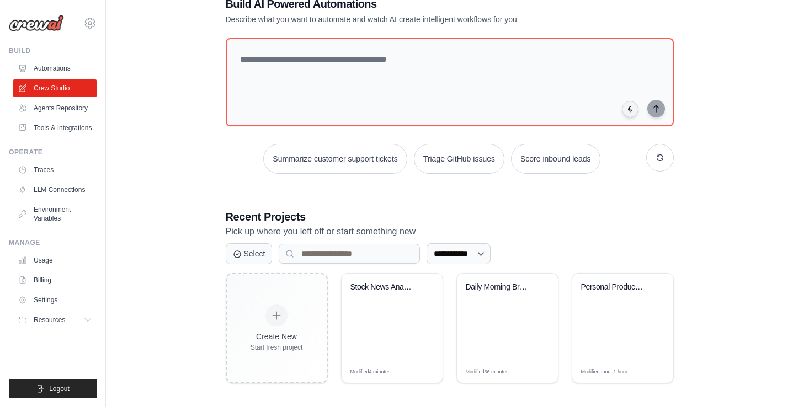
scroll to position [76, 0]
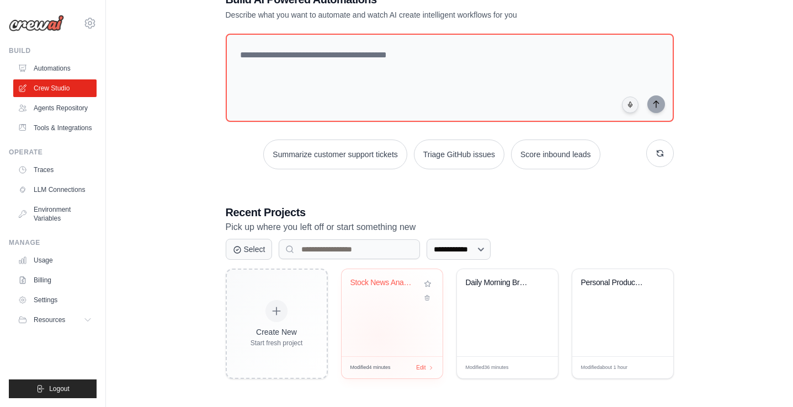
click at [378, 335] on div "Stock News Analysis Crew" at bounding box center [391, 312] width 101 height 87
click at [412, 366] on div "Modified 4 minutes Edit" at bounding box center [391, 367] width 83 height 8
click at [424, 364] on span "Edit" at bounding box center [420, 367] width 10 height 9
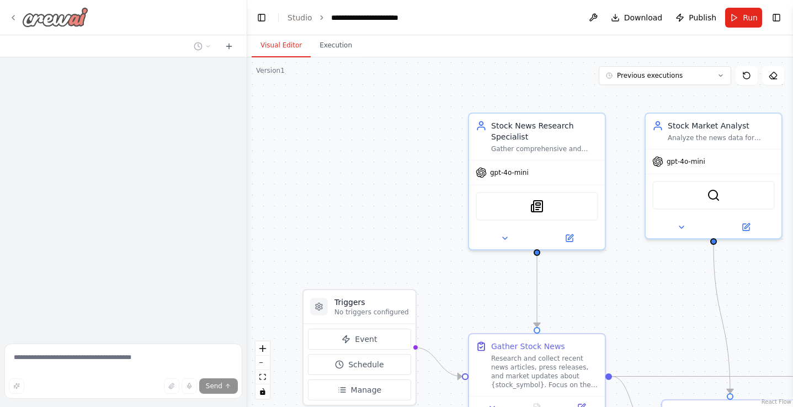
click at [9, 19] on icon at bounding box center [13, 17] width 9 height 9
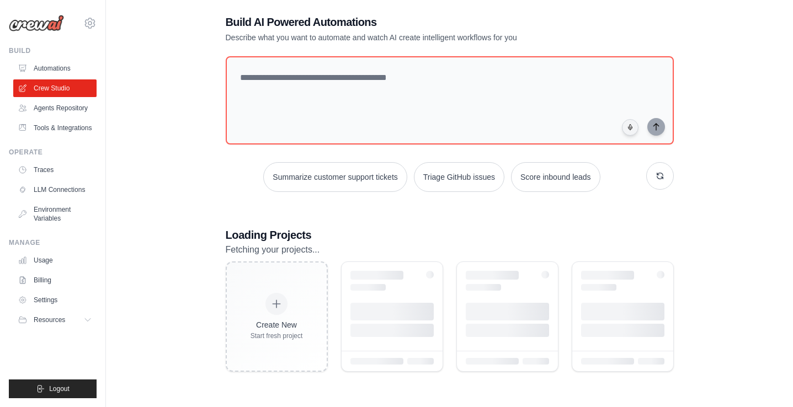
scroll to position [53, 0]
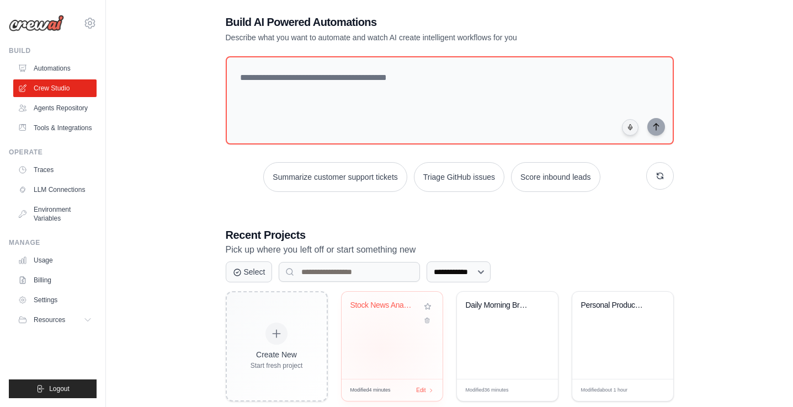
click at [381, 349] on div "Stock News Analysis Crew" at bounding box center [391, 335] width 101 height 87
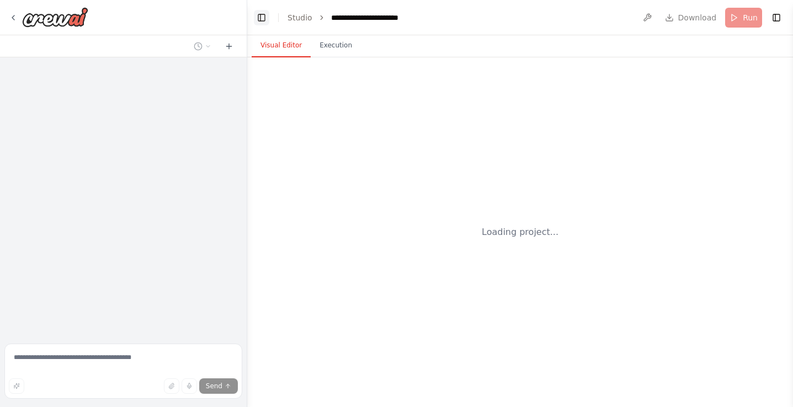
click at [264, 18] on button "Toggle Left Sidebar" at bounding box center [261, 17] width 15 height 15
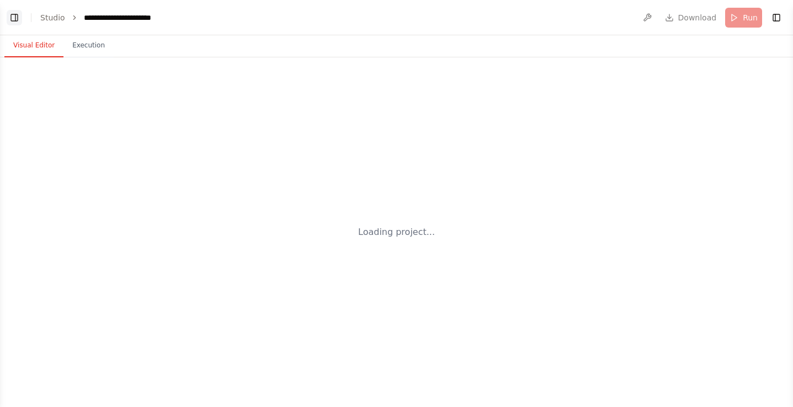
scroll to position [750, 0]
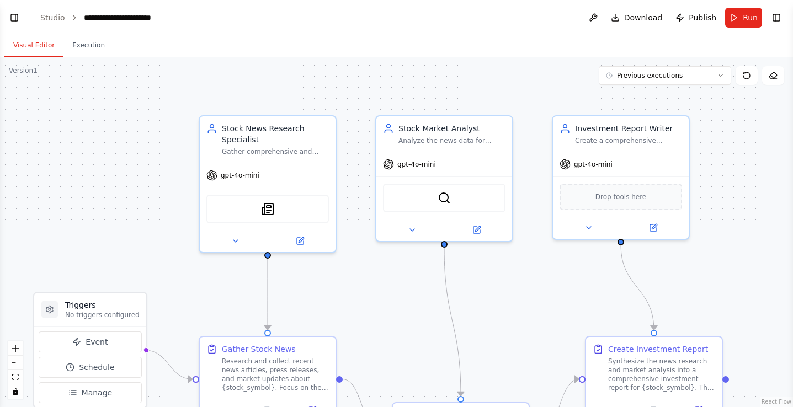
drag, startPoint x: 437, startPoint y: 287, endPoint x: 405, endPoint y: 303, distance: 36.3
click at [405, 303] on div ".deletable-edge-delete-btn { width: 20px; height: 20px; border: 0px solid #ffff…" at bounding box center [396, 232] width 793 height 350
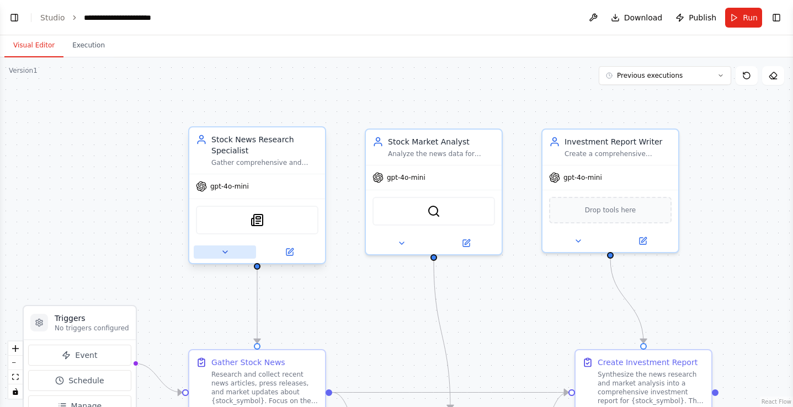
click at [231, 257] on button at bounding box center [225, 251] width 62 height 13
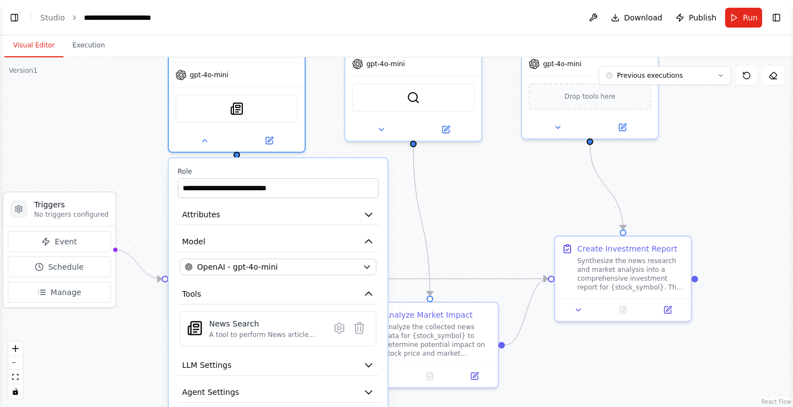
drag, startPoint x: 175, startPoint y: 308, endPoint x: 155, endPoint y: 193, distance: 117.1
click at [155, 193] on div ".deletable-edge-delete-btn { width: 20px; height: 20px; border: 0px solid #ffff…" at bounding box center [396, 232] width 793 height 350
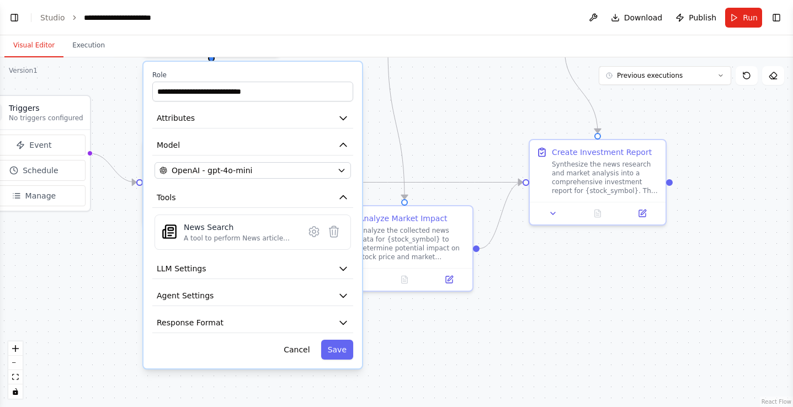
drag, startPoint x: 148, startPoint y: 195, endPoint x: 114, endPoint y: 41, distance: 157.6
click at [114, 40] on div "**********" at bounding box center [396, 221] width 793 height 372
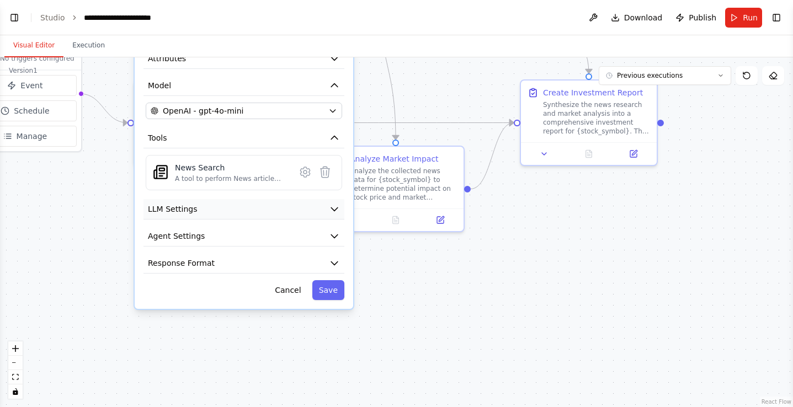
click at [231, 210] on button "LLM Settings" at bounding box center [243, 209] width 201 height 20
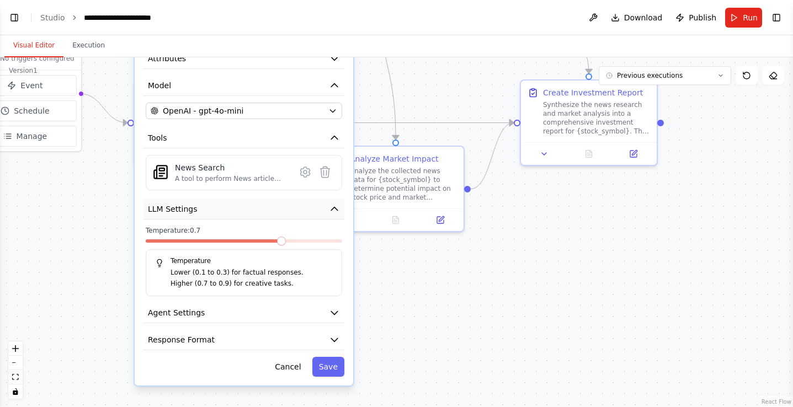
click at [231, 210] on button "LLM Settings" at bounding box center [243, 209] width 201 height 20
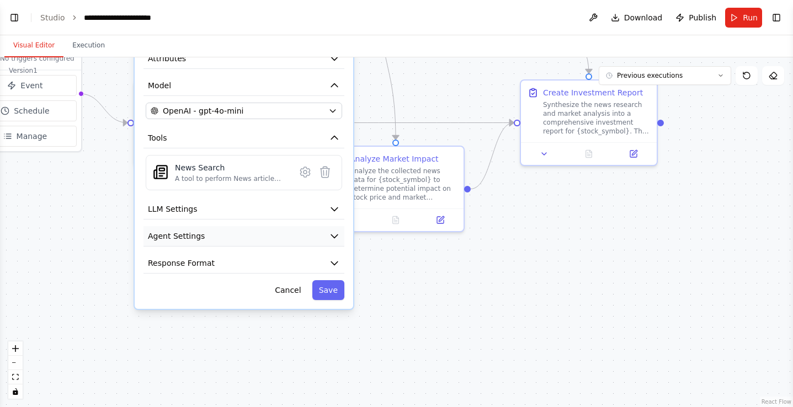
click at [236, 237] on button "Agent Settings" at bounding box center [243, 236] width 201 height 20
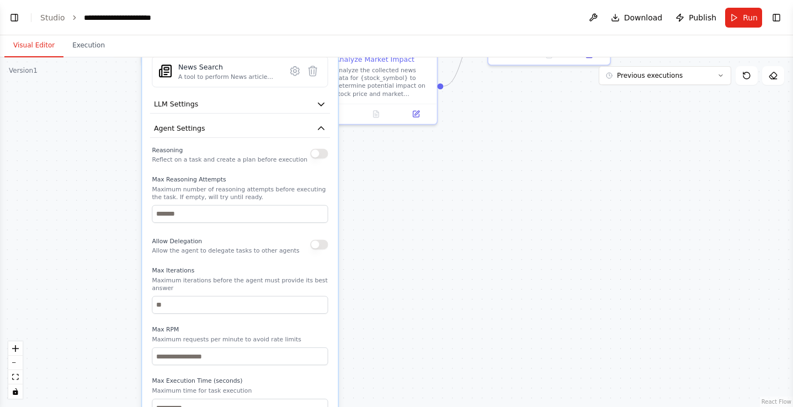
drag, startPoint x: 392, startPoint y: 346, endPoint x: 389, endPoint y: 234, distance: 112.5
click at [389, 234] on div ".deletable-edge-delete-btn { width: 20px; height: 20px; border: 0px solid #ffff…" at bounding box center [396, 232] width 793 height 350
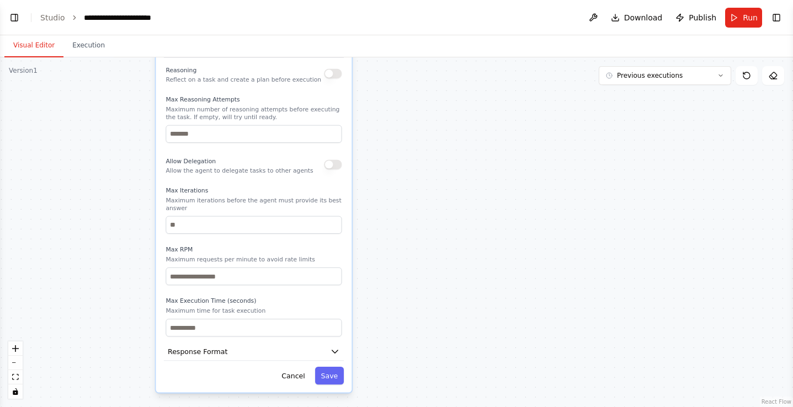
drag, startPoint x: 389, startPoint y: 234, endPoint x: 403, endPoint y: 154, distance: 81.1
click at [403, 154] on div ".deletable-edge-delete-btn { width: 20px; height: 20px; border: 0px solid #ffff…" at bounding box center [396, 232] width 793 height 350
click at [339, 351] on icon "button" at bounding box center [335, 351] width 10 height 10
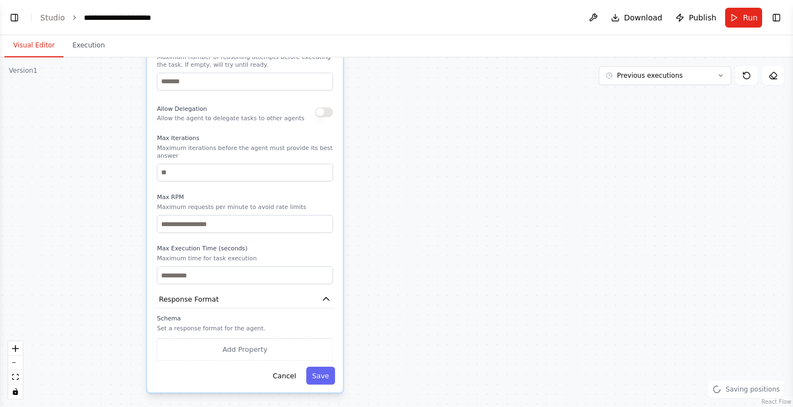
drag, startPoint x: 413, startPoint y: 335, endPoint x: 400, endPoint y: 371, distance: 38.4
click at [400, 363] on div ".deletable-edge-delete-btn { width: 20px; height: 20px; border: 0px solid #ffff…" at bounding box center [396, 232] width 793 height 350
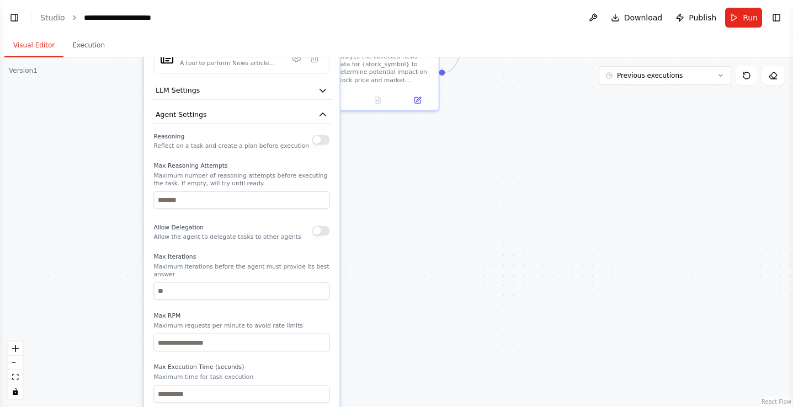
drag, startPoint x: 400, startPoint y: 371, endPoint x: 400, endPoint y: 409, distance: 37.5
click at [400, 406] on html "Build a crew to analyze stocks based on the news ▶ Thought process I'll help yo…" at bounding box center [396, 203] width 793 height 407
click at [323, 113] on icon "button" at bounding box center [323, 114] width 6 height 3
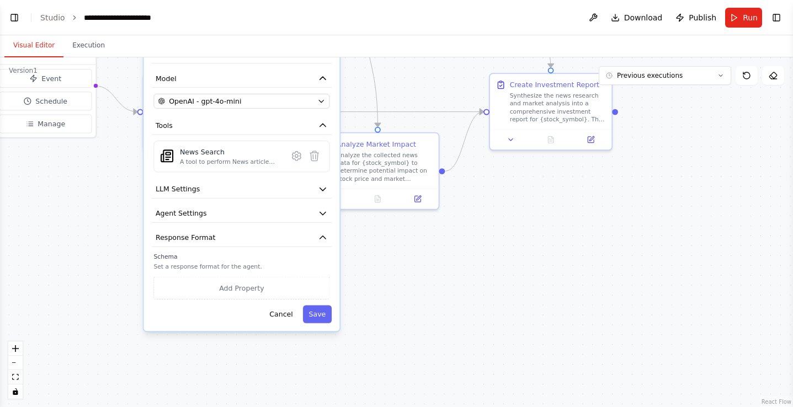
drag, startPoint x: 373, startPoint y: 155, endPoint x: 372, endPoint y: 254, distance: 99.3
click at [372, 254] on div ".deletable-edge-delete-btn { width: 20px; height: 20px; border: 0px solid #ffff…" at bounding box center [396, 232] width 793 height 350
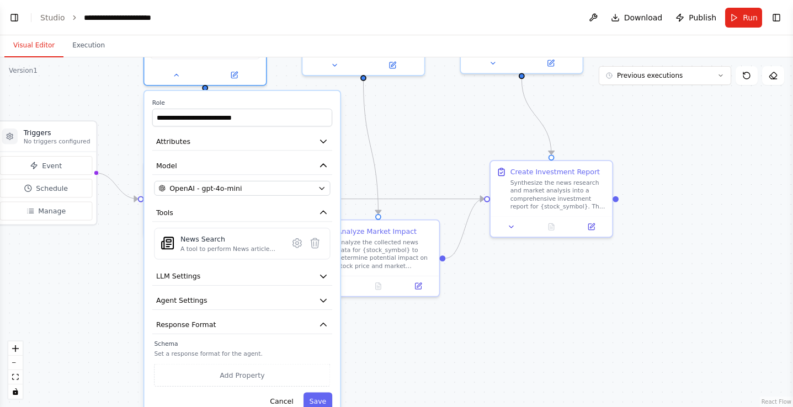
drag, startPoint x: 462, startPoint y: 232, endPoint x: 463, endPoint y: 318, distance: 86.0
click at [463, 318] on div ".deletable-edge-delete-btn { width: 20px; height: 20px; border: 0px solid #ffff…" at bounding box center [396, 232] width 793 height 350
click at [323, 141] on icon "button" at bounding box center [323, 141] width 6 height 3
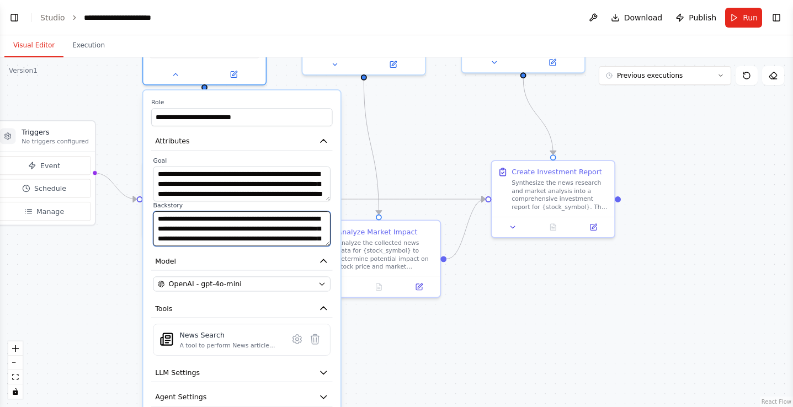
click at [281, 240] on textarea "**********" at bounding box center [241, 228] width 177 height 35
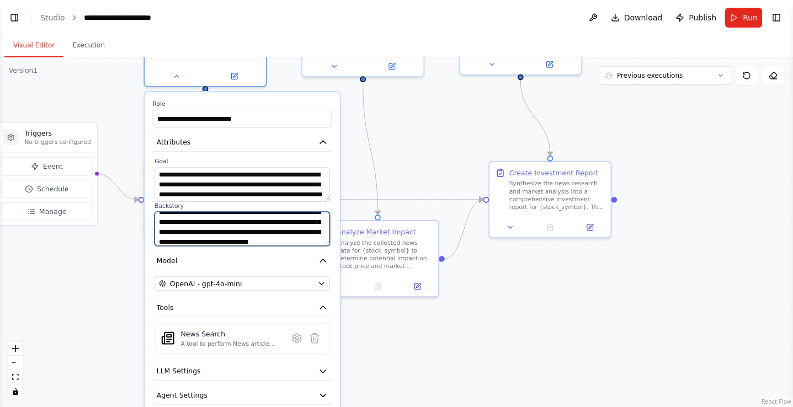
scroll to position [66, 0]
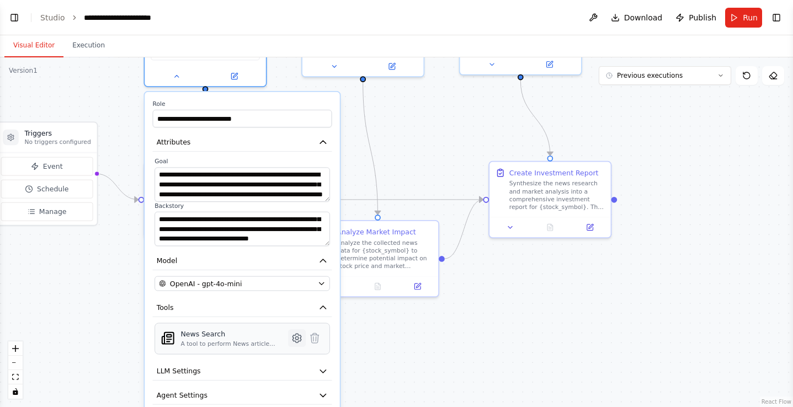
click at [300, 338] on icon at bounding box center [296, 338] width 8 height 9
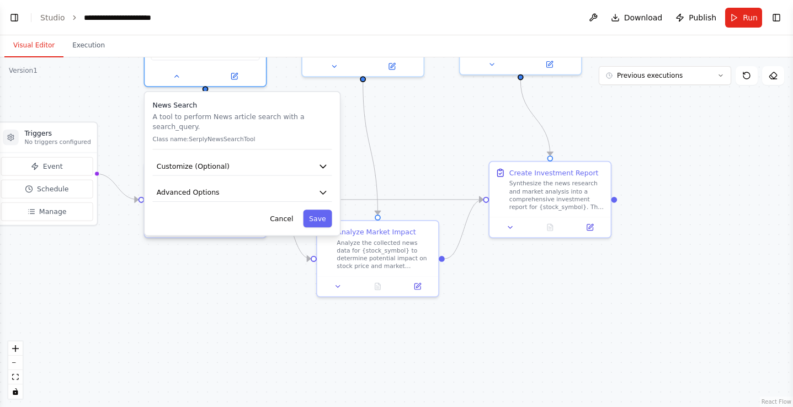
click at [248, 137] on p "Class name: SerplyNewsSearchTool" at bounding box center [242, 139] width 179 height 8
click at [314, 188] on button "Advanced Options" at bounding box center [242, 193] width 179 height 18
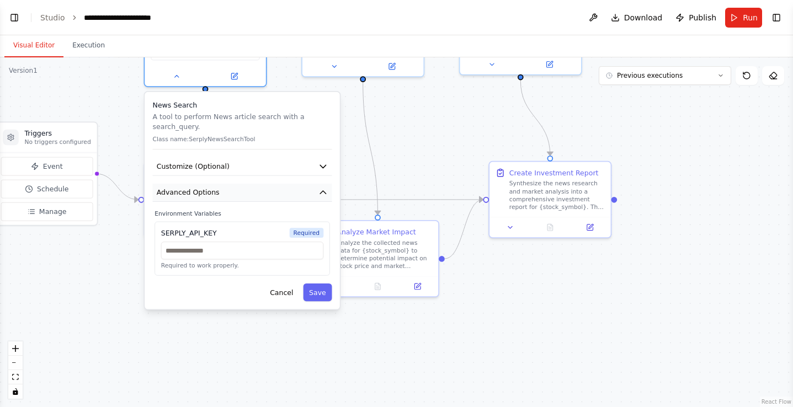
click at [314, 186] on button "Advanced Options" at bounding box center [242, 193] width 179 height 18
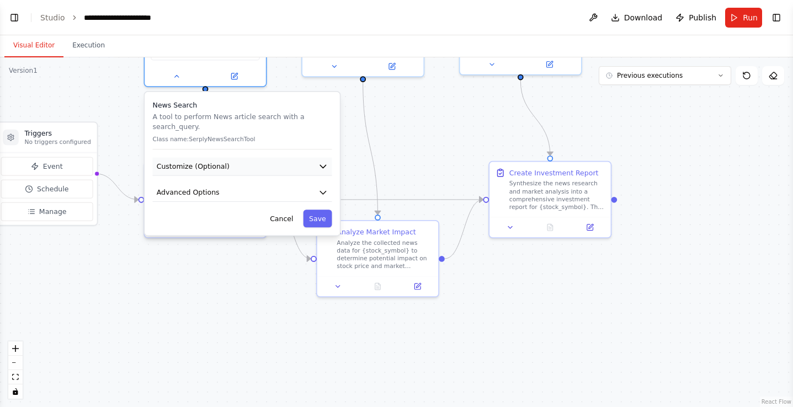
click at [318, 163] on icon "button" at bounding box center [323, 167] width 10 height 10
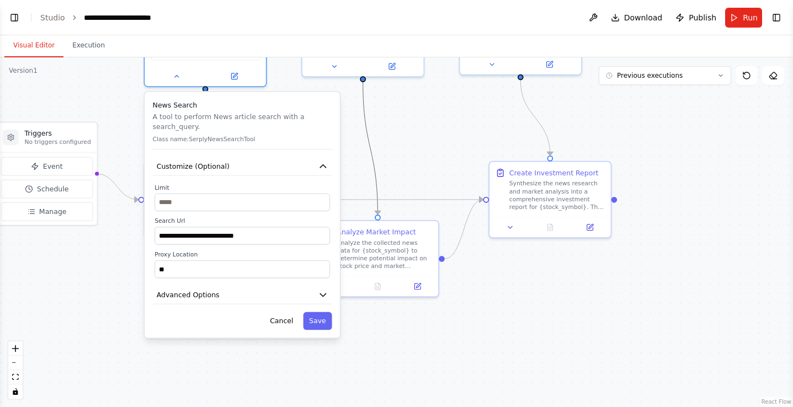
click at [373, 165] on icon "Edge from 70ae47b5-2c57-42b6-906f-79ba9d0eb855 to 33597e30-7e48-4a60-9807-511ca…" at bounding box center [370, 148] width 15 height 132
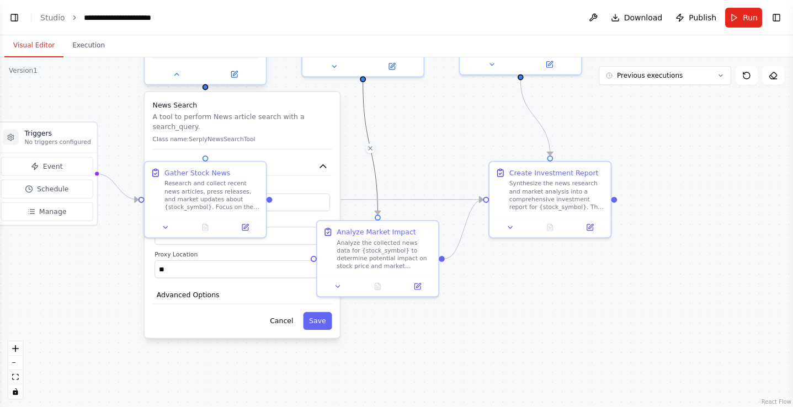
click at [175, 85] on div "**********" at bounding box center [204, 25] width 123 height 123
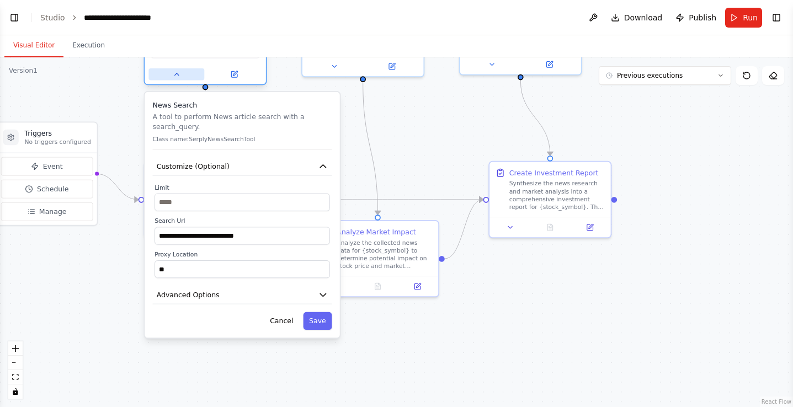
click at [177, 79] on button at bounding box center [176, 74] width 56 height 12
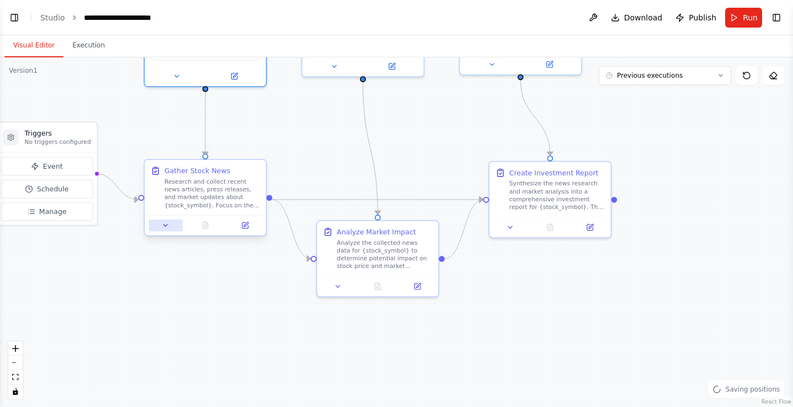
click at [167, 223] on icon at bounding box center [166, 226] width 8 height 8
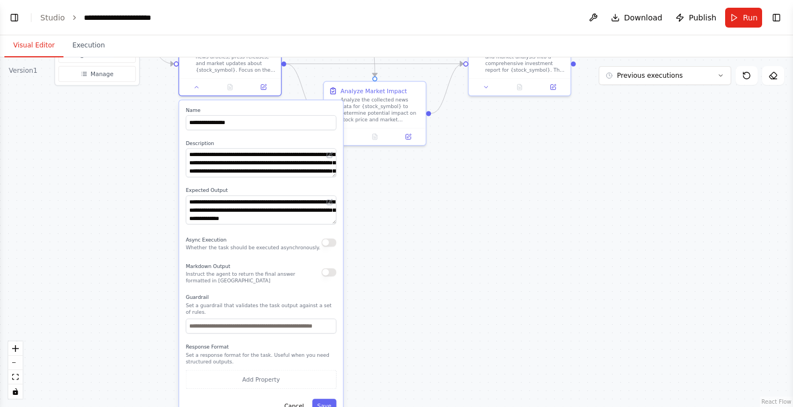
drag, startPoint x: 385, startPoint y: 354, endPoint x: 390, endPoint y: 194, distance: 160.0
click at [390, 194] on div ".deletable-edge-delete-btn { width: 20px; height: 20px; border: 0px solid #ffff…" at bounding box center [396, 232] width 793 height 350
click at [306, 327] on input "text" at bounding box center [261, 326] width 151 height 15
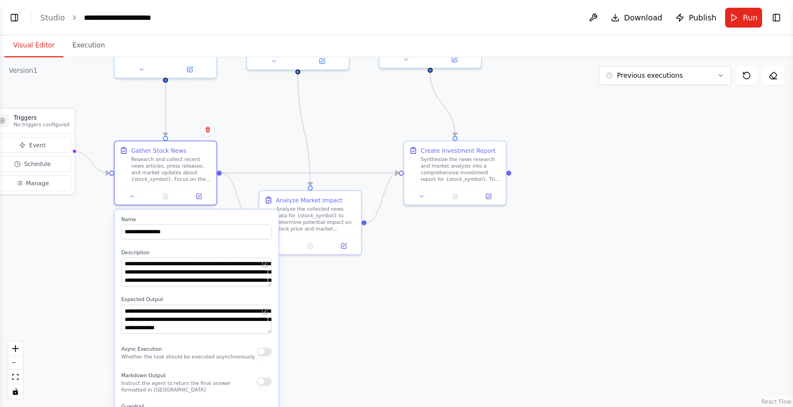
drag, startPoint x: 408, startPoint y: 263, endPoint x: 341, endPoint y: 374, distance: 129.9
click at [341, 374] on div ".deletable-edge-delete-btn { width: 20px; height: 20px; border: 0px solid #ffff…" at bounding box center [396, 232] width 793 height 350
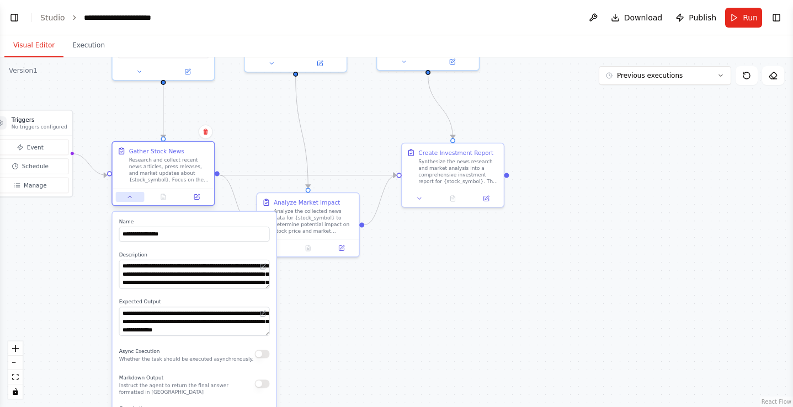
click at [126, 196] on button at bounding box center [130, 197] width 28 height 10
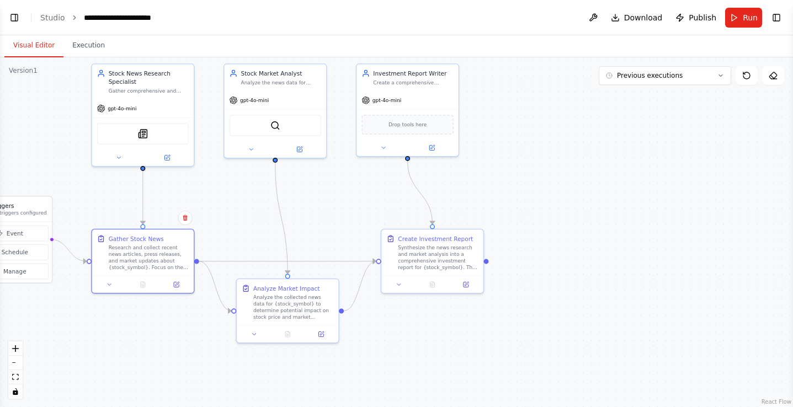
drag, startPoint x: 427, startPoint y: 243, endPoint x: 407, endPoint y: 329, distance: 88.4
click at [407, 329] on div ".deletable-edge-delete-btn { width: 20px; height: 20px; border: 0px solid #ffff…" at bounding box center [396, 232] width 793 height 350
click at [250, 145] on icon at bounding box center [251, 147] width 7 height 7
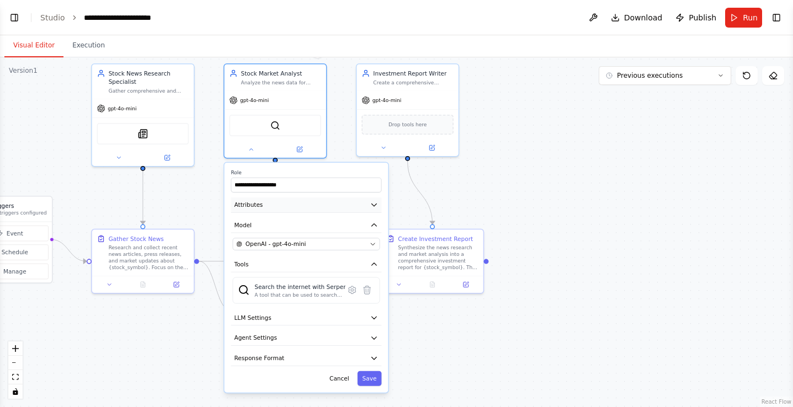
click at [285, 204] on button "Attributes" at bounding box center [306, 204] width 151 height 15
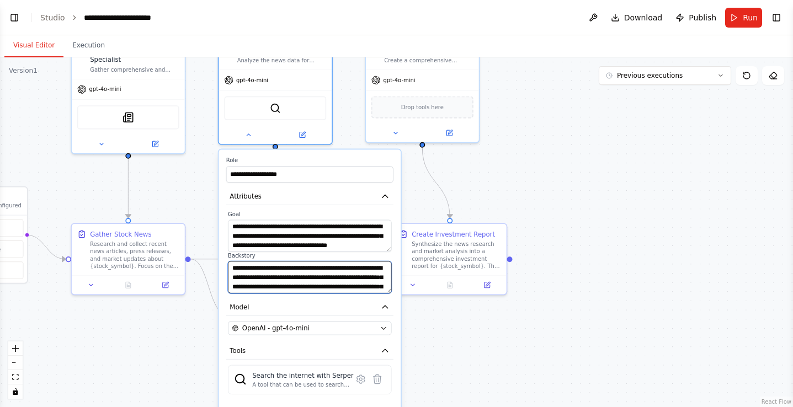
click at [355, 281] on textarea "**********" at bounding box center [309, 277] width 163 height 32
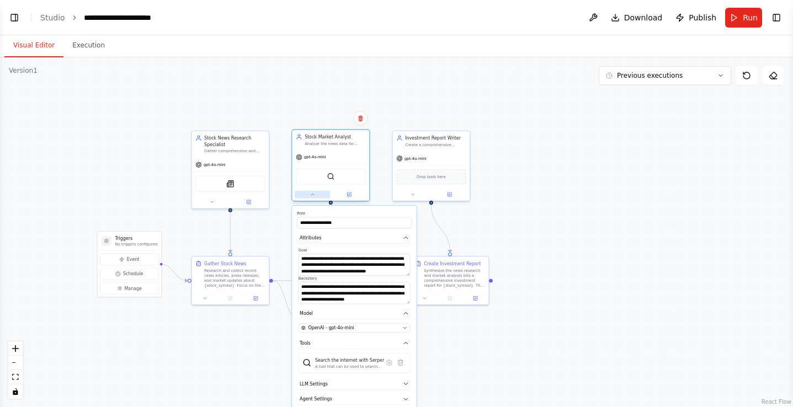
click at [312, 197] on button at bounding box center [311, 195] width 35 height 8
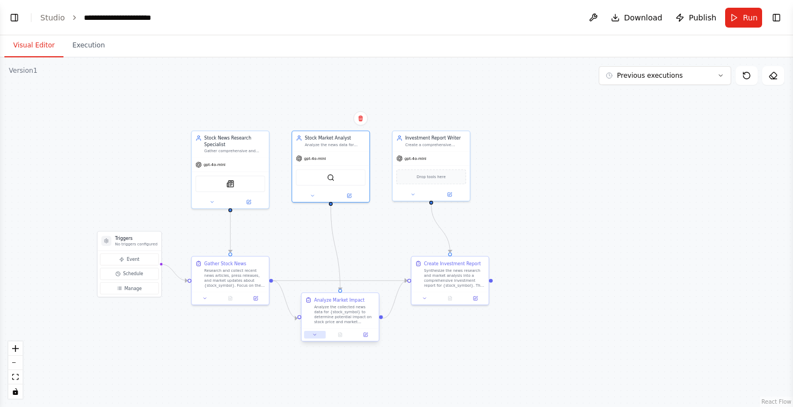
click at [315, 334] on icon at bounding box center [314, 334] width 3 height 1
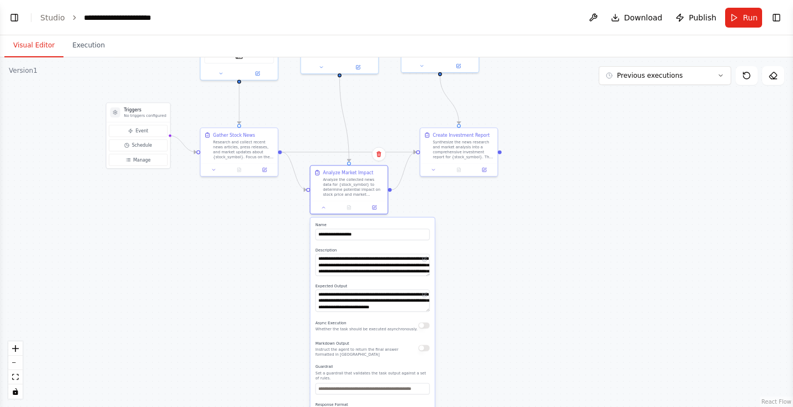
drag, startPoint x: 265, startPoint y: 356, endPoint x: 274, endPoint y: 227, distance: 128.8
click at [274, 227] on div ".deletable-edge-delete-btn { width: 20px; height: 20px; border: 0px solid #ffff…" at bounding box center [396, 232] width 793 height 350
click at [323, 206] on icon at bounding box center [323, 206] width 3 height 1
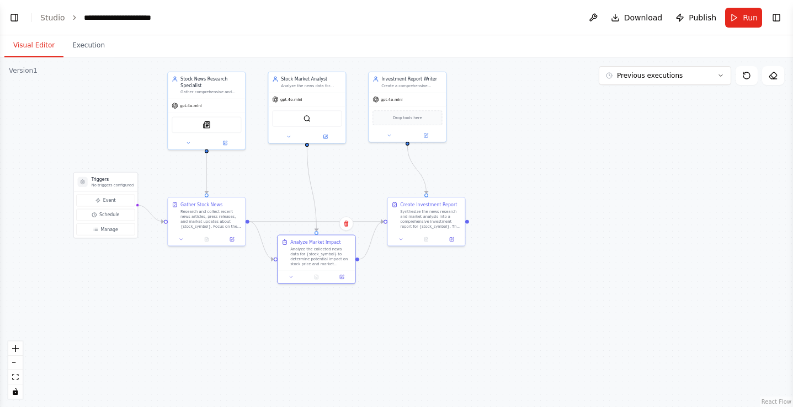
drag, startPoint x: 426, startPoint y: 206, endPoint x: 394, endPoint y: 276, distance: 76.7
click at [394, 276] on div ".deletable-edge-delete-btn { width: 20px; height: 20px; border: 0px solid #ffff…" at bounding box center [396, 232] width 793 height 350
click at [292, 275] on icon at bounding box center [290, 275] width 5 height 5
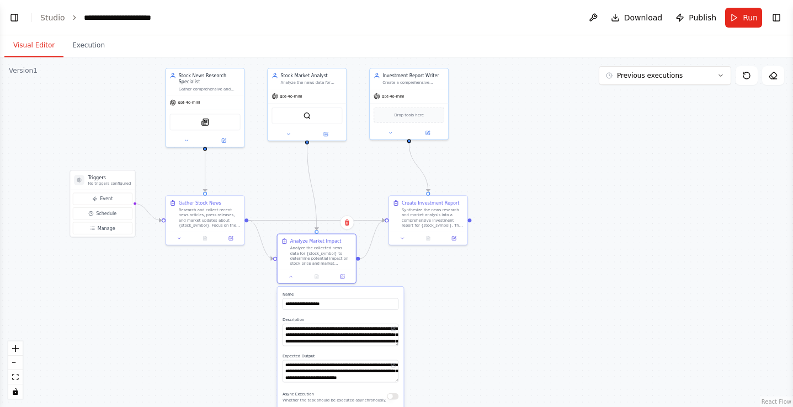
click at [398, 304] on div "**********" at bounding box center [340, 410] width 126 height 247
click at [416, 277] on div ".deletable-edge-delete-btn { width: 20px; height: 20px; border: 0px solid #ffff…" at bounding box center [396, 232] width 793 height 350
click at [400, 238] on icon at bounding box center [402, 236] width 5 height 5
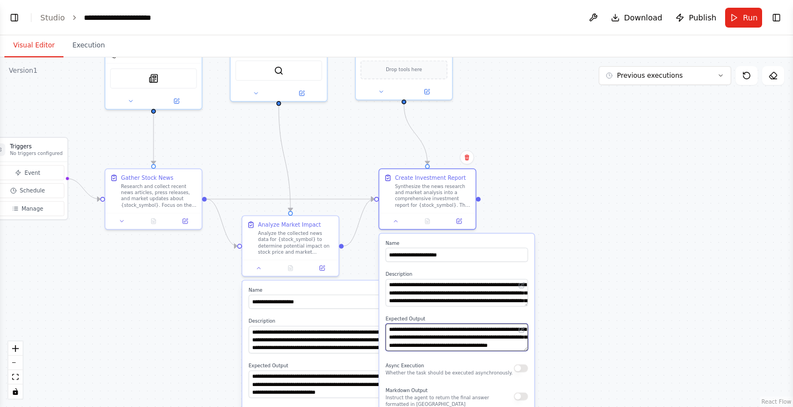
click at [456, 341] on textarea "**********" at bounding box center [456, 338] width 142 height 28
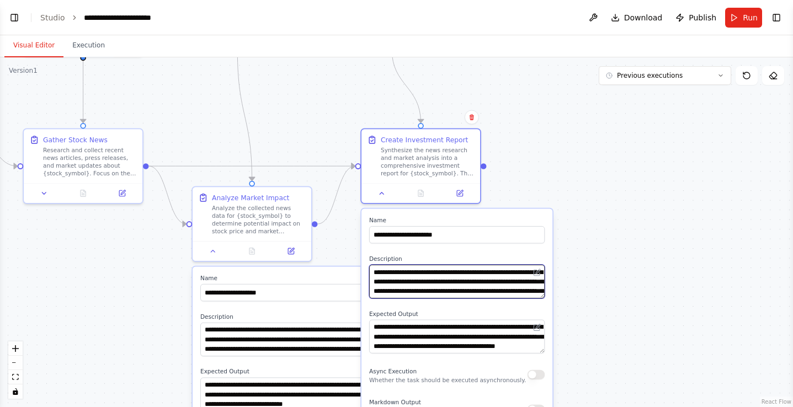
click at [467, 287] on textarea "**********" at bounding box center [456, 282] width 175 height 34
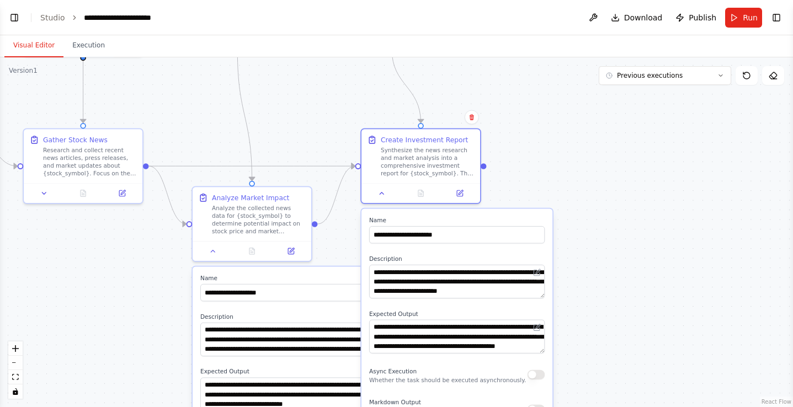
click at [590, 188] on div ".deletable-edge-delete-btn { width: 20px; height: 20px; border: 0px solid #ffff…" at bounding box center [396, 232] width 793 height 350
click at [375, 198] on div at bounding box center [420, 191] width 119 height 20
click at [381, 196] on button at bounding box center [381, 192] width 33 height 12
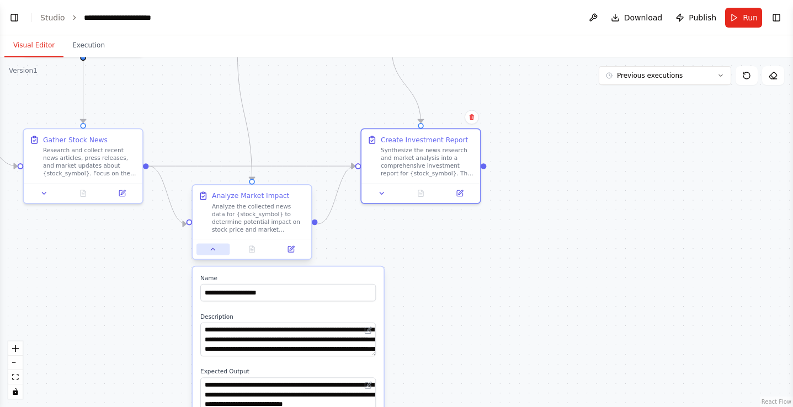
click at [204, 251] on button at bounding box center [212, 249] width 33 height 12
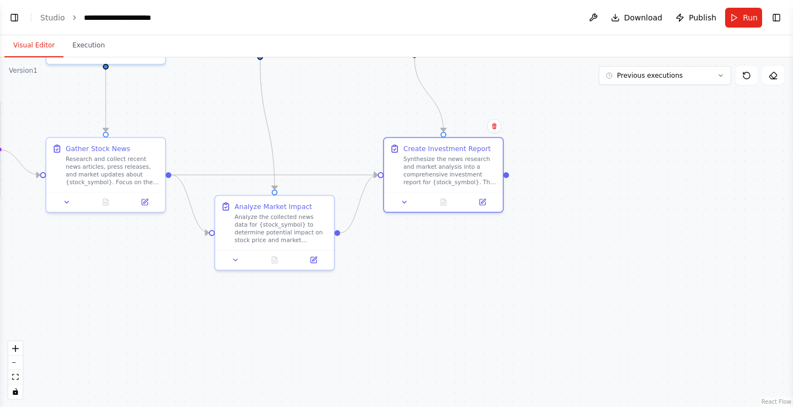
drag, startPoint x: 157, startPoint y: 267, endPoint x: 290, endPoint y: 328, distance: 146.1
click at [279, 322] on div ".deletable-edge-delete-btn { width: 20px; height: 20px; border: 0px solid #ffff…" at bounding box center [396, 232] width 793 height 350
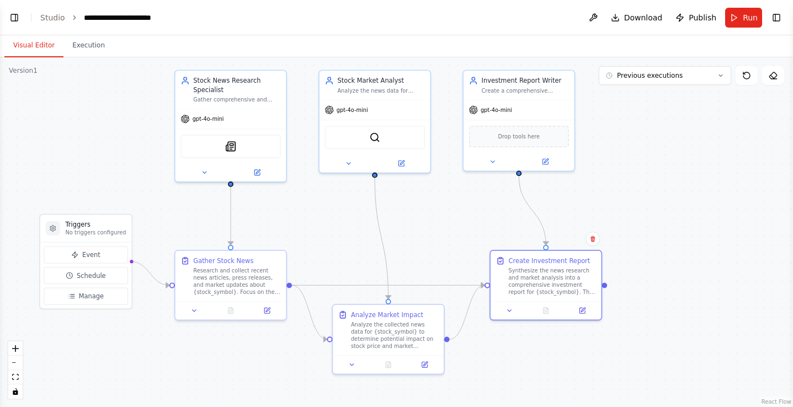
drag, startPoint x: 315, startPoint y: 195, endPoint x: 336, endPoint y: 253, distance: 61.6
click at [336, 253] on div ".deletable-edge-delete-btn { width: 20px; height: 20px; border: 0px solid #ffff…" at bounding box center [396, 232] width 793 height 350
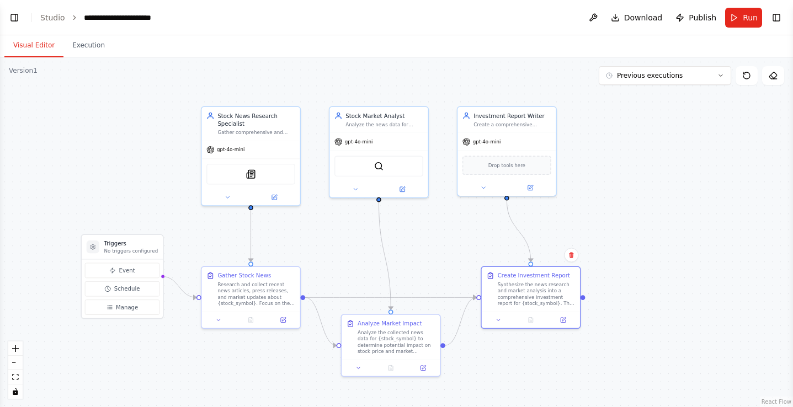
drag, startPoint x: 400, startPoint y: 226, endPoint x: 397, endPoint y: 253, distance: 27.2
click at [397, 254] on div ".deletable-edge-delete-btn { width: 20px; height: 20px; border: 0px solid #ffff…" at bounding box center [396, 232] width 793 height 350
click at [44, 14] on link "Studio" at bounding box center [52, 17] width 25 height 9
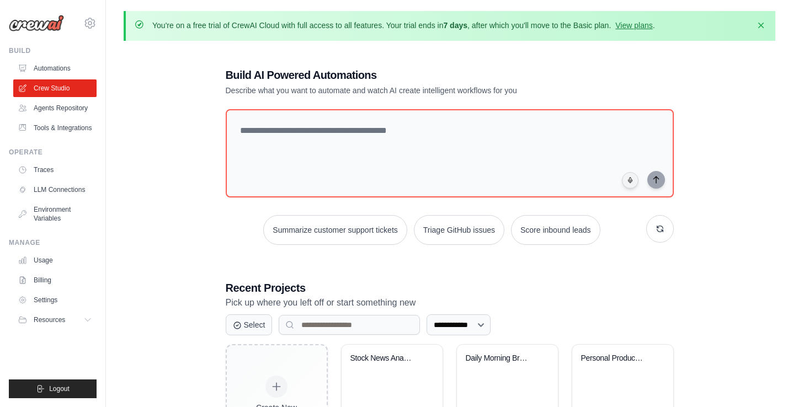
click at [30, 26] on img at bounding box center [36, 23] width 55 height 17
click at [24, 25] on img at bounding box center [36, 23] width 55 height 17
